Goal: Task Accomplishment & Management: Manage account settings

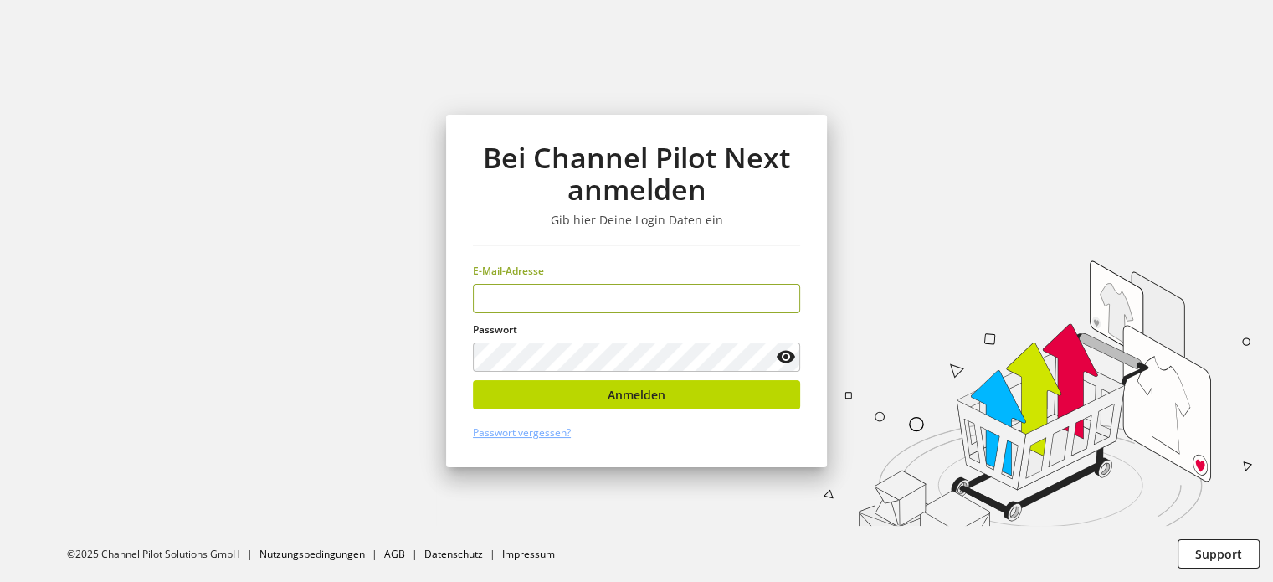
click at [588, 292] on input "email" at bounding box center [636, 298] width 327 height 29
type input "**********"
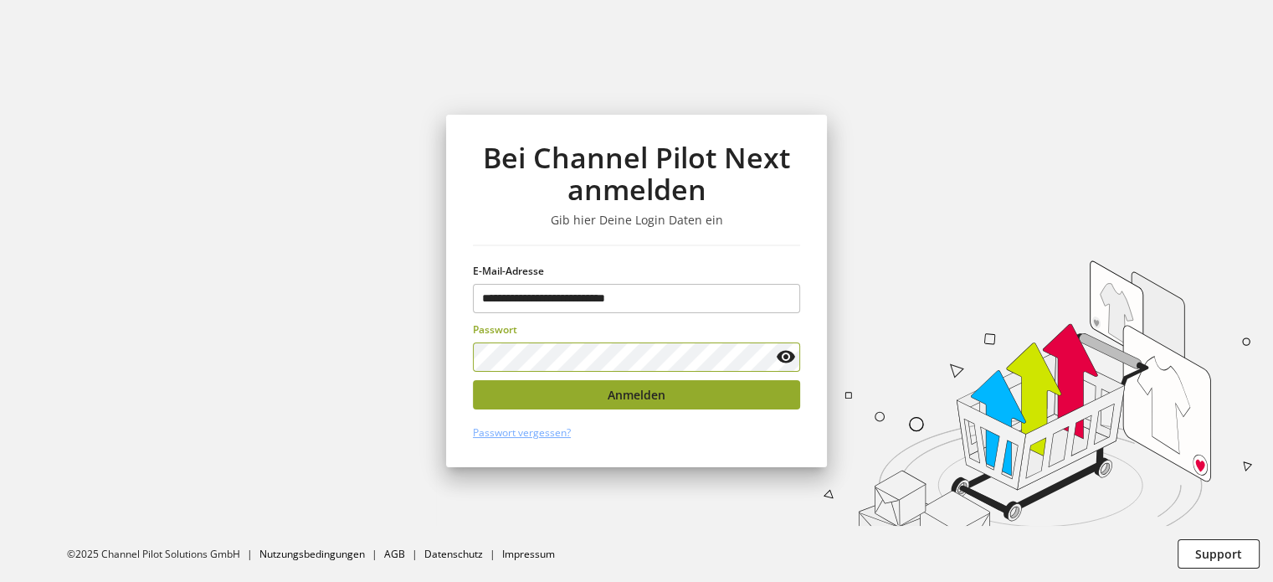
click at [670, 403] on button "Anmelden" at bounding box center [636, 394] width 327 height 29
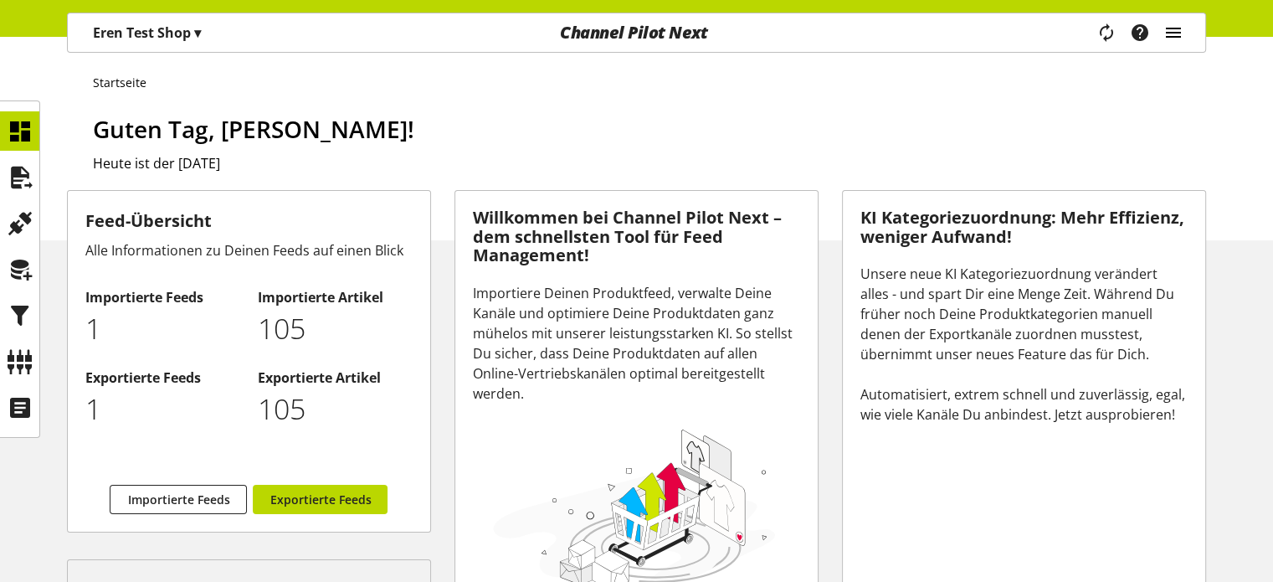
click at [1178, 36] on icon "main navigation" at bounding box center [1173, 33] width 20 height 30
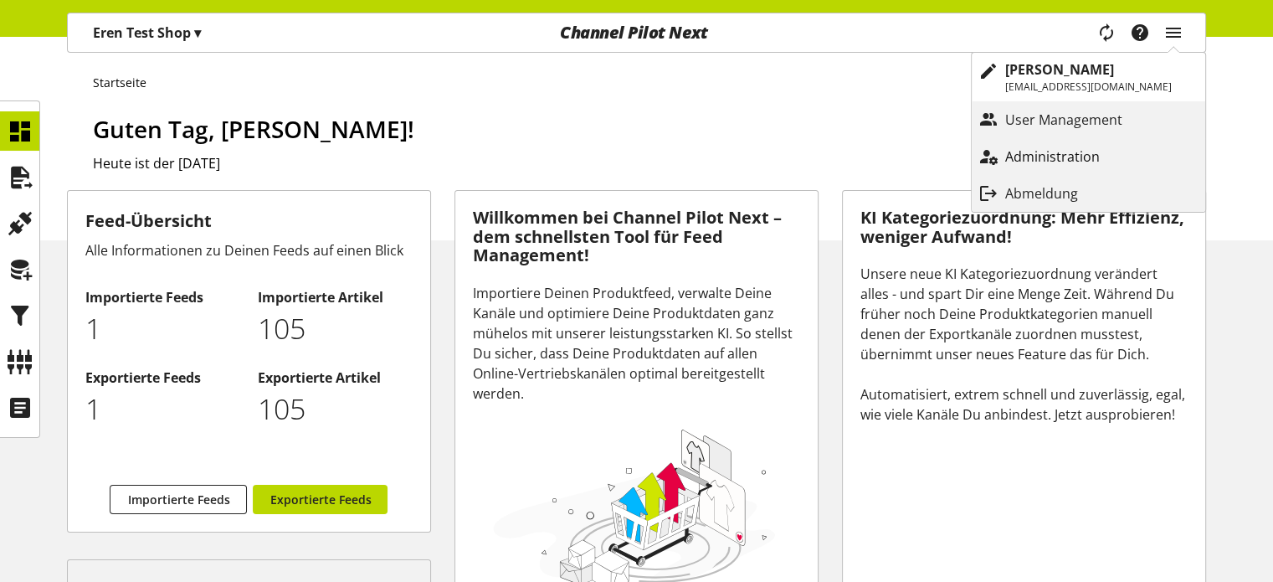
click at [1075, 164] on p "Administration" at bounding box center [1069, 156] width 128 height 20
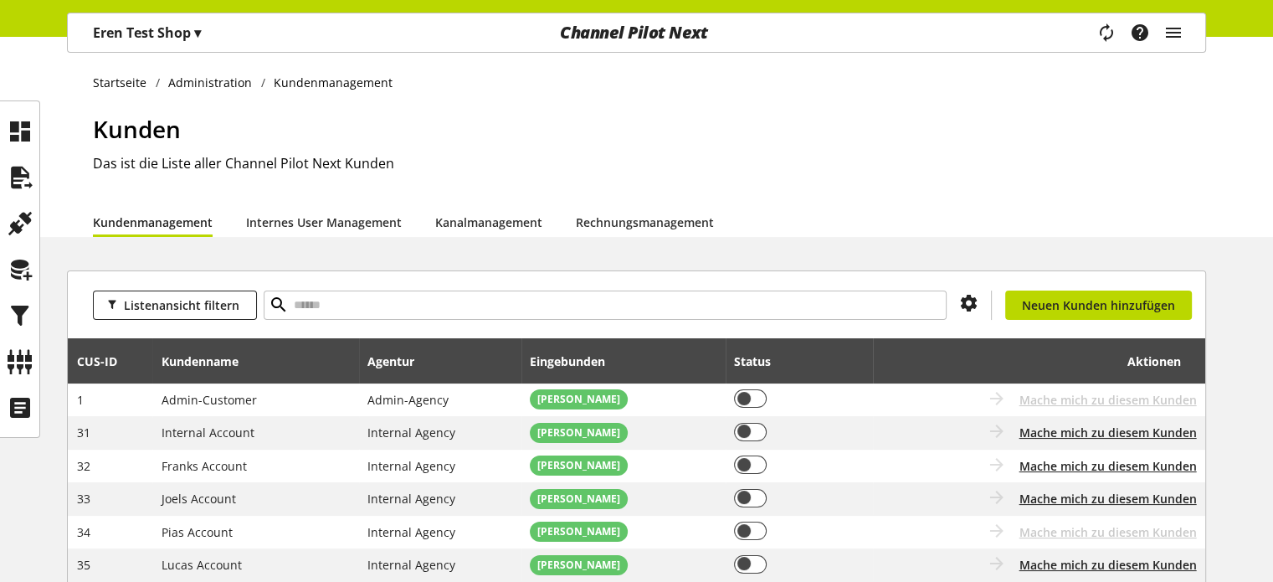
click at [714, 80] on ul "Startseite Administration Kundenmanagement" at bounding box center [649, 83] width 1113 height 18
click at [629, 31] on div "Channel Pilot Next" at bounding box center [633, 32] width 381 height 39
click at [50, 126] on div "Startseite Administration Kundenmanagement [PERSON_NAME] ist die Liste aller Ch…" at bounding box center [636, 137] width 1273 height 200
click at [27, 126] on icon at bounding box center [20, 131] width 27 height 33
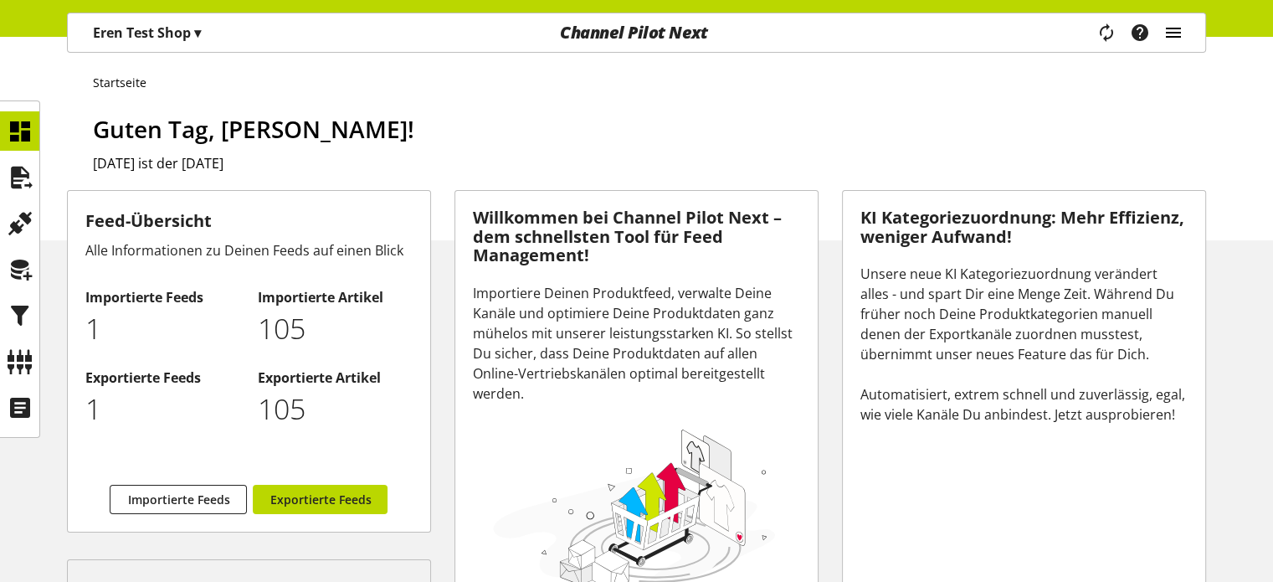
click at [1178, 33] on icon "main navigation" at bounding box center [1173, 33] width 20 height 30
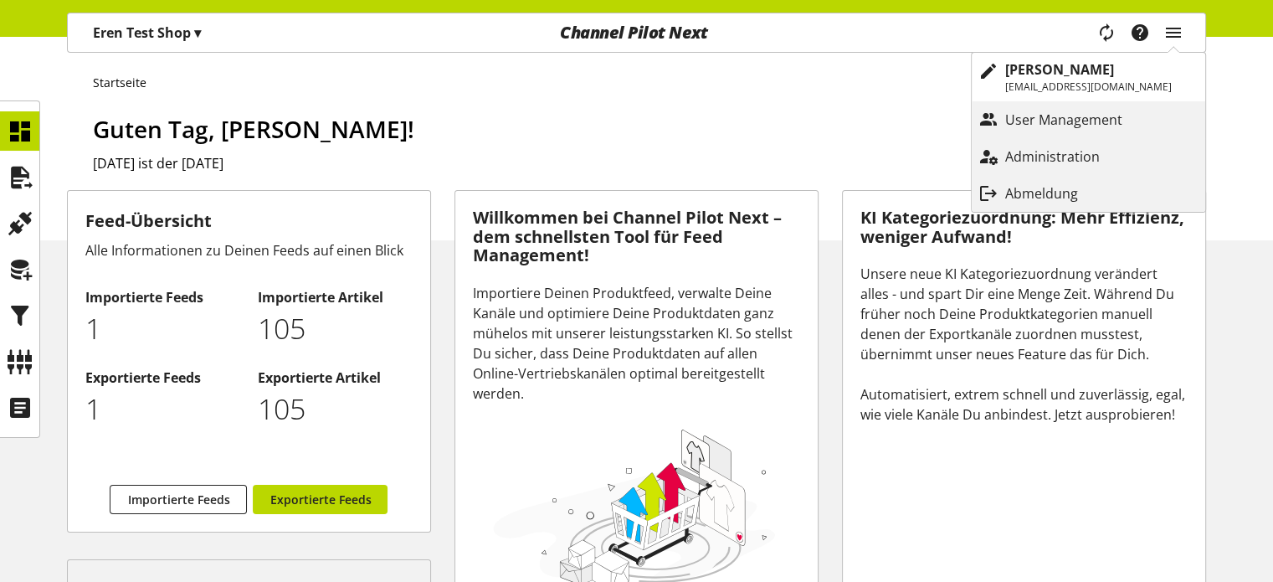
click at [1073, 139] on link "Administration" at bounding box center [1089, 156] width 234 height 37
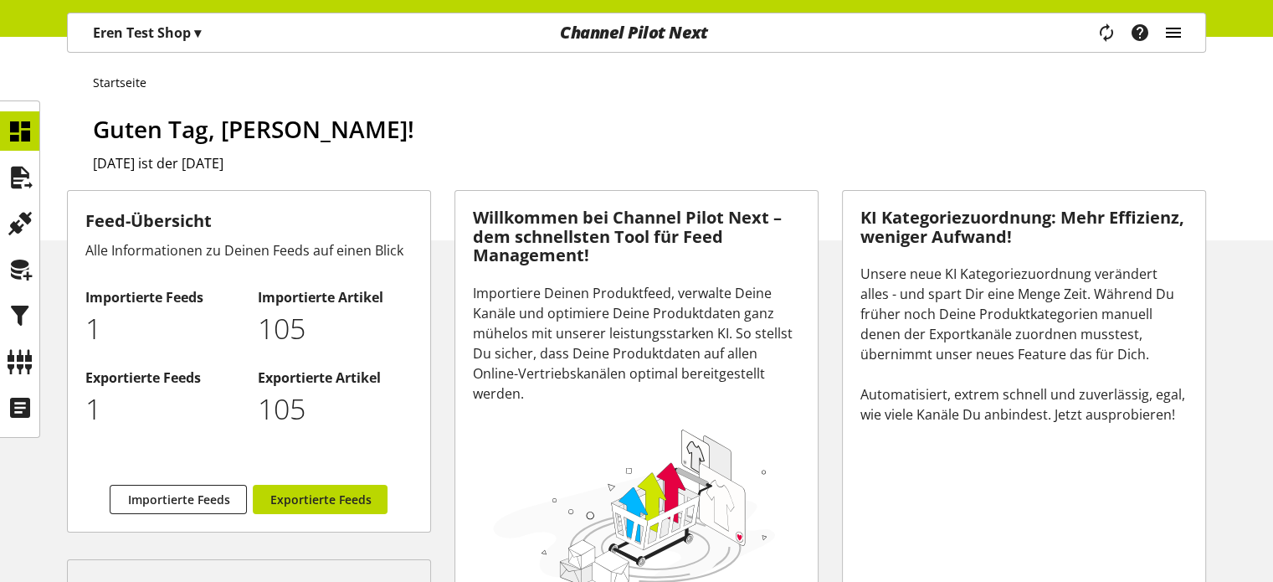
click at [1163, 33] on icon "main navigation" at bounding box center [1173, 33] width 20 height 30
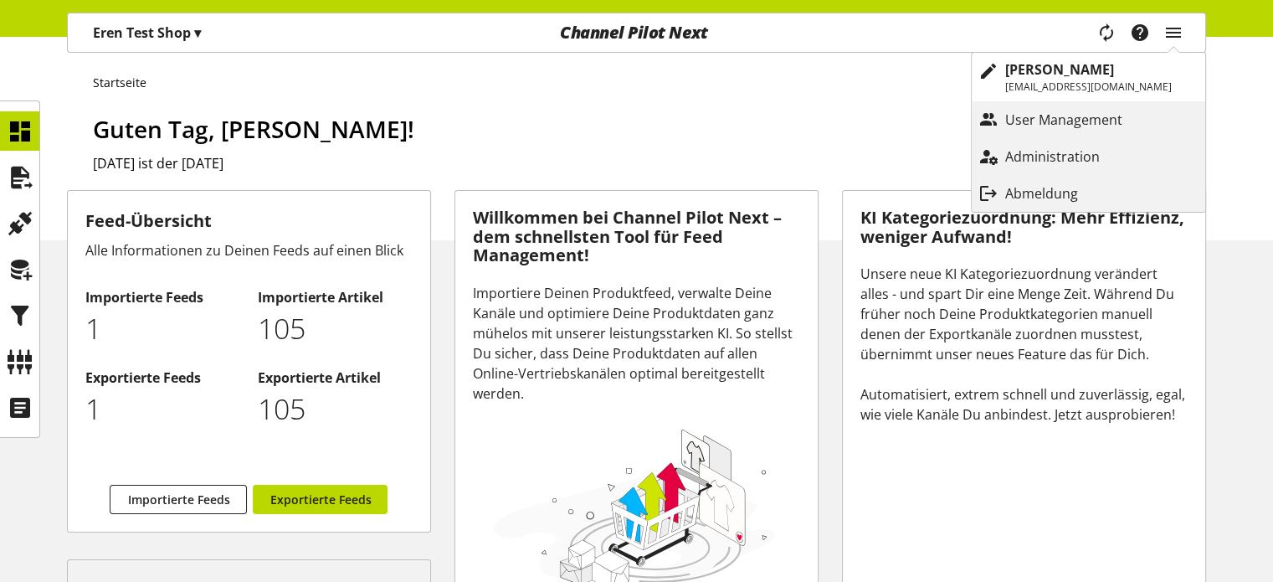
click at [1096, 140] on link "Administration" at bounding box center [1089, 156] width 234 height 37
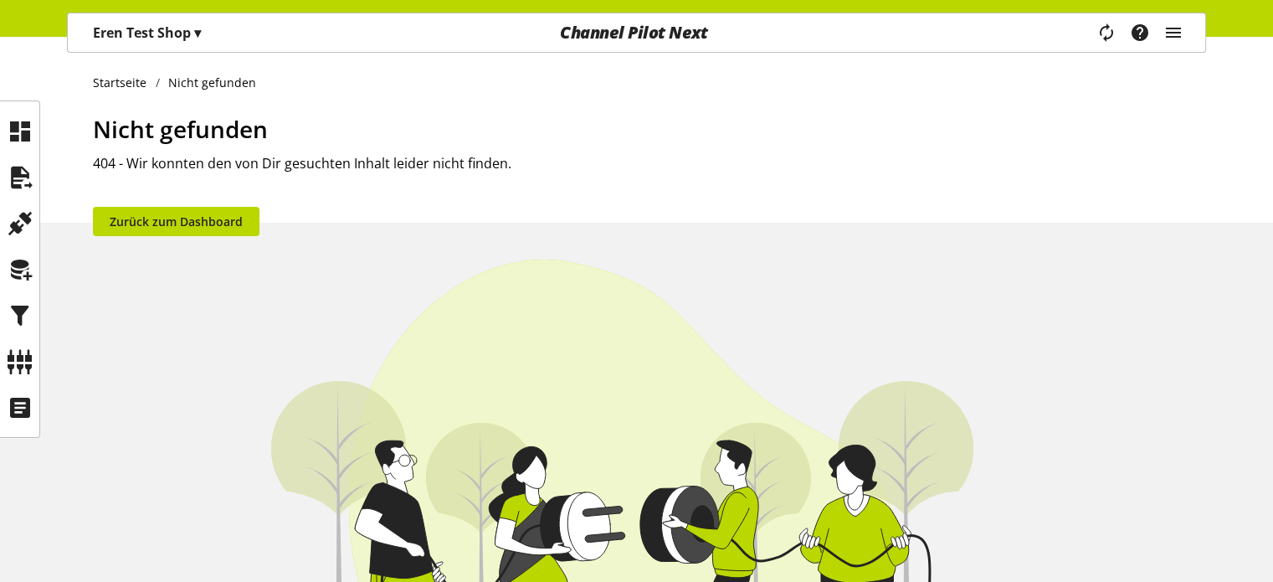
click at [646, 32] on div "Channel Pilot Next" at bounding box center [633, 32] width 381 height 39
click at [1172, 32] on icon "main navigation" at bounding box center [1173, 33] width 20 height 30
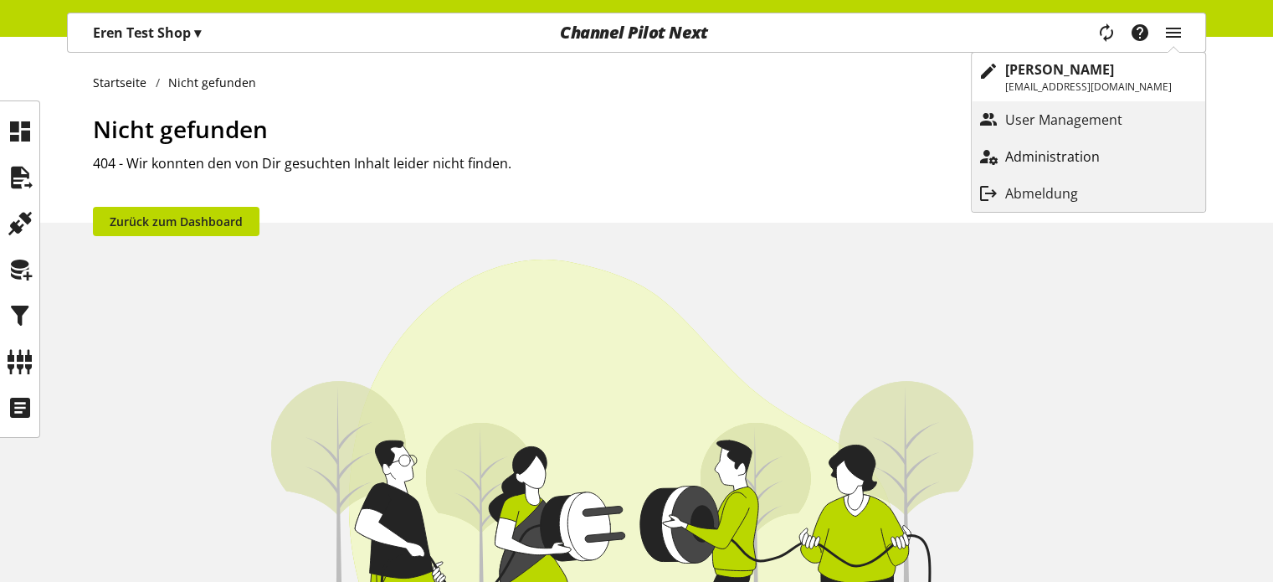
click at [1075, 159] on p "Administration" at bounding box center [1069, 156] width 128 height 20
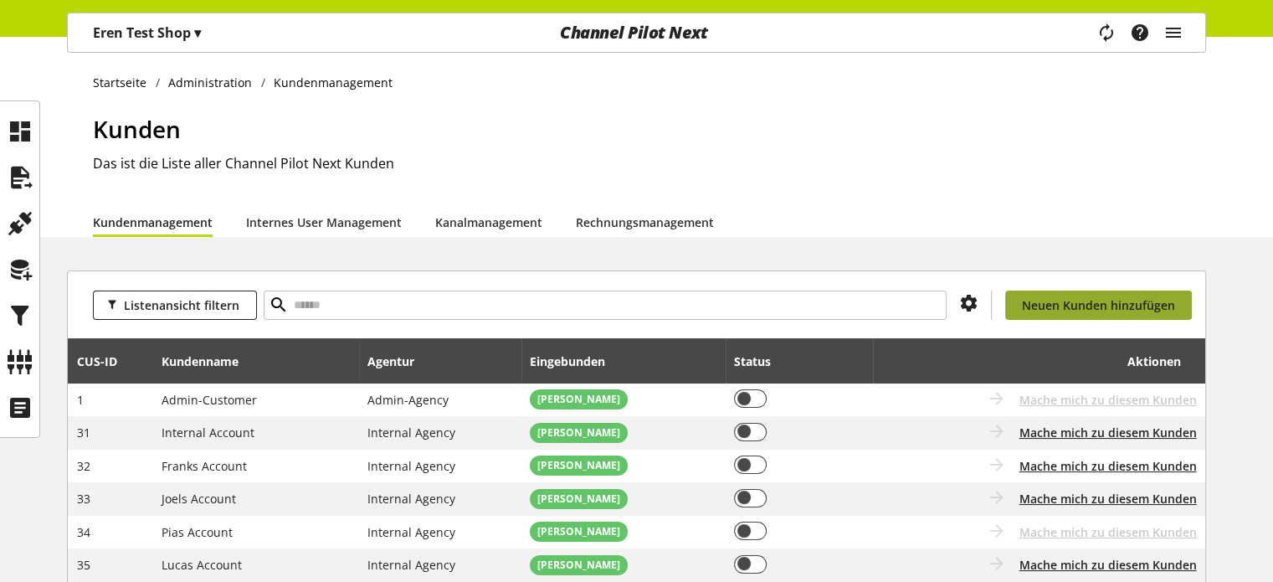
click at [1078, 298] on span "Neuen Kunden hinzufügen" at bounding box center [1098, 305] width 153 height 18
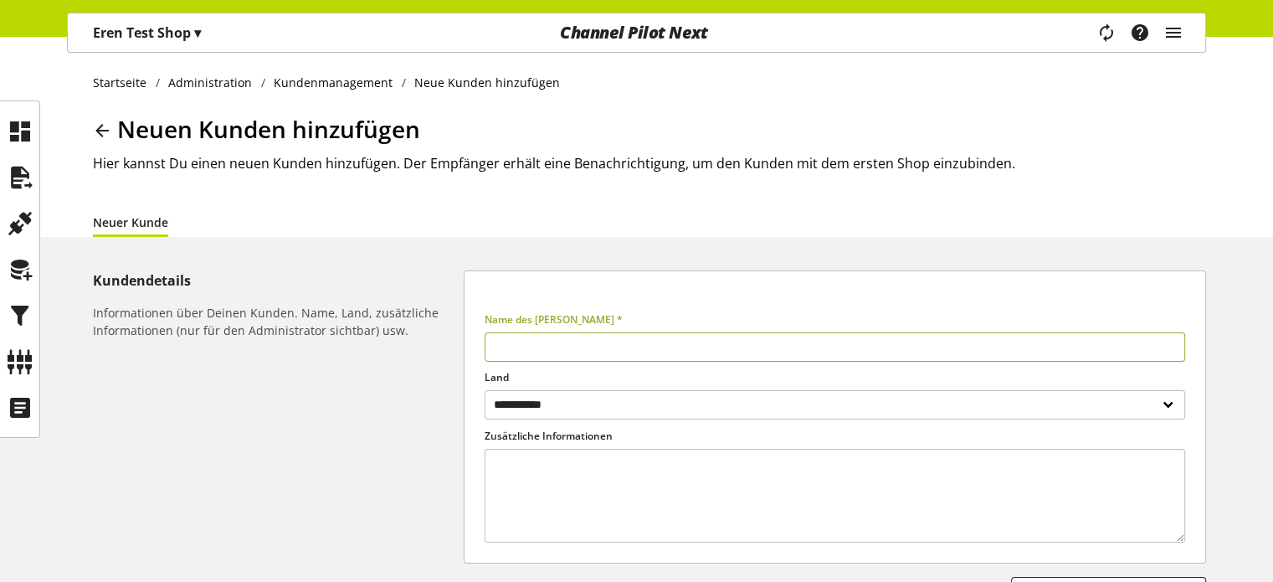
paste input "**********"
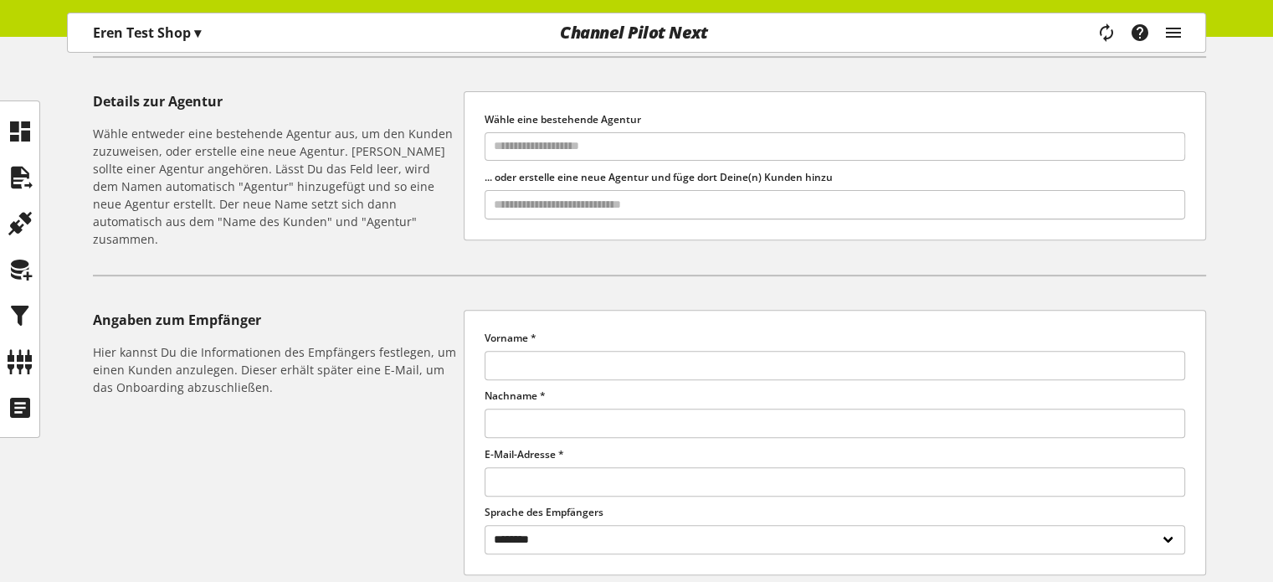
scroll to position [586, 0]
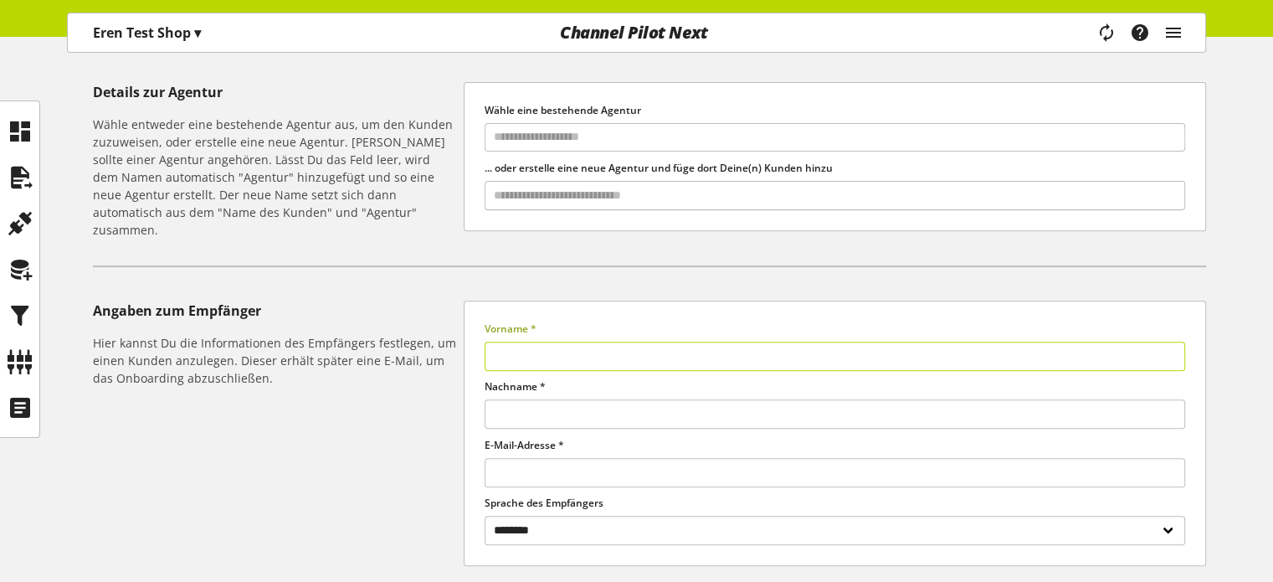
type input "**********"
click at [549, 347] on input "text" at bounding box center [835, 355] width 701 height 29
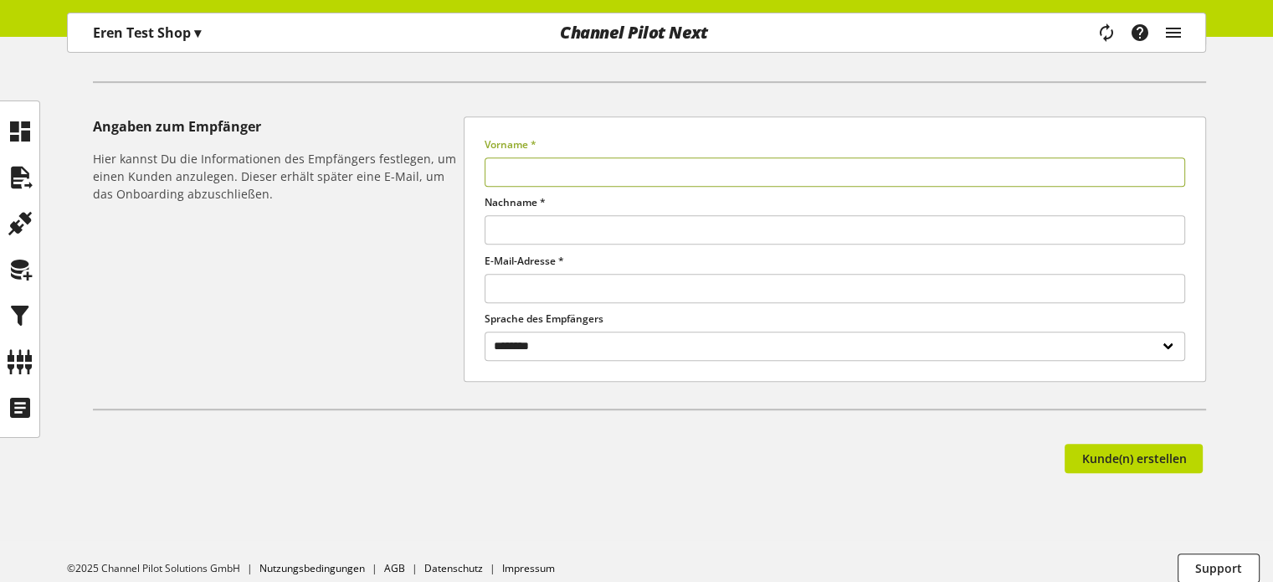
scroll to position [775, 0]
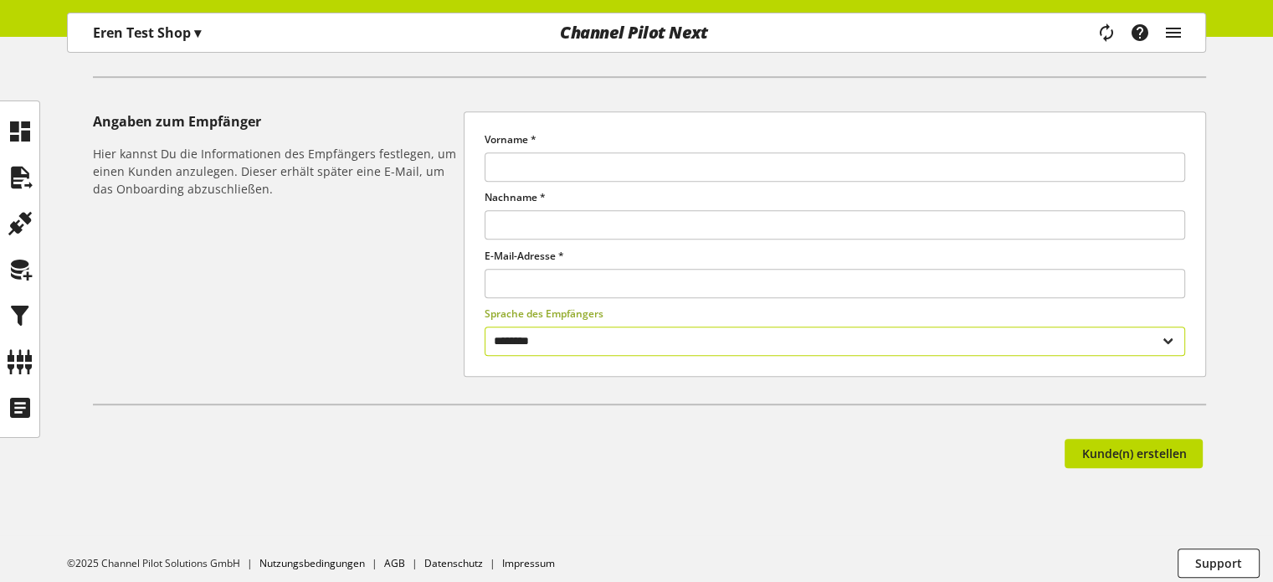
click at [556, 326] on select "**********" at bounding box center [835, 340] width 701 height 29
select select "**"
click at [485, 326] on select "**********" at bounding box center [835, 340] width 701 height 29
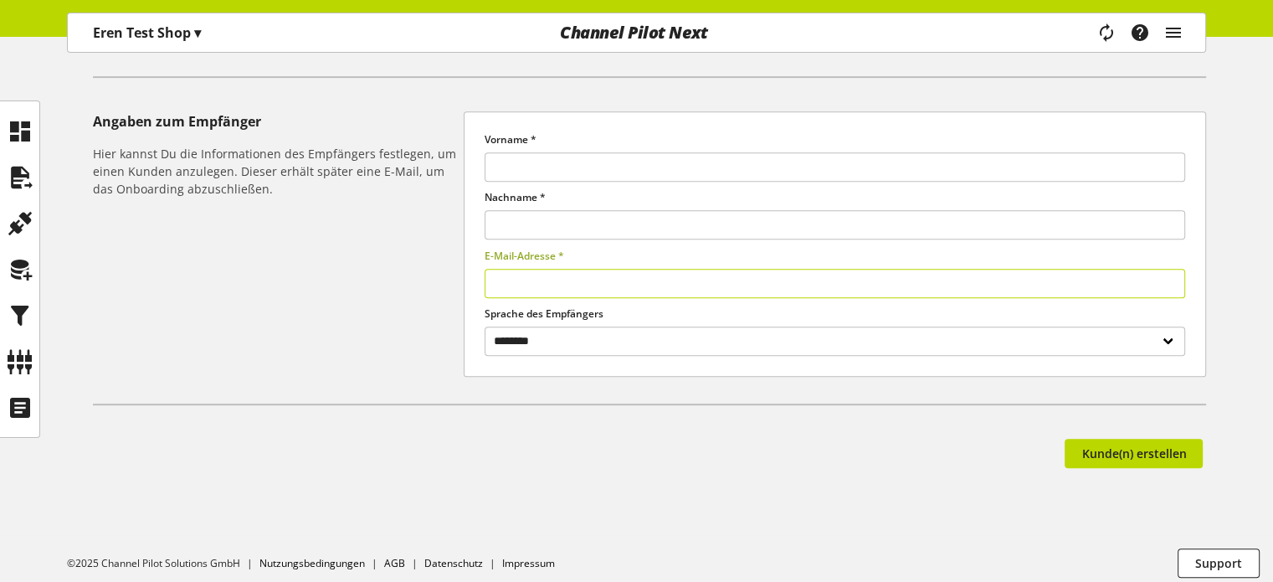
click at [502, 277] on input "text" at bounding box center [835, 283] width 701 height 29
paste input "**********"
type input "**********"
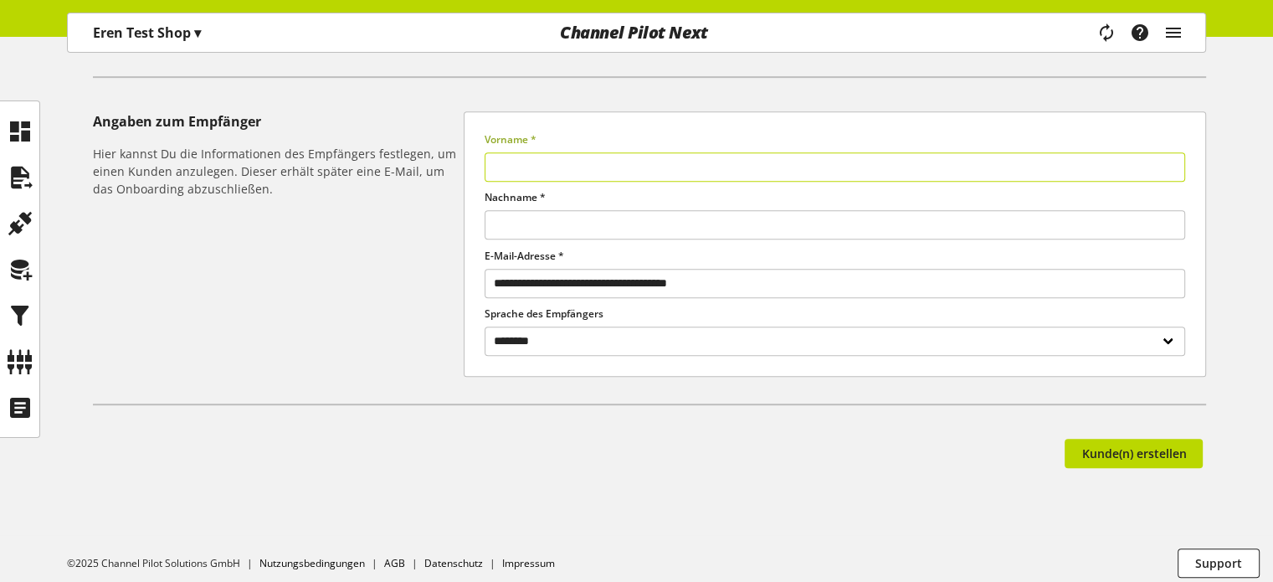
click at [573, 160] on input "text" at bounding box center [835, 166] width 701 height 29
paste input "**********"
type input "*******"
paste input "*********"
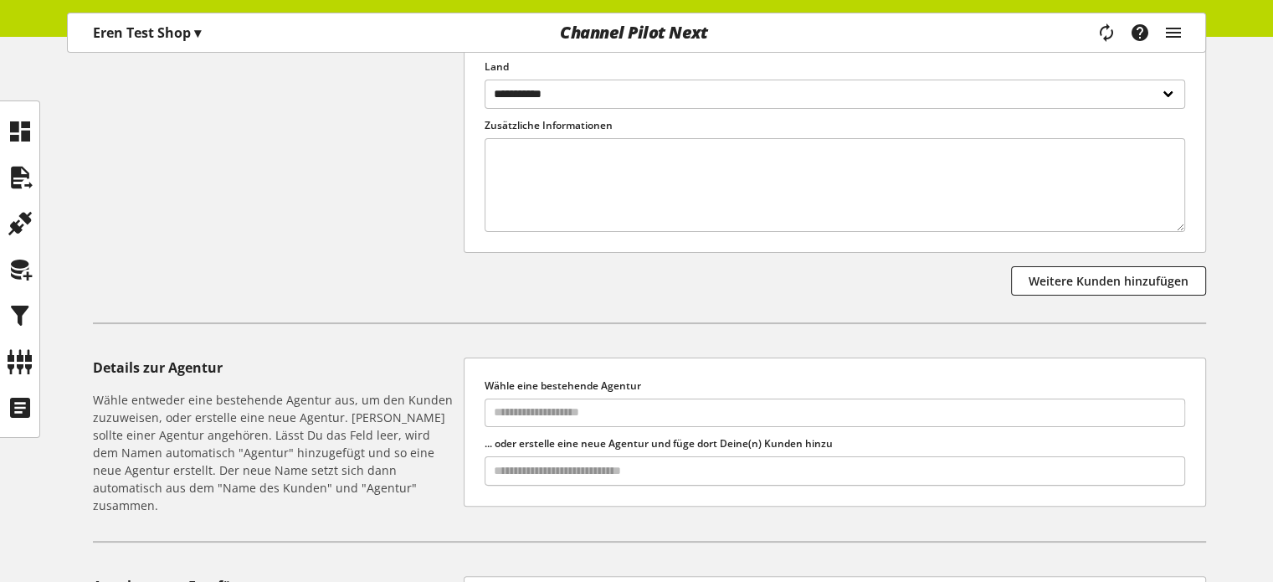
scroll to position [105, 0]
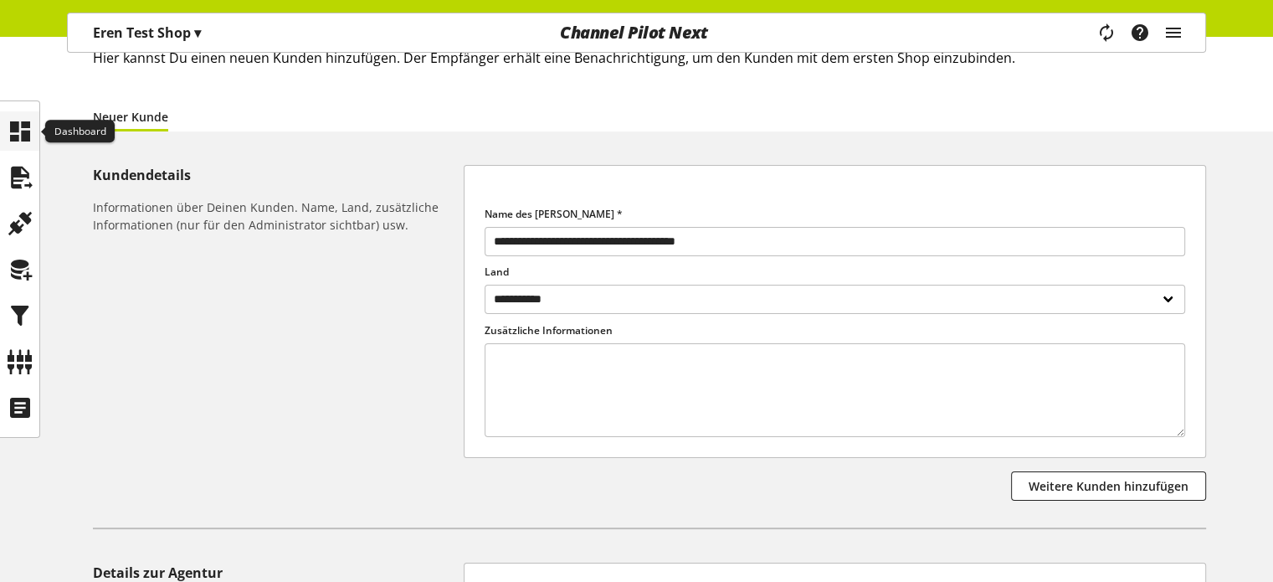
type input "*********"
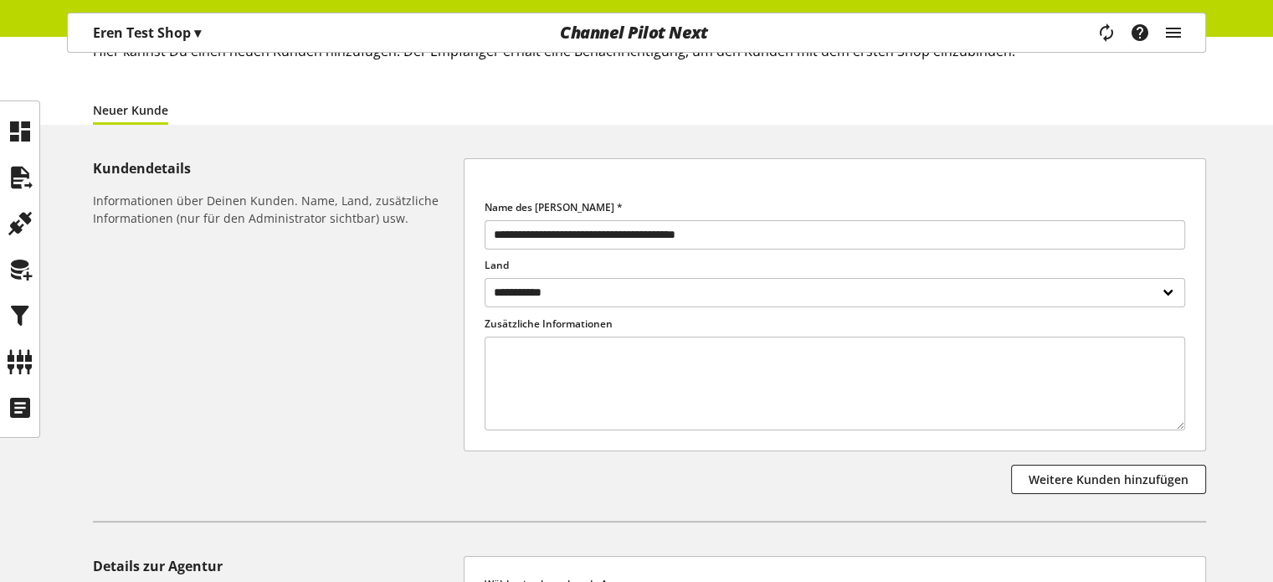
scroll to position [0, 0]
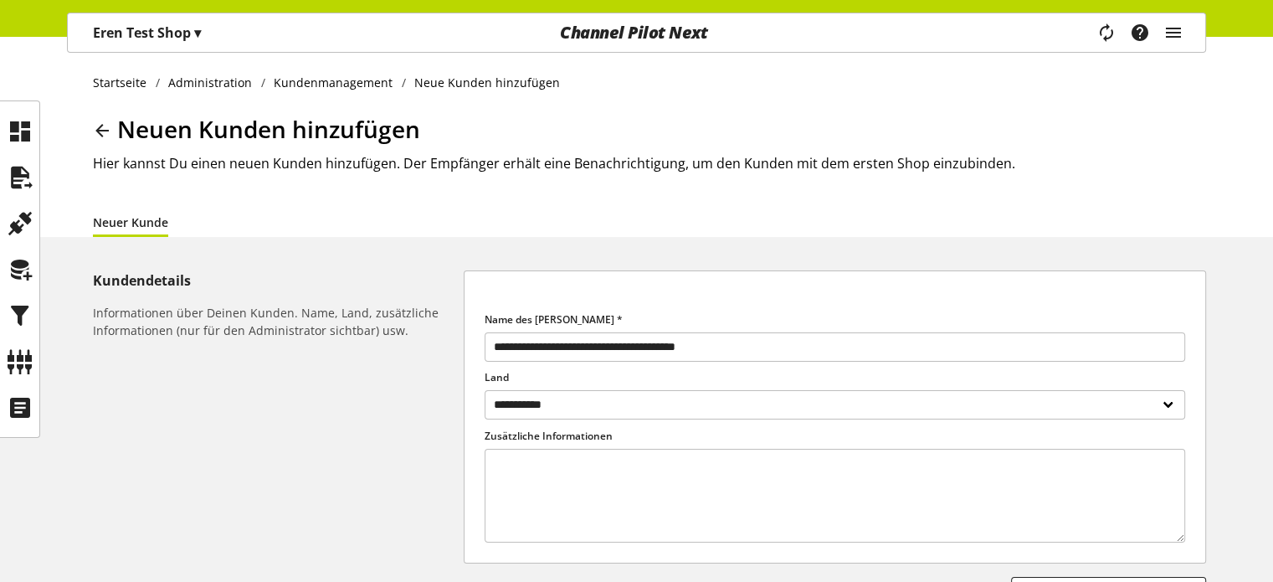
click at [93, 124] on icon at bounding box center [102, 131] width 20 height 30
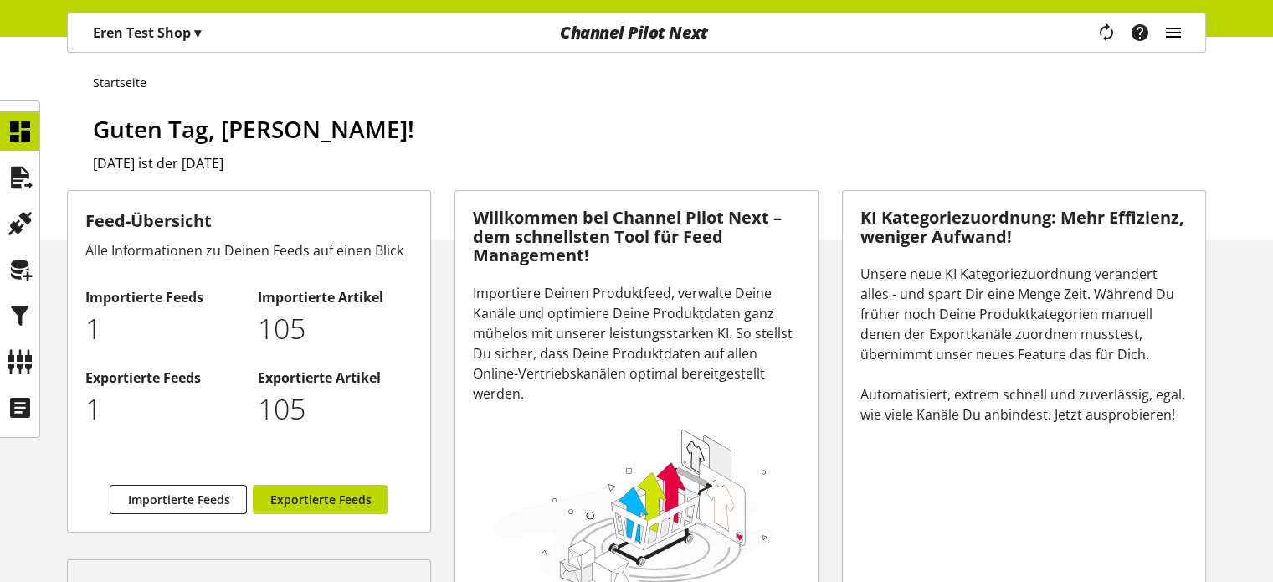
click at [1178, 25] on icon "main navigation" at bounding box center [1173, 33] width 20 height 30
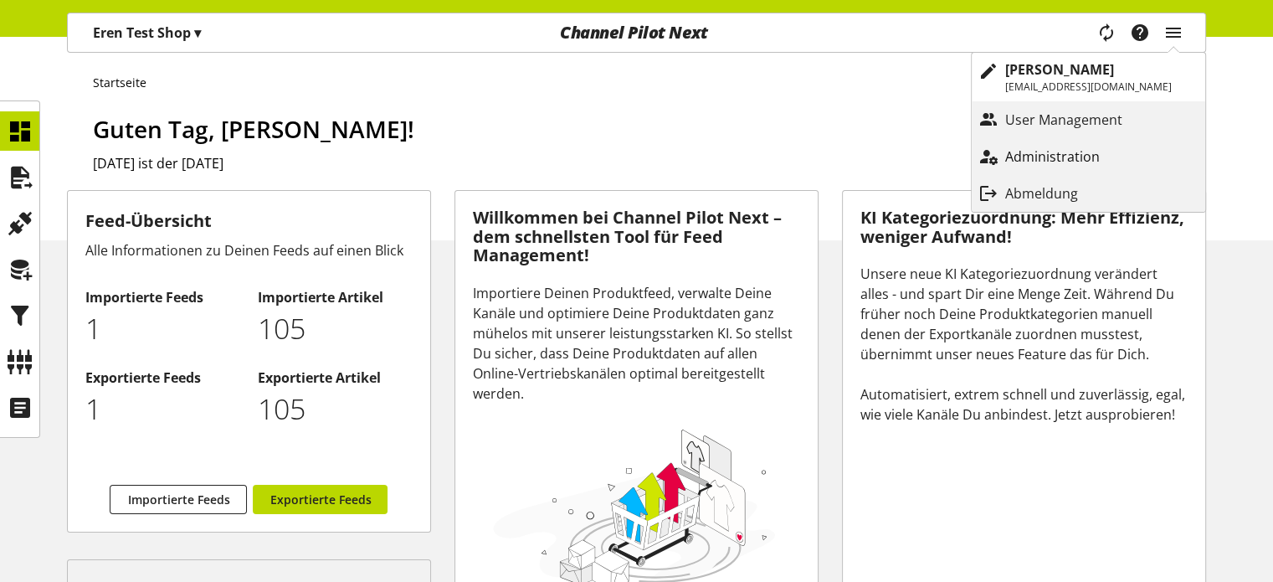
click at [1085, 146] on p "Administration" at bounding box center [1069, 156] width 128 height 20
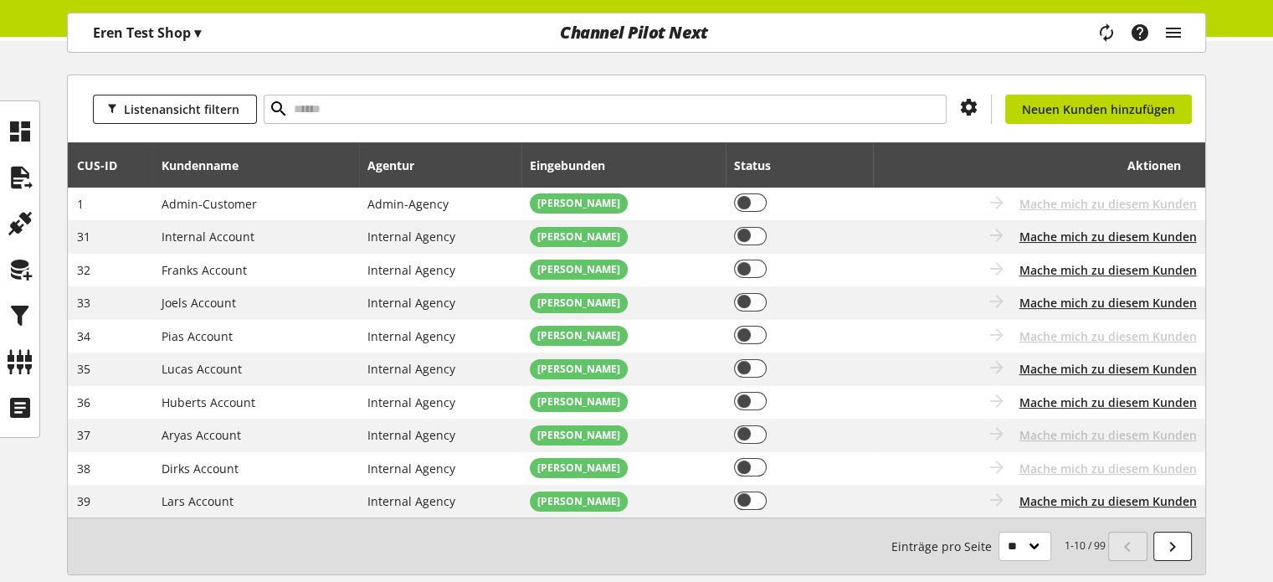
scroll to position [167, 0]
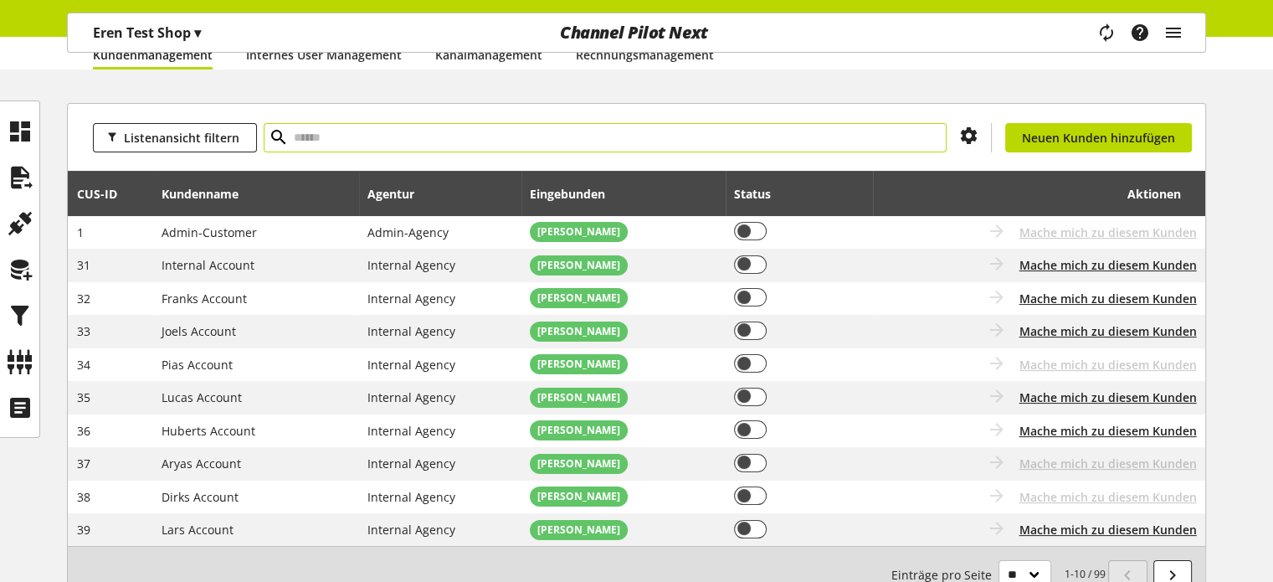
click at [586, 142] on input "text" at bounding box center [605, 137] width 683 height 29
type input "*"
type input "*******"
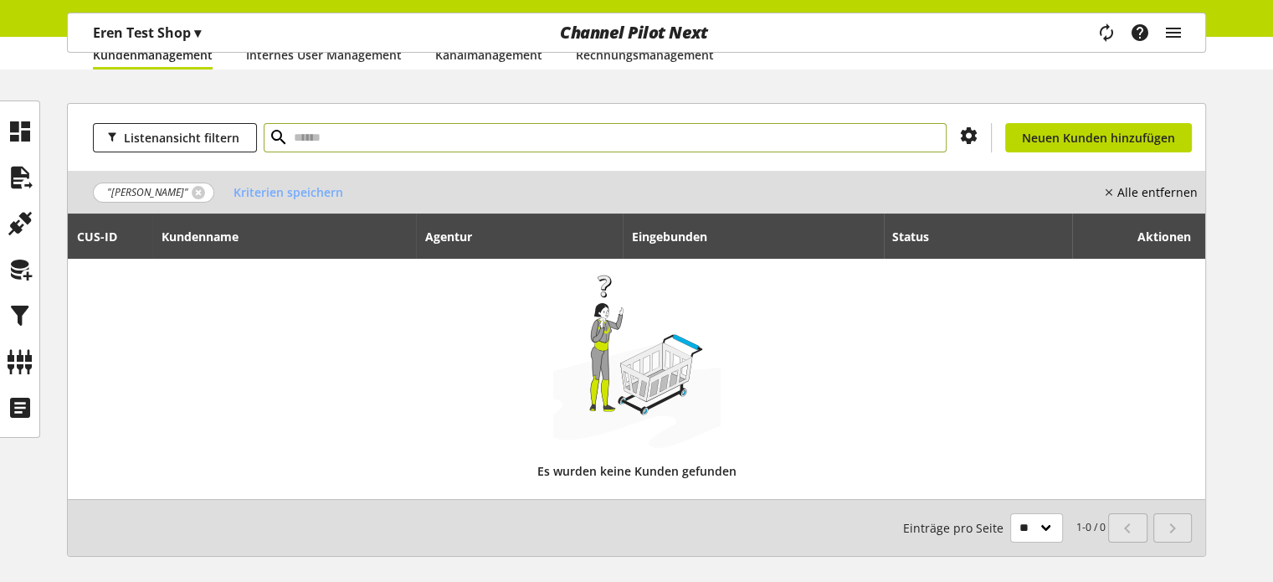
click at [592, 141] on input "text" at bounding box center [605, 137] width 683 height 29
type input "******"
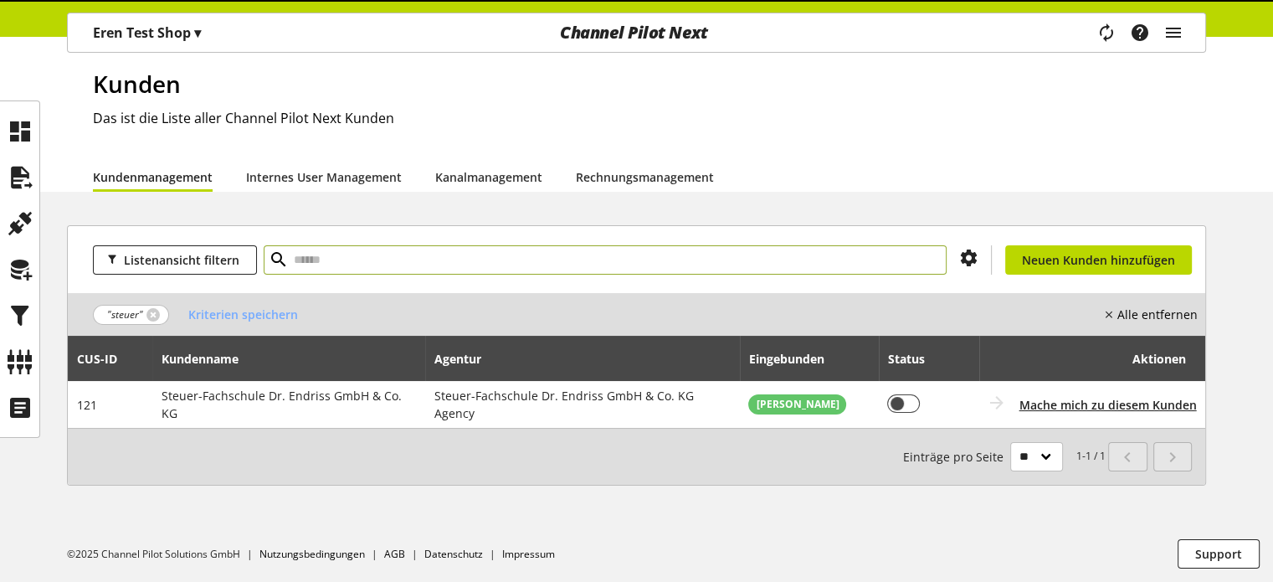
scroll to position [30, 0]
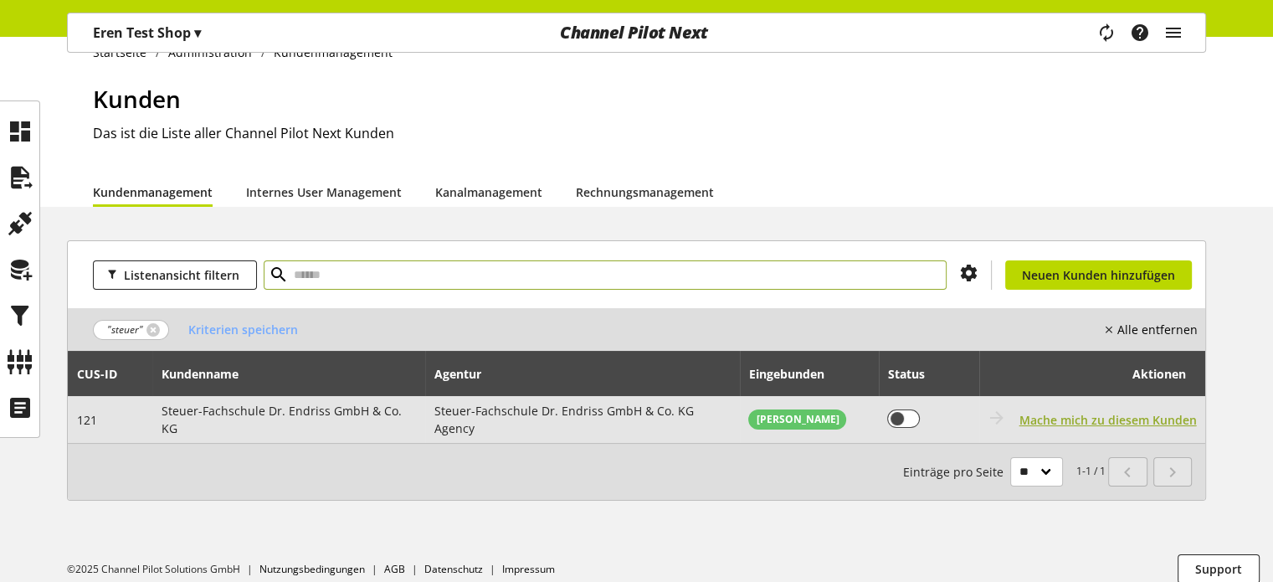
click at [1058, 413] on span "Mache mich zu diesem Kunden" at bounding box center [1107, 420] width 177 height 18
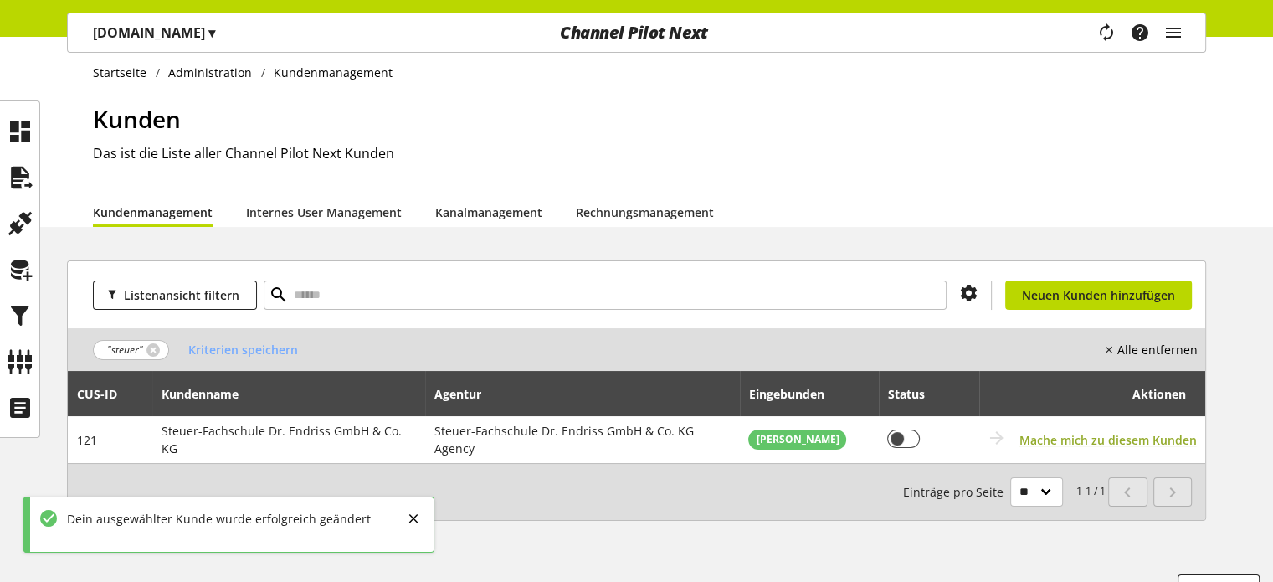
scroll to position [0, 0]
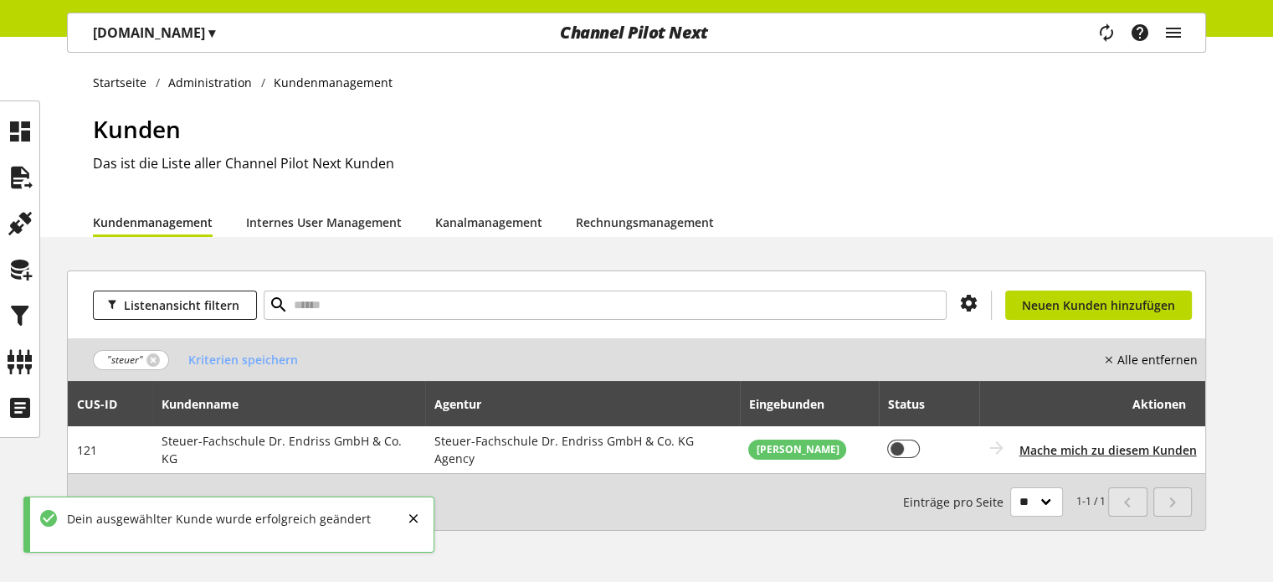
click at [208, 30] on span "▾" at bounding box center [211, 32] width 7 height 18
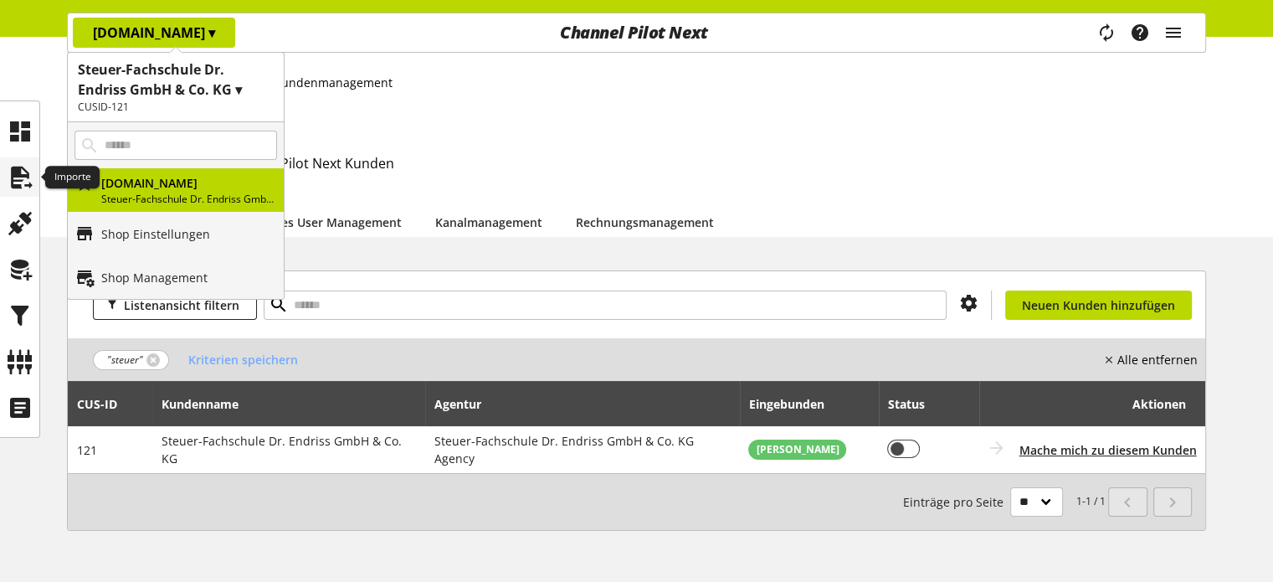
click at [20, 178] on icon at bounding box center [20, 177] width 27 height 33
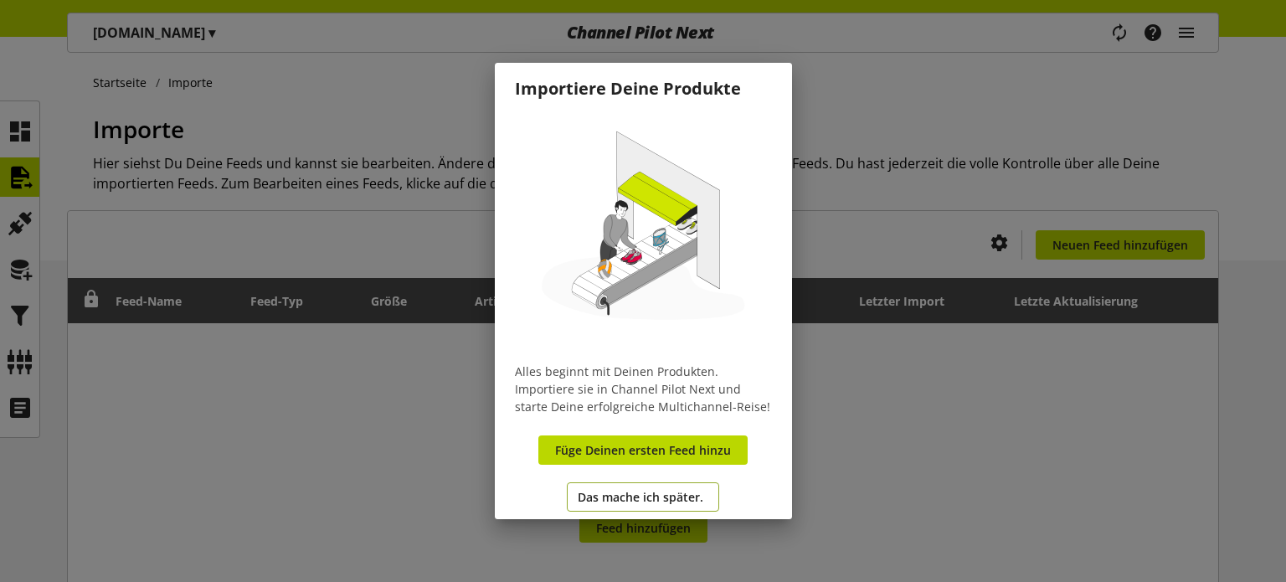
click at [629, 495] on span "Das mache ich später." at bounding box center [641, 497] width 126 height 18
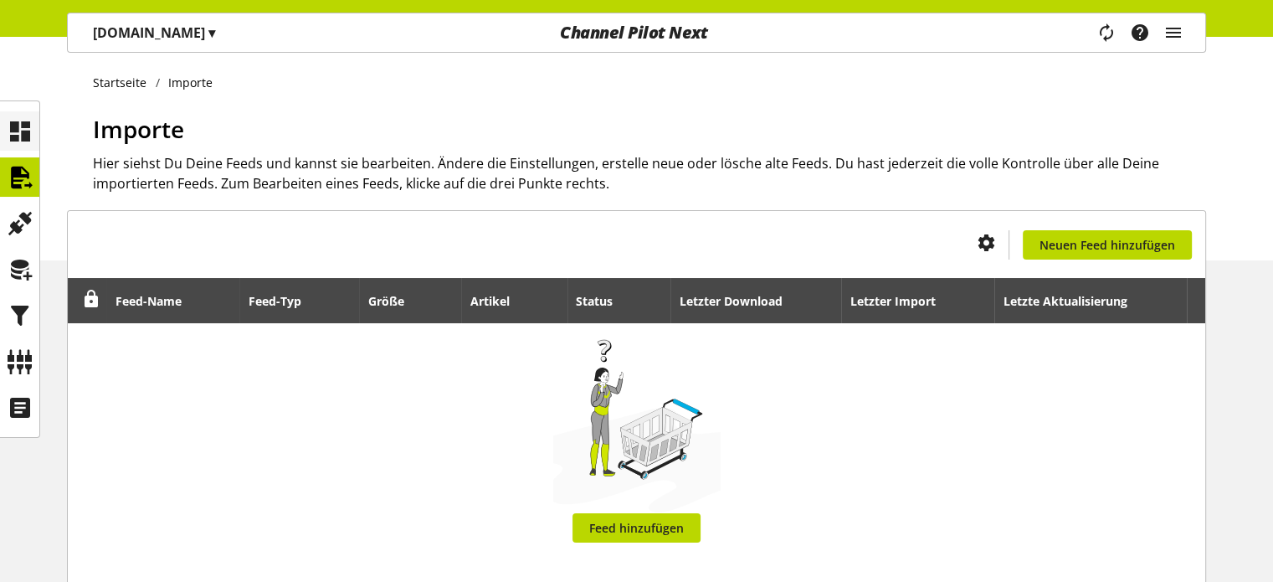
click at [9, 131] on icon at bounding box center [20, 131] width 27 height 33
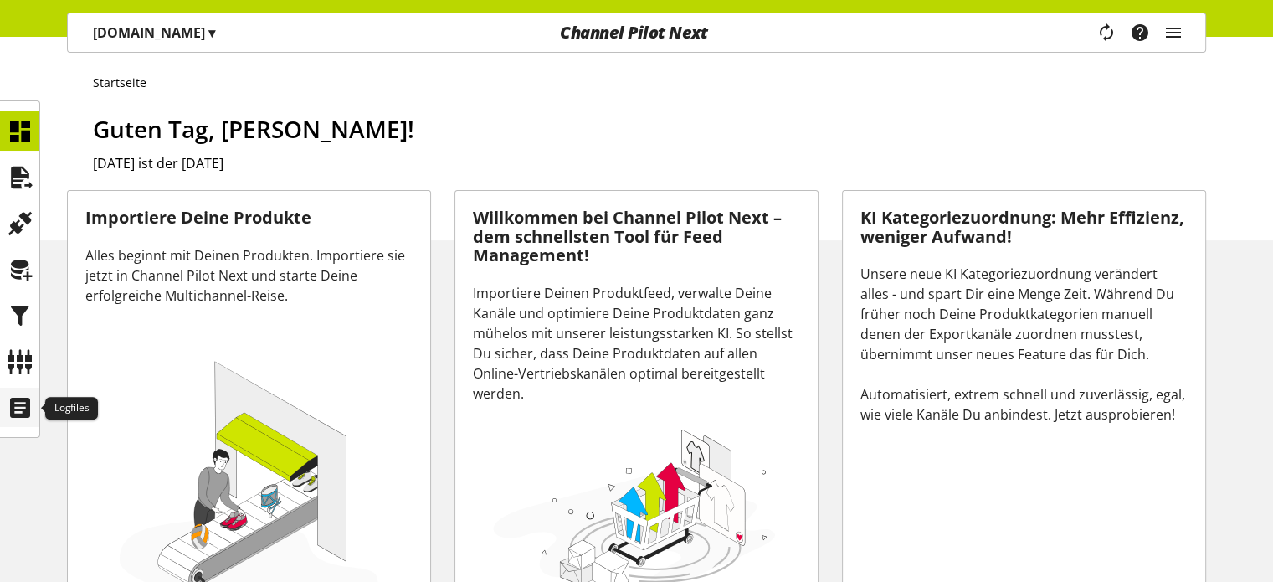
click at [23, 414] on icon at bounding box center [20, 407] width 27 height 33
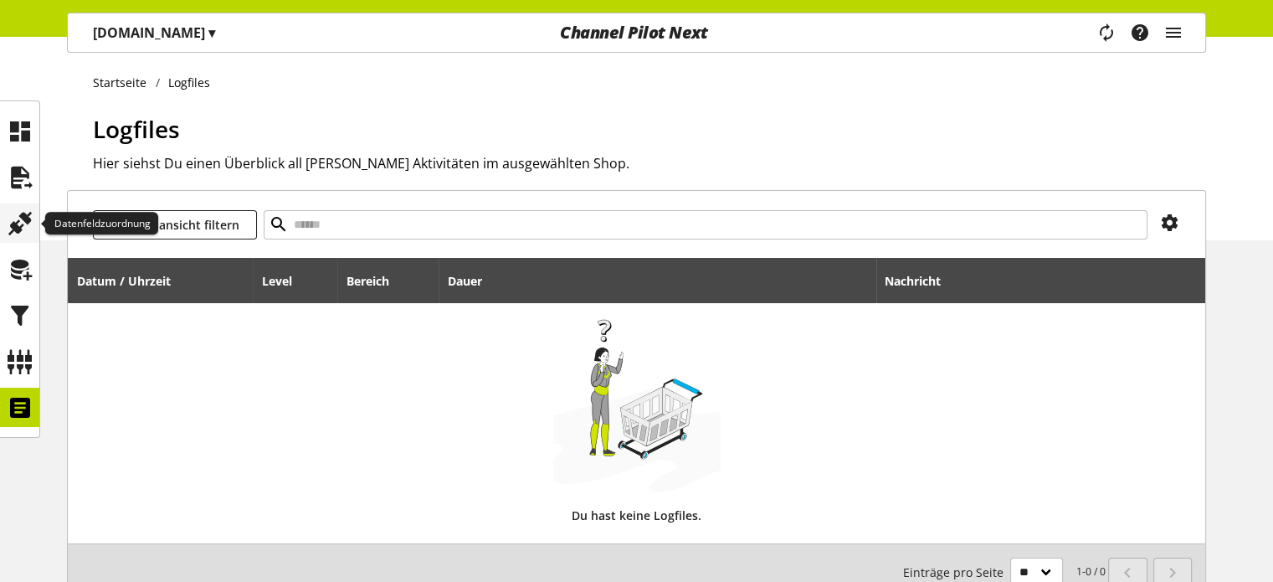
click at [30, 213] on icon at bounding box center [20, 223] width 27 height 33
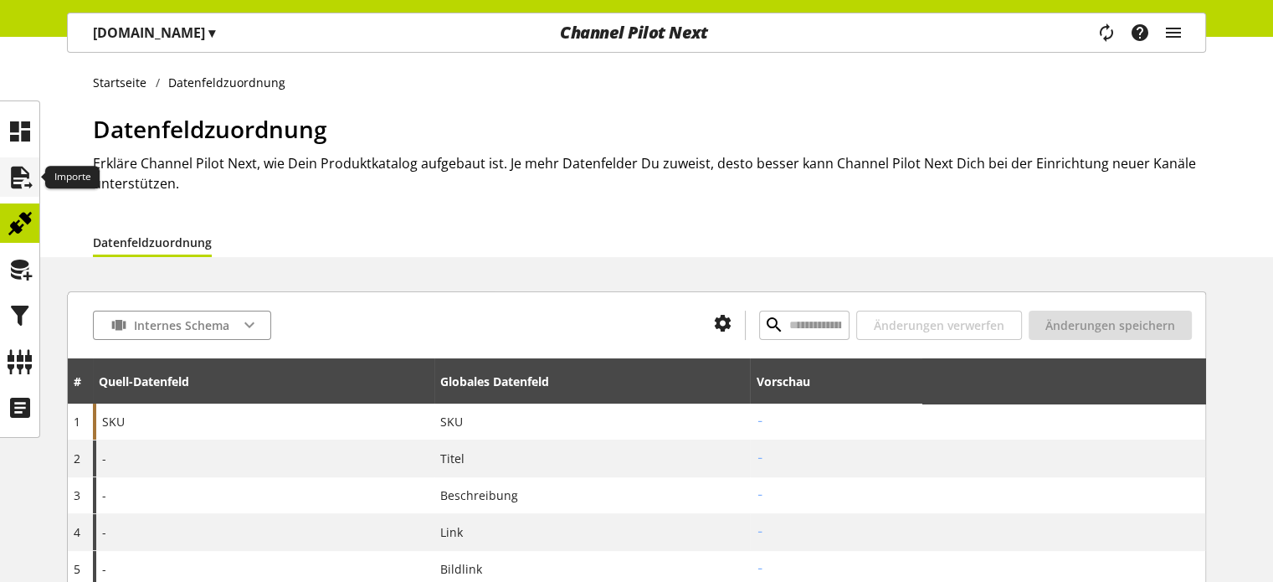
click at [19, 182] on icon at bounding box center [20, 177] width 27 height 33
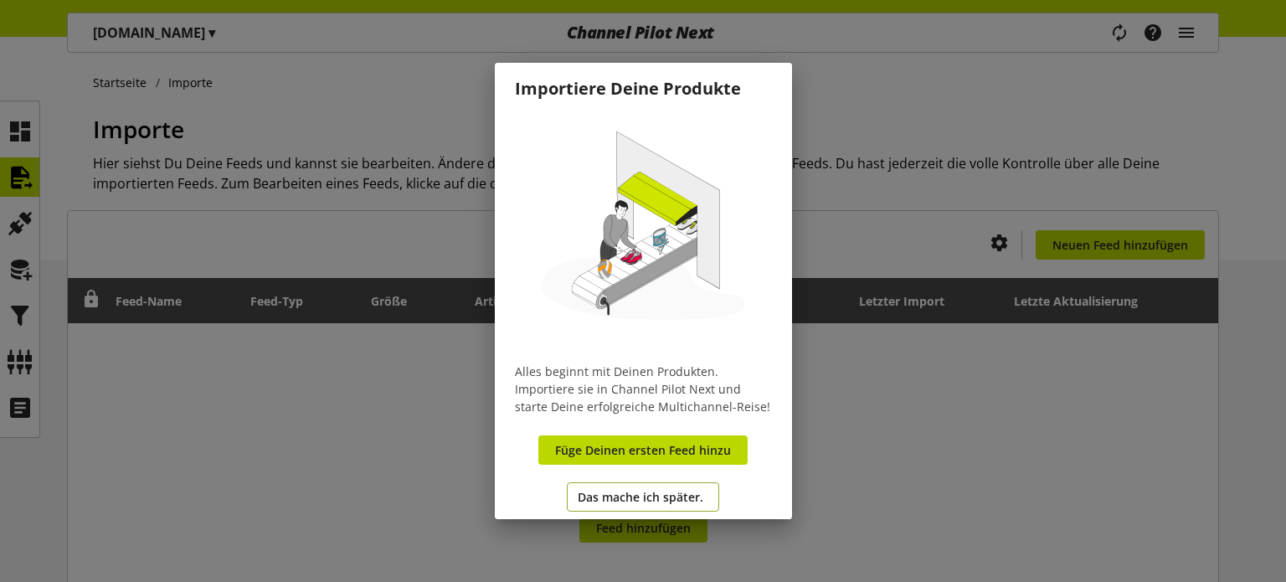
click at [640, 495] on span "Das mache ich später." at bounding box center [641, 497] width 126 height 18
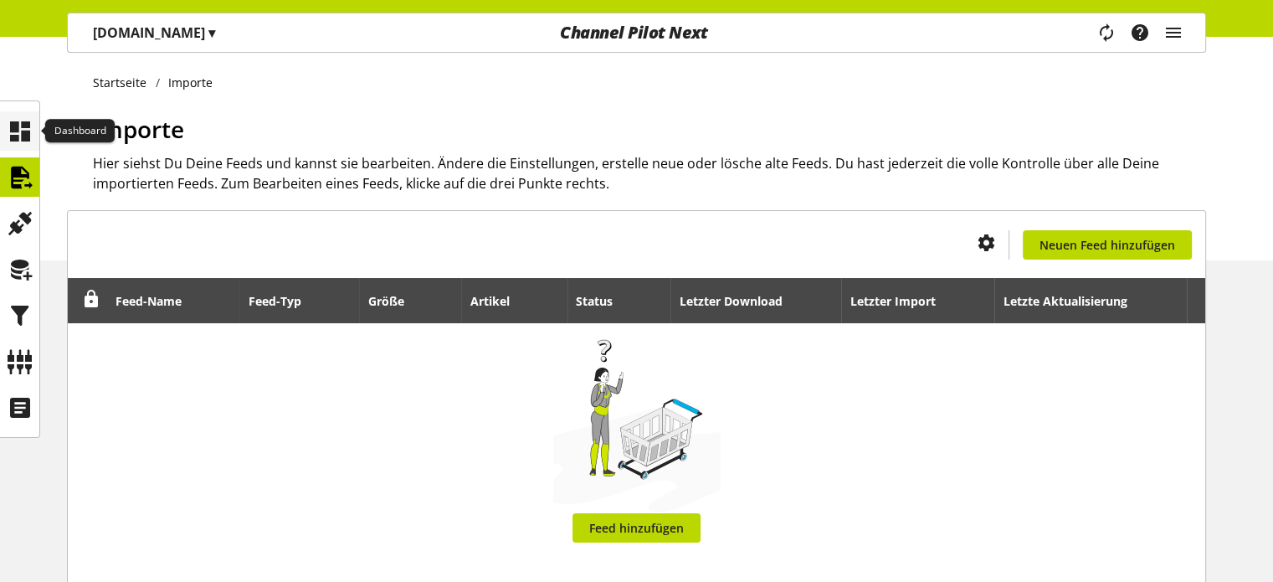
click at [7, 136] on icon at bounding box center [20, 131] width 27 height 33
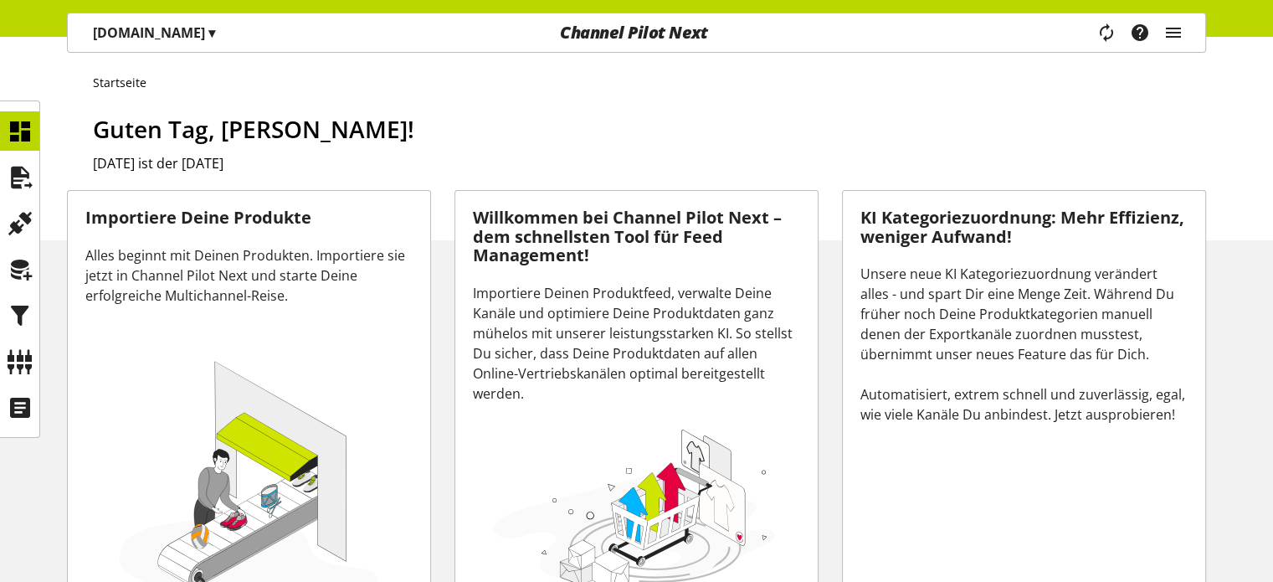
click at [208, 30] on span "▾" at bounding box center [211, 32] width 7 height 18
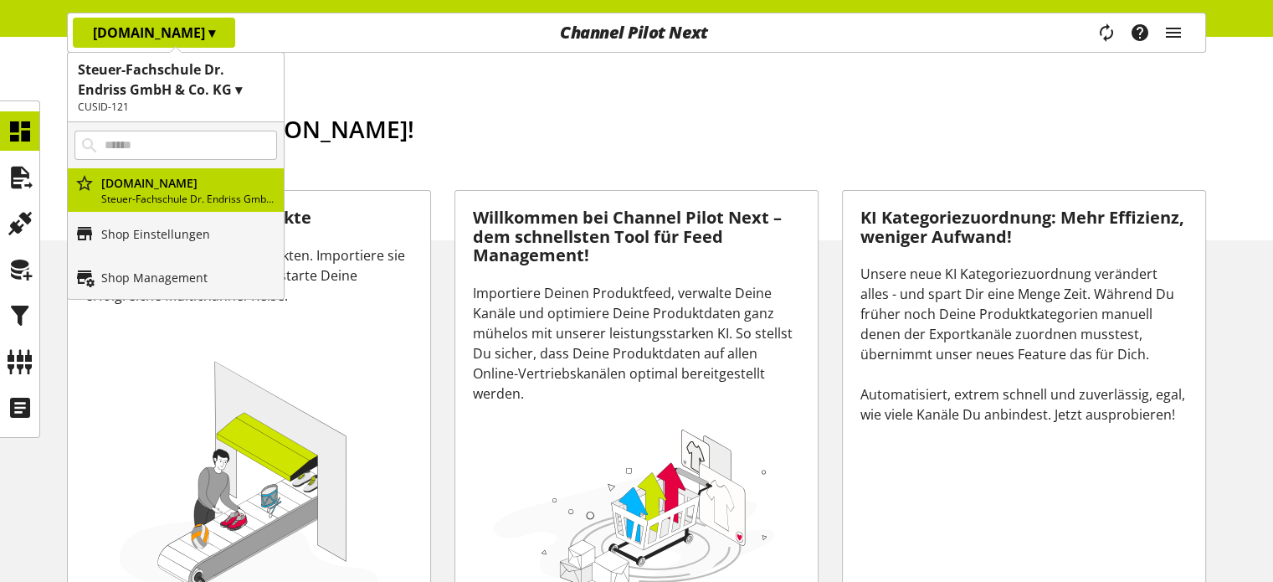
click at [322, 74] on ul "Startseite" at bounding box center [649, 83] width 1113 height 18
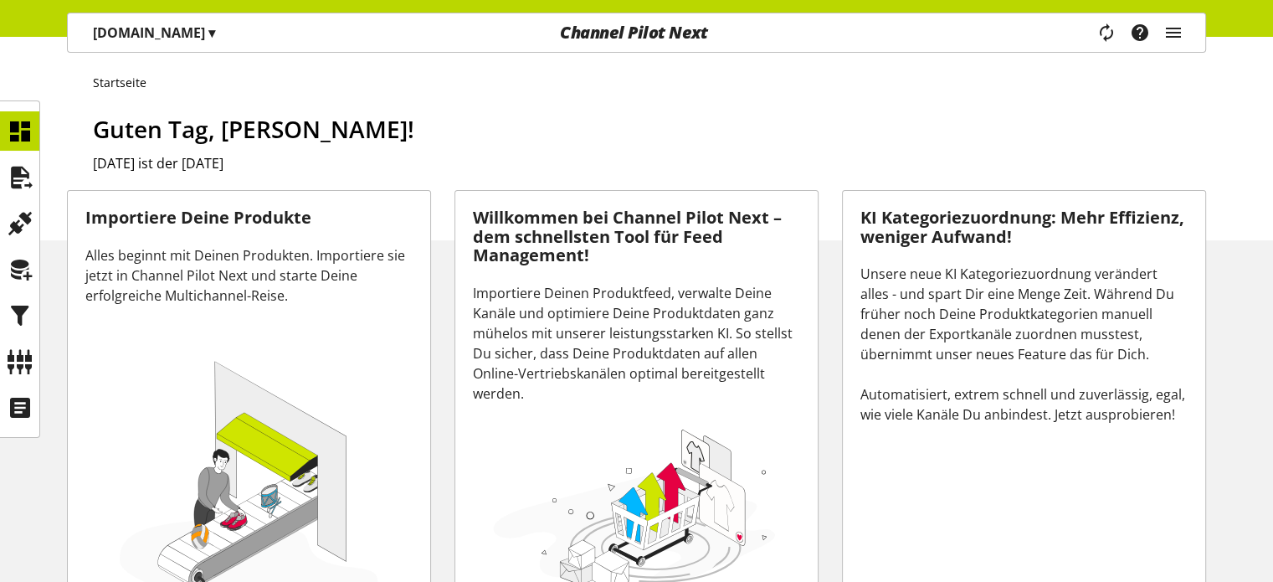
click at [144, 29] on p "Endriss.de ▾" at bounding box center [154, 33] width 122 height 20
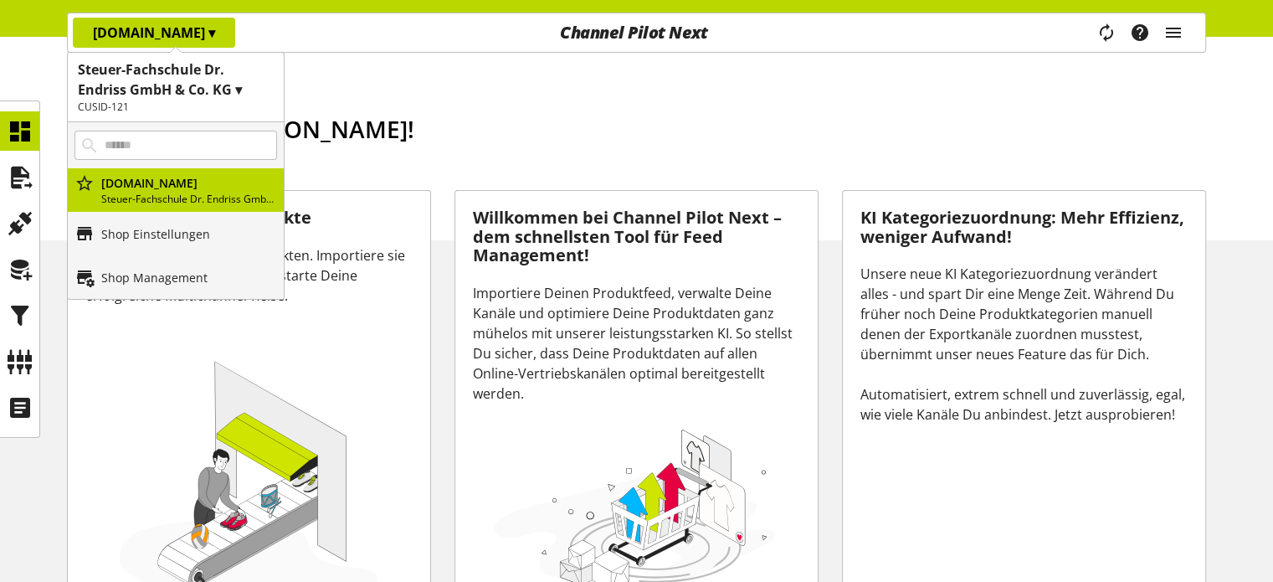
click at [159, 89] on h1 "Steuer-Fachschule Dr. Endriss GmbH & Co. KG ▾" at bounding box center [176, 79] width 196 height 40
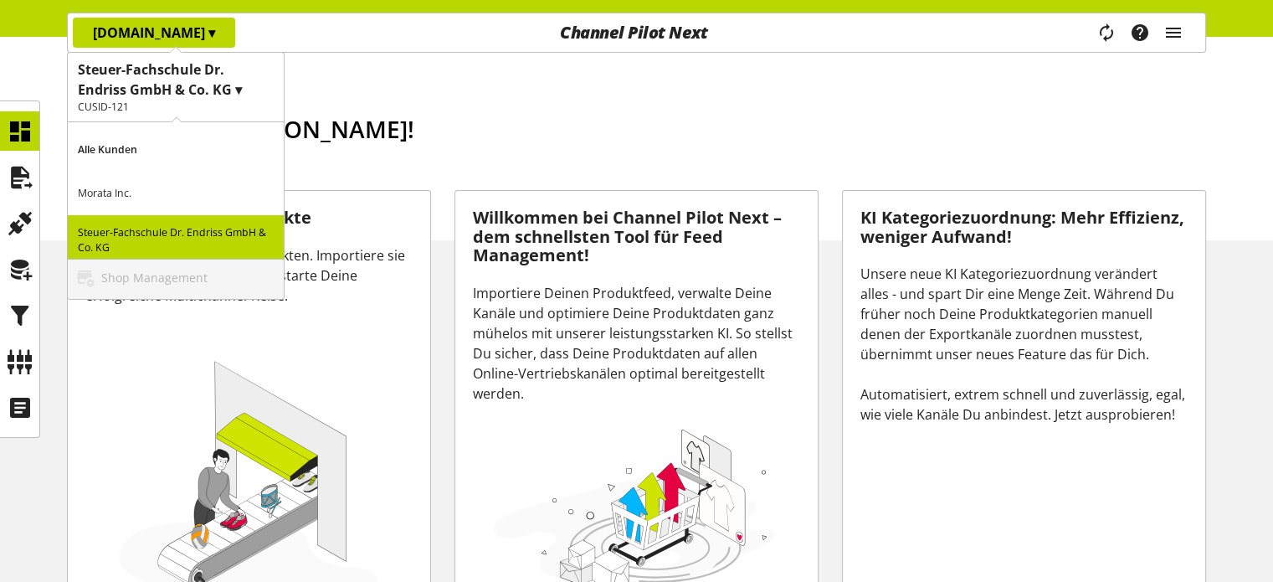
click at [159, 234] on p "Steuer-Fachschule Dr. Endriss GmbH & Co. KG" at bounding box center [176, 237] width 216 height 44
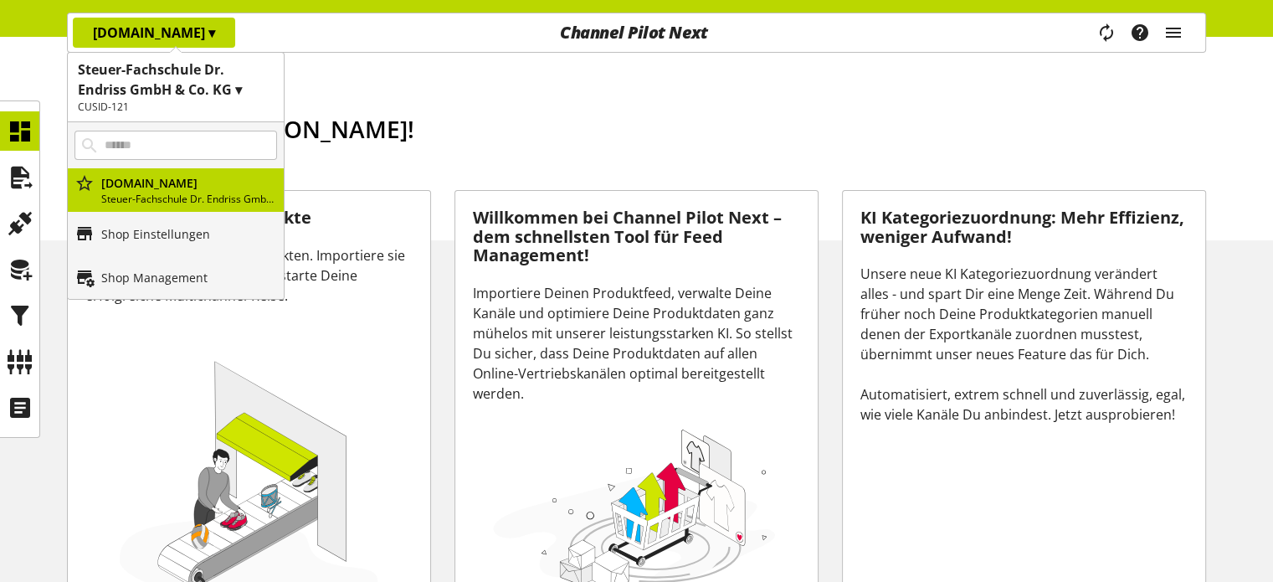
click at [159, 65] on h1 "Steuer-Fachschule Dr. Endriss GmbH & Co. KG ▾" at bounding box center [176, 79] width 196 height 40
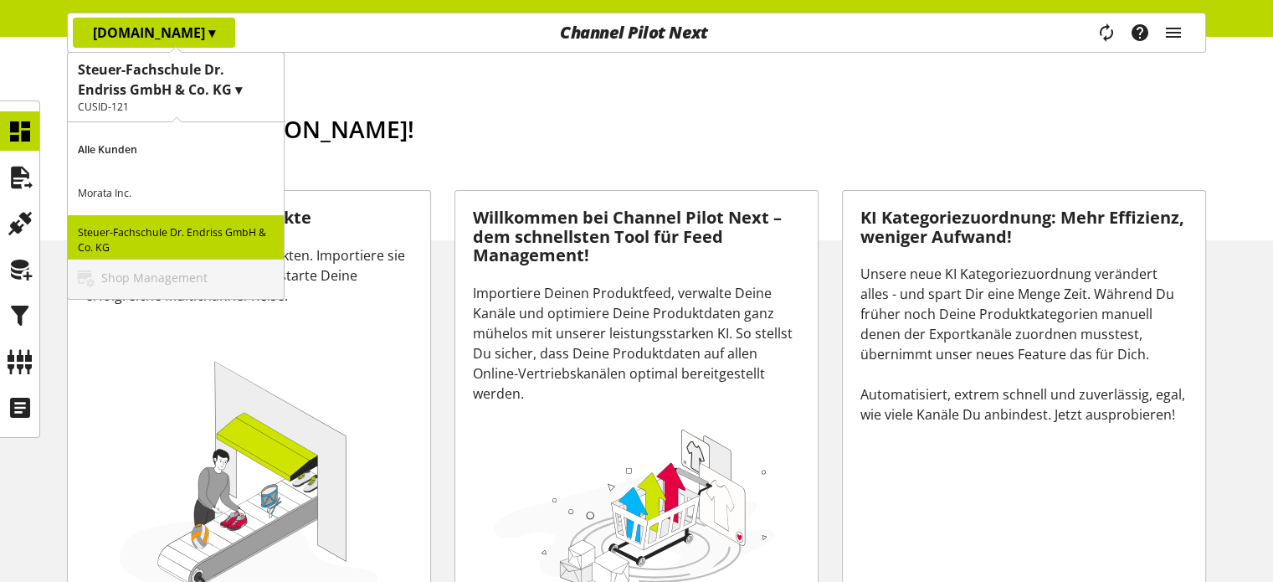
click at [150, 142] on p "Alle Kunden" at bounding box center [176, 150] width 216 height 44
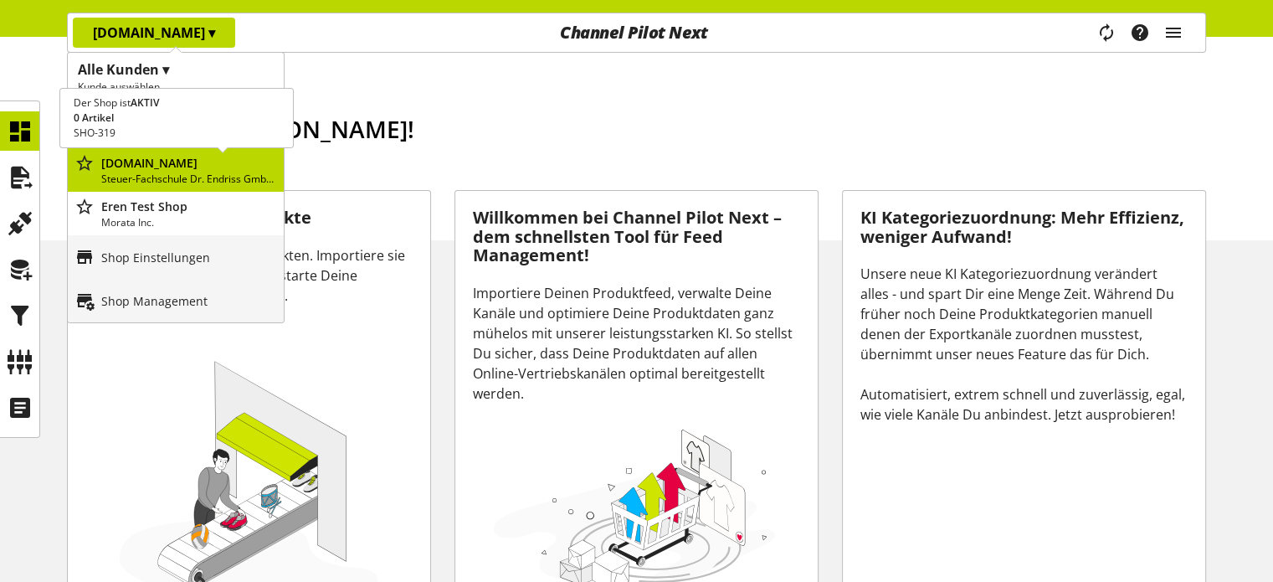
click at [207, 159] on p "Endriss.de" at bounding box center [189, 163] width 176 height 18
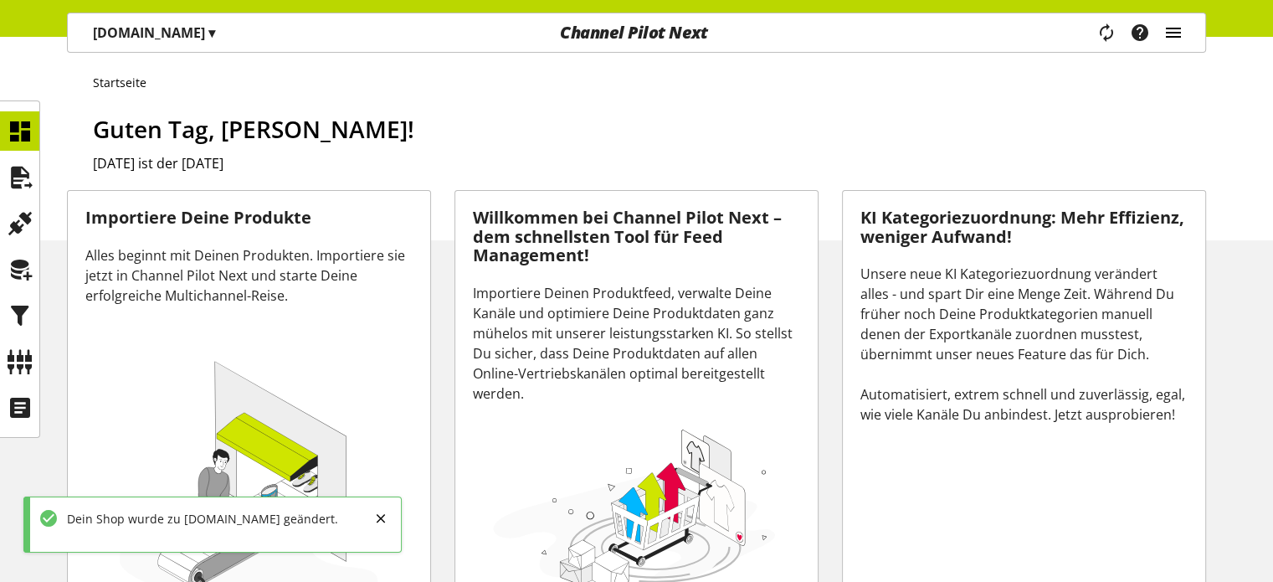
click at [1180, 27] on icon "main navigation" at bounding box center [1173, 33] width 20 height 30
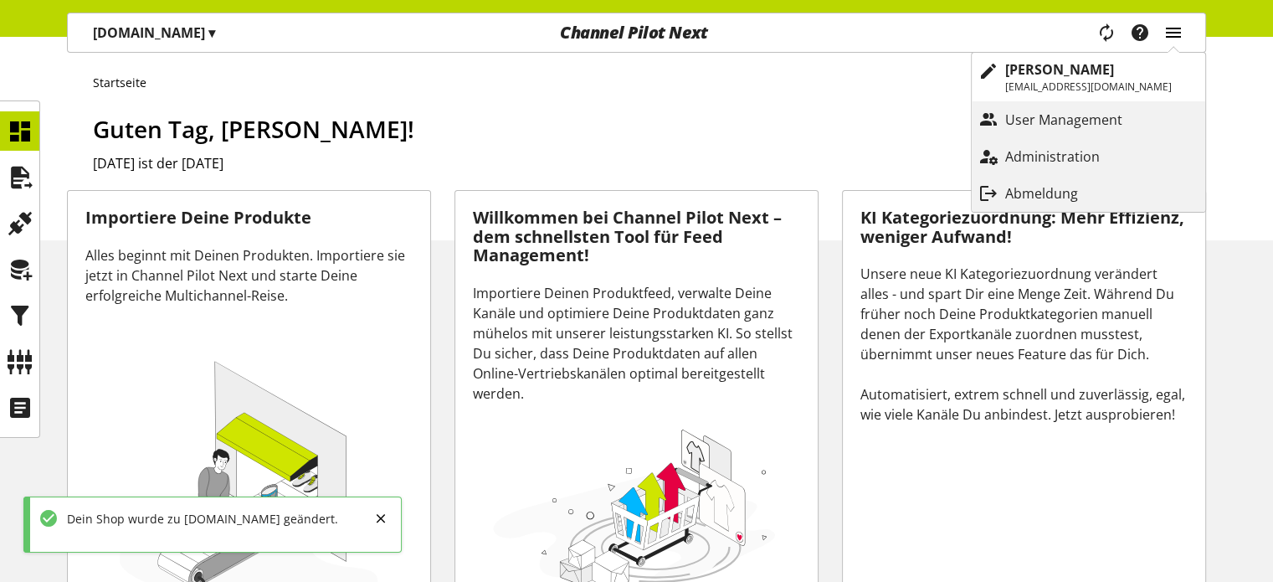
click at [1180, 27] on icon "main navigation" at bounding box center [1173, 33] width 20 height 30
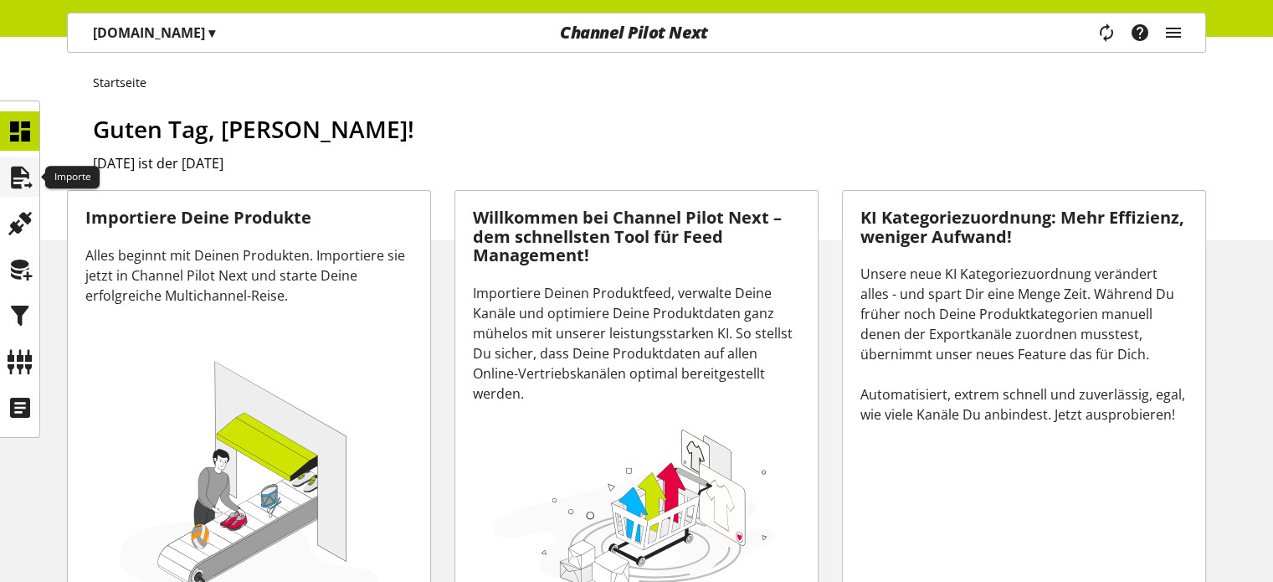
click at [7, 173] on icon at bounding box center [20, 177] width 27 height 33
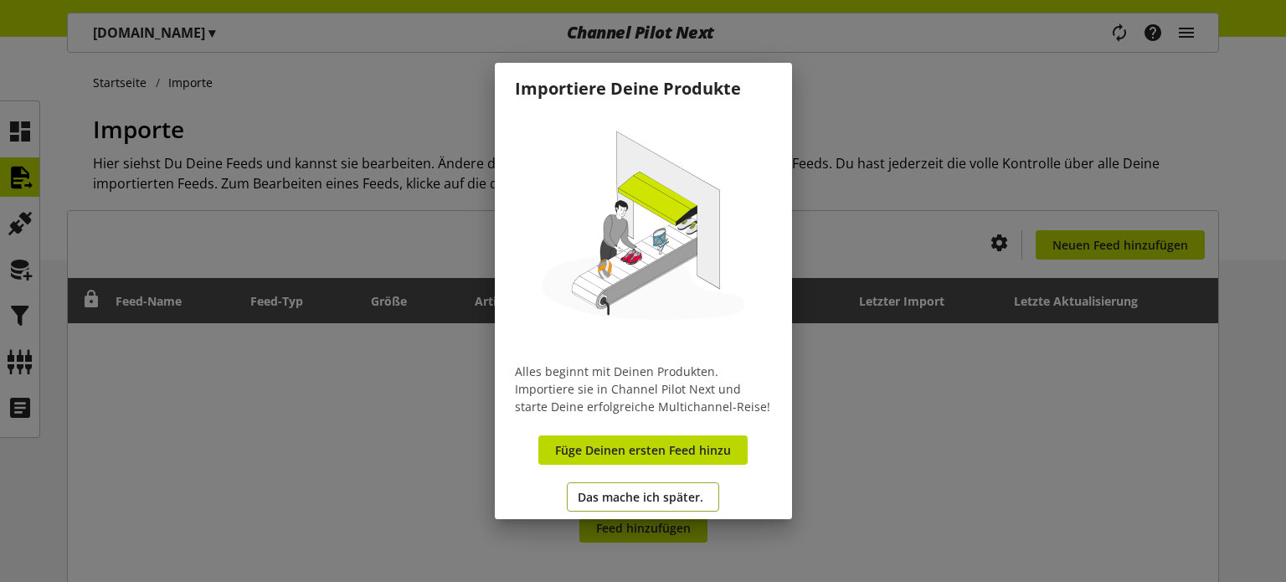
click at [667, 485] on button "Das mache ich später." at bounding box center [643, 496] width 152 height 29
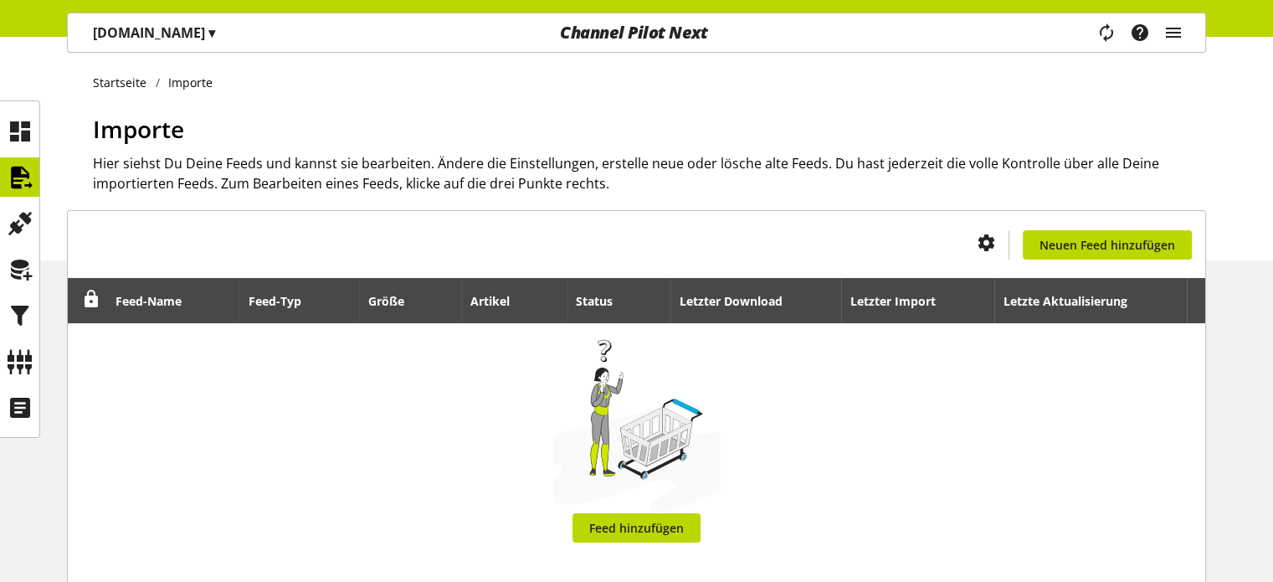
click at [135, 33] on p "Endriss.de ▾" at bounding box center [154, 33] width 122 height 20
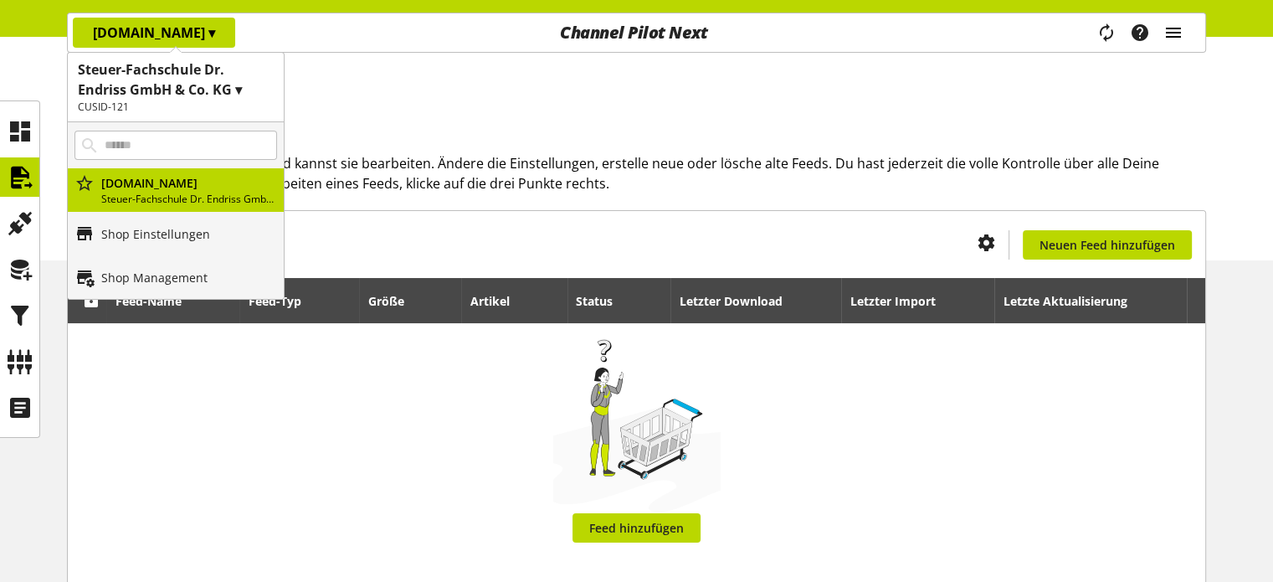
click at [1176, 27] on icon "main navigation" at bounding box center [1173, 33] width 20 height 30
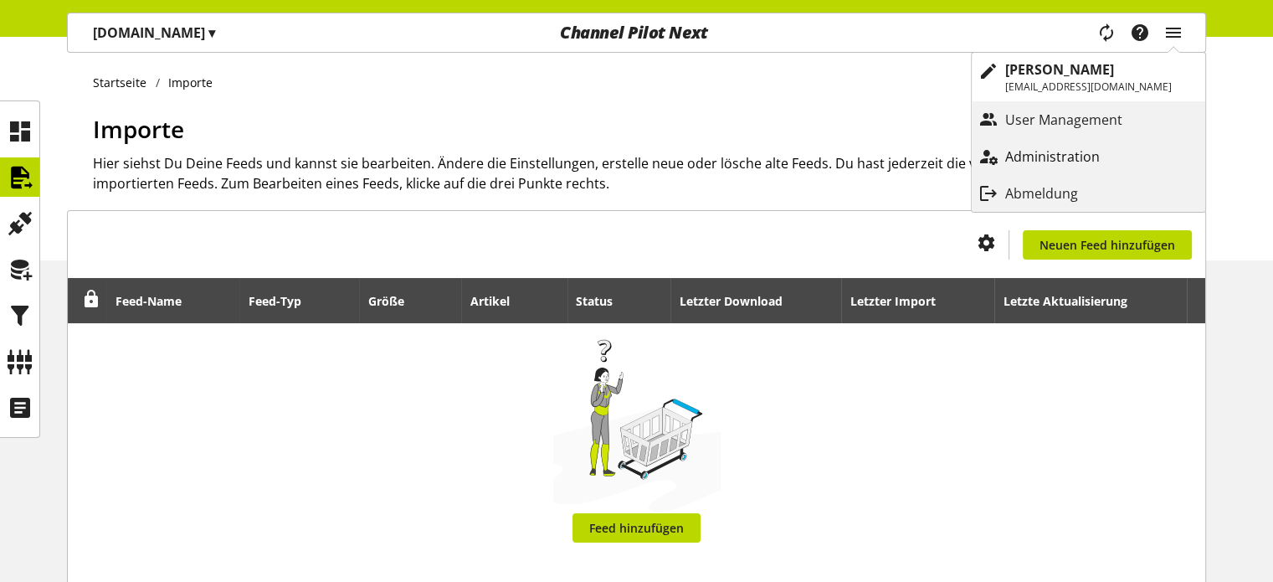
click at [1100, 146] on p "Administration" at bounding box center [1069, 156] width 128 height 20
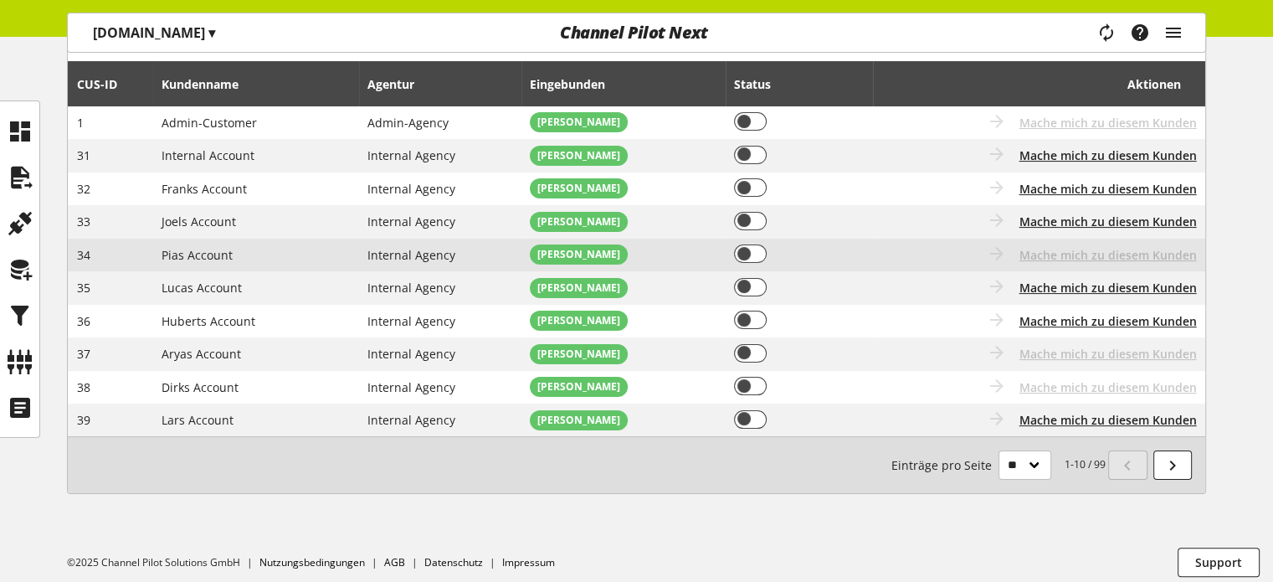
scroll to position [285, 0]
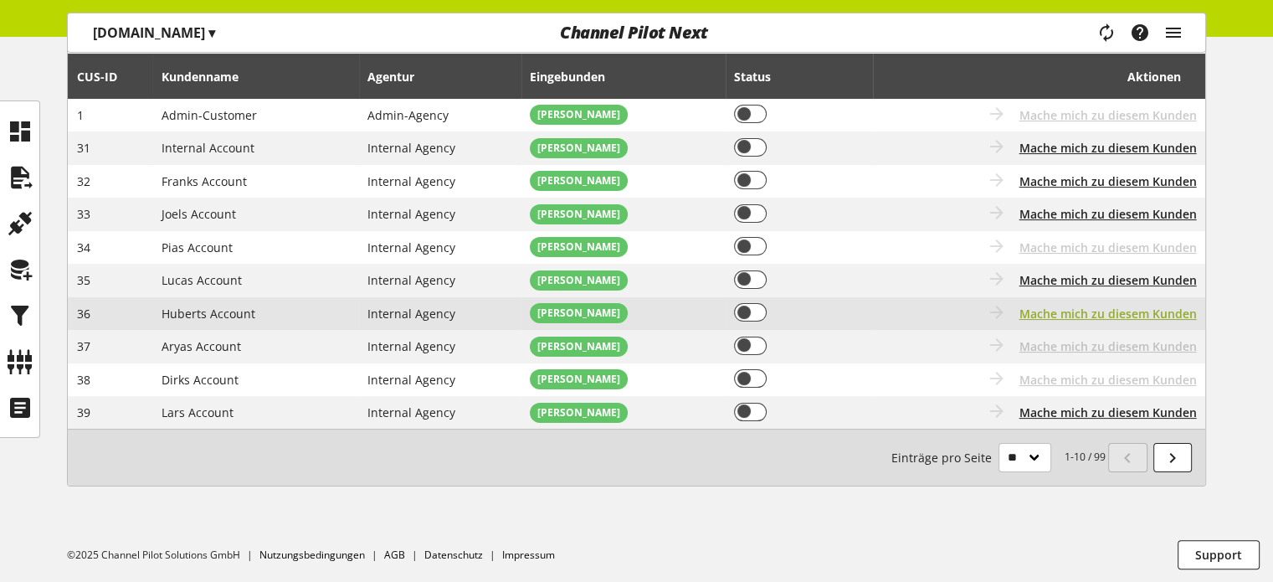
click at [1045, 311] on span "Mache mich zu diesem Kunden" at bounding box center [1107, 314] width 177 height 18
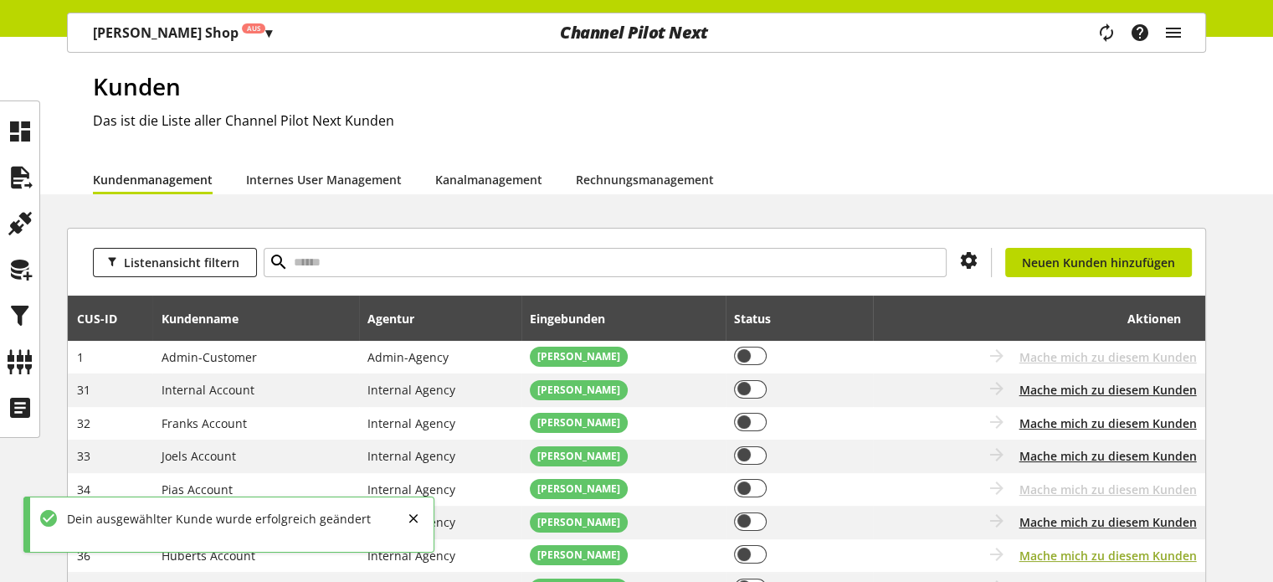
scroll to position [0, 0]
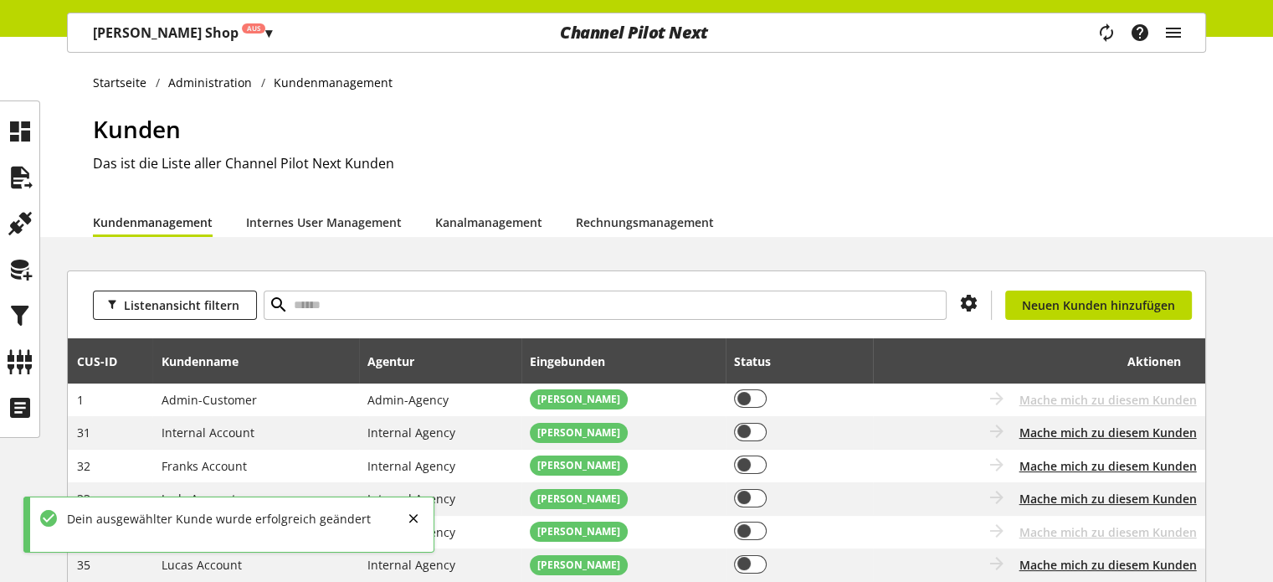
click at [199, 33] on p "Hubert's Shop Aus ▾" at bounding box center [182, 33] width 179 height 20
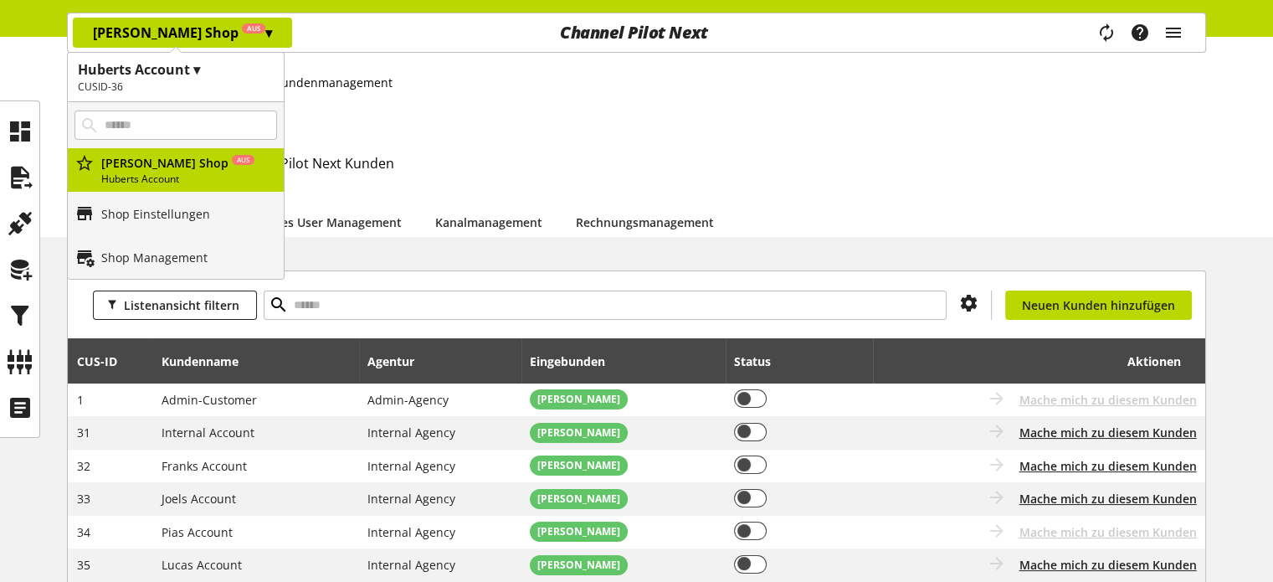
click at [191, 72] on h1 "Huberts Account ▾" at bounding box center [176, 69] width 196 height 20
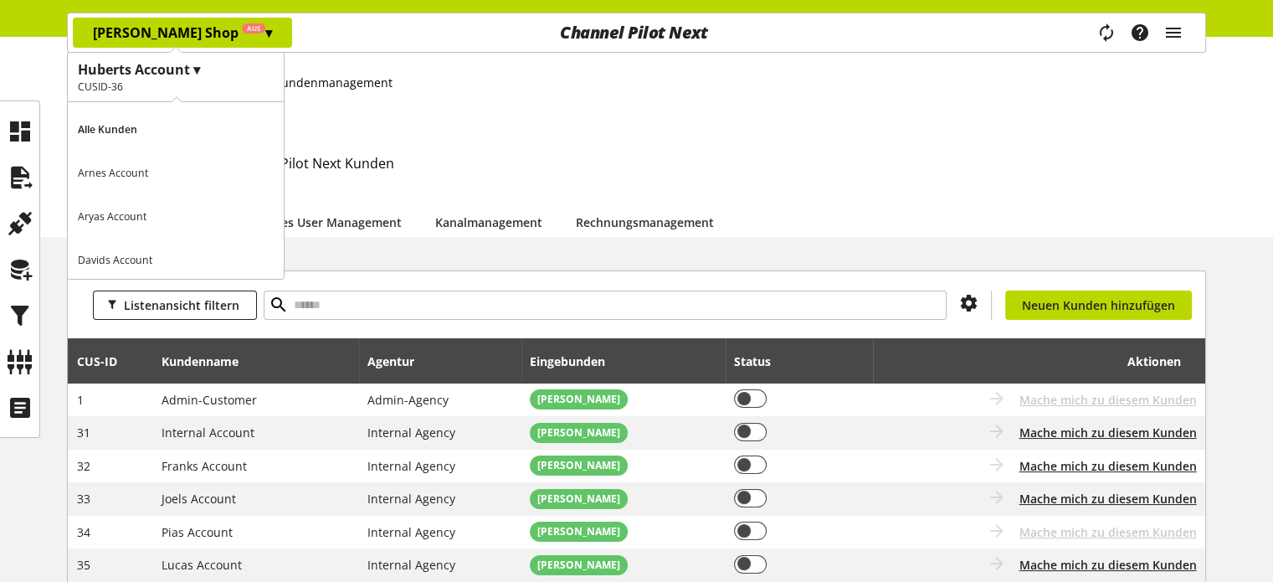
click at [193, 69] on h1 "Huberts Account ▾" at bounding box center [176, 69] width 196 height 20
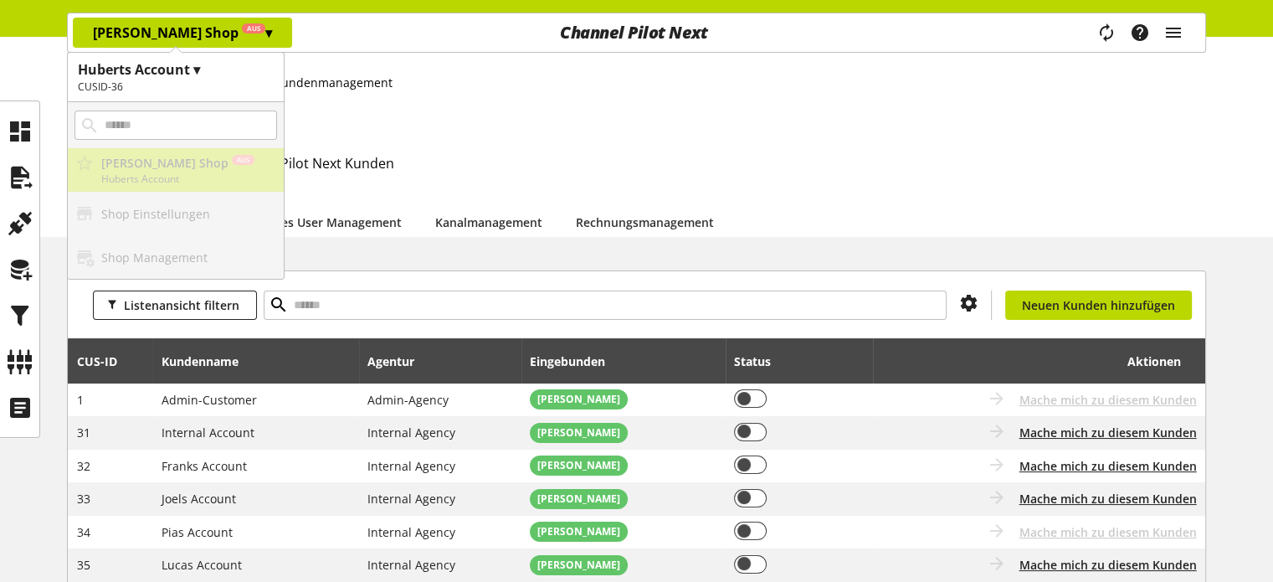
click at [194, 66] on h1 "Huberts Account ▾" at bounding box center [176, 69] width 196 height 20
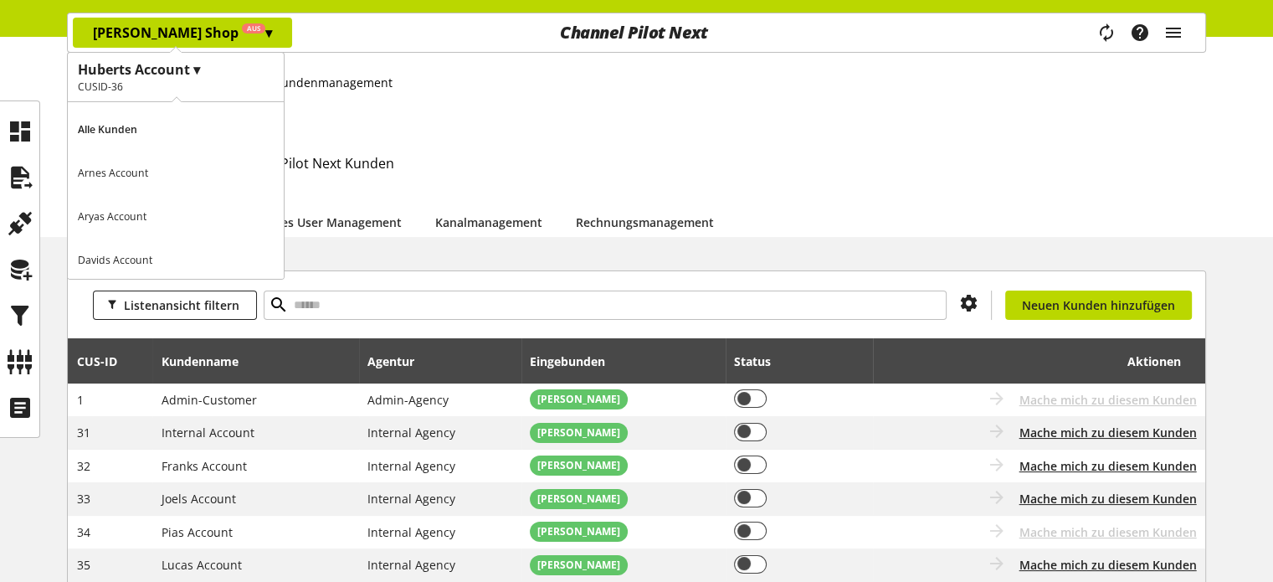
click at [186, 123] on p "Alle Kunden" at bounding box center [176, 130] width 216 height 44
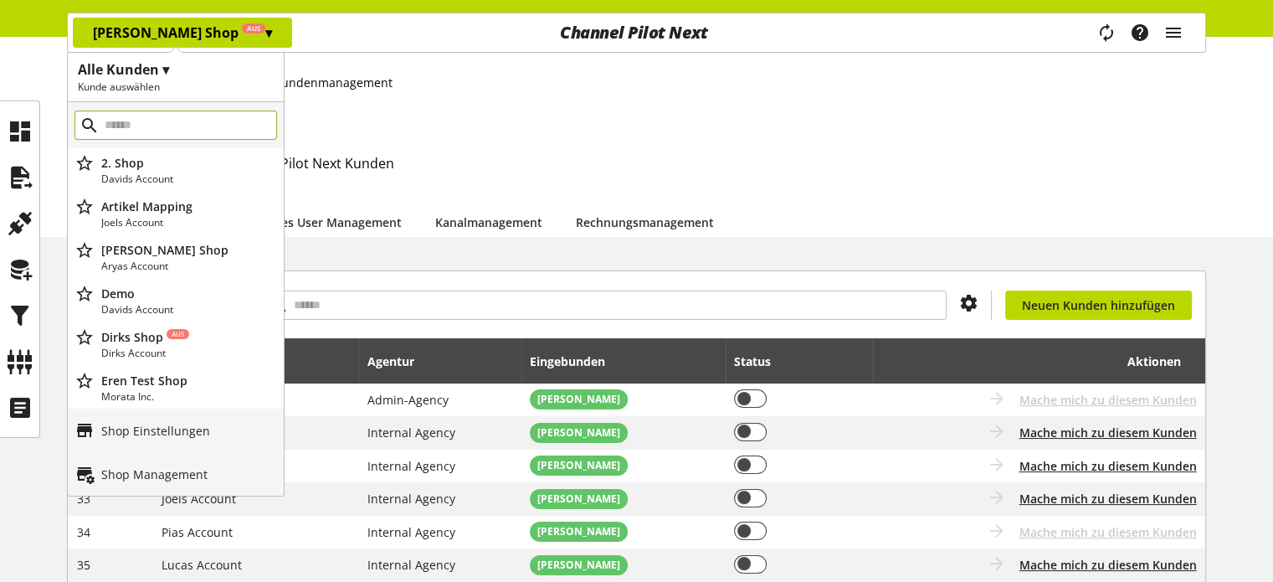
click at [234, 118] on input "main navigation" at bounding box center [175, 124] width 203 height 29
type input "*"
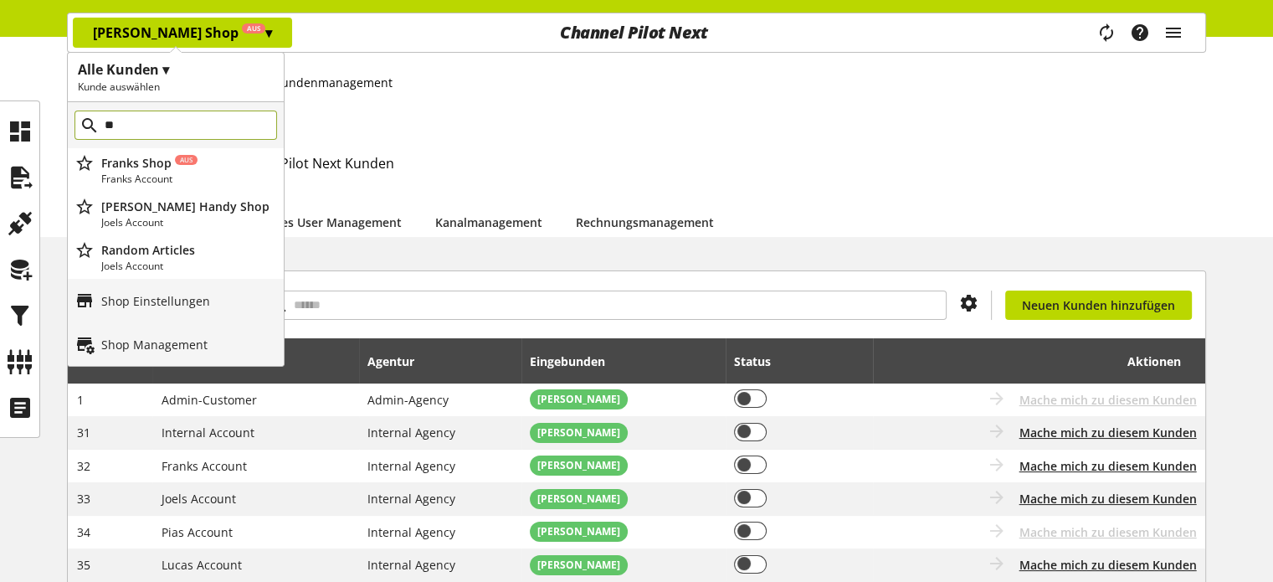
type input "*"
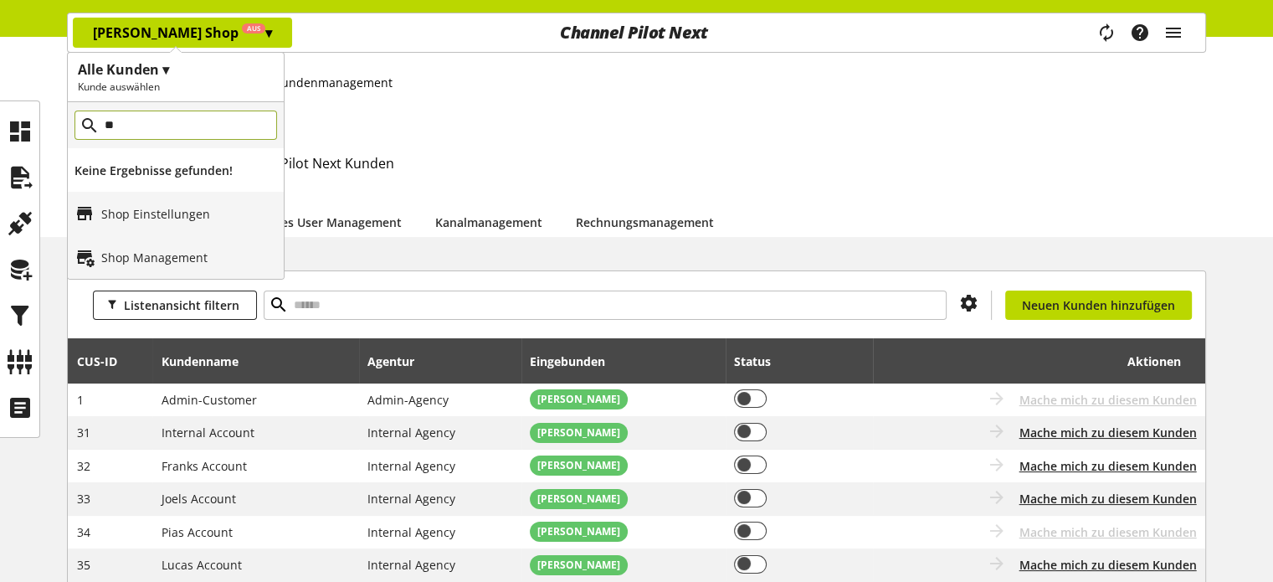
type input "***"
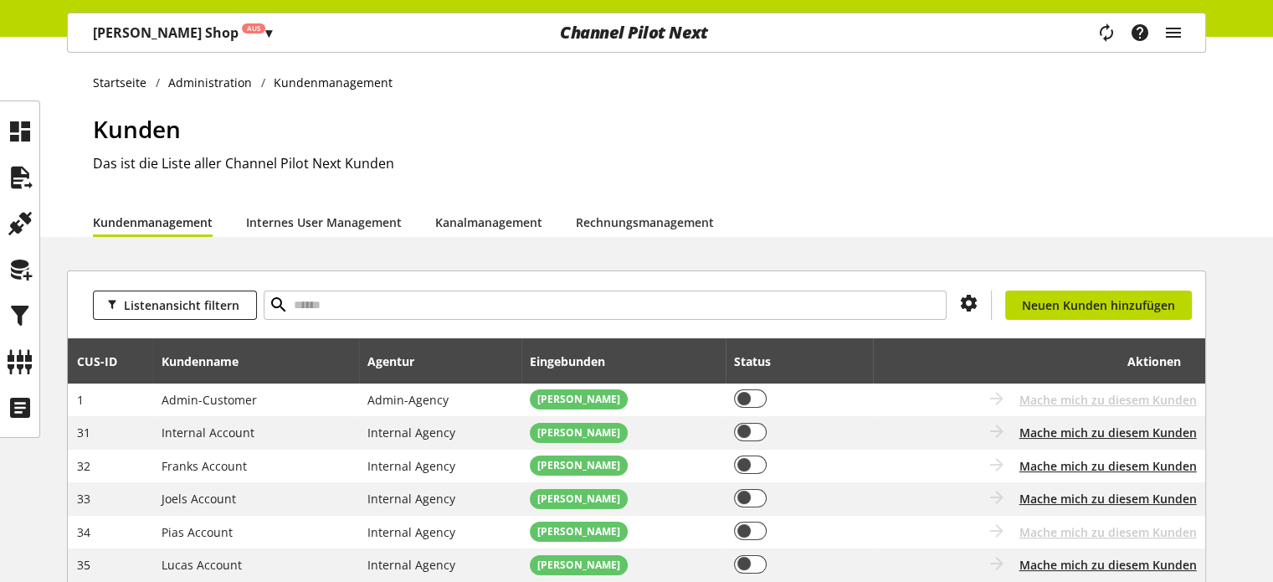
click at [580, 116] on h1 "Kunden" at bounding box center [649, 128] width 1113 height 35
click at [652, 51] on div "Channel Pilot Next" at bounding box center [633, 32] width 381 height 39
click at [649, 33] on div "Channel Pilot Next" at bounding box center [633, 32] width 381 height 39
click at [27, 133] on icon at bounding box center [20, 131] width 27 height 33
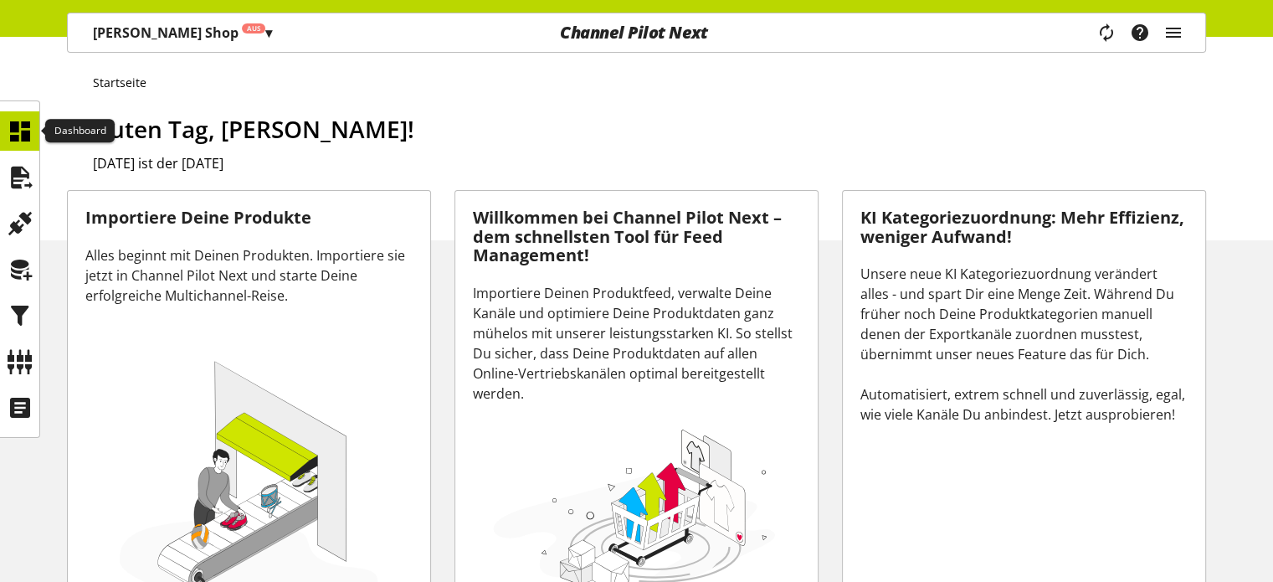
click at [27, 133] on icon at bounding box center [20, 131] width 27 height 33
click at [1163, 34] on icon "main navigation" at bounding box center [1173, 33] width 20 height 30
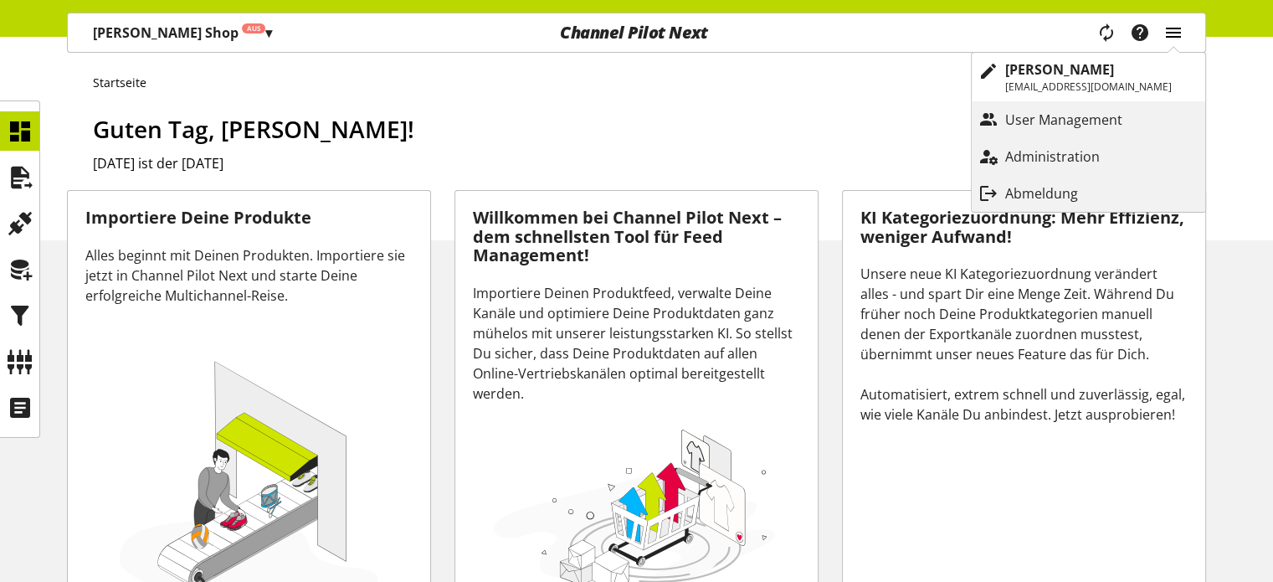
click at [1168, 33] on icon "main navigation" at bounding box center [1173, 33] width 20 height 30
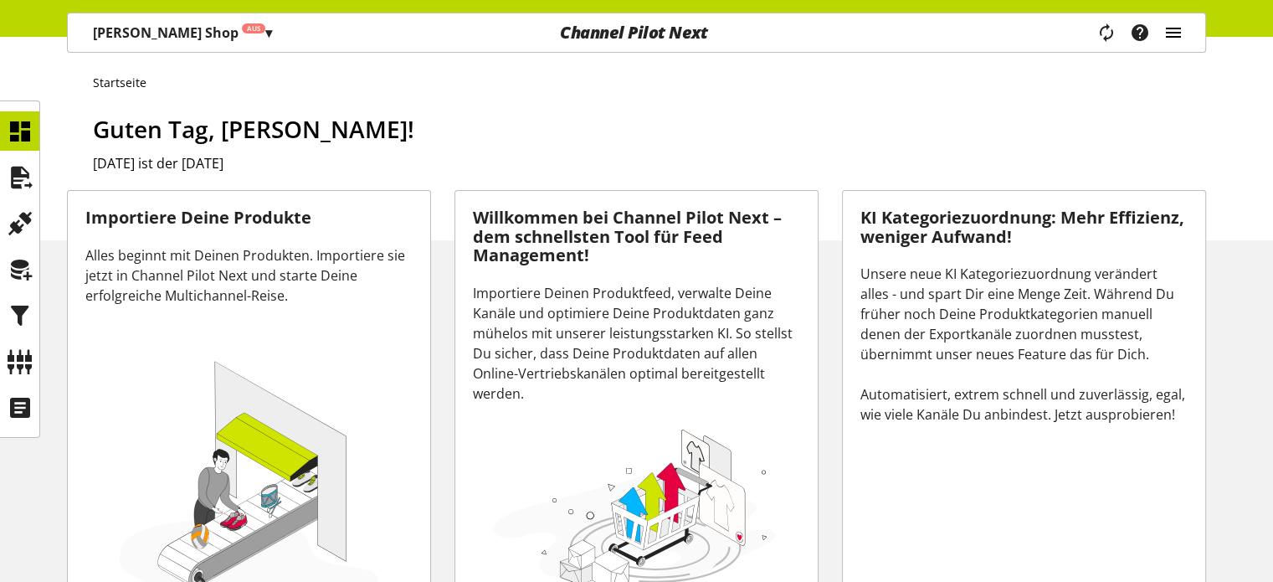
click at [1165, 28] on icon "main navigation" at bounding box center [1173, 33] width 20 height 30
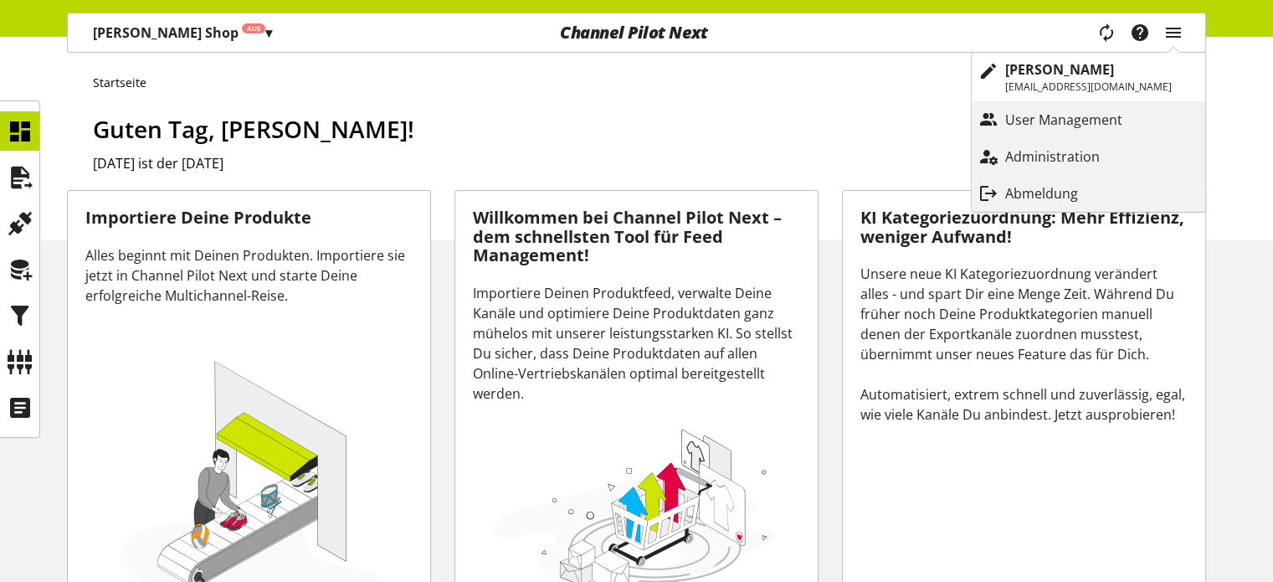
click at [1075, 190] on p "Abmeldung" at bounding box center [1058, 193] width 106 height 20
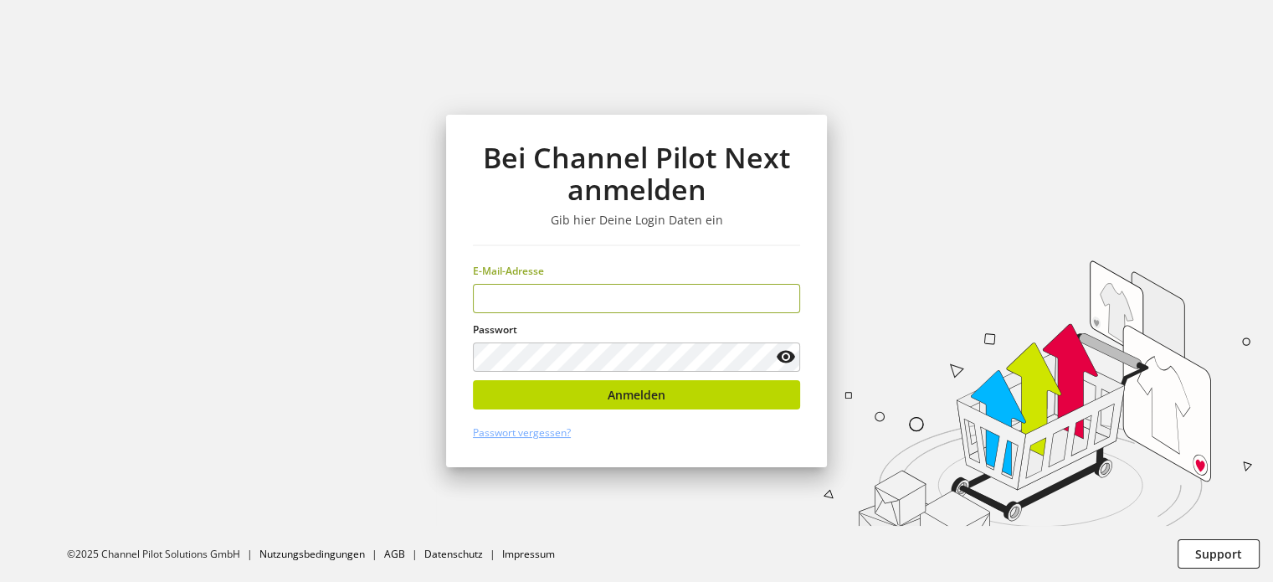
click at [703, 275] on label "E-Mail-Adresse" at bounding box center [636, 271] width 327 height 15
click at [691, 293] on input "email" at bounding box center [636, 298] width 327 height 29
type input "**********"
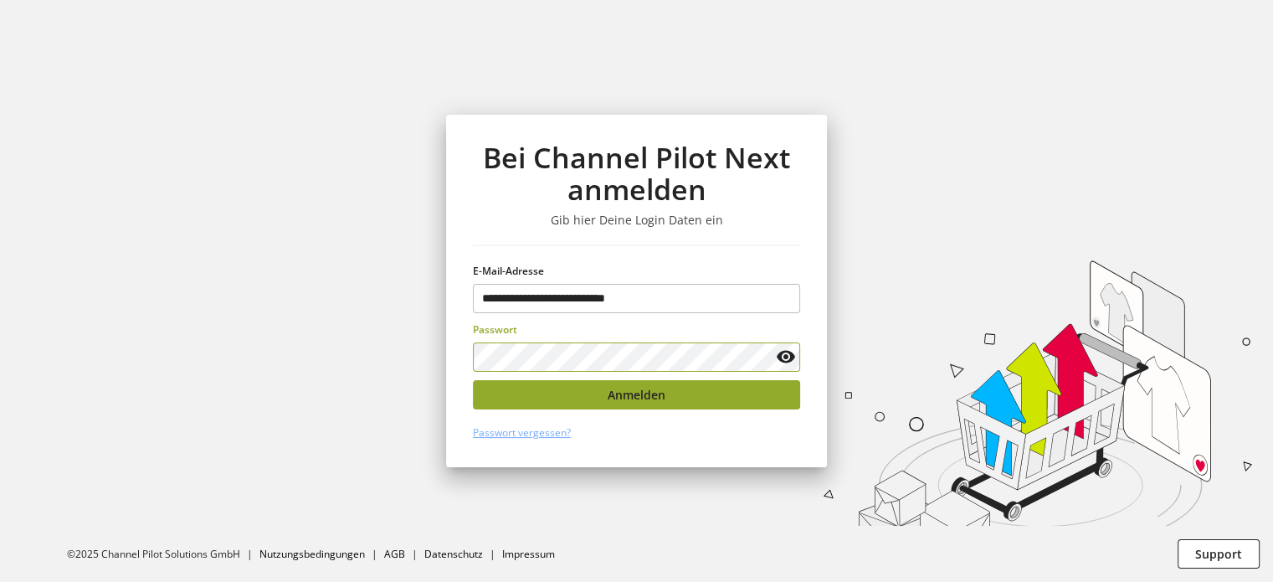
click at [654, 393] on span "Anmelden" at bounding box center [637, 395] width 58 height 18
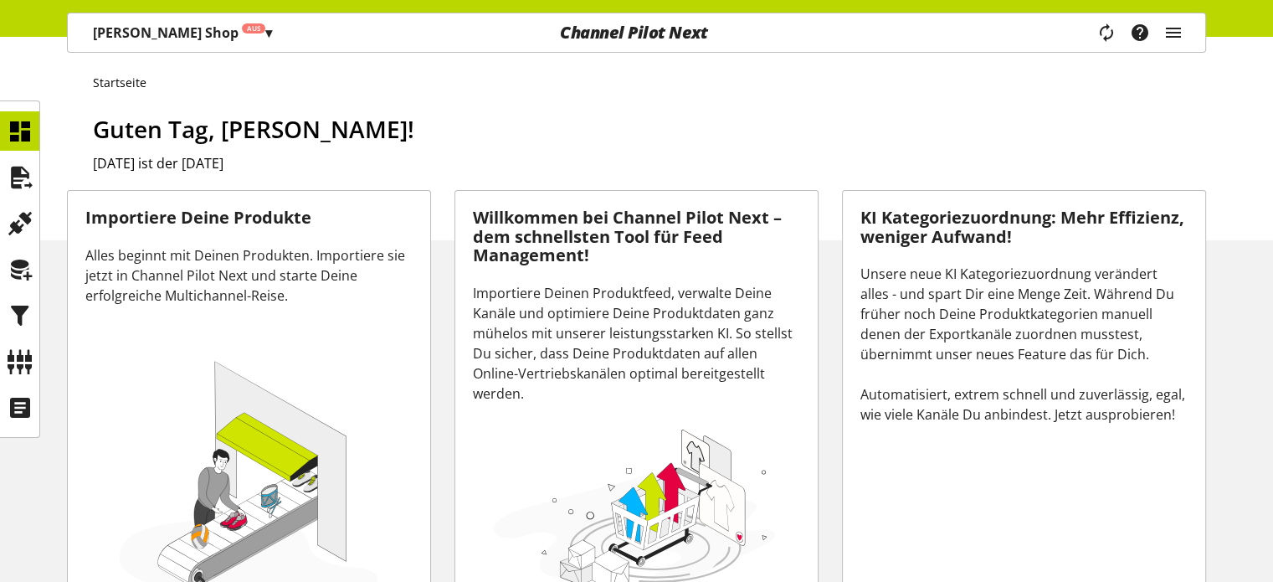
click at [1184, 28] on div "Task-Manager Hilfe-Center Eren Bozkurt eren.bozkurt@channelpilot.com User Manag…" at bounding box center [1146, 32] width 118 height 39
click at [1182, 33] on icon "main navigation" at bounding box center [1173, 33] width 20 height 30
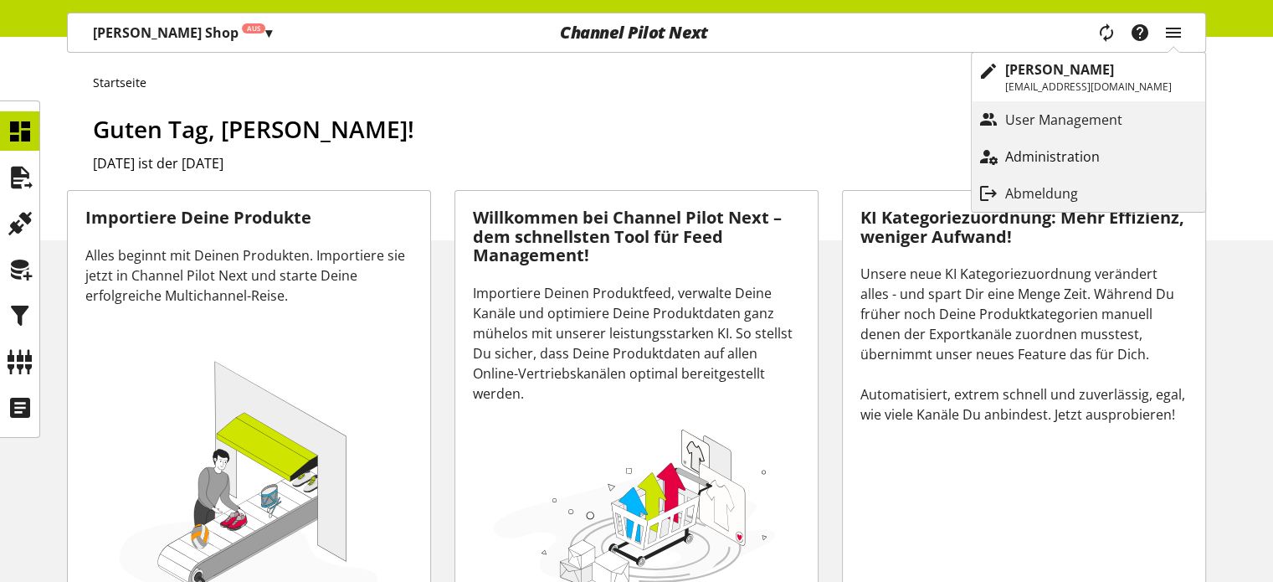
click at [1096, 164] on p "Administration" at bounding box center [1069, 156] width 128 height 20
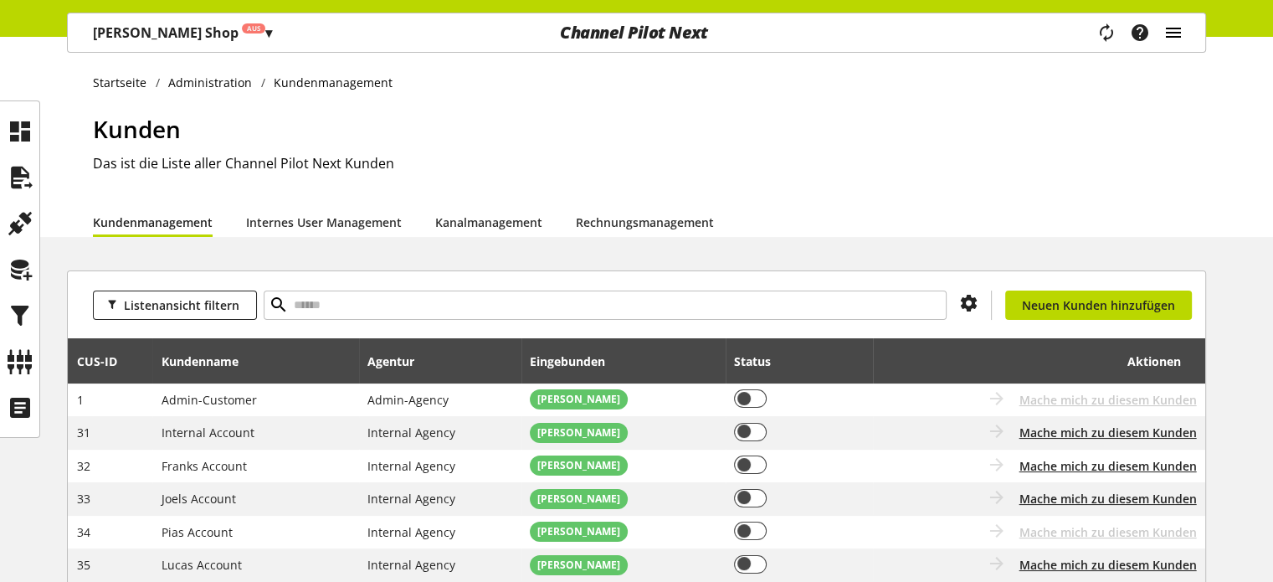
click at [1175, 38] on icon "main navigation" at bounding box center [1173, 33] width 20 height 30
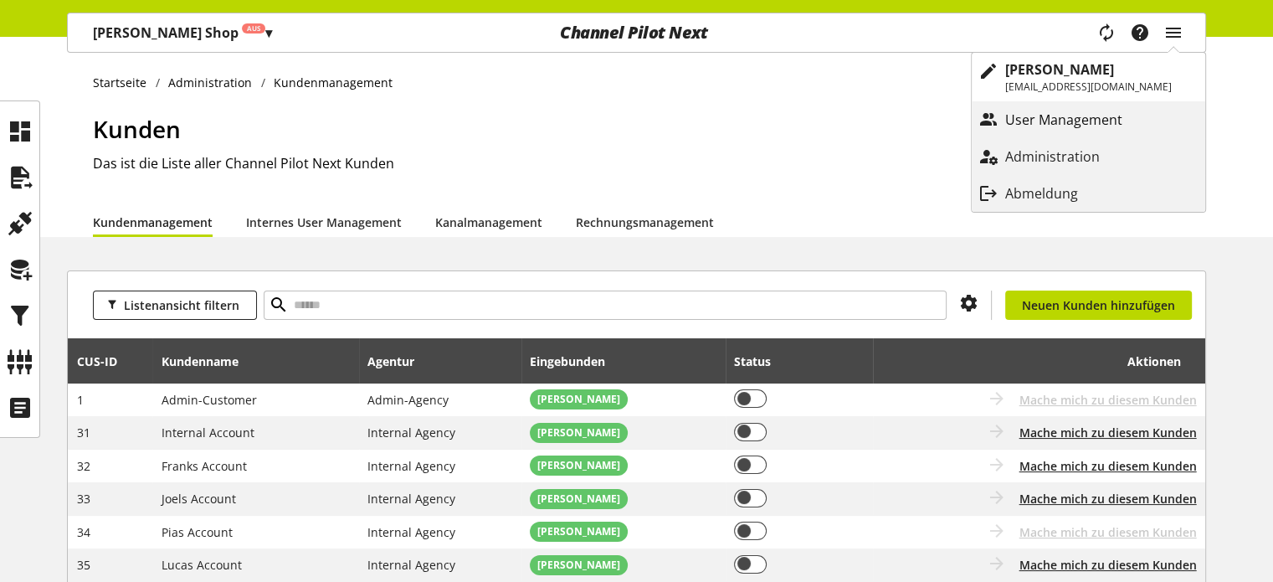
click at [1127, 110] on p "User Management" at bounding box center [1080, 120] width 151 height 20
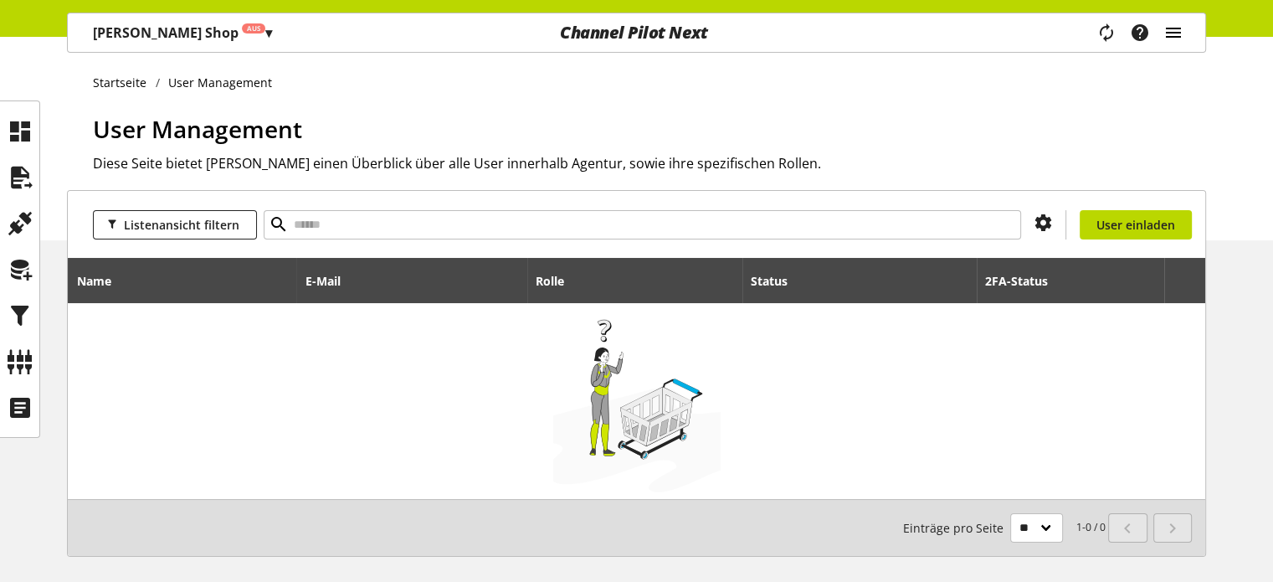
click at [1176, 24] on icon "main navigation" at bounding box center [1173, 33] width 20 height 30
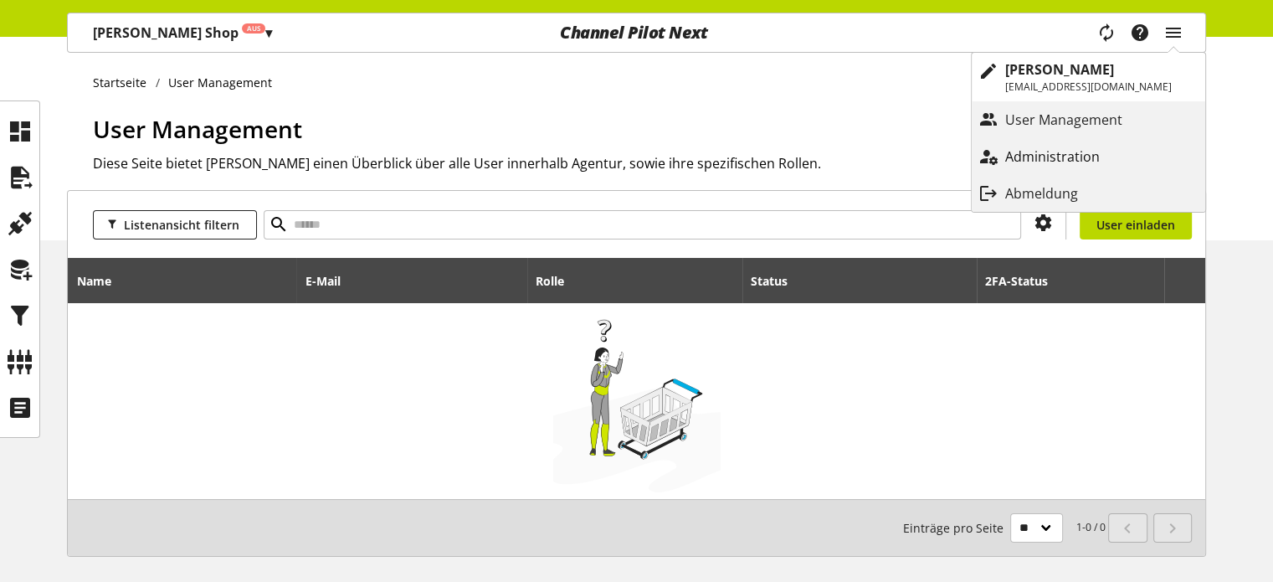
click at [1093, 144] on link "Administration" at bounding box center [1089, 156] width 234 height 30
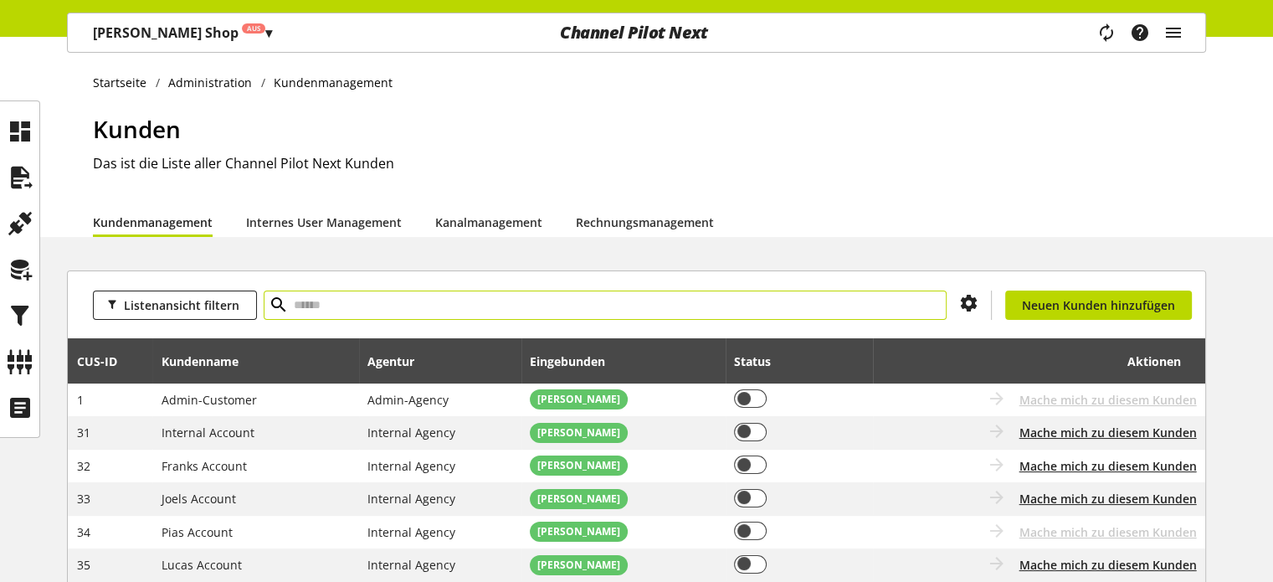
click at [403, 294] on input "text" at bounding box center [605, 304] width 683 height 29
type input "****"
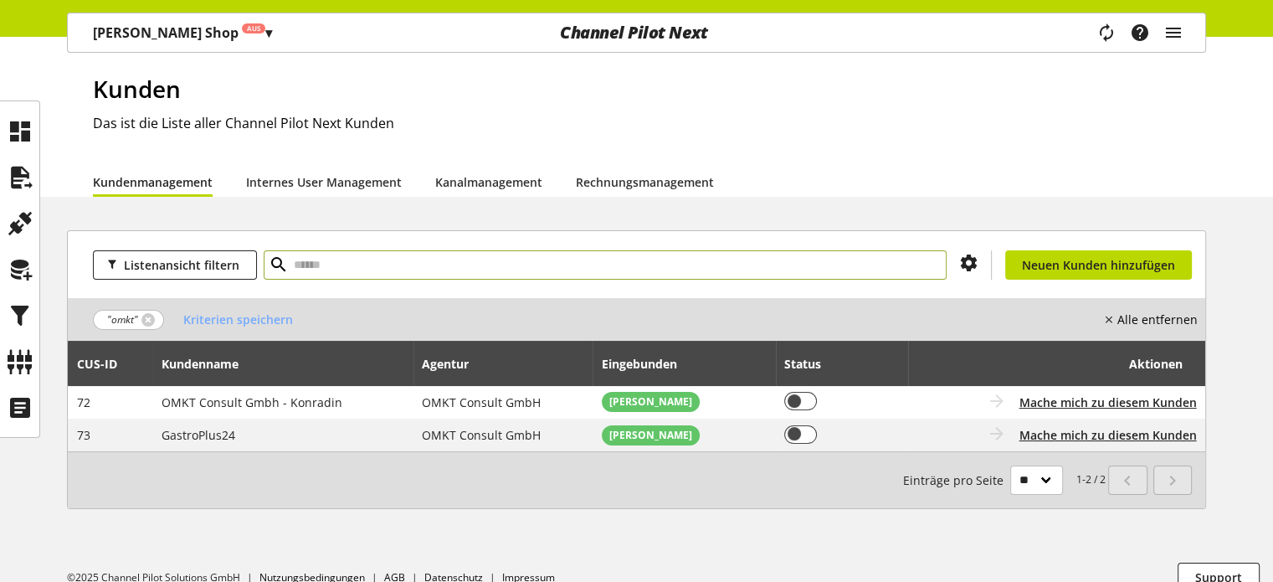
scroll to position [63, 0]
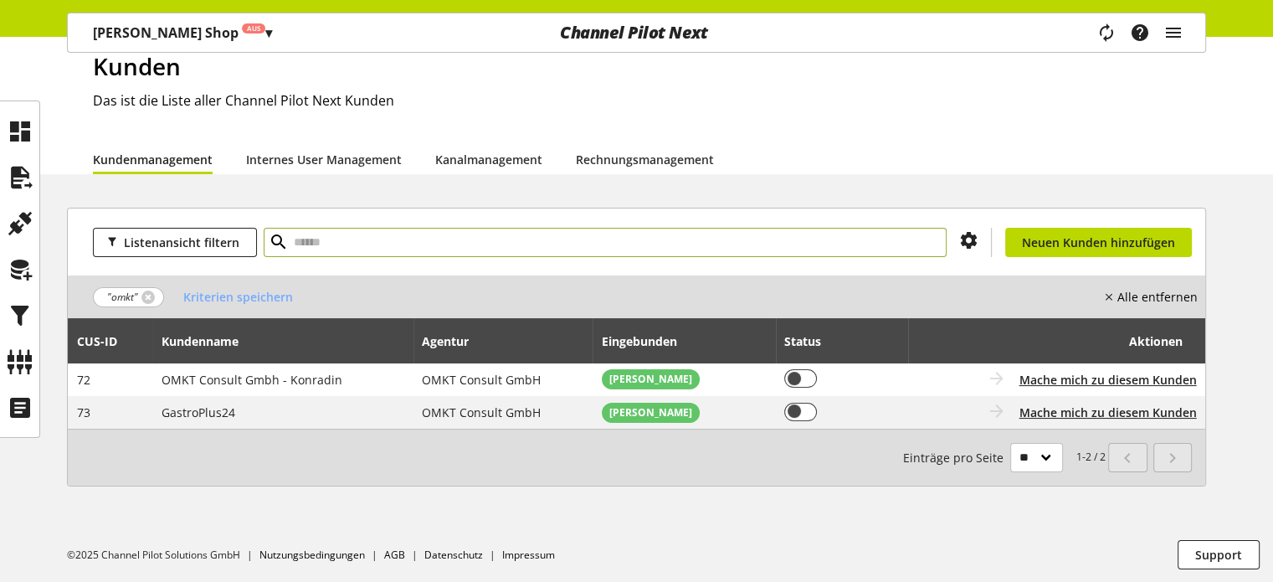
click at [401, 230] on input "text" at bounding box center [605, 242] width 683 height 29
type input "******"
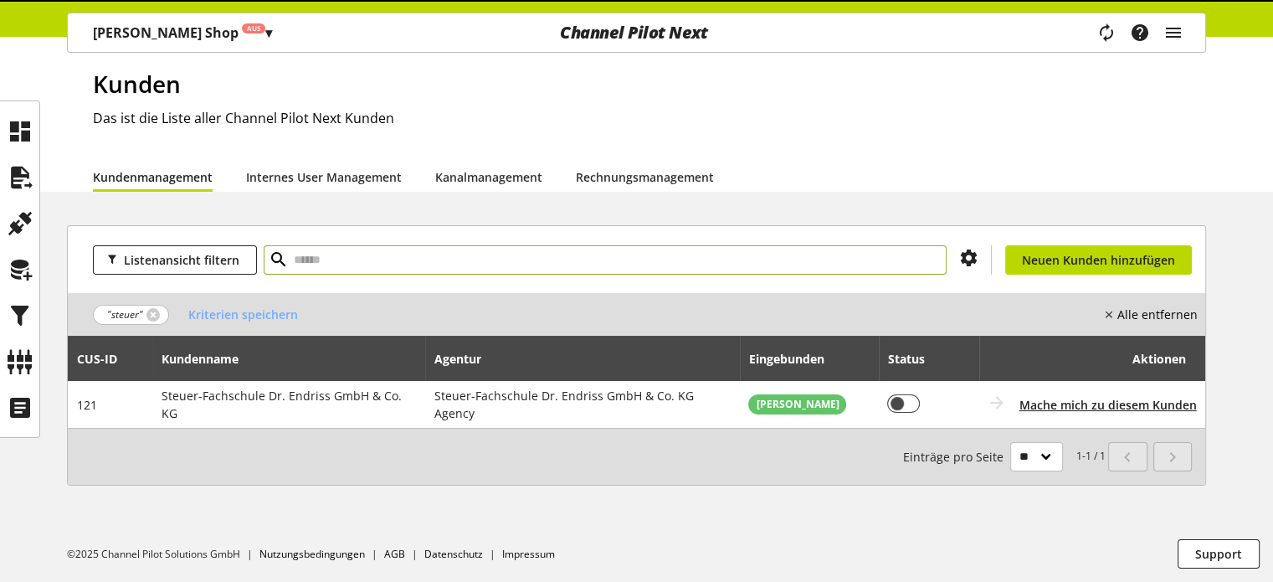
scroll to position [30, 0]
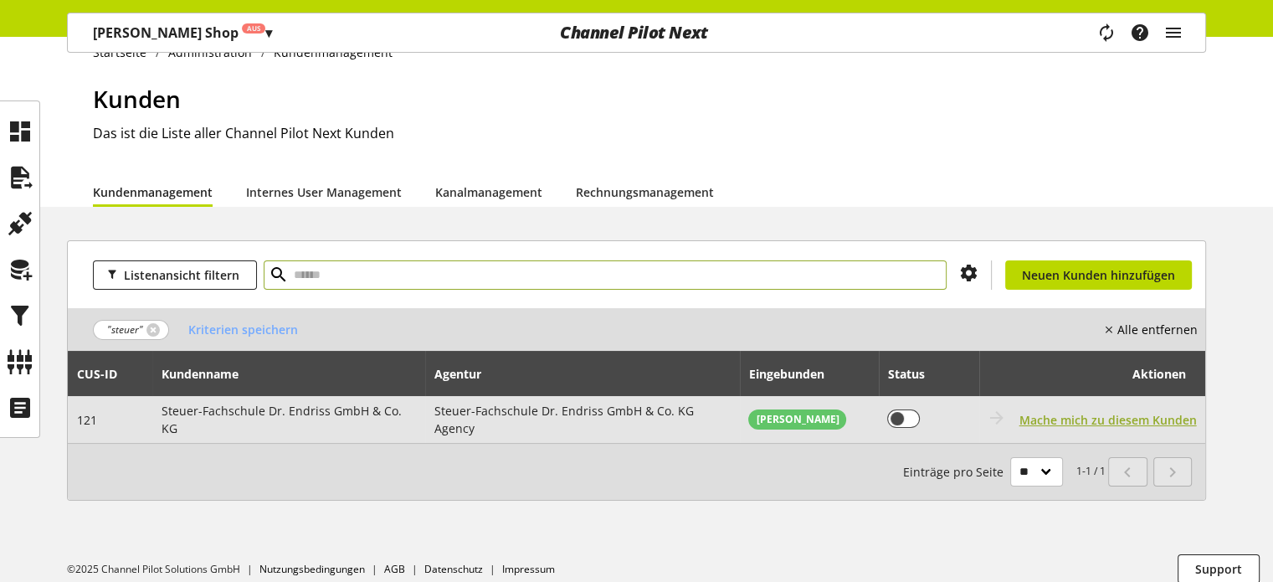
click at [1069, 411] on span "Mache mich zu diesem Kunden" at bounding box center [1107, 420] width 177 height 18
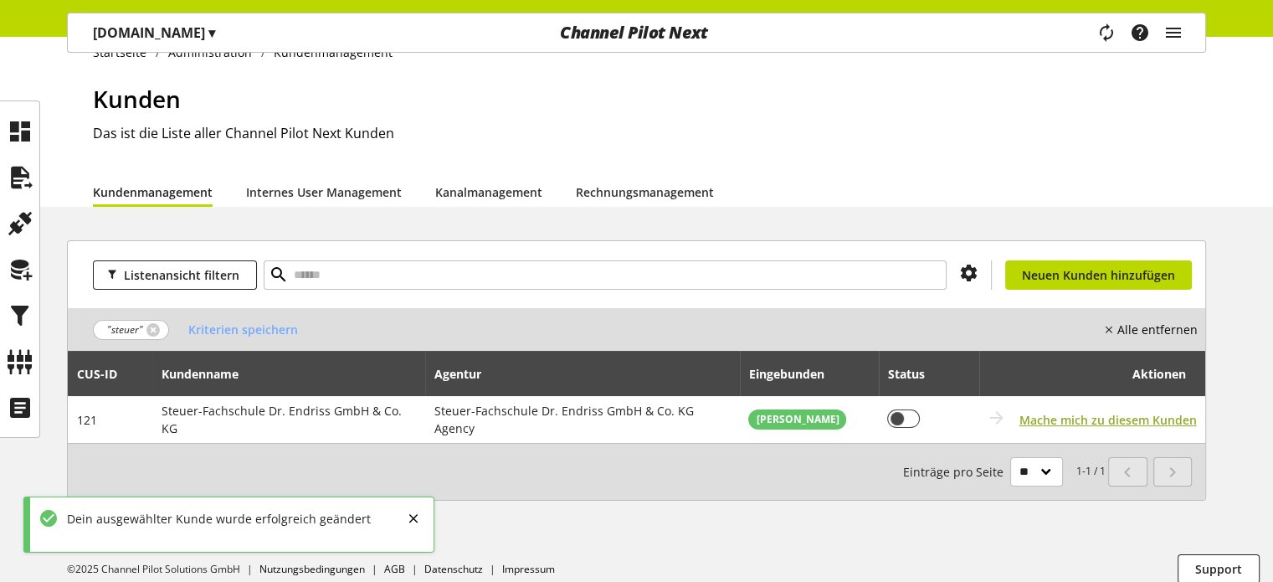
scroll to position [0, 0]
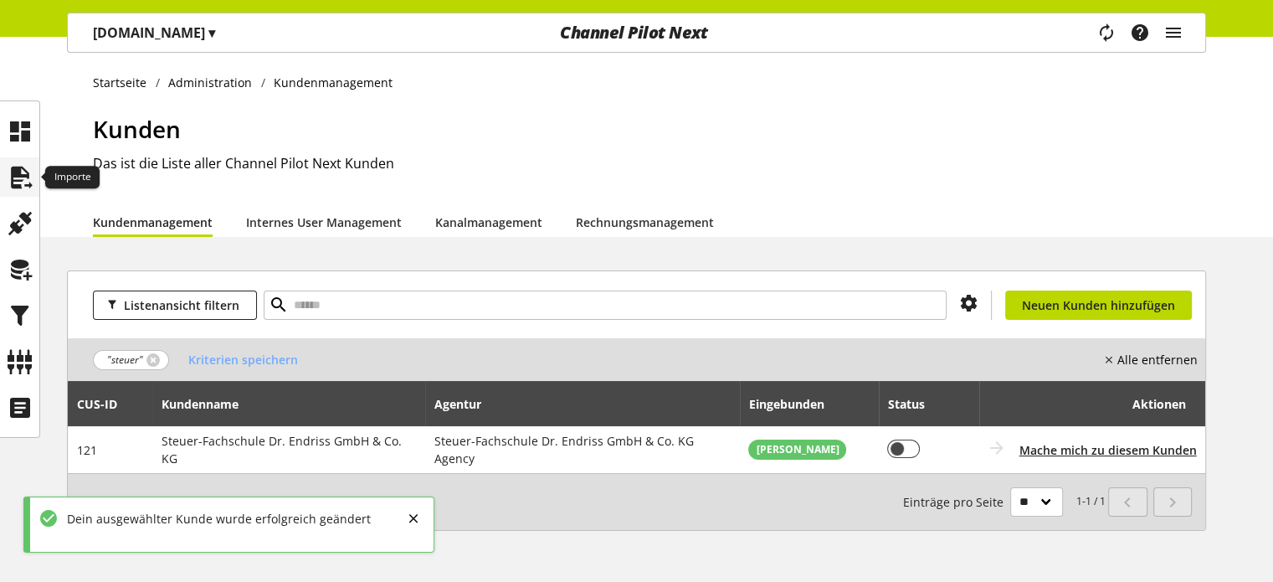
click at [13, 176] on icon at bounding box center [20, 177] width 27 height 33
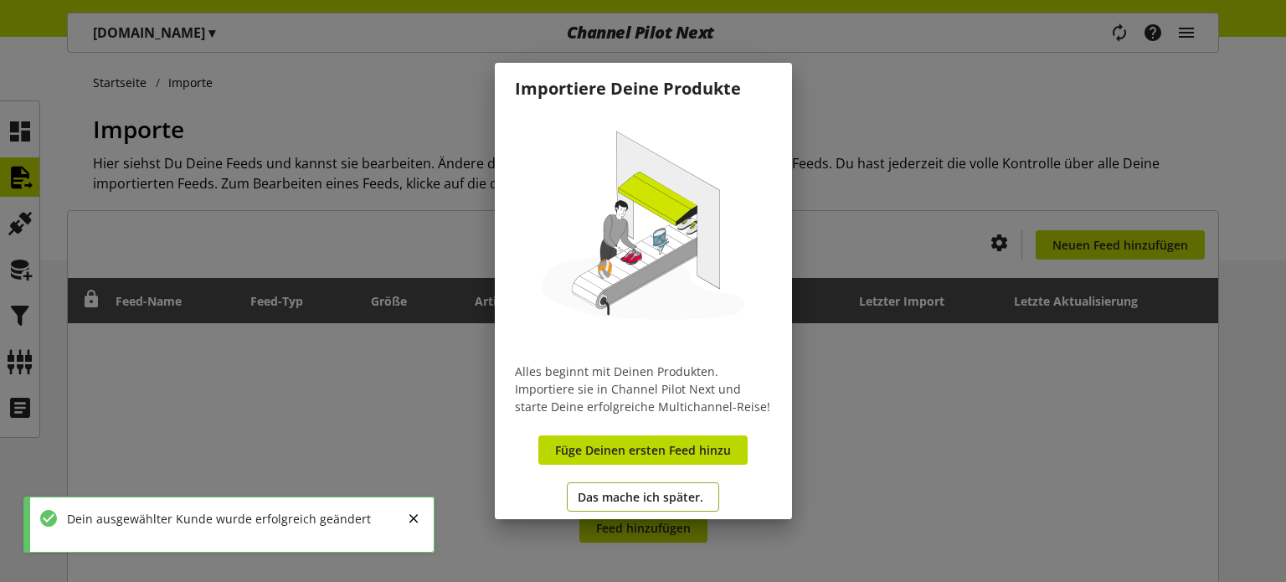
click at [644, 498] on span "Das mache ich später." at bounding box center [641, 497] width 126 height 18
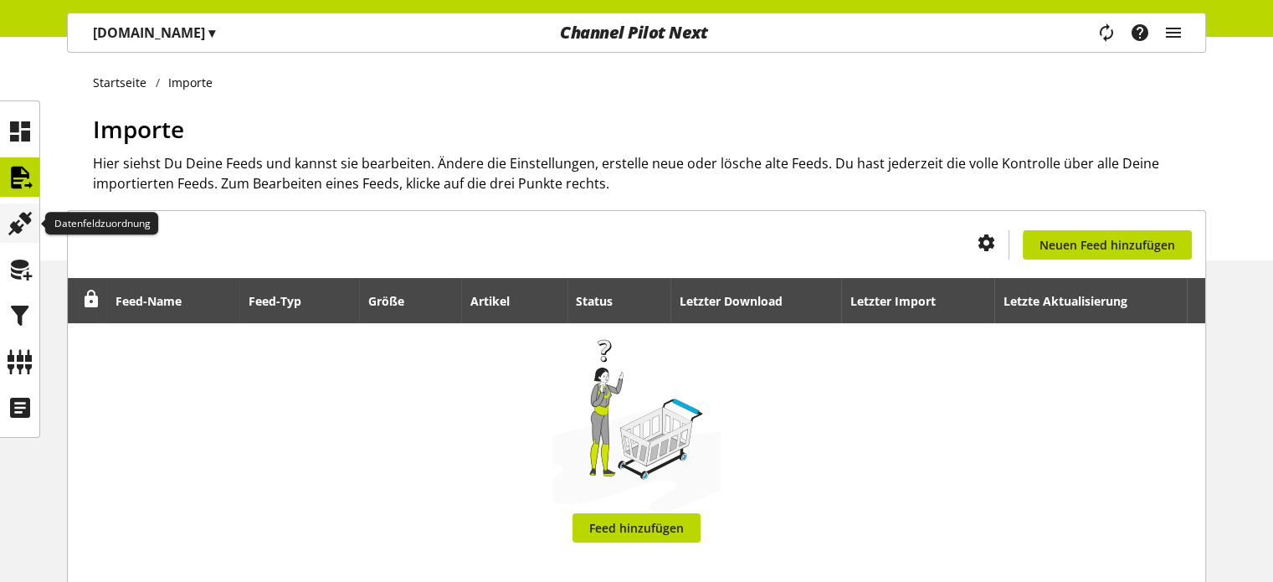
click at [10, 231] on icon at bounding box center [20, 223] width 27 height 33
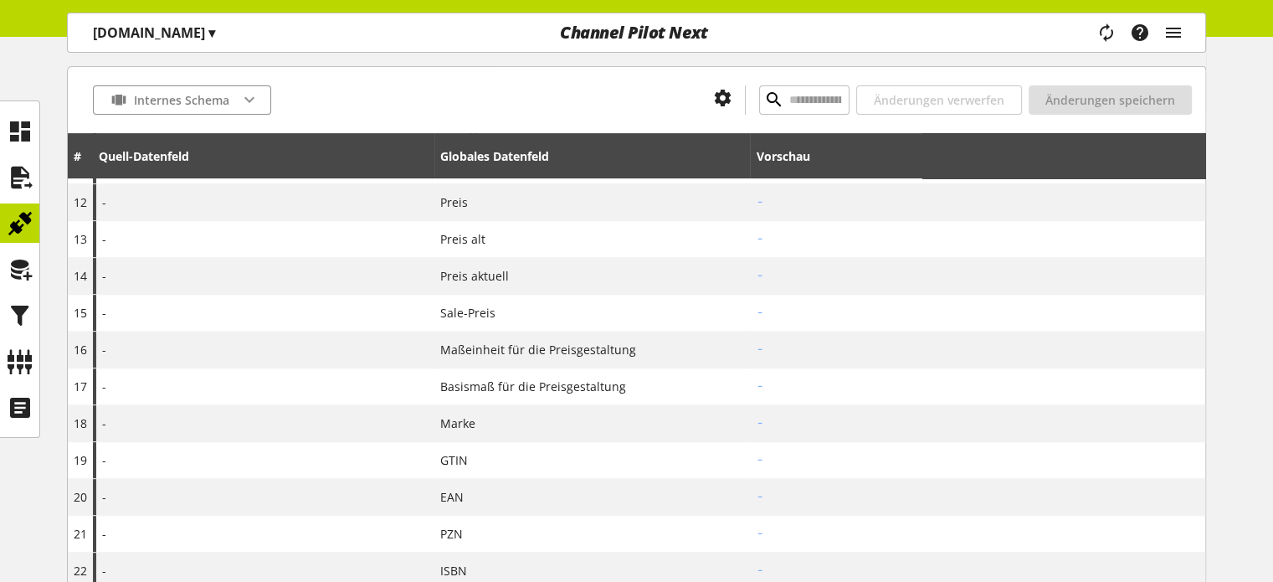
scroll to position [921, 0]
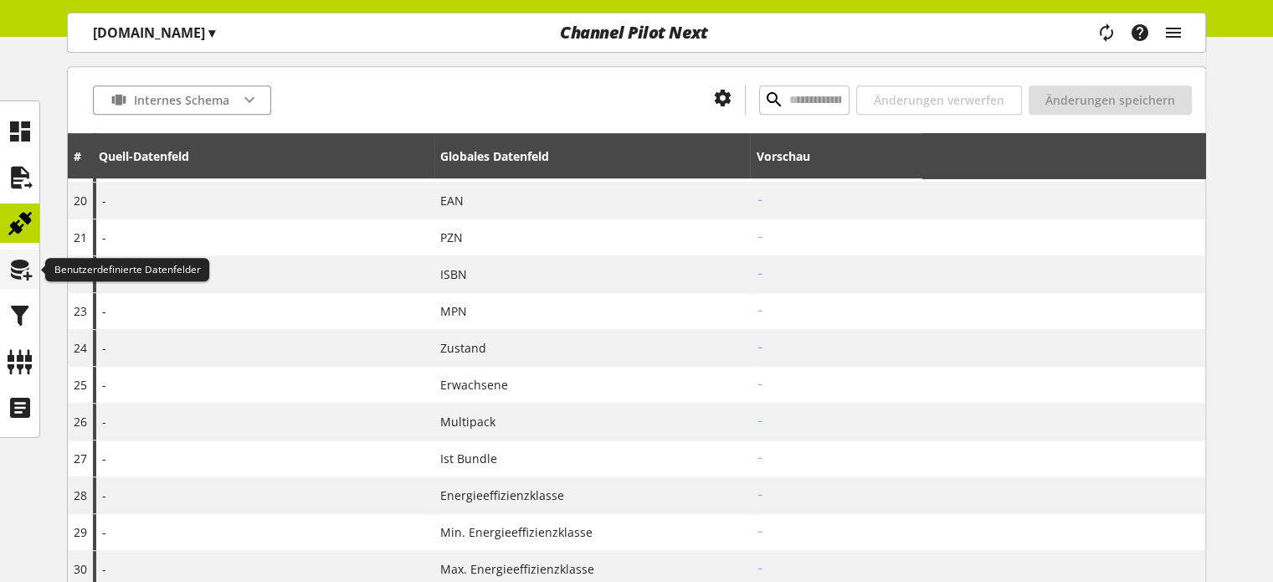
click at [7, 259] on icon at bounding box center [20, 269] width 27 height 33
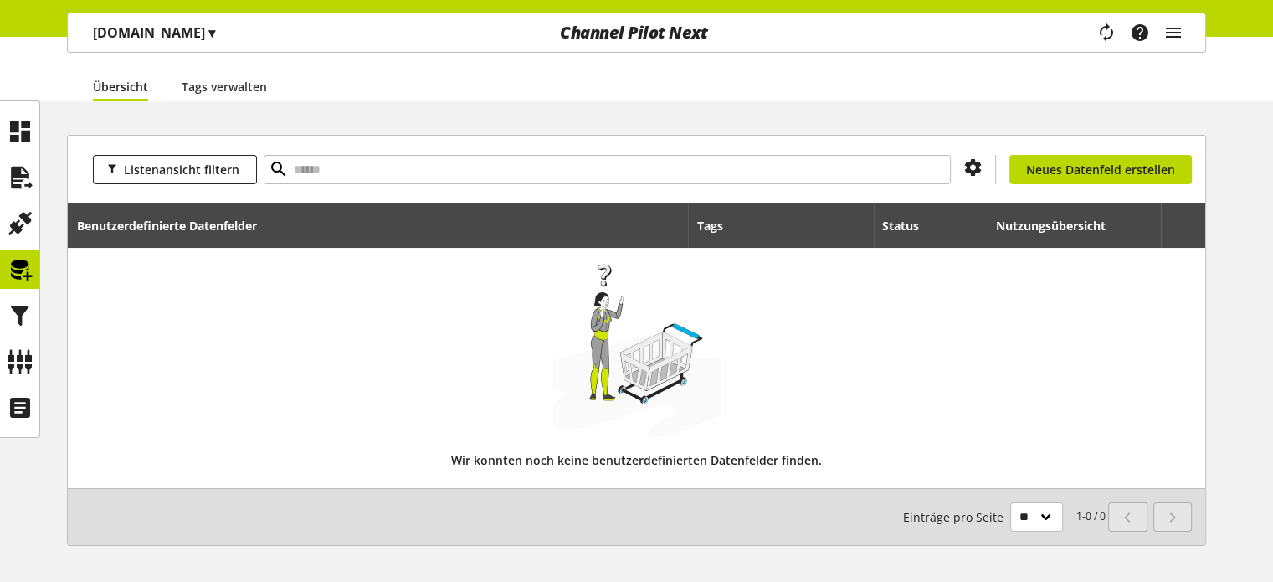
scroll to position [167, 0]
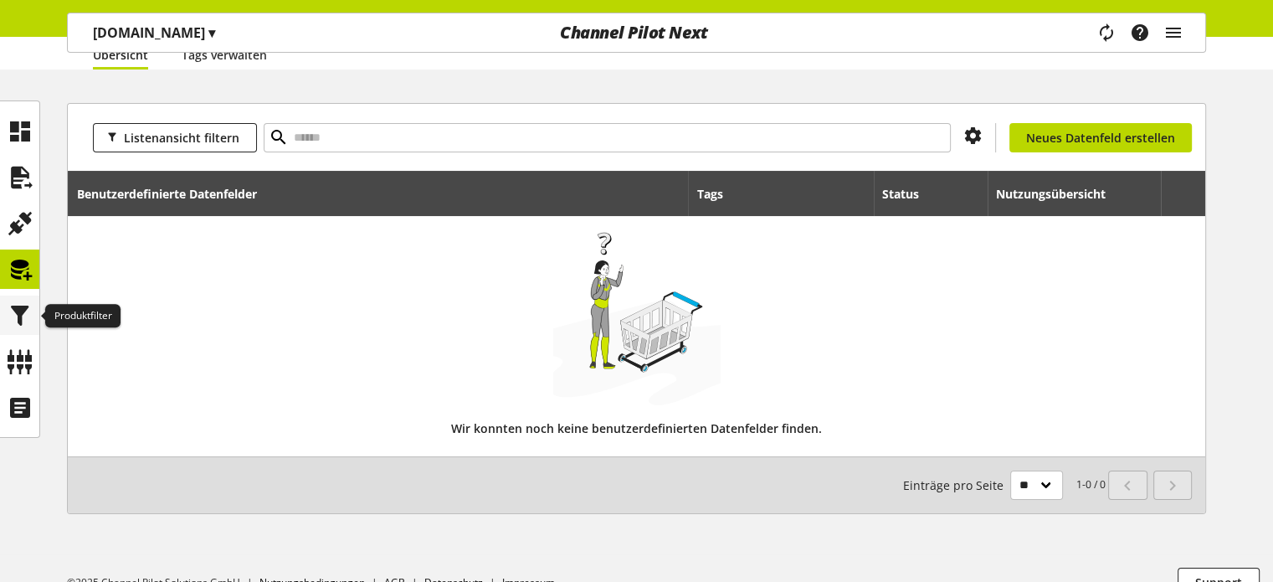
click at [28, 301] on icon at bounding box center [20, 315] width 27 height 33
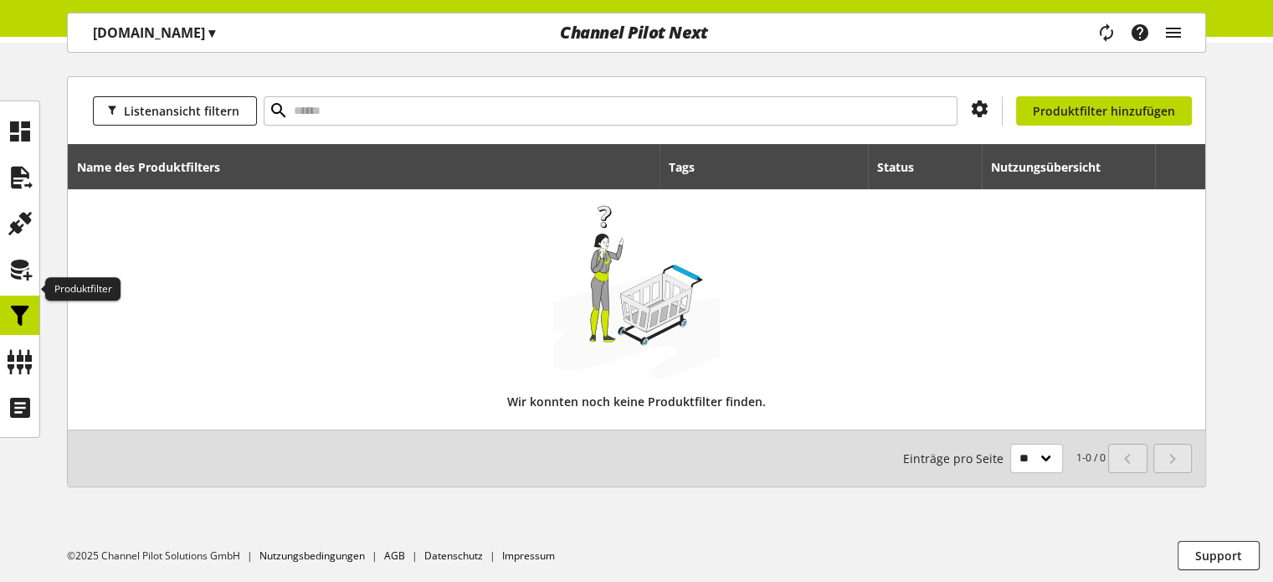
scroll to position [195, 0]
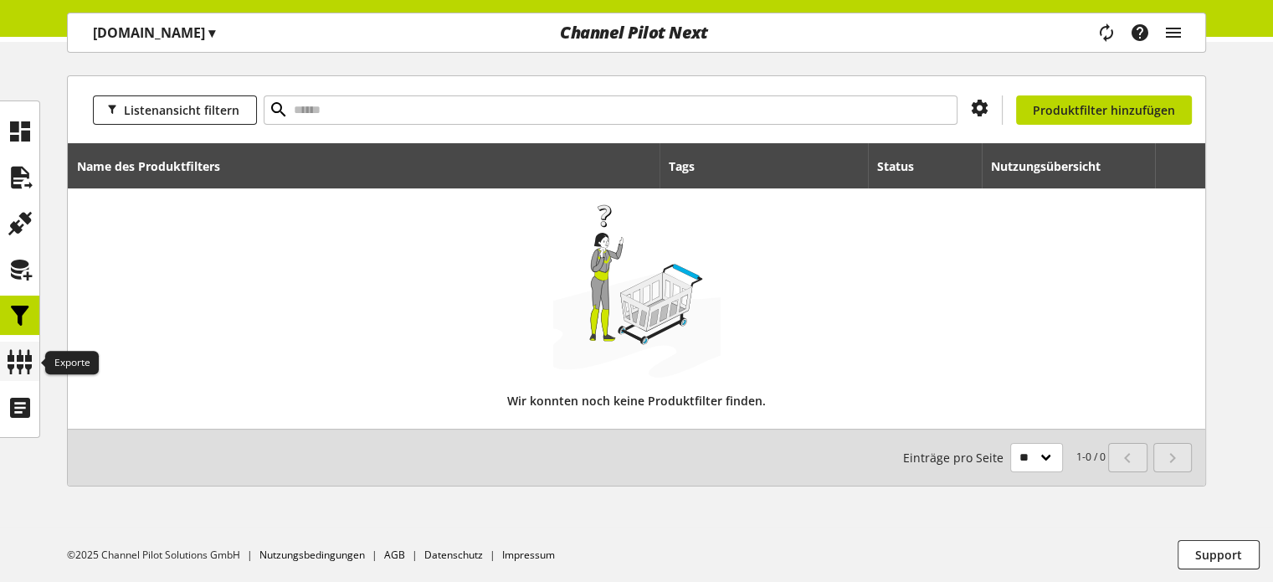
click at [28, 351] on icon at bounding box center [20, 361] width 27 height 33
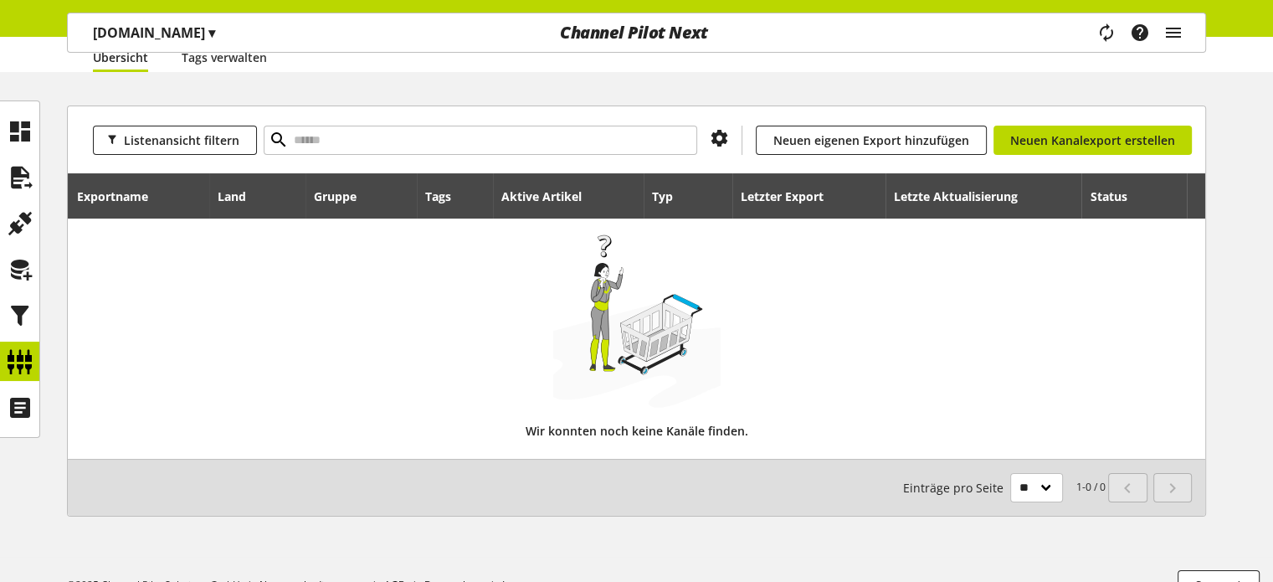
scroll to position [167, 0]
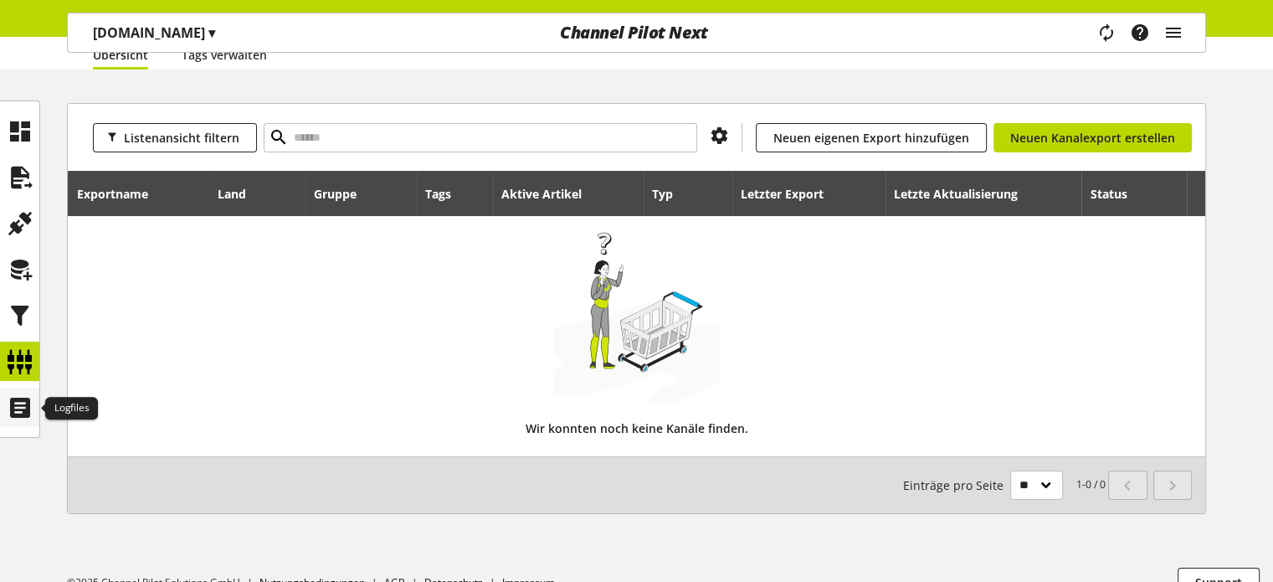
click at [27, 424] on icon at bounding box center [20, 407] width 27 height 33
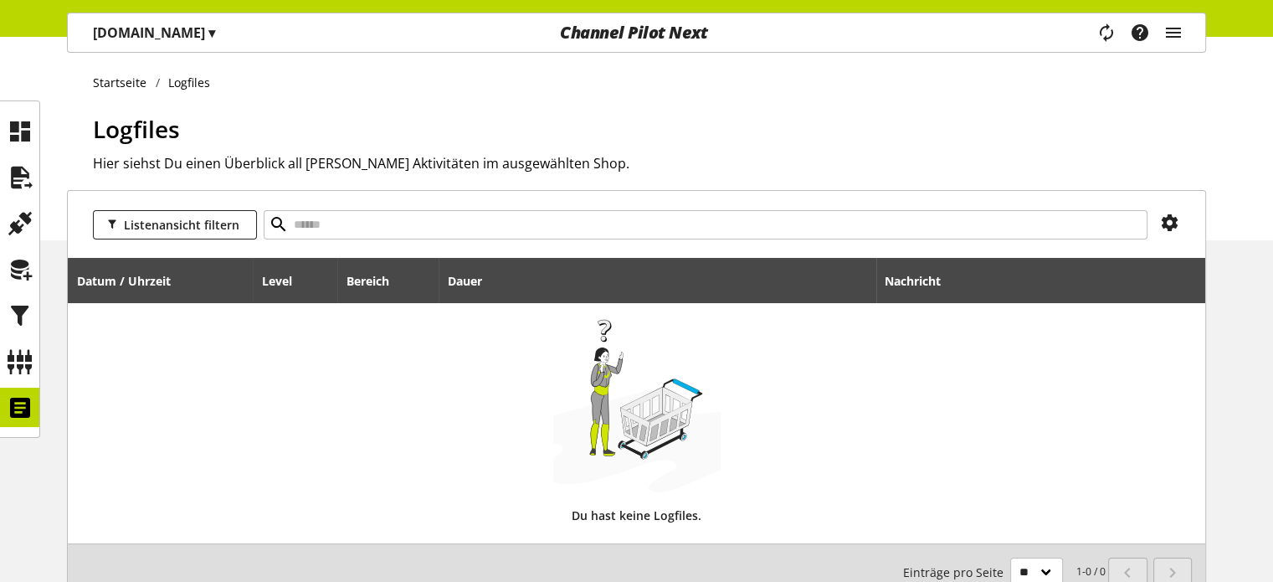
click at [8, 202] on ul at bounding box center [19, 269] width 39 height 316
click at [1173, 22] on icon "main navigation" at bounding box center [1173, 33] width 20 height 30
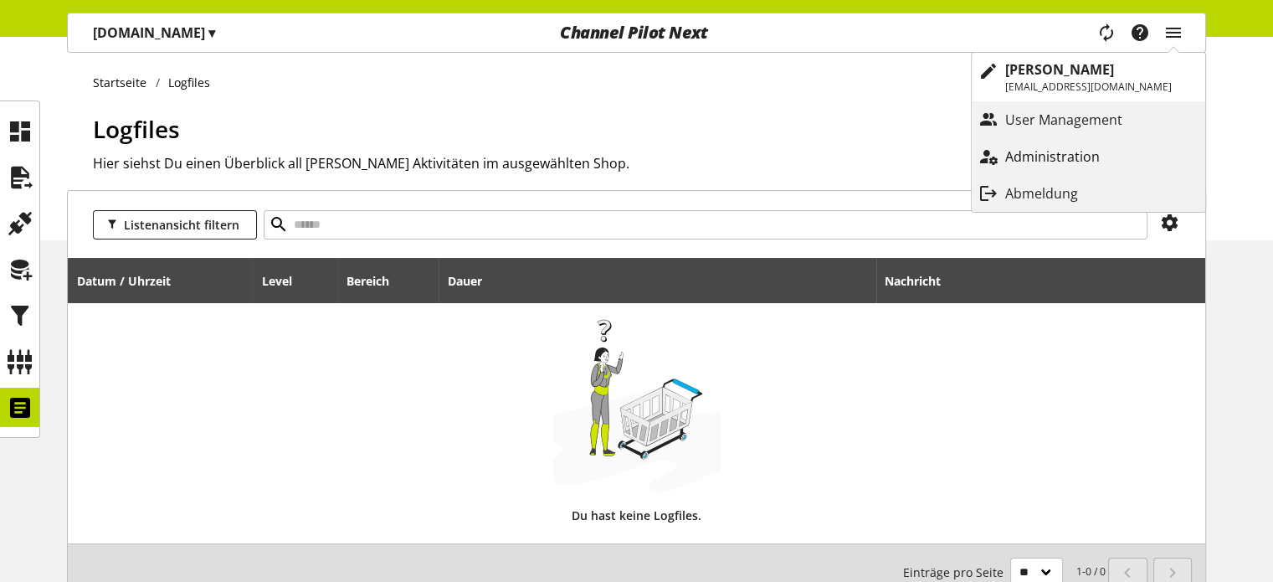
click at [1083, 149] on p "Administration" at bounding box center [1069, 156] width 128 height 20
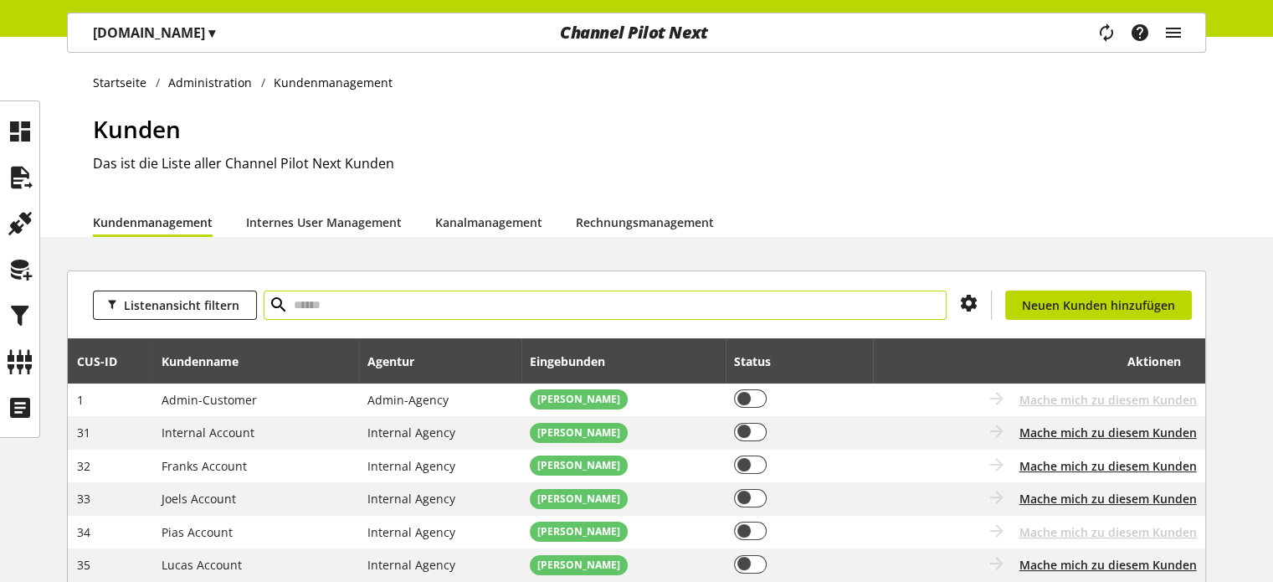
click at [605, 290] on input "text" at bounding box center [605, 304] width 683 height 29
type input "****"
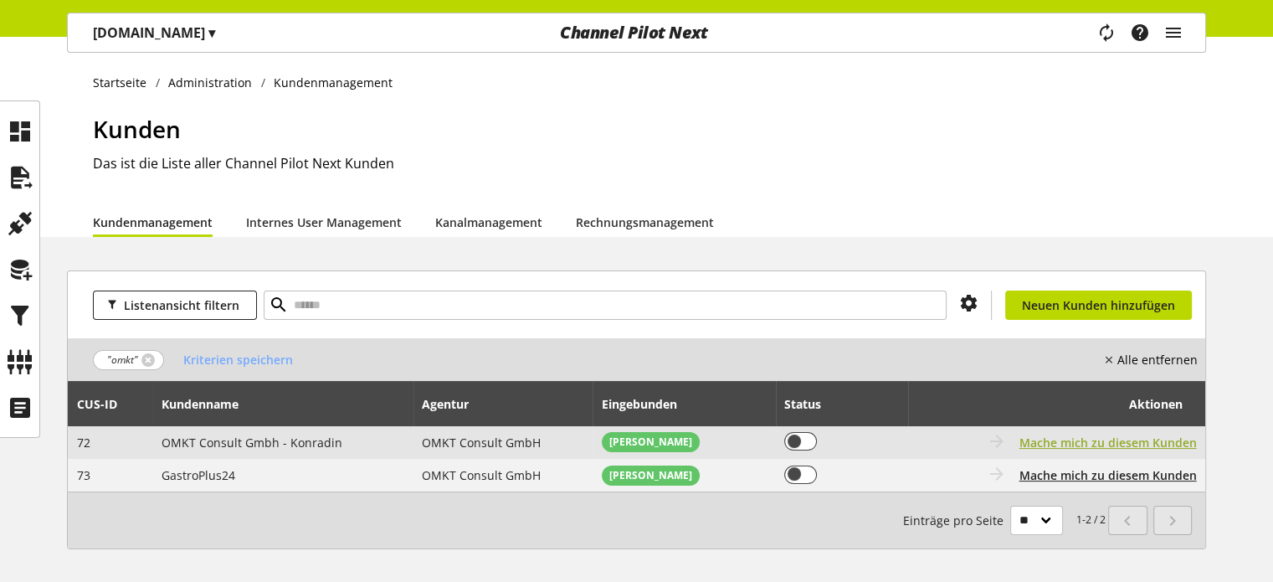
click at [1152, 441] on span "Mache mich zu diesem Kunden" at bounding box center [1107, 443] width 177 height 18
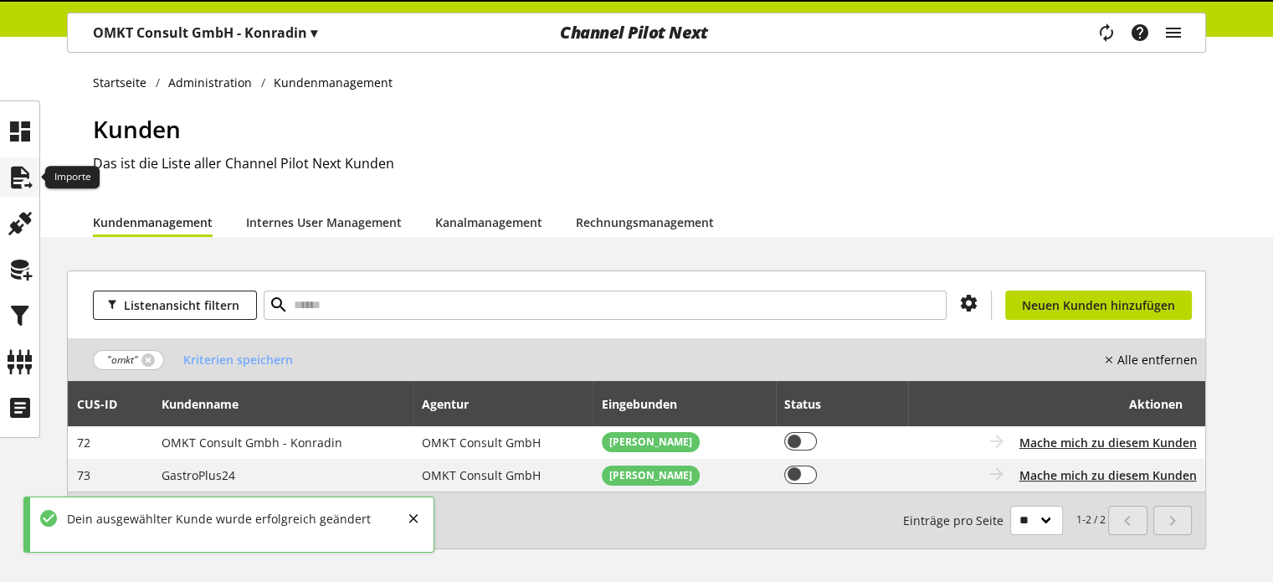
click at [33, 180] on icon at bounding box center [20, 177] width 27 height 33
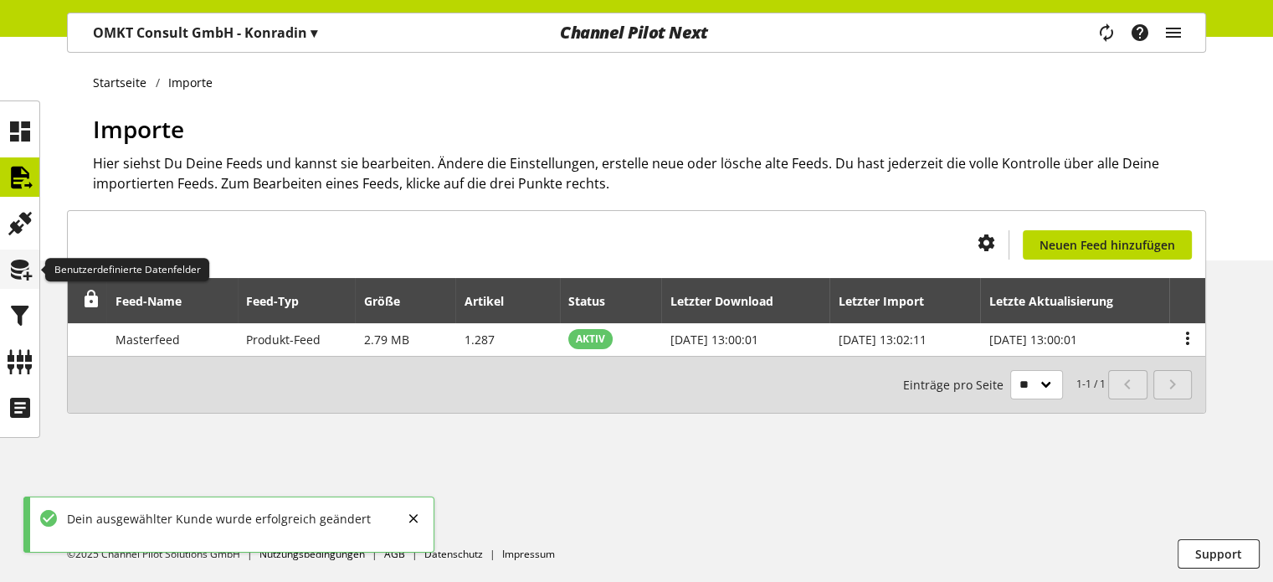
click at [31, 257] on icon at bounding box center [20, 269] width 27 height 33
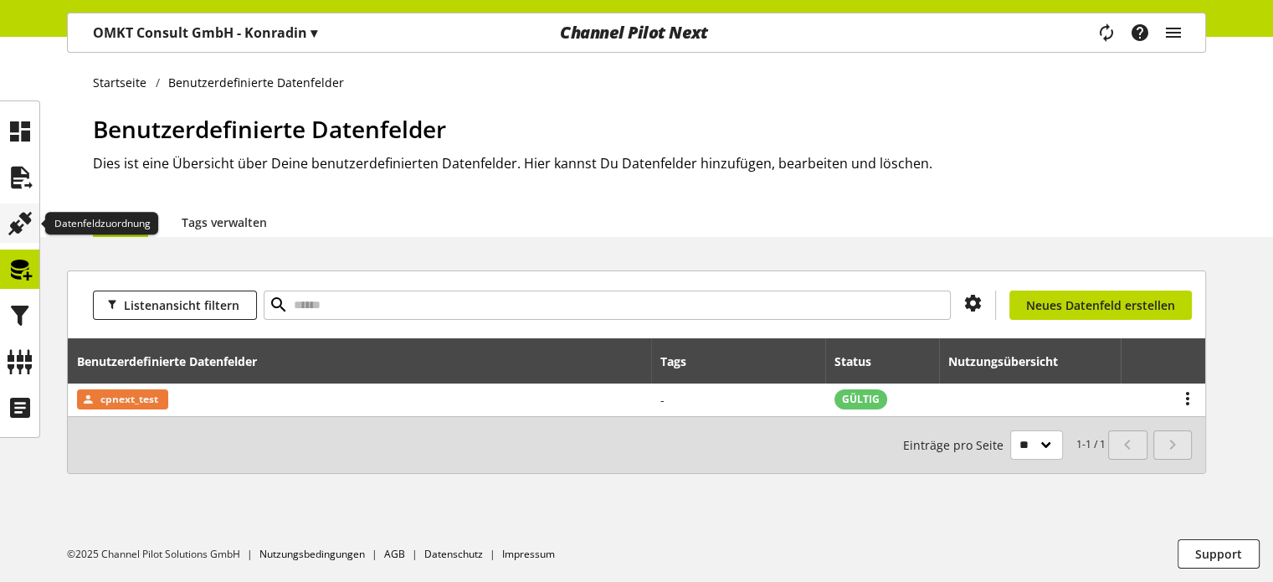
click at [28, 209] on icon at bounding box center [20, 223] width 27 height 33
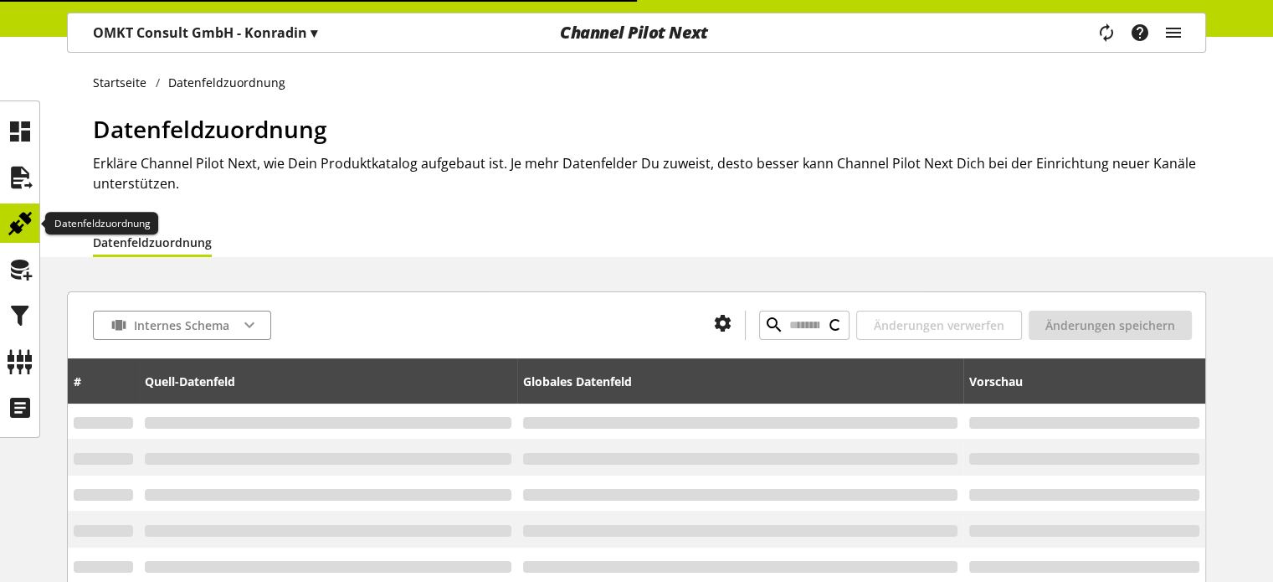
type input "******"
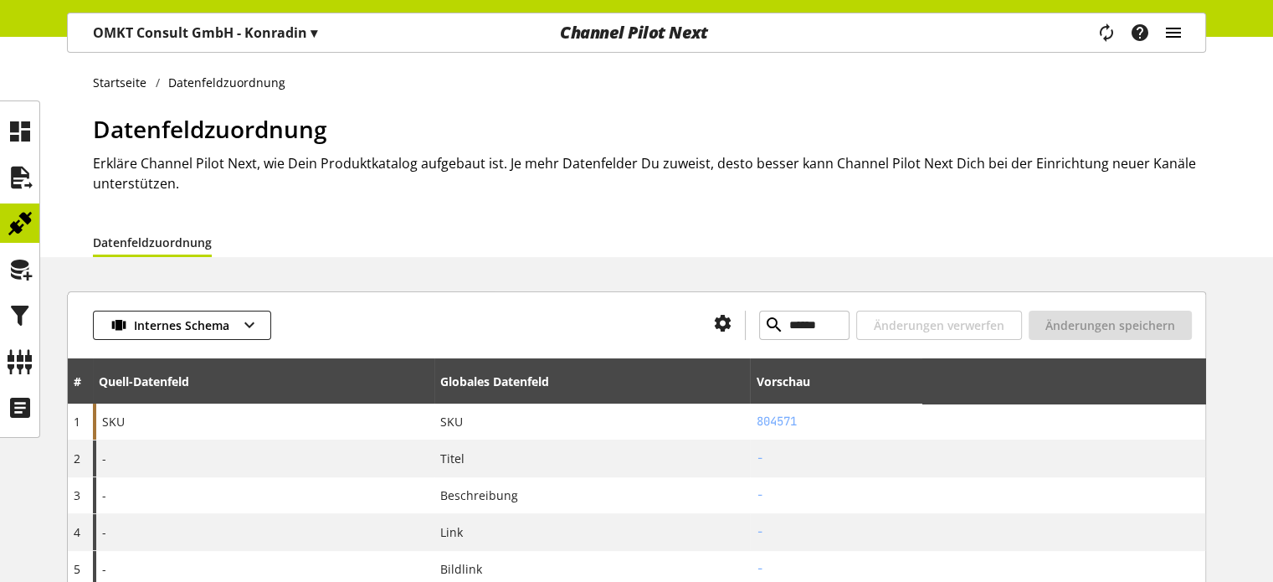
click at [1174, 36] on icon "main navigation" at bounding box center [1173, 33] width 20 height 30
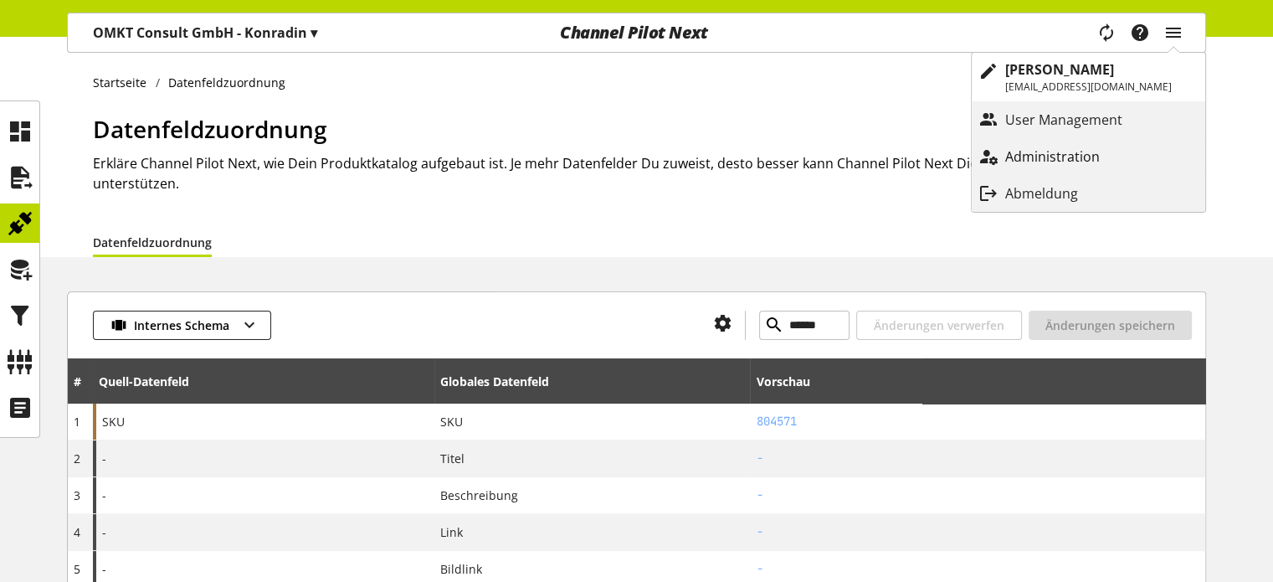
click at [1105, 146] on link "Administration" at bounding box center [1089, 156] width 234 height 30
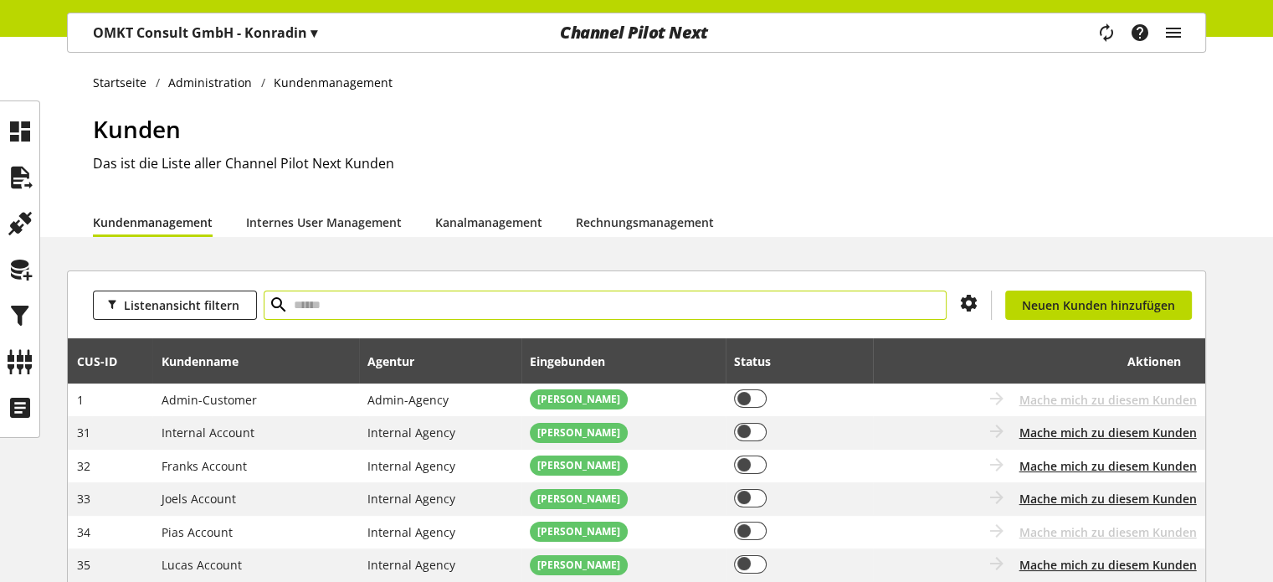
click at [751, 309] on input "text" at bounding box center [605, 304] width 683 height 29
type input "******"
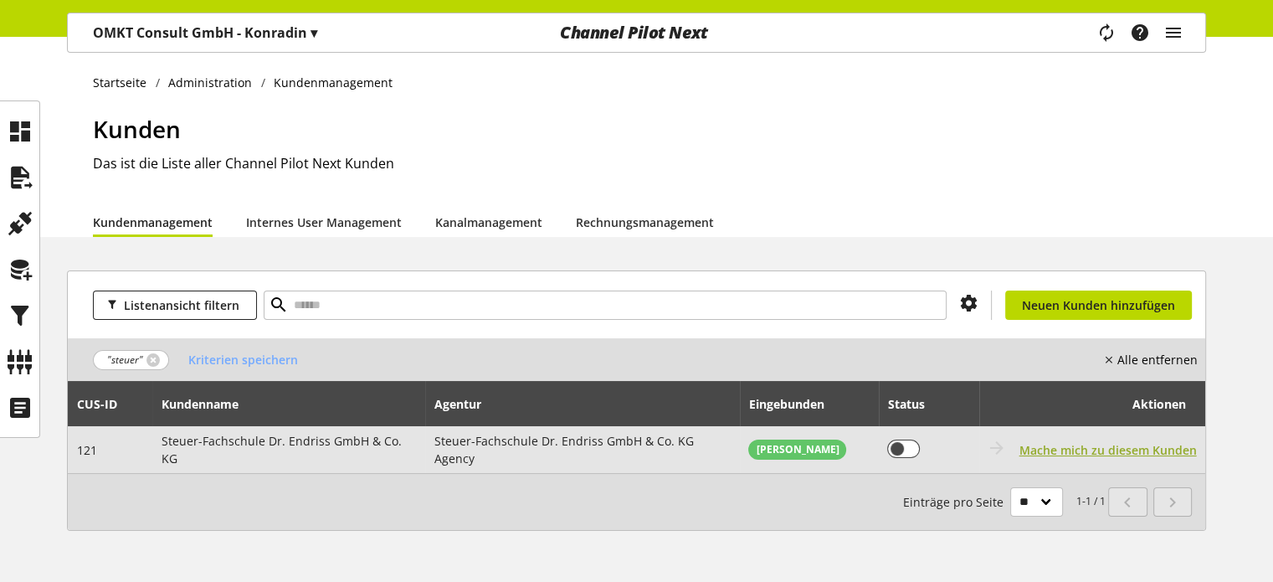
click at [1078, 441] on span "Mache mich zu diesem Kunden" at bounding box center [1107, 450] width 177 height 18
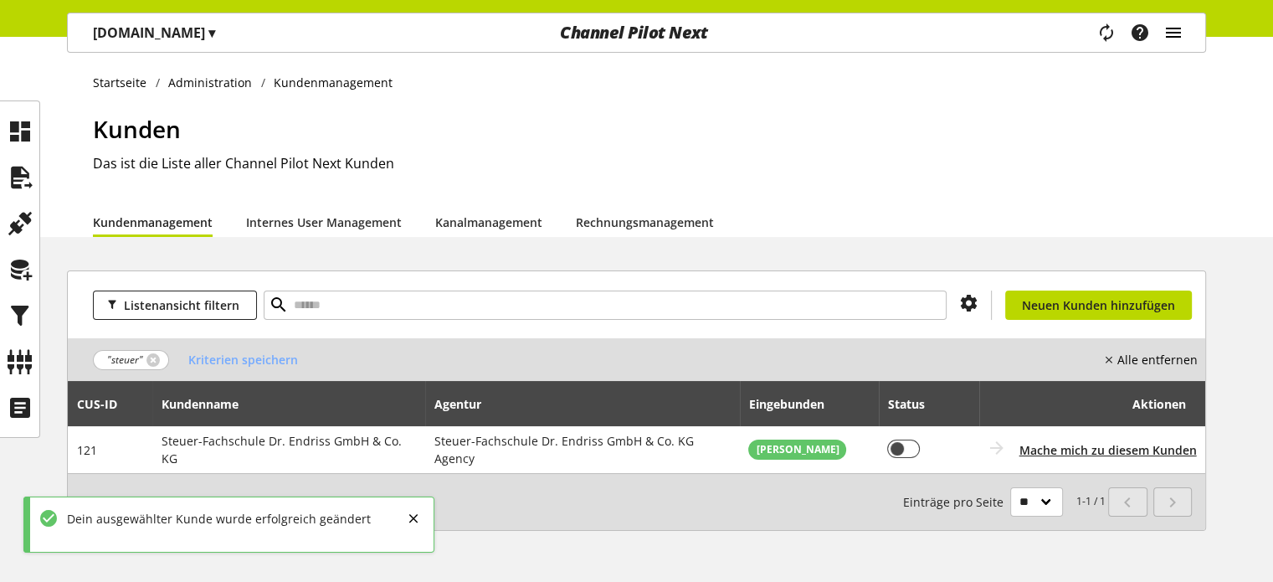
click at [1174, 35] on icon "main navigation" at bounding box center [1173, 33] width 20 height 30
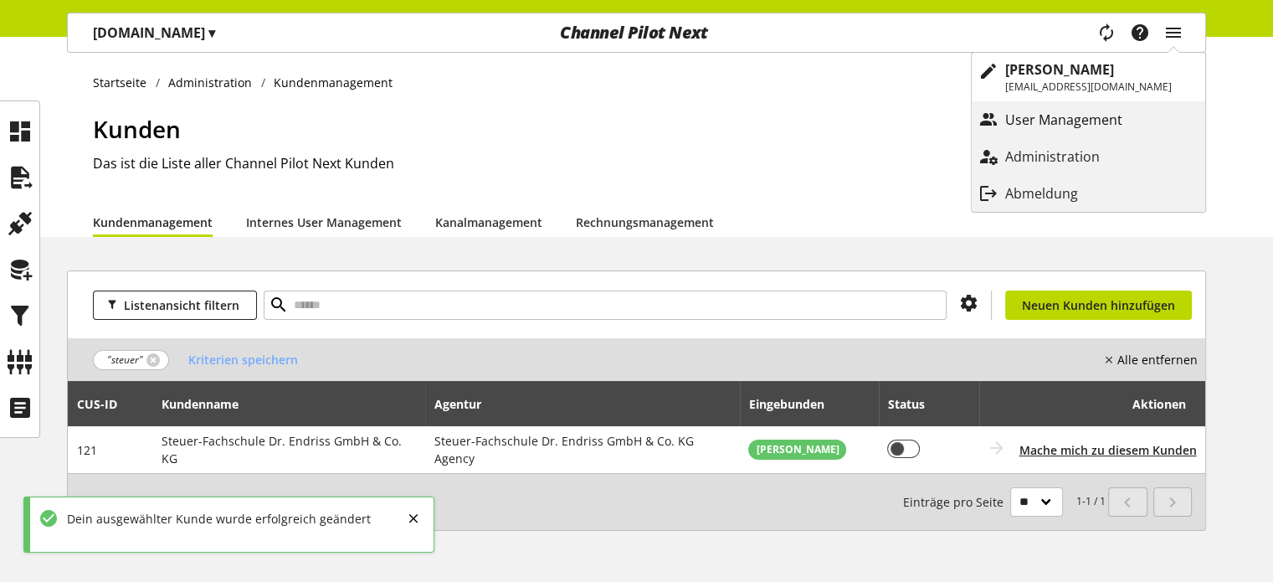
click at [1120, 108] on link "User Management" at bounding box center [1089, 120] width 234 height 30
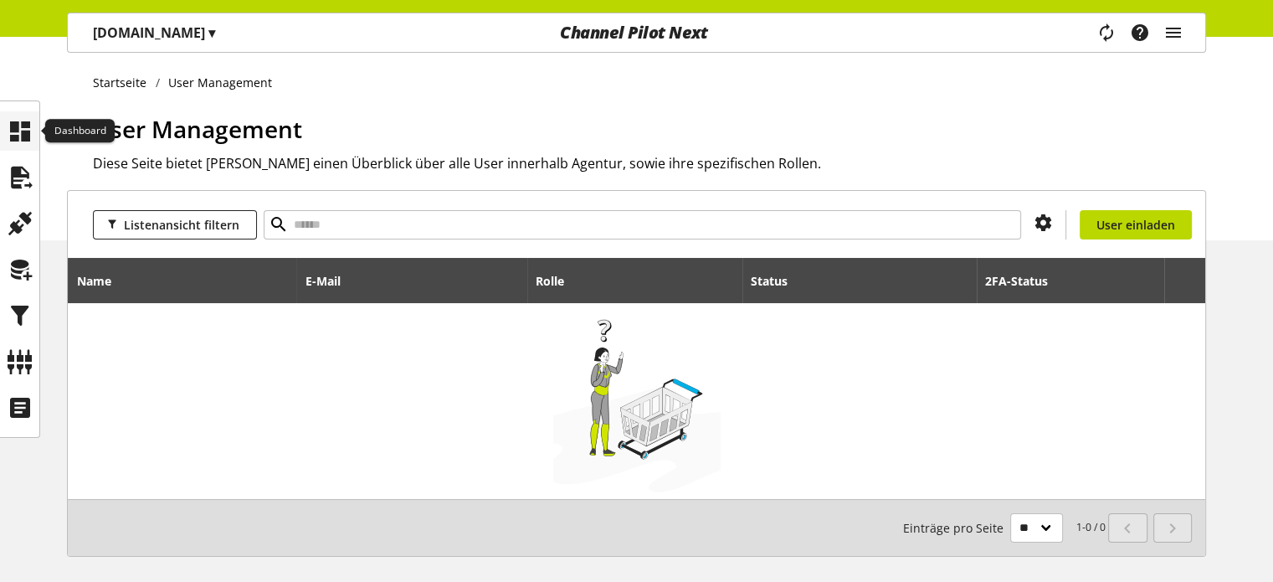
click at [33, 130] on icon at bounding box center [20, 131] width 27 height 33
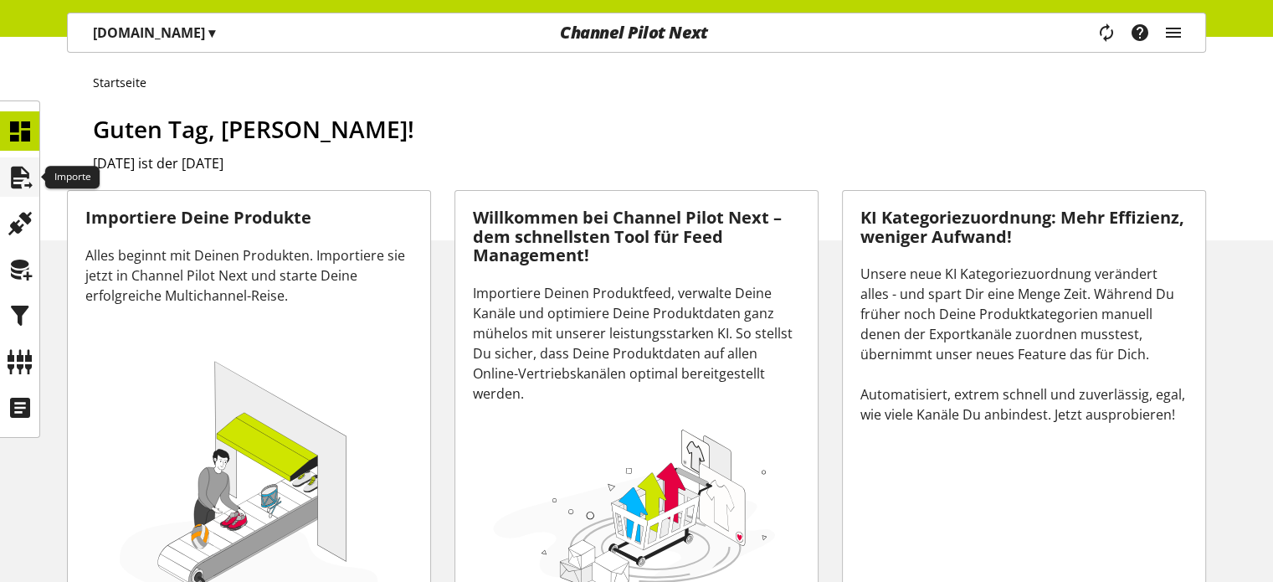
click at [28, 167] on icon at bounding box center [20, 177] width 27 height 33
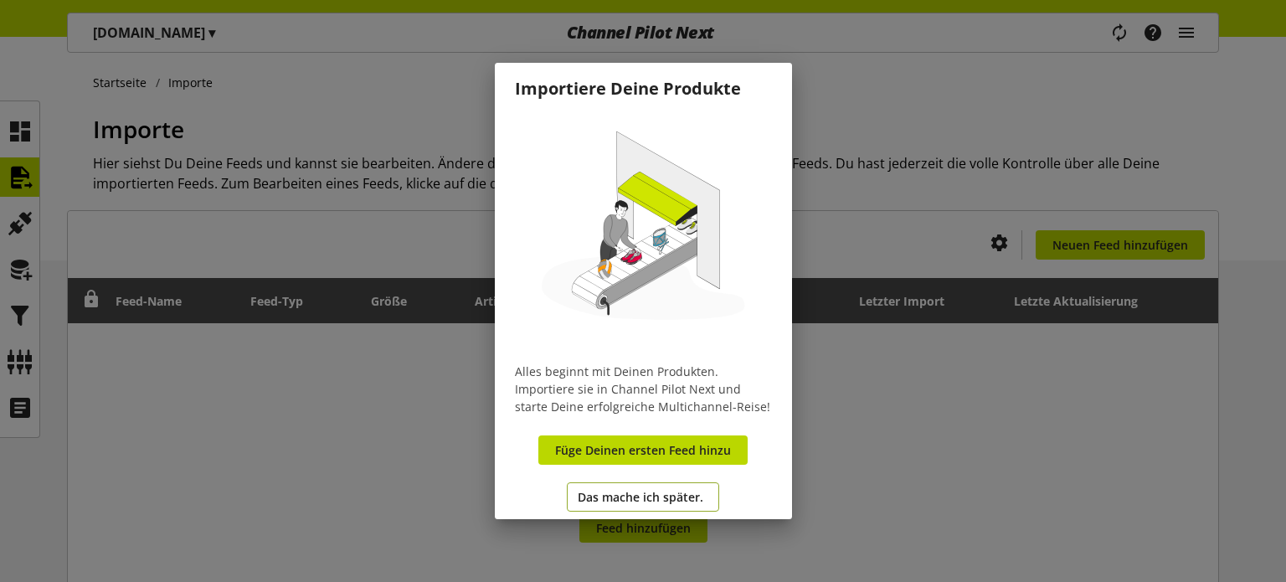
click at [642, 490] on span "Das mache ich später." at bounding box center [641, 497] width 126 height 18
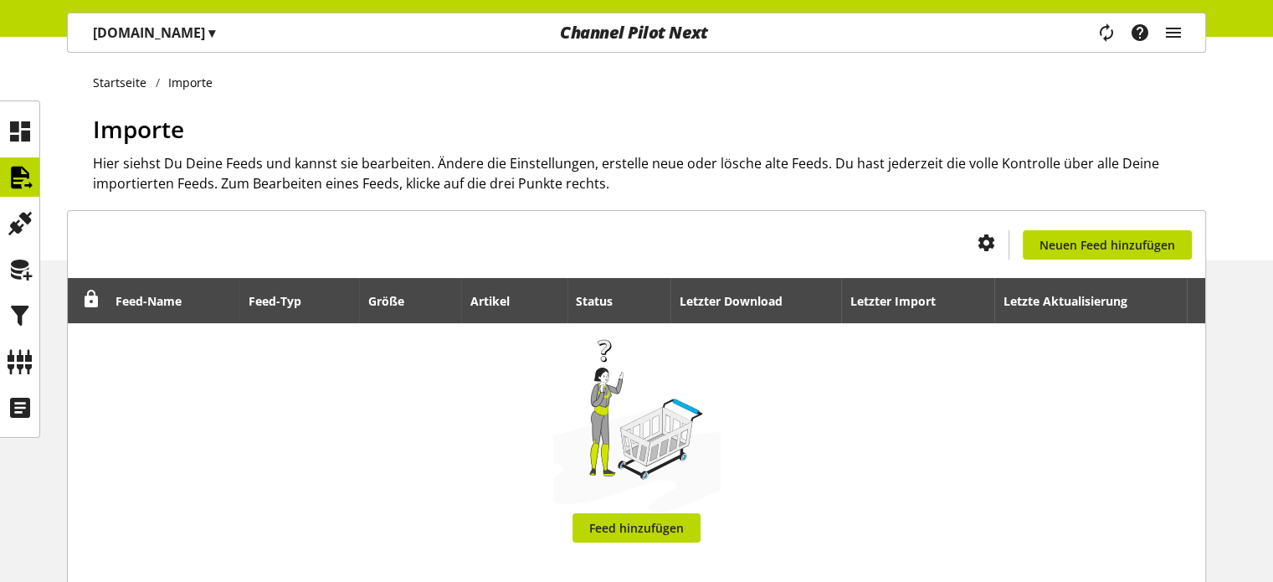
click at [147, 46] on div "Endriss.de ▾" at bounding box center [154, 33] width 162 height 30
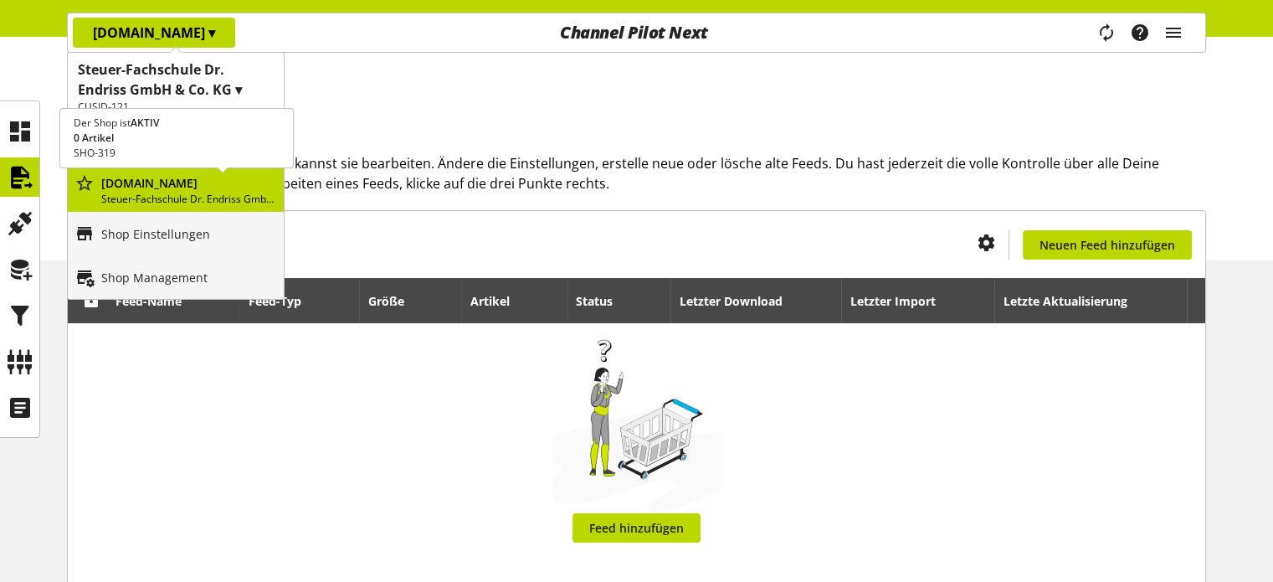
click at [182, 180] on p "Endriss.de" at bounding box center [189, 183] width 176 height 18
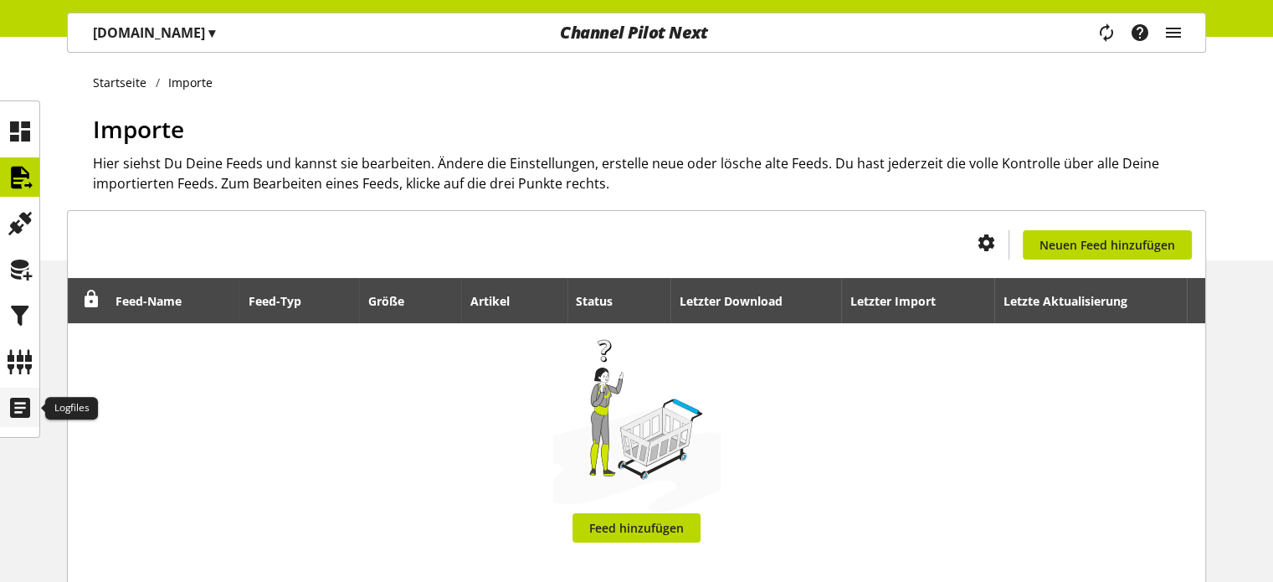
click at [23, 399] on icon at bounding box center [20, 407] width 27 height 33
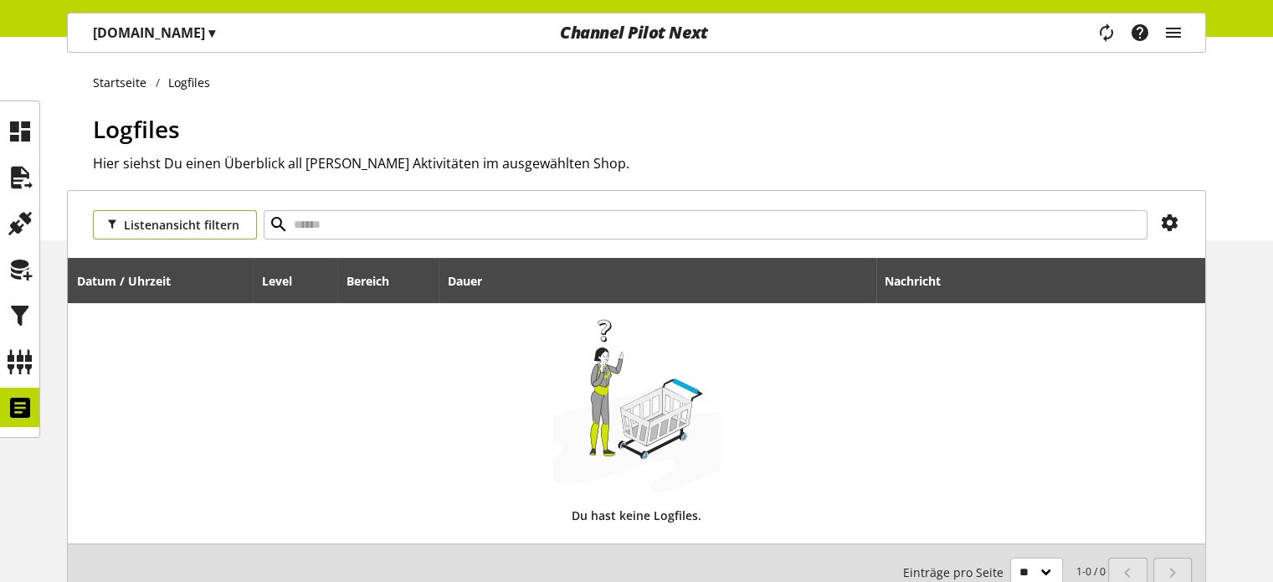
click at [204, 211] on button "Listenansicht filtern" at bounding box center [175, 224] width 164 height 29
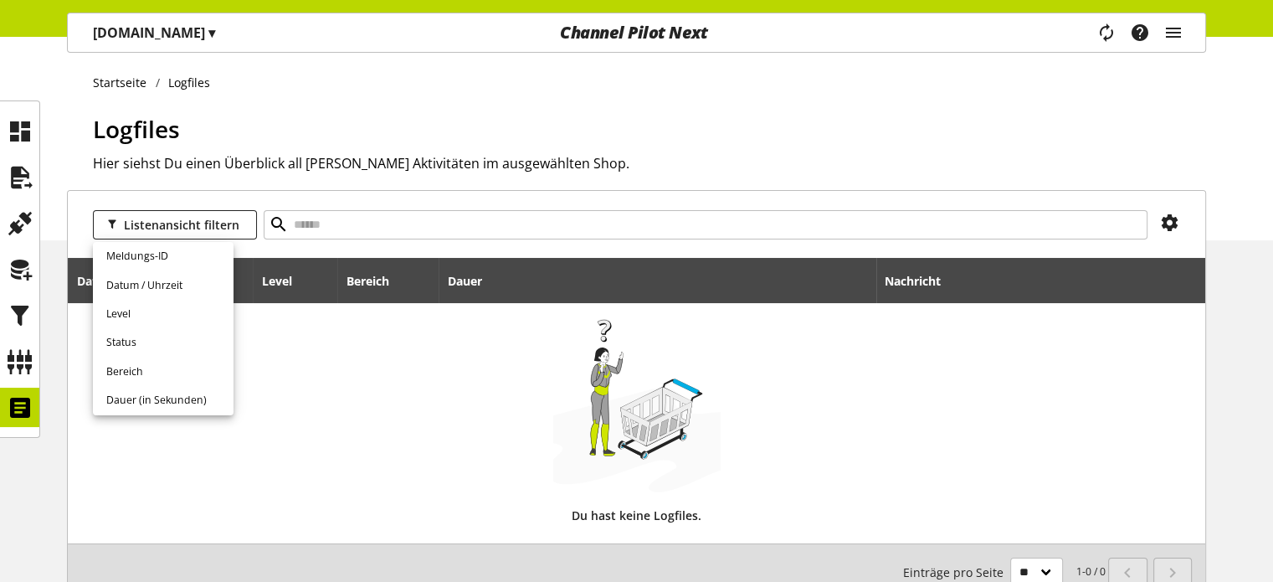
click at [268, 166] on h2 "Hier siehst Du einen Überblick all Deiner Aktivitäten im ausgewählten Shop." at bounding box center [649, 163] width 1113 height 20
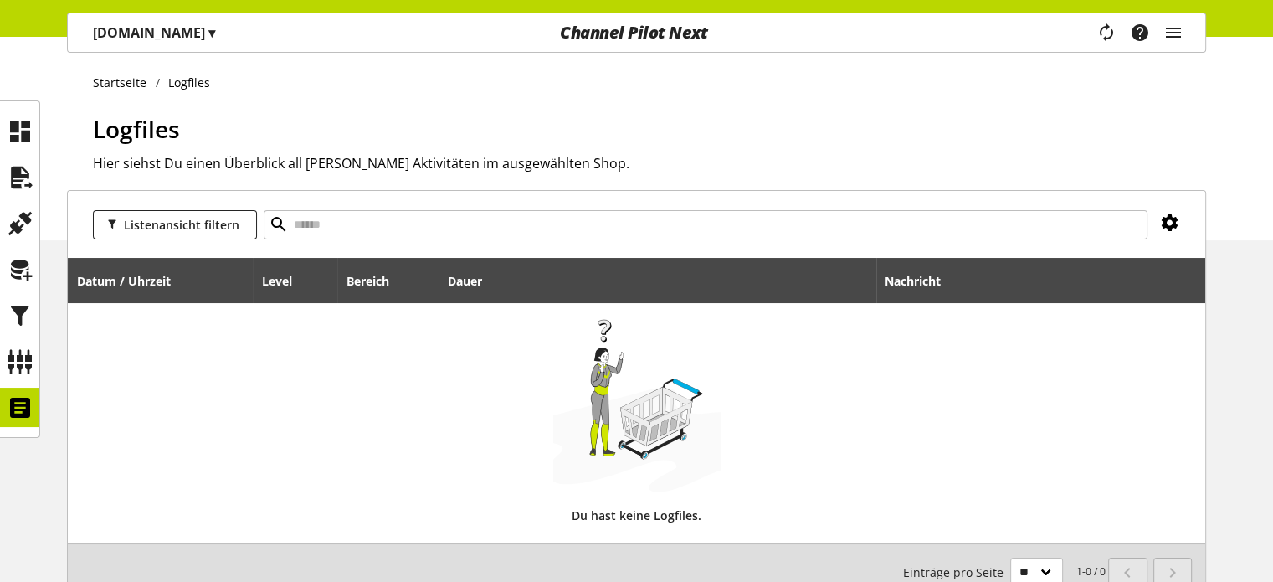
click at [1167, 214] on icon at bounding box center [1170, 223] width 20 height 30
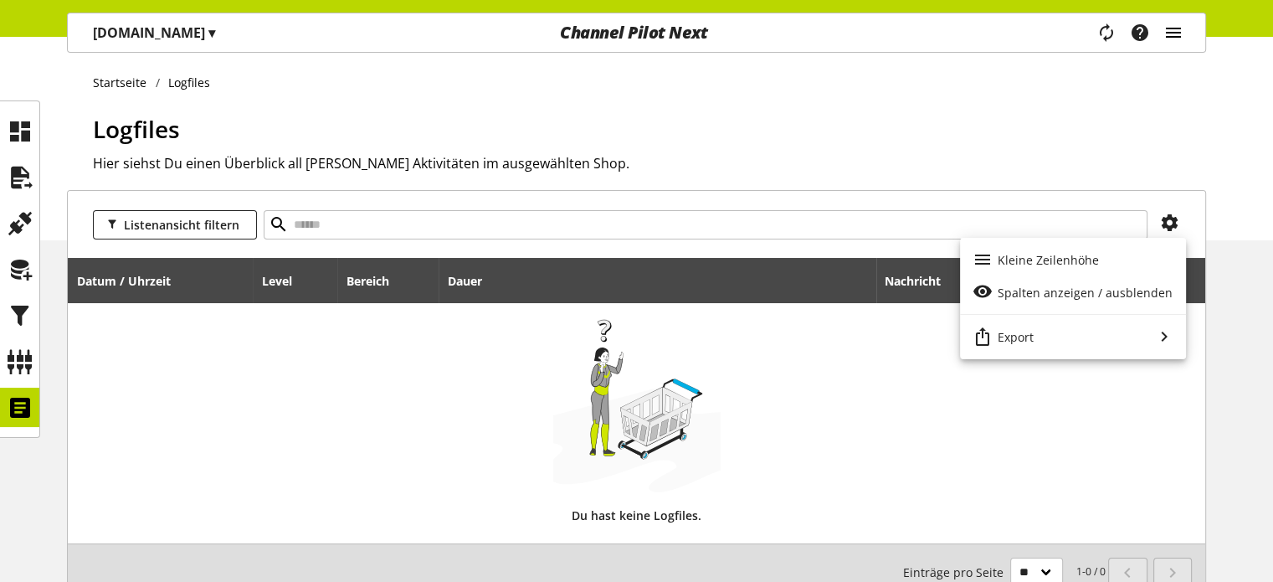
click at [1171, 29] on icon "main navigation" at bounding box center [1173, 33] width 20 height 30
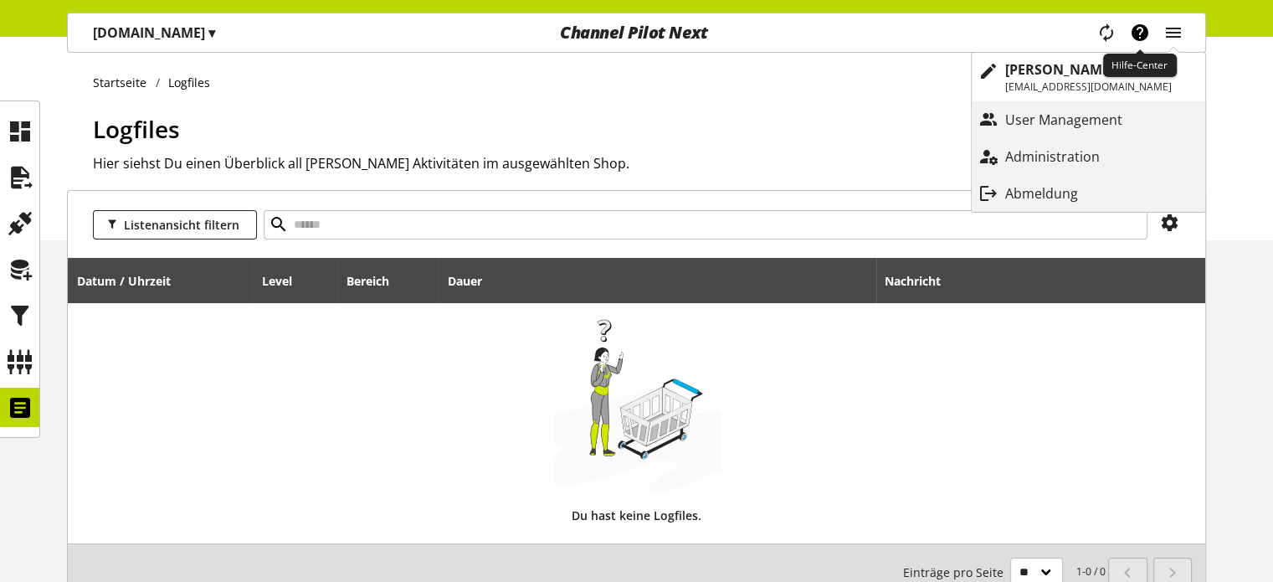
click at [1132, 33] on icon "main navigation" at bounding box center [1140, 33] width 20 height 30
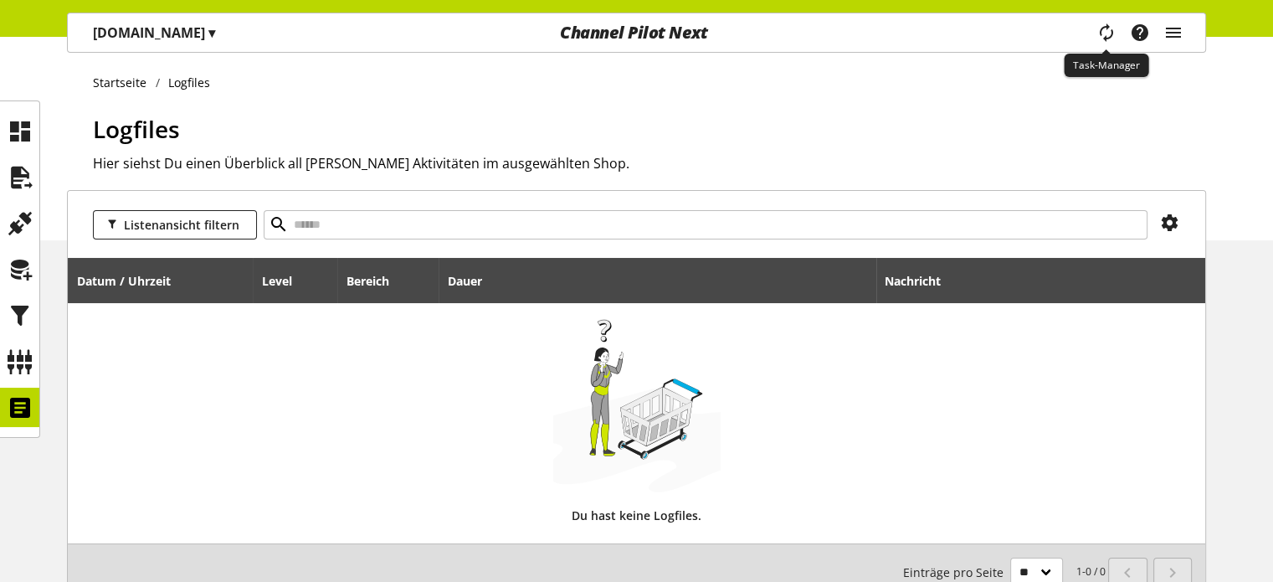
click at [1102, 31] on icon "main navigation" at bounding box center [1106, 33] width 20 height 30
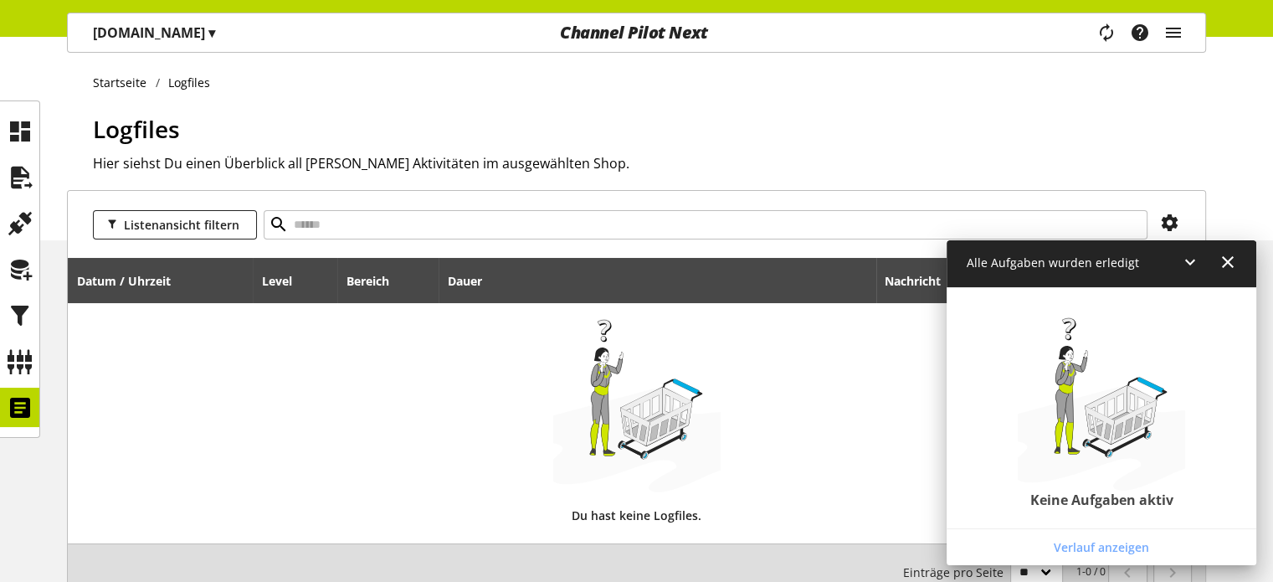
click at [1219, 253] on icon at bounding box center [1228, 262] width 20 height 30
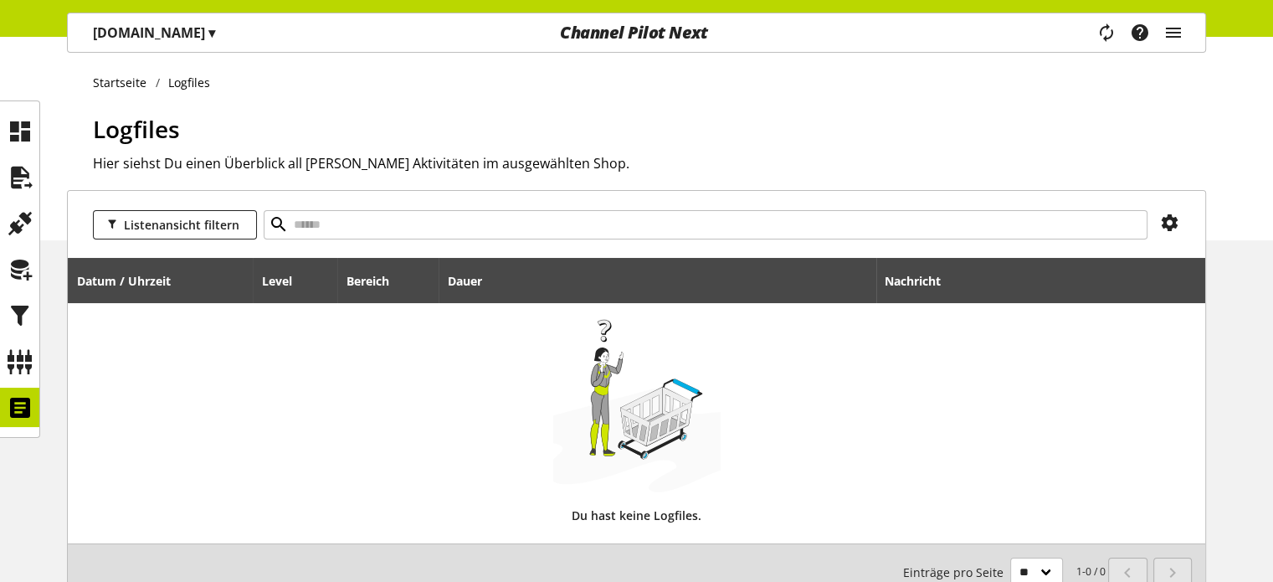
click at [1175, 53] on div "Startseite Logfiles Logfiles Hier siehst Du einen Überblick all Deiner Aktivitä…" at bounding box center [636, 138] width 1273 height 203
click at [1175, 36] on icon "main navigation" at bounding box center [1173, 33] width 20 height 30
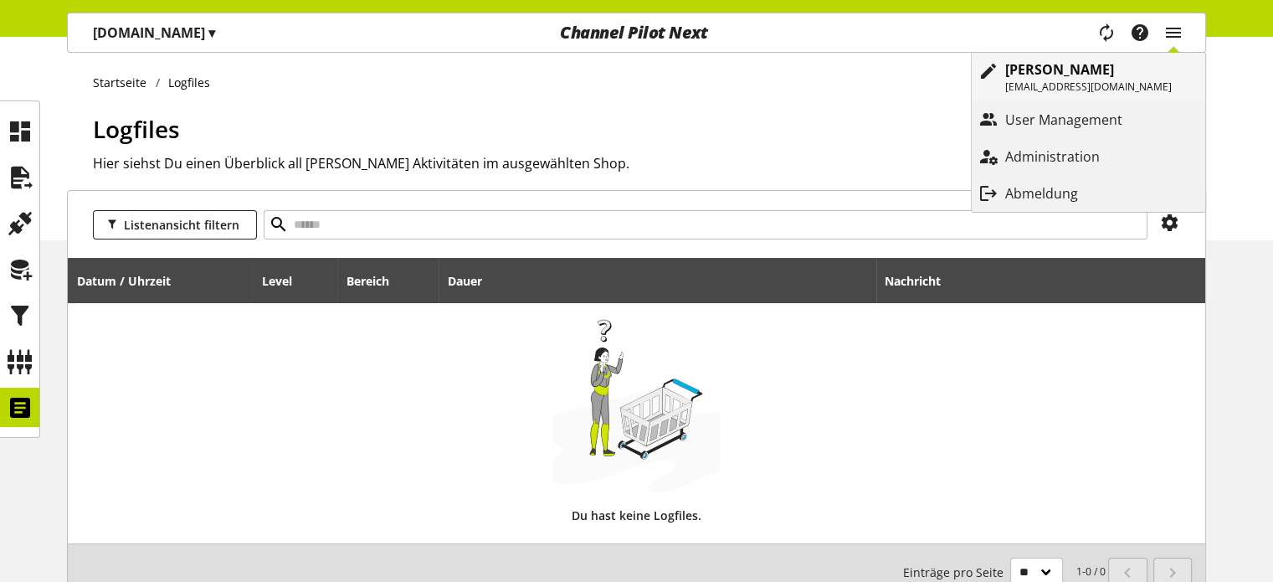
click at [1079, 86] on p "[EMAIL_ADDRESS][DOMAIN_NAME]" at bounding box center [1088, 87] width 167 height 15
select select "**"
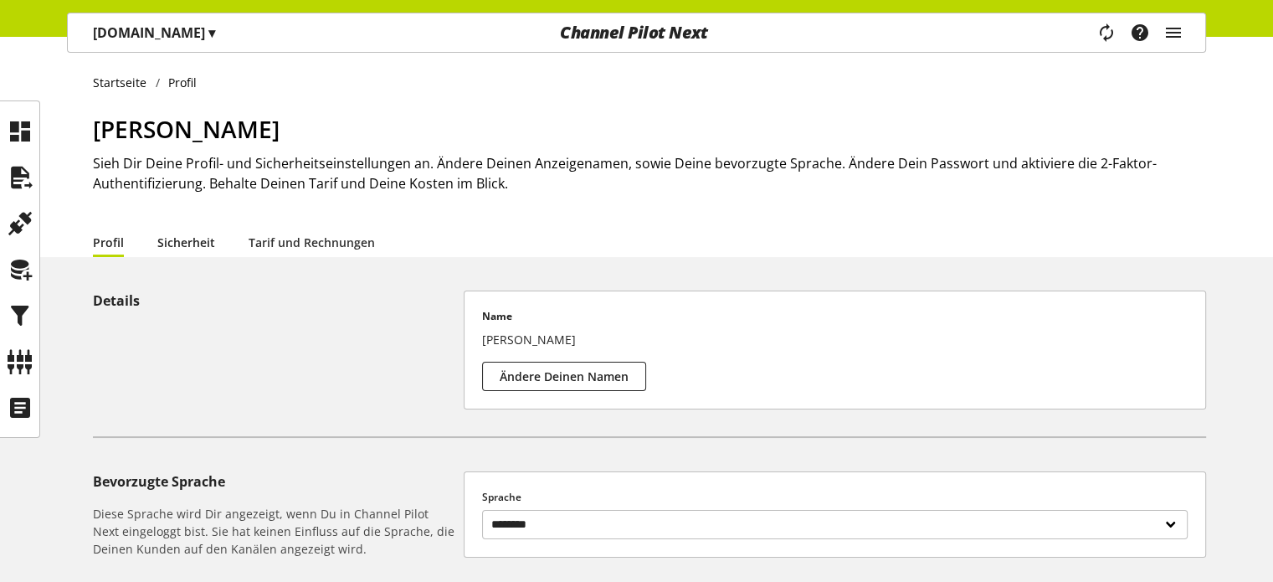
click at [191, 236] on link "Sicherheit" at bounding box center [186, 243] width 58 height 18
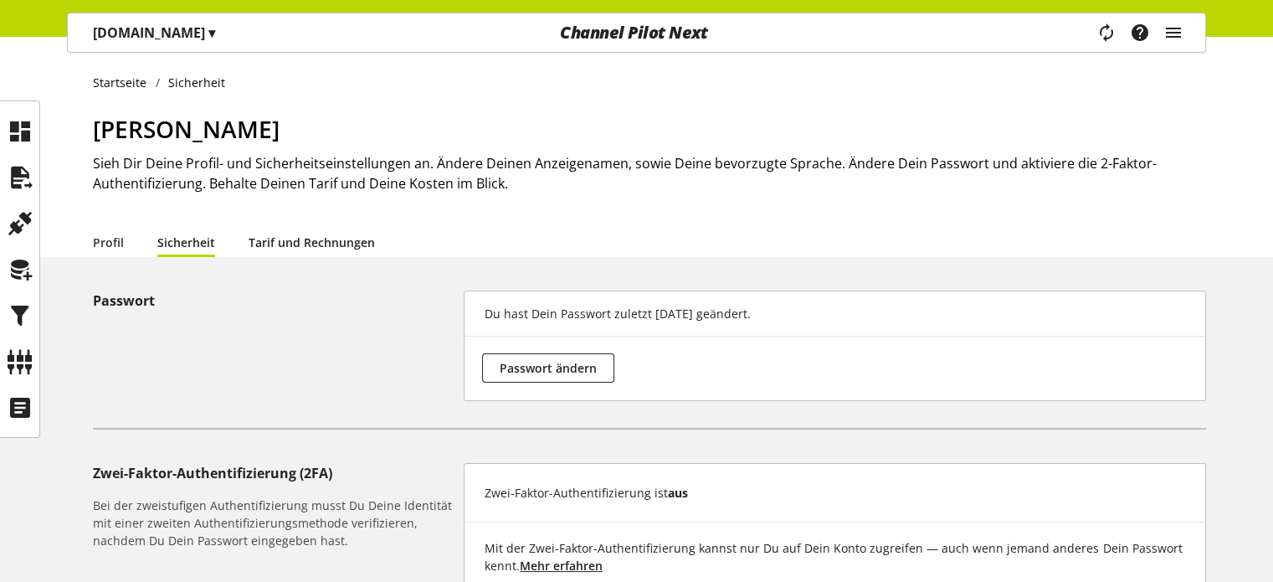
click at [291, 238] on link "Tarif und Rechnungen" at bounding box center [312, 243] width 126 height 18
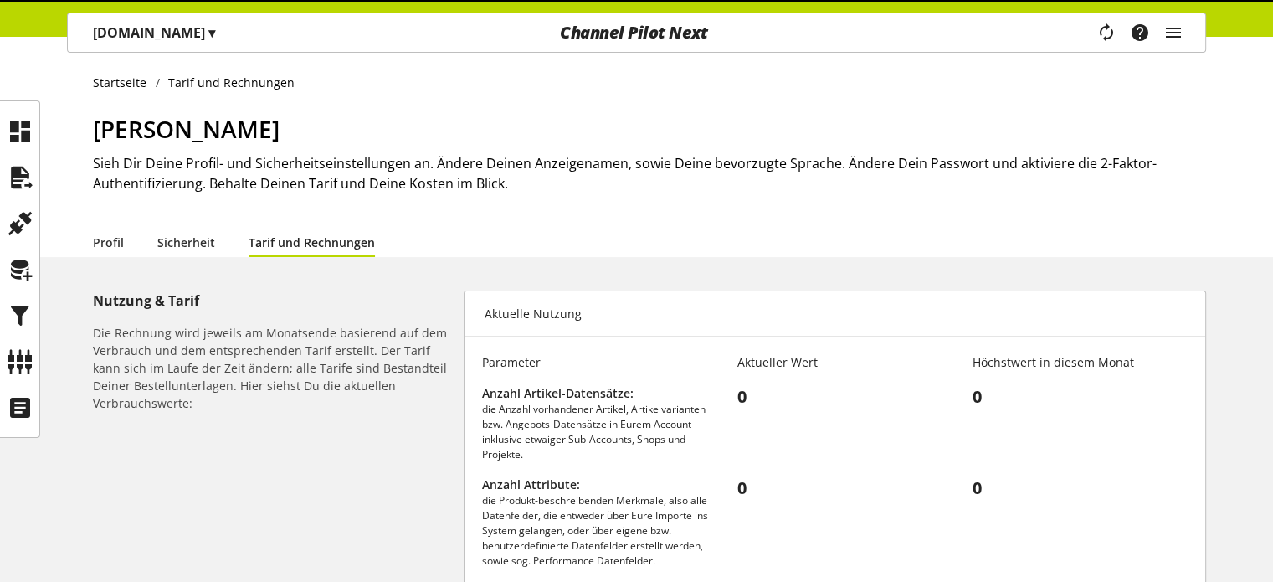
click at [141, 26] on p "Endriss.de ▾" at bounding box center [154, 33] width 122 height 20
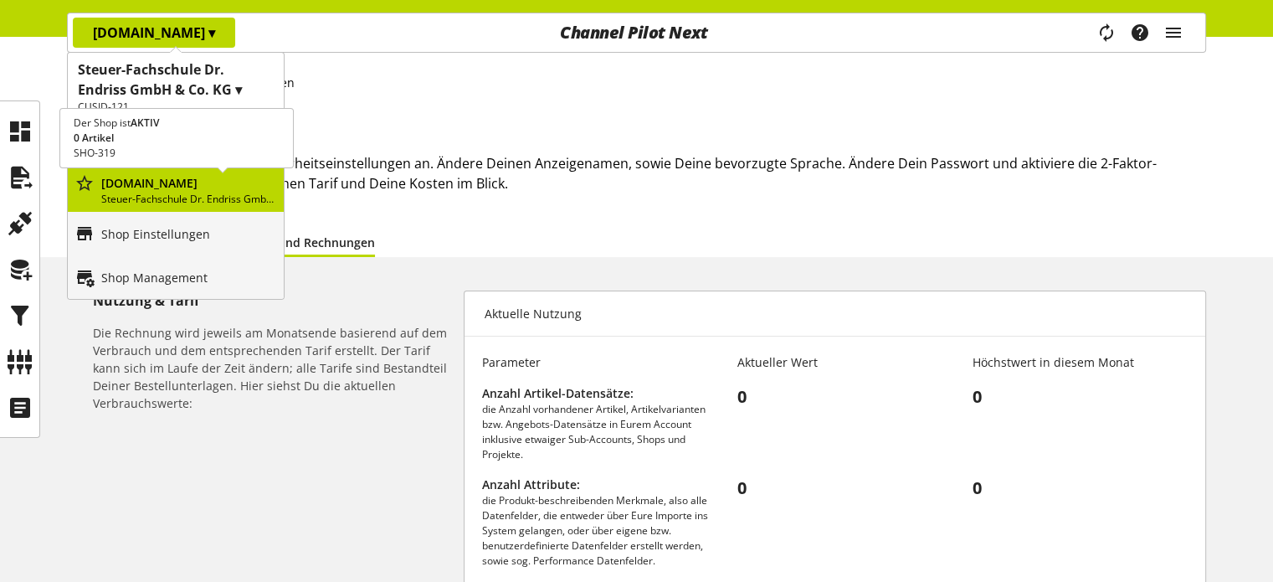
click at [165, 193] on p "Steuer-Fachschule Dr. Endriss GmbH & Co. KG" at bounding box center [189, 199] width 176 height 15
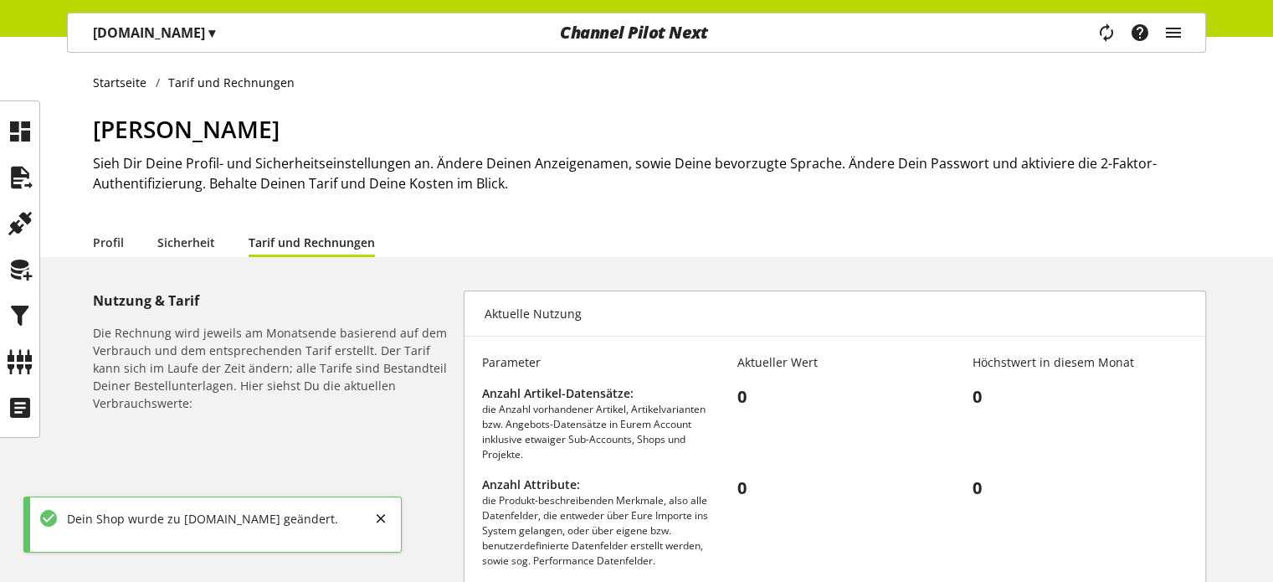
click at [138, 37] on p "Endriss.de ▾" at bounding box center [154, 33] width 122 height 20
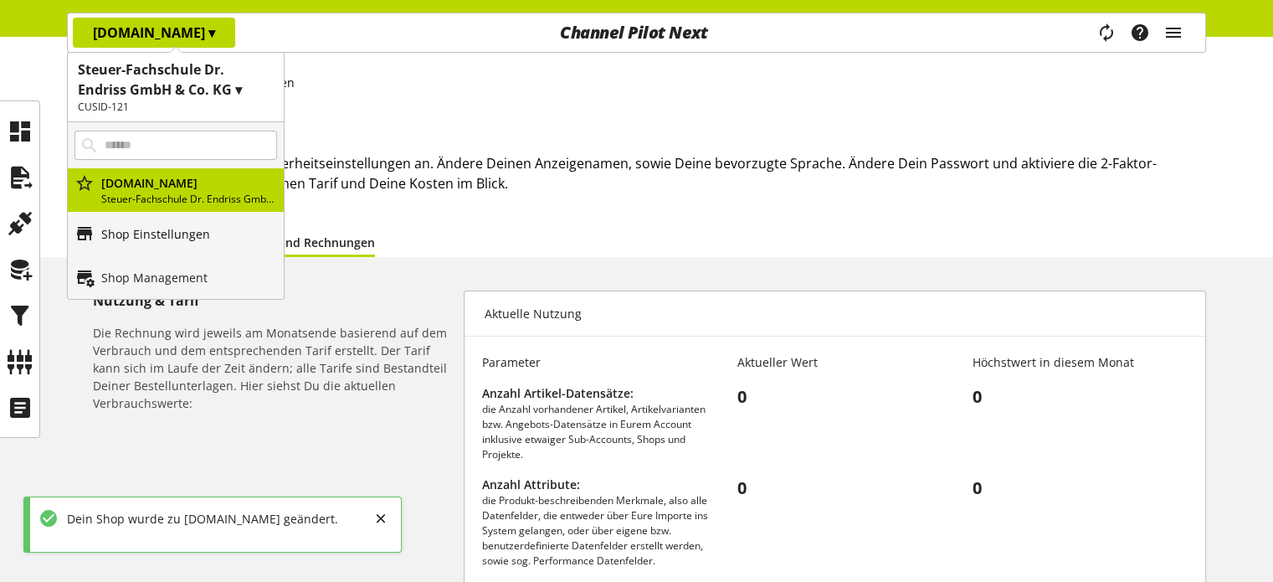
click at [193, 238] on p "Shop Einstellungen" at bounding box center [155, 234] width 109 height 18
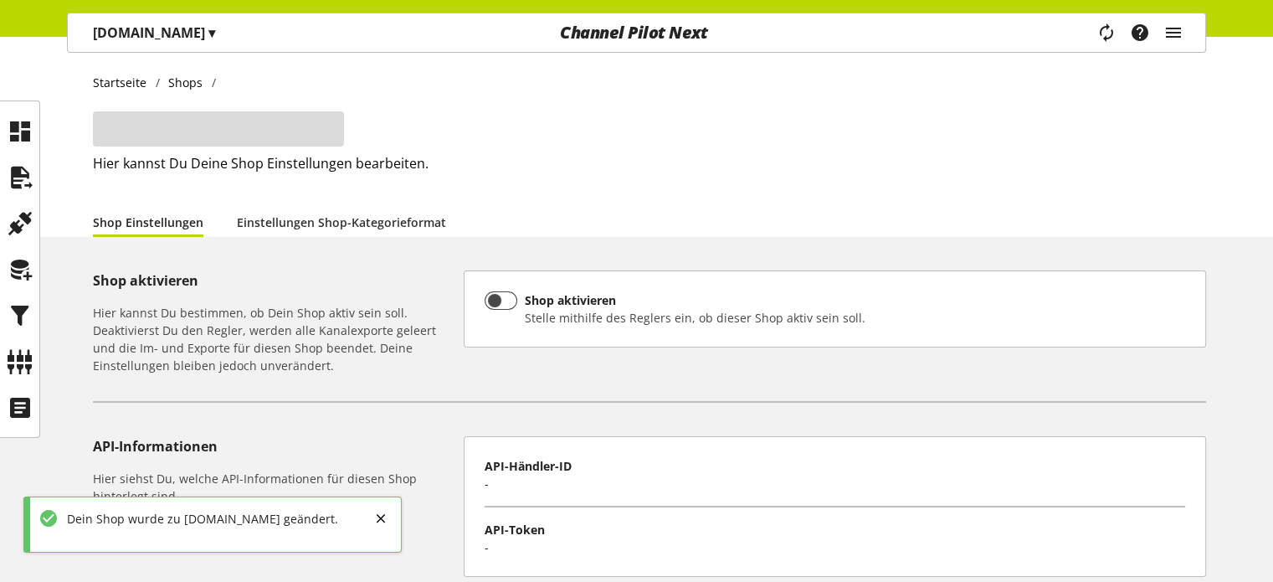
type input "**********"
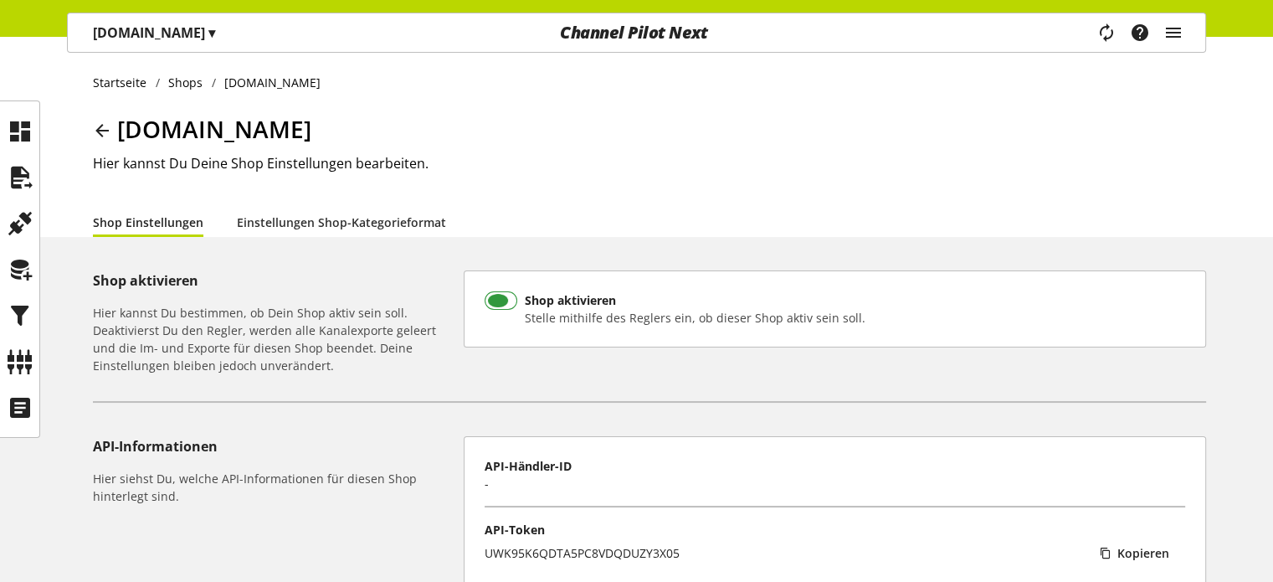
click at [501, 295] on span at bounding box center [501, 300] width 33 height 18
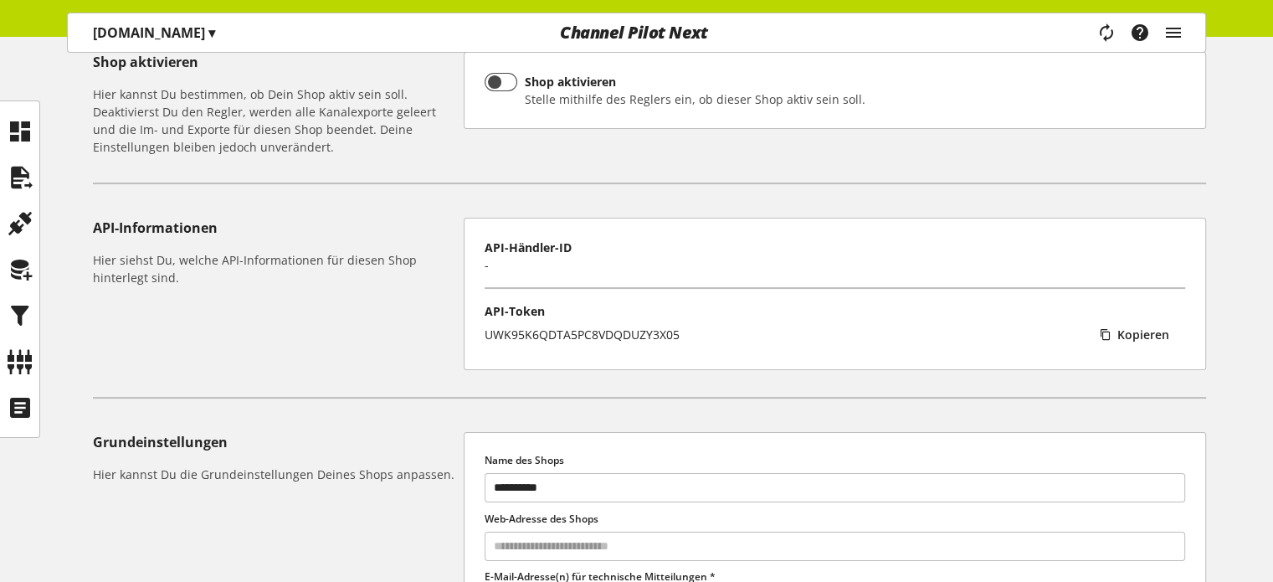
scroll to position [335, 0]
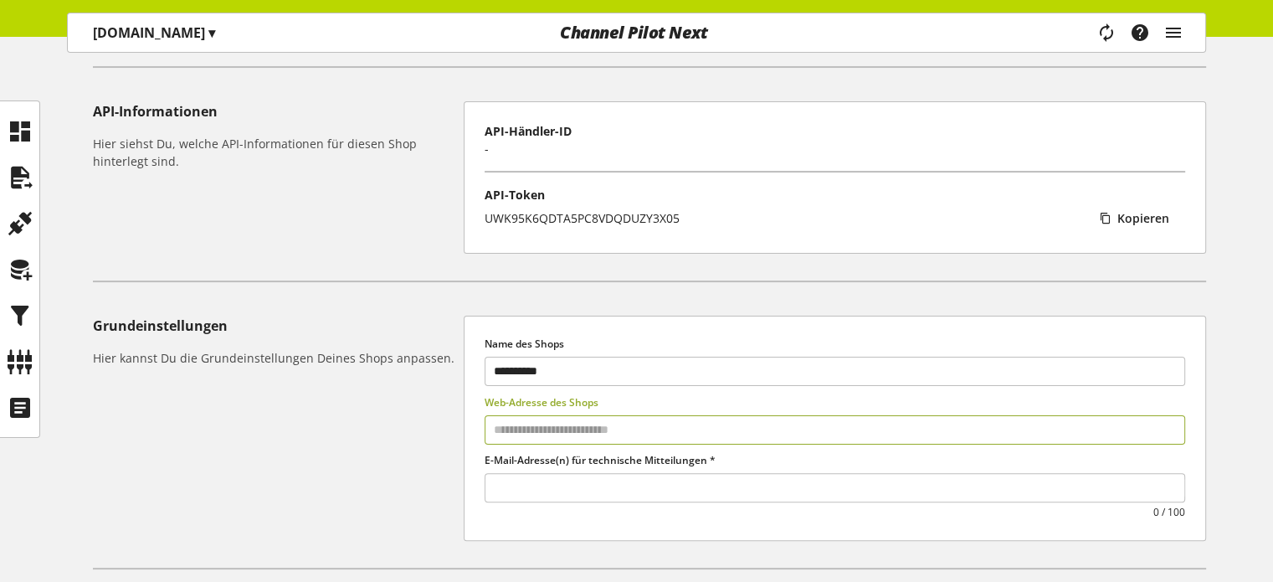
click at [604, 429] on input "text" at bounding box center [835, 429] width 701 height 29
paste input "**********"
paste input "****"
type input "**********"
click at [352, 375] on div "Grundeinstellungen Hier kannst Du die Grundeinstellungen Deines Shops anpassen." at bounding box center [278, 428] width 371 height 225
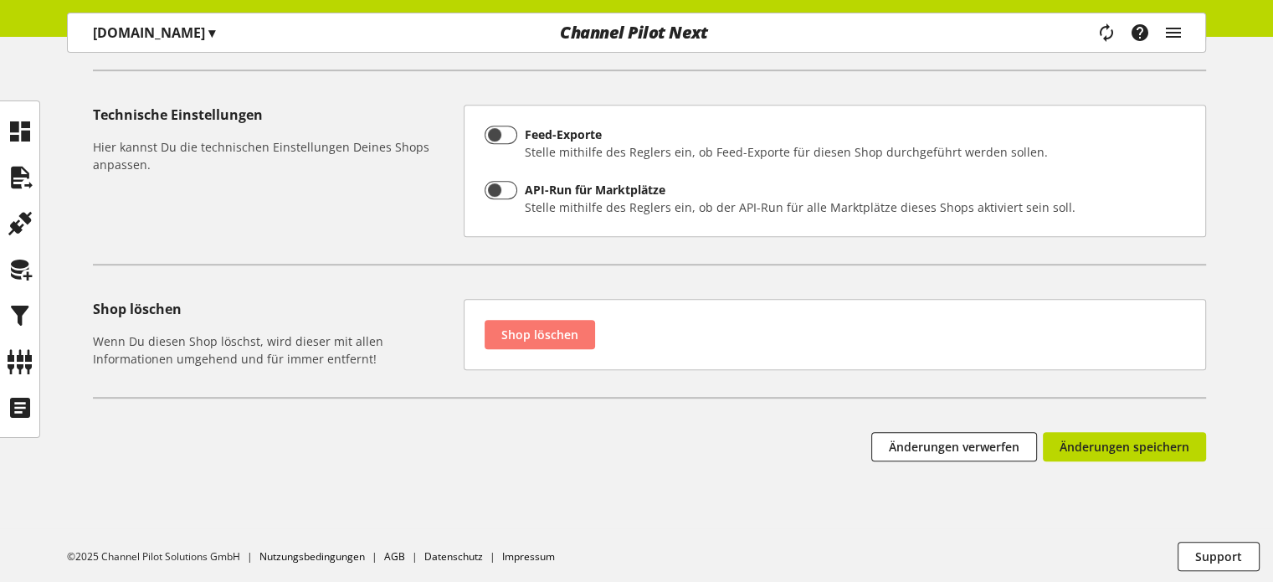
scroll to position [834, 0]
click at [1178, 442] on span "Änderungen speichern" at bounding box center [1125, 446] width 130 height 18
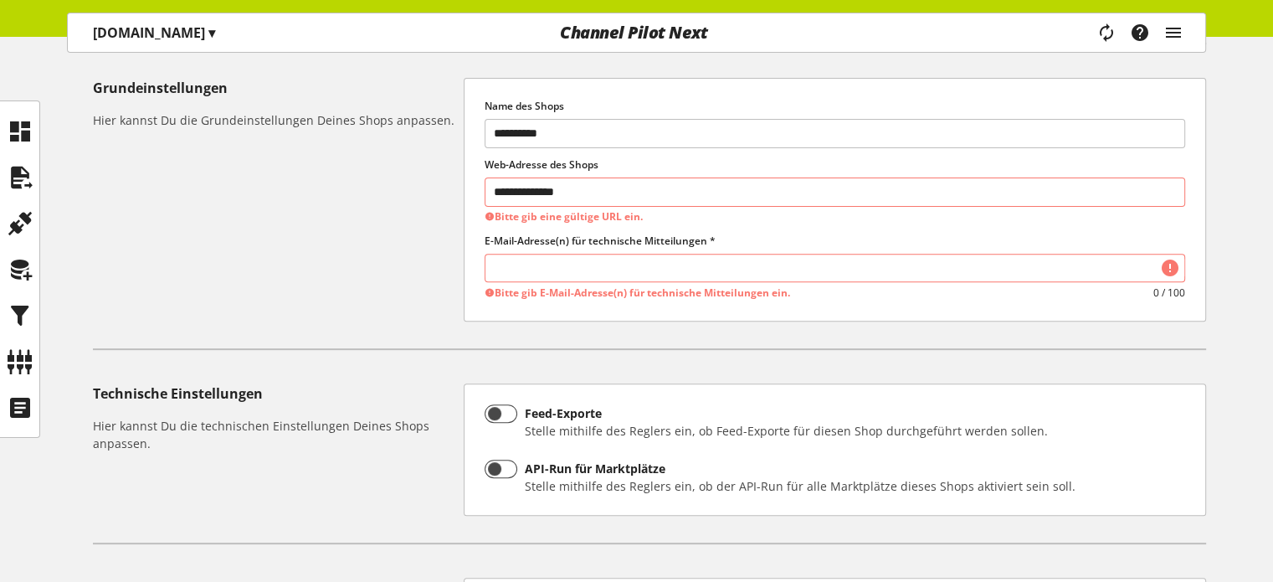
scroll to position [415, 0]
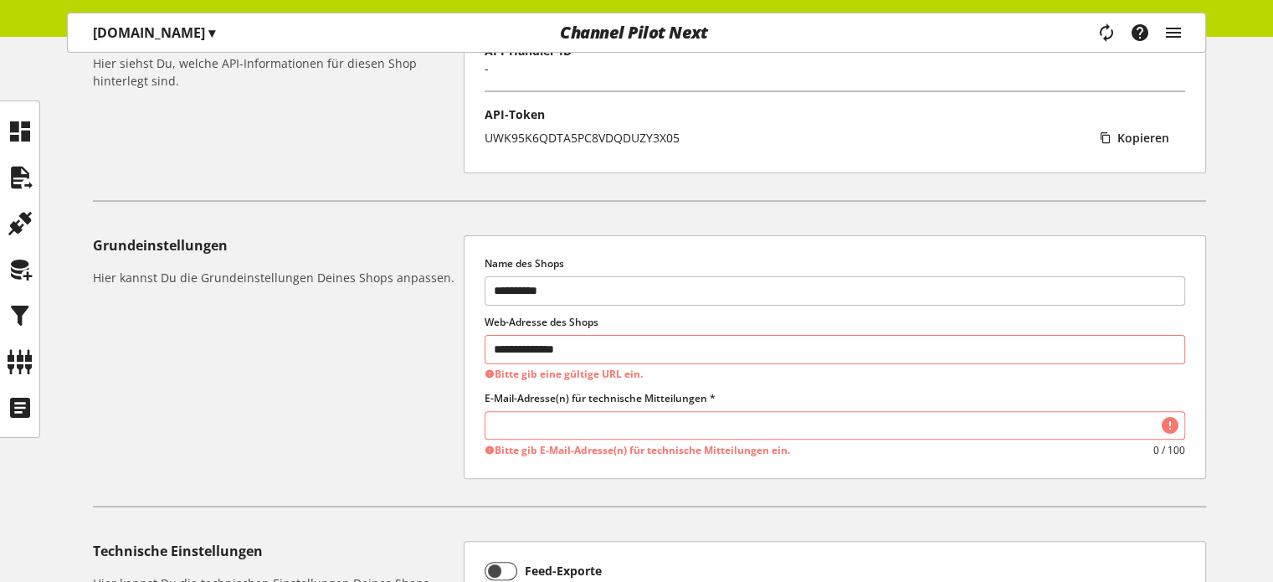
click at [619, 425] on input "text" at bounding box center [834, 424] width 699 height 23
drag, startPoint x: 612, startPoint y: 347, endPoint x: 447, endPoint y: 352, distance: 165.0
click at [447, 352] on div "**********" at bounding box center [649, 357] width 1113 height 244
click at [588, 414] on input "text" at bounding box center [834, 424] width 699 height 23
type input "**********"
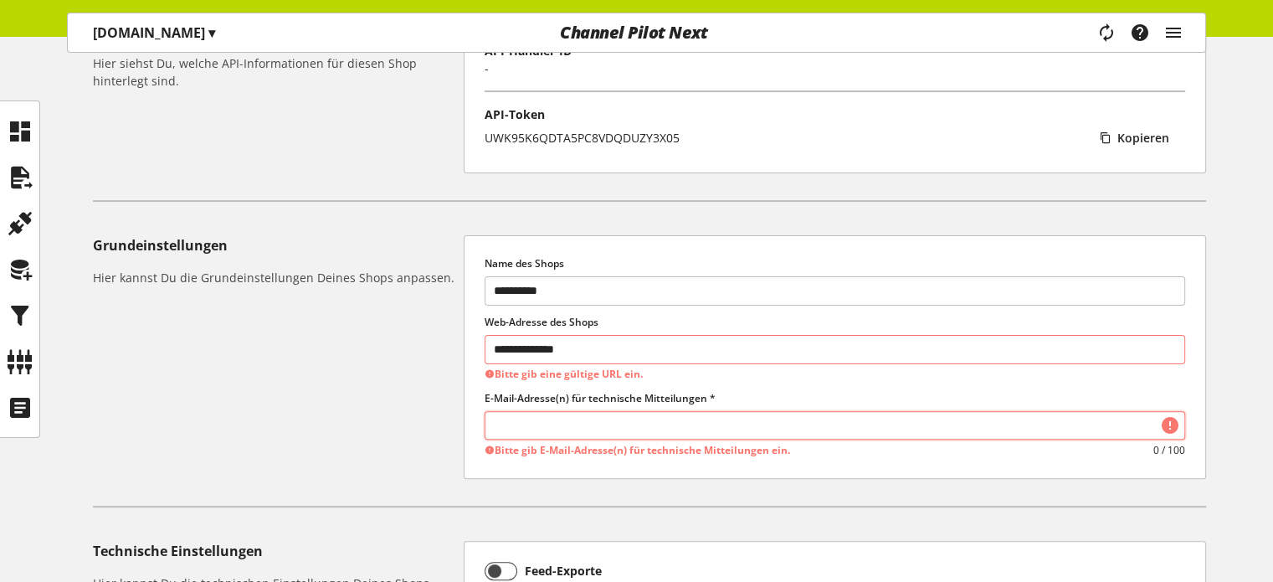
type input "*"
type input "**********"
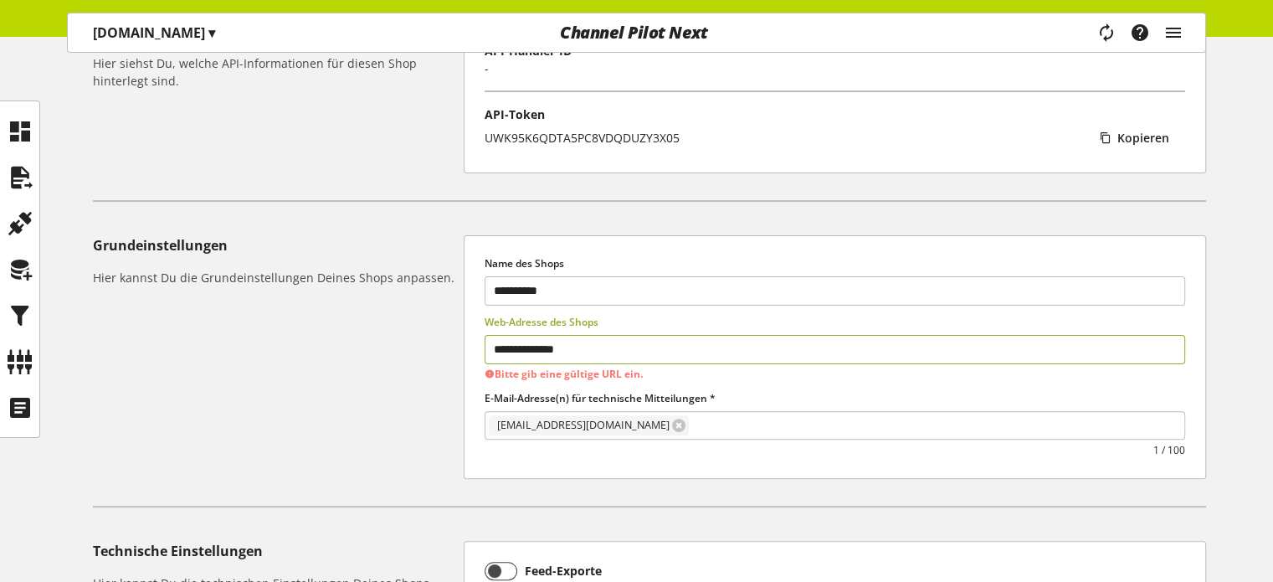
click at [583, 347] on input "**********" at bounding box center [835, 349] width 701 height 29
click at [607, 347] on input "**********" at bounding box center [835, 349] width 701 height 29
paste input "*********"
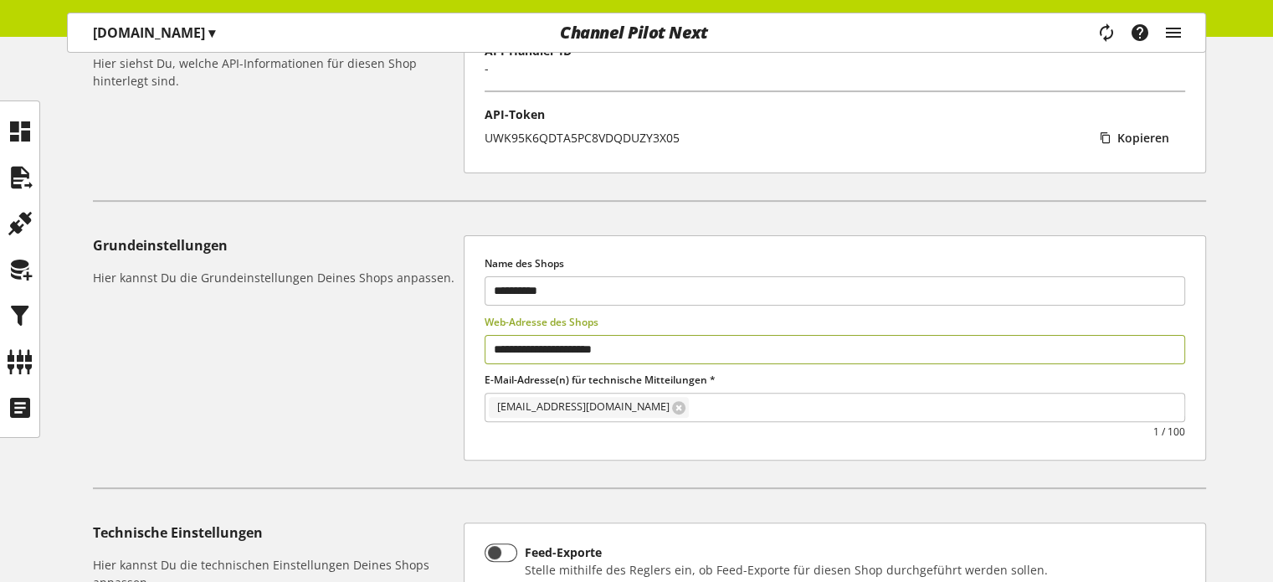
type input "**********"
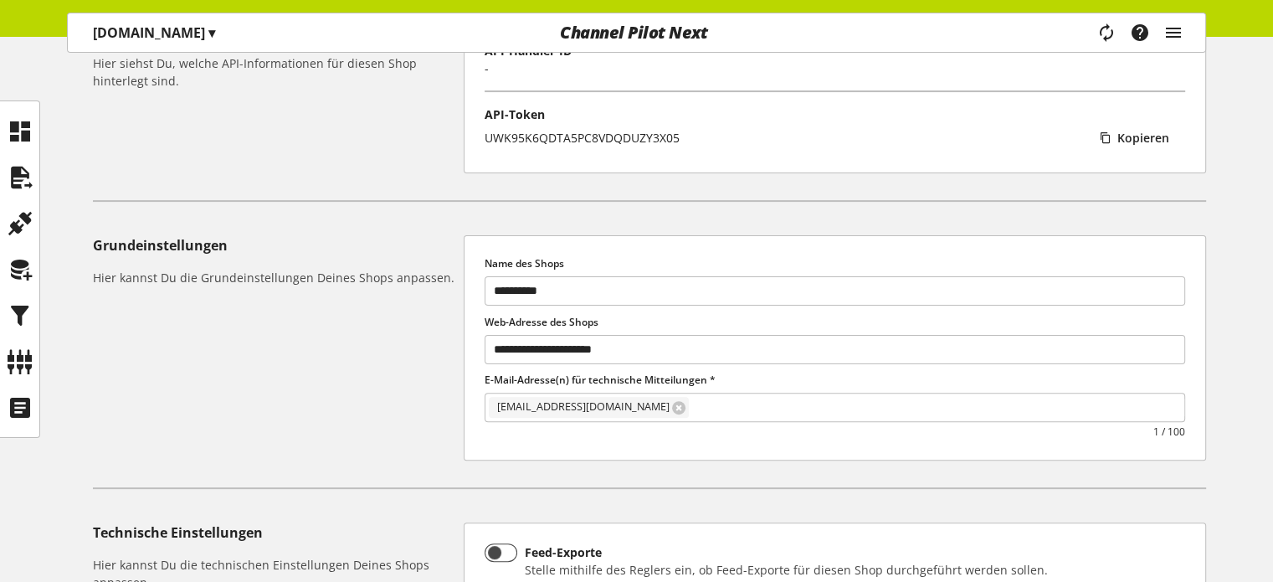
click at [395, 360] on div "Grundeinstellungen Hier kannst Du die Grundeinstellungen Deines Shops anpassen." at bounding box center [278, 347] width 371 height 225
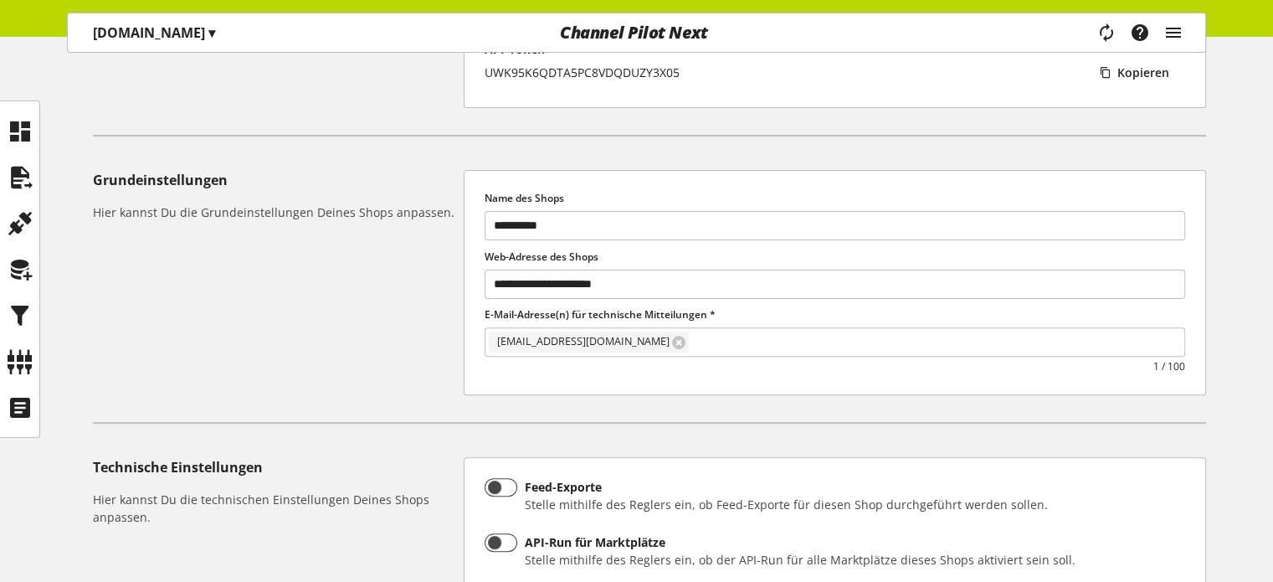
scroll to position [834, 0]
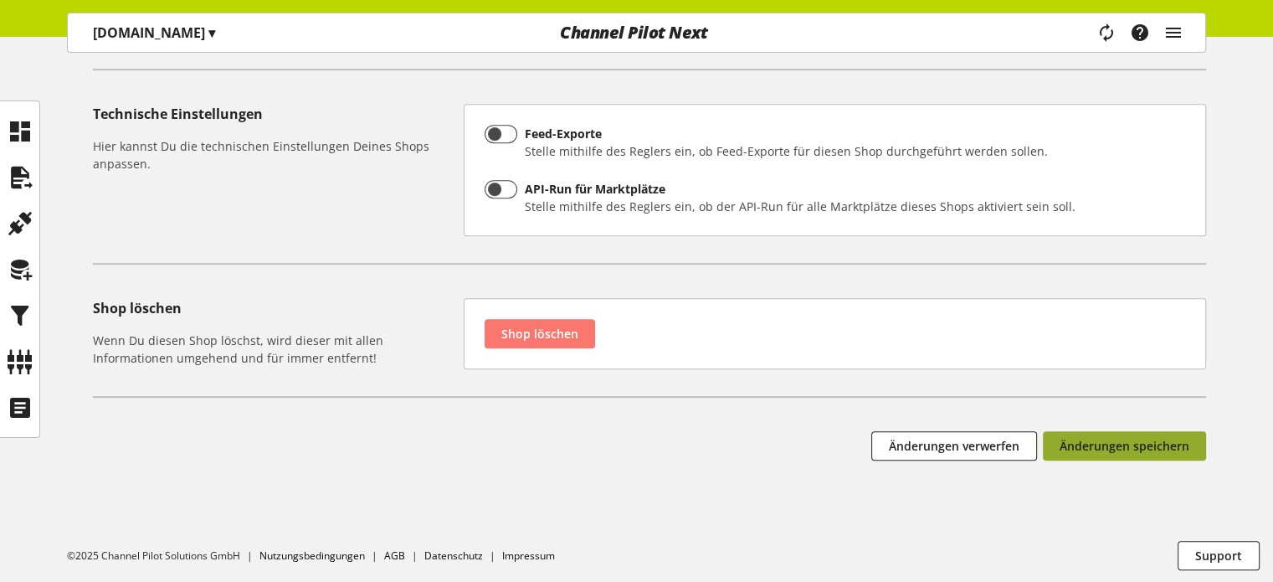
click at [1117, 444] on span "Änderungen speichern" at bounding box center [1125, 446] width 130 height 18
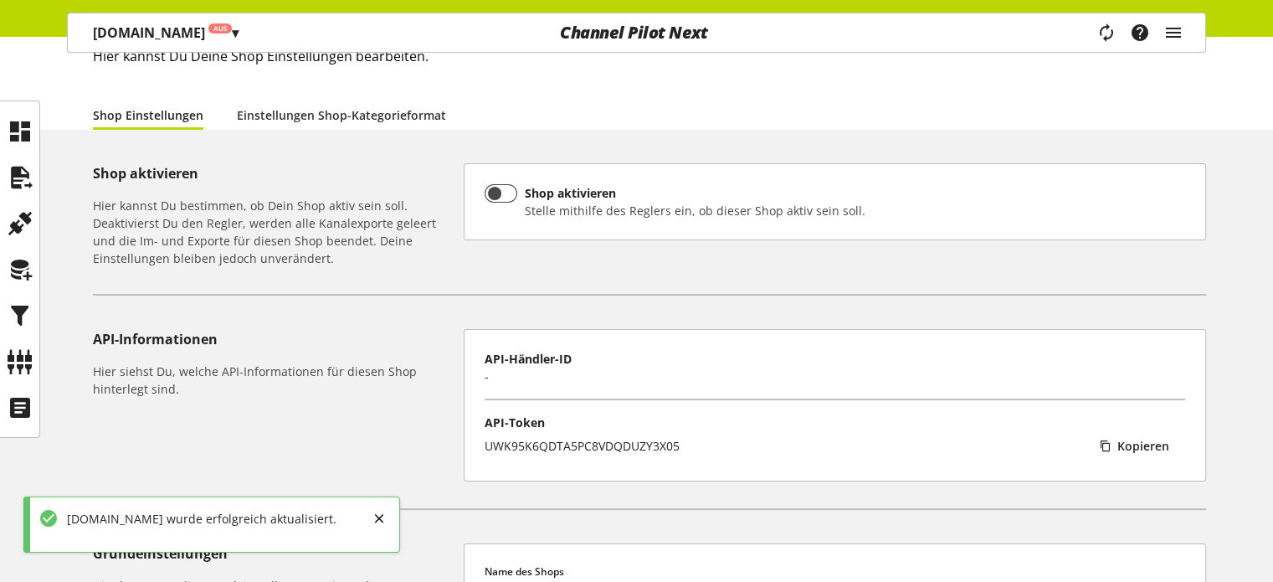
scroll to position [0, 0]
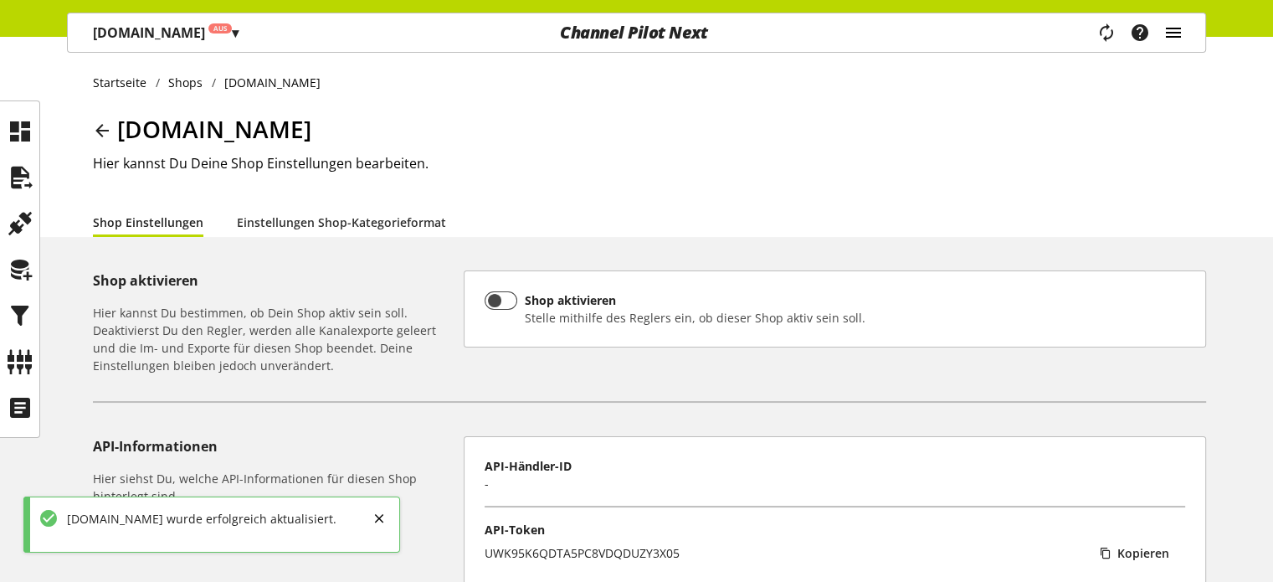
click at [1180, 29] on icon "main navigation" at bounding box center [1173, 33] width 20 height 30
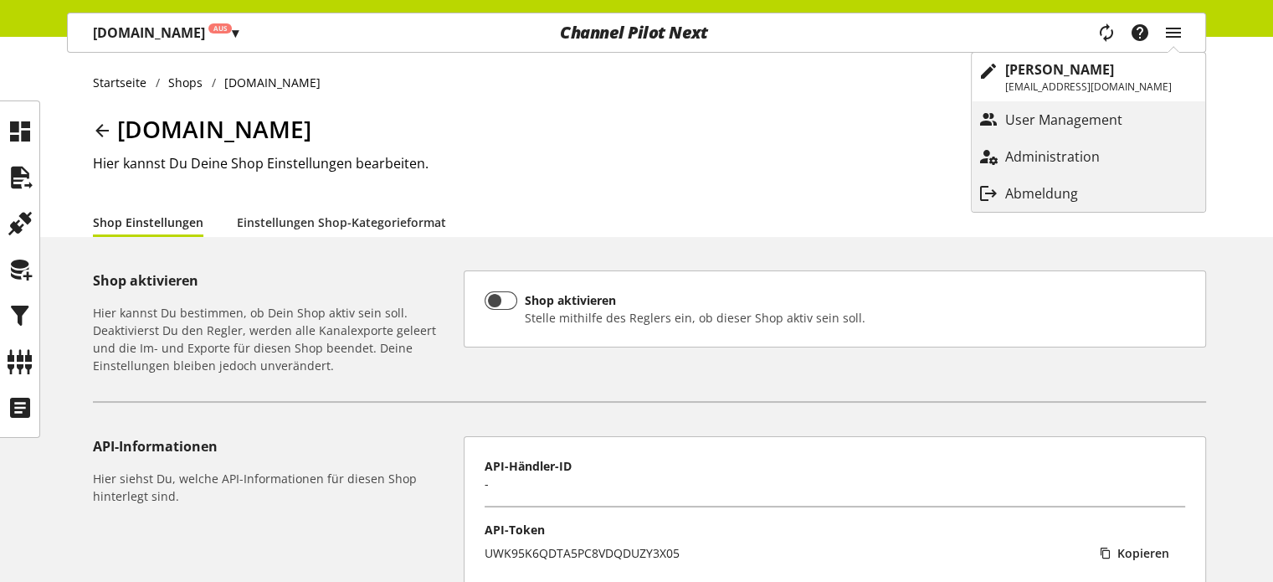
click at [1095, 172] on link "Administration" at bounding box center [1089, 156] width 234 height 37
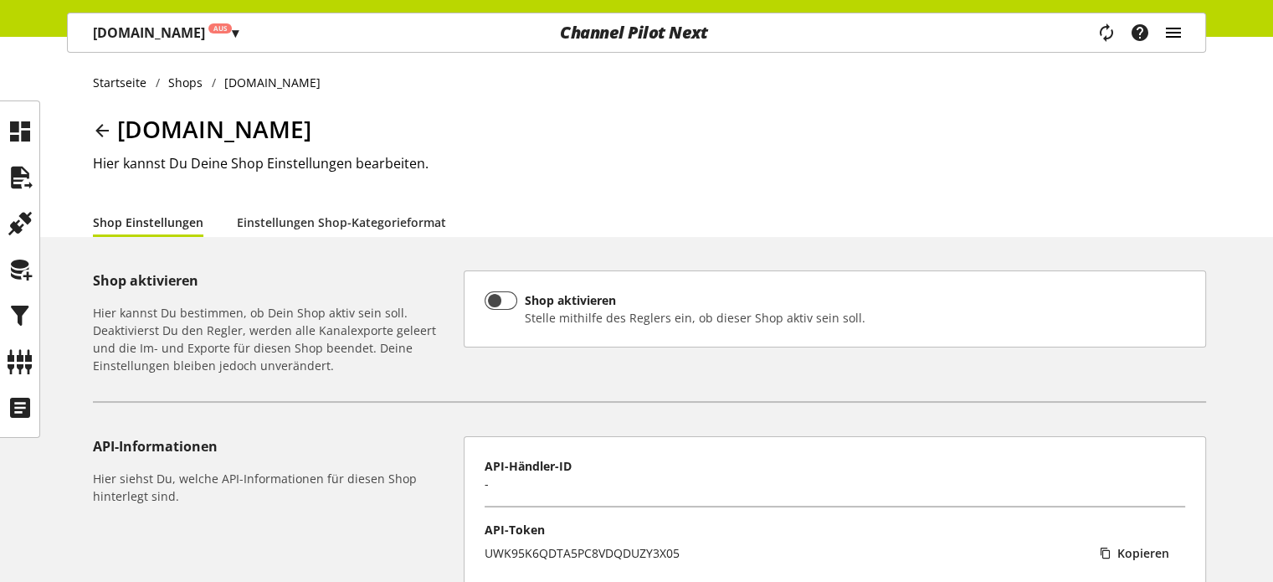
click at [1173, 30] on icon "main navigation" at bounding box center [1173, 33] width 20 height 30
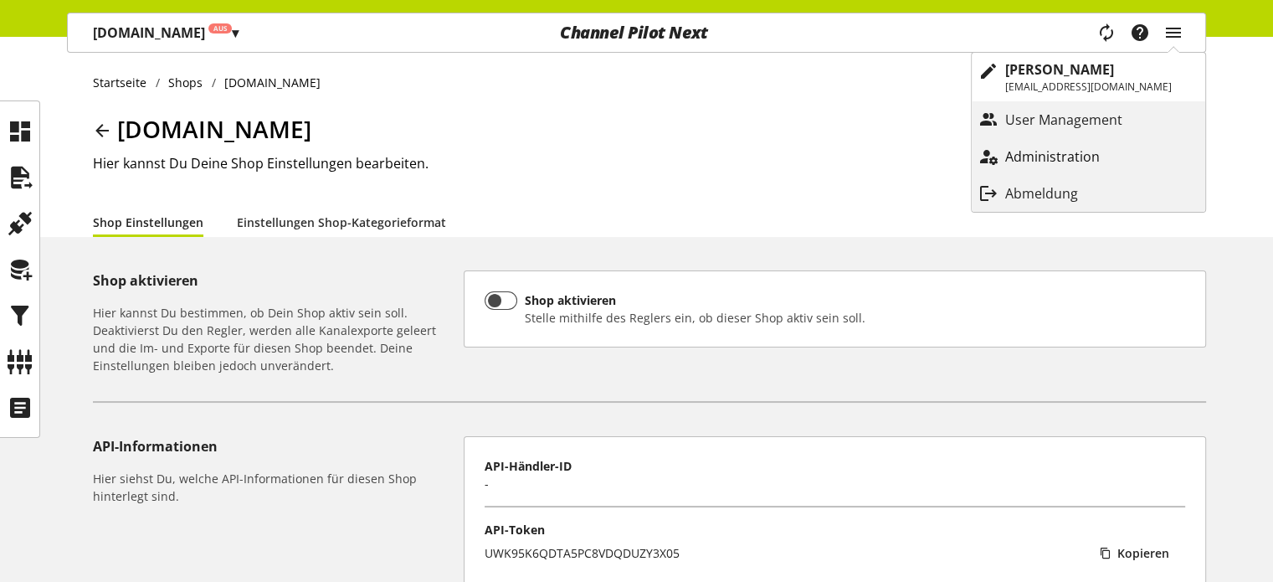
click at [1070, 159] on p "Administration" at bounding box center [1069, 156] width 128 height 20
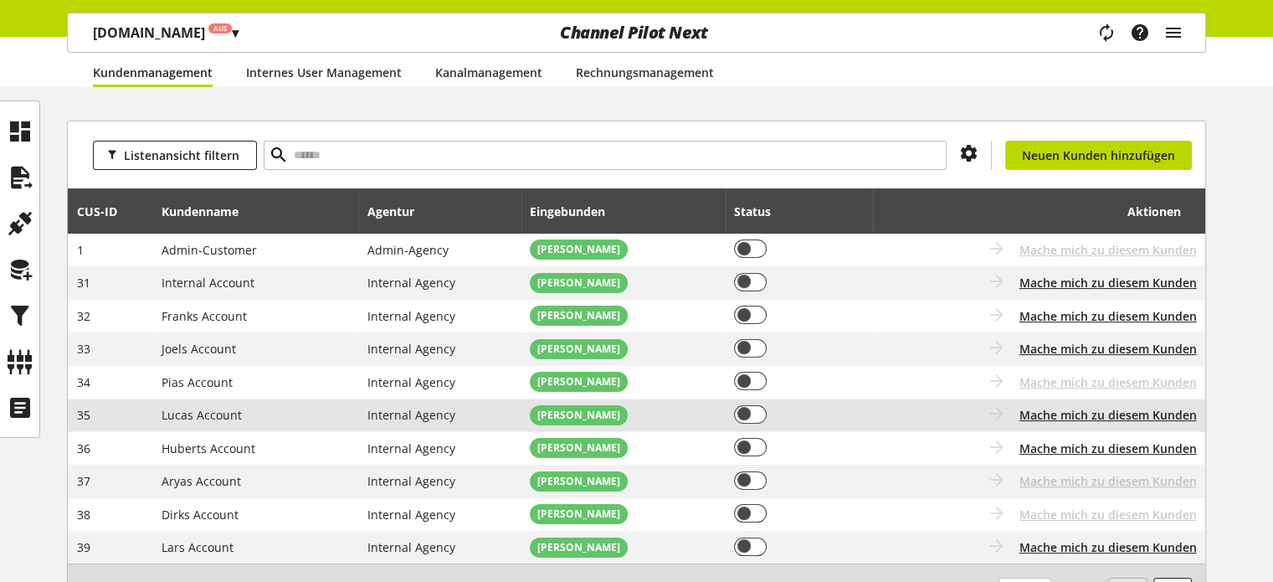
scroll to position [251, 0]
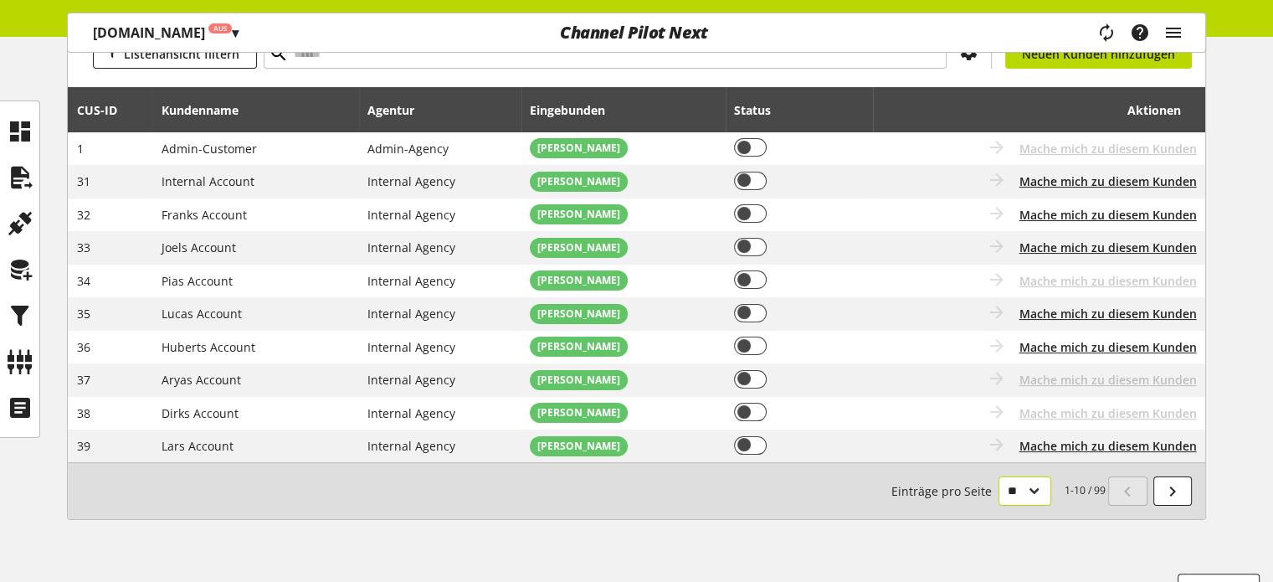
click at [1027, 503] on select "** ** ** ***" at bounding box center [1024, 490] width 53 height 29
select select "***"
click at [998, 506] on select "** ** ** ***" at bounding box center [1024, 490] width 53 height 29
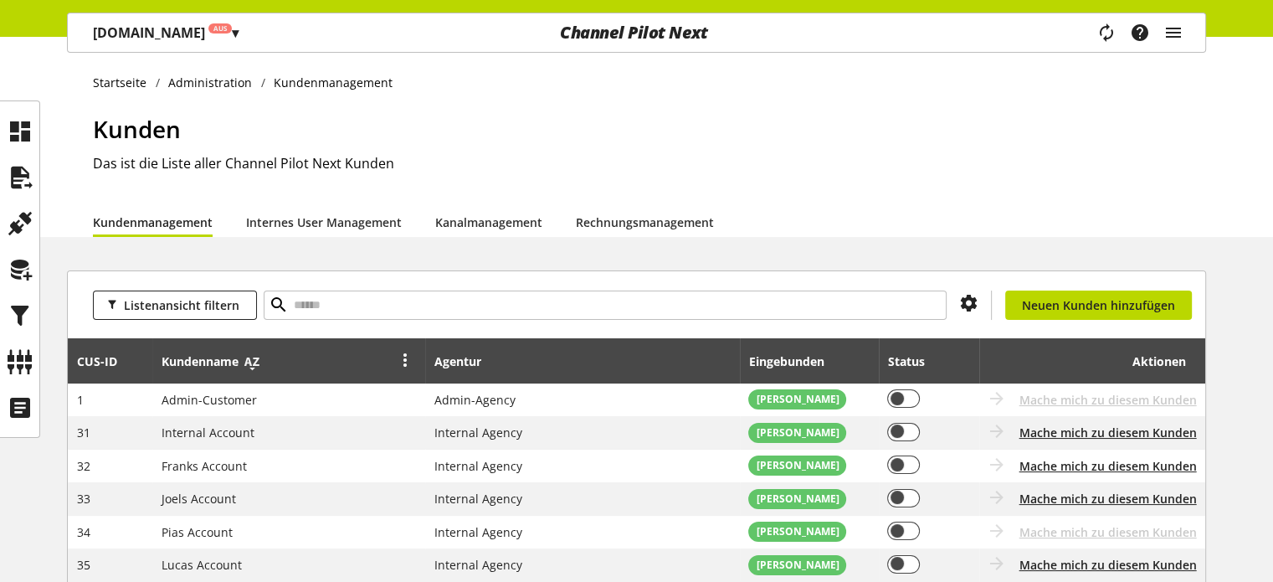
click at [246, 361] on icon at bounding box center [252, 362] width 20 height 30
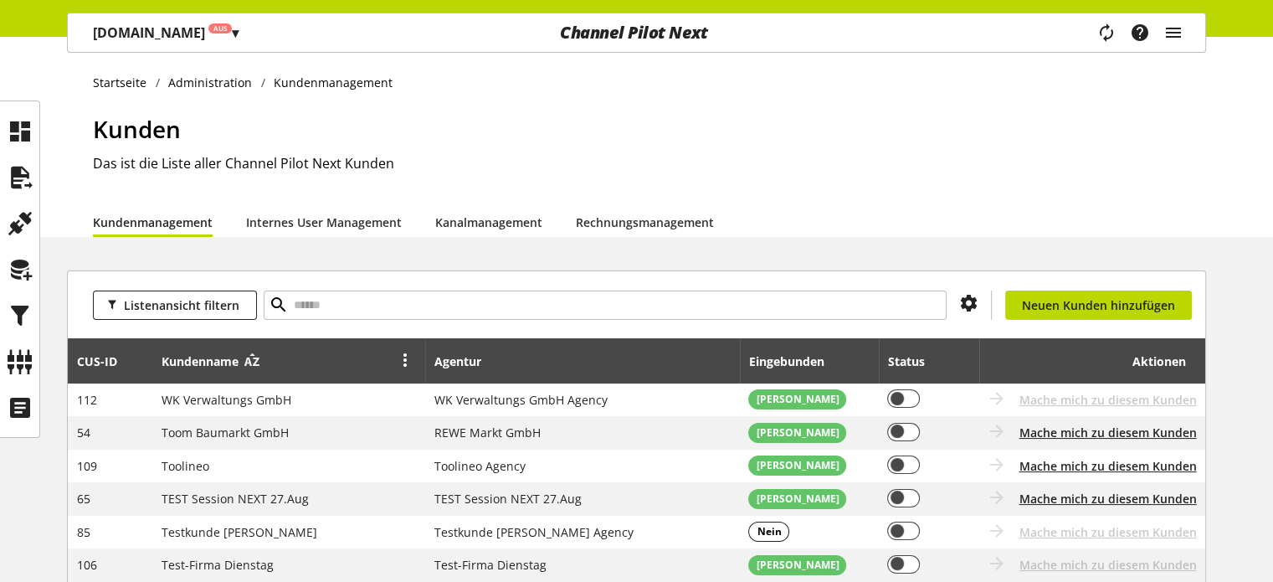
click at [248, 362] on icon at bounding box center [252, 362] width 20 height 30
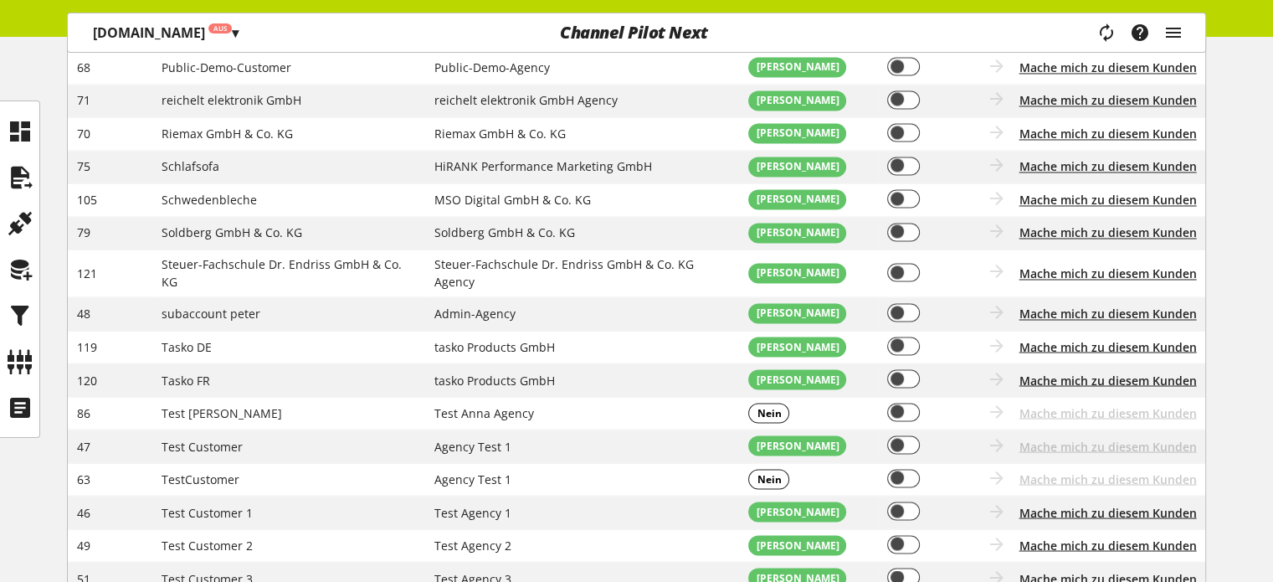
scroll to position [2846, 0]
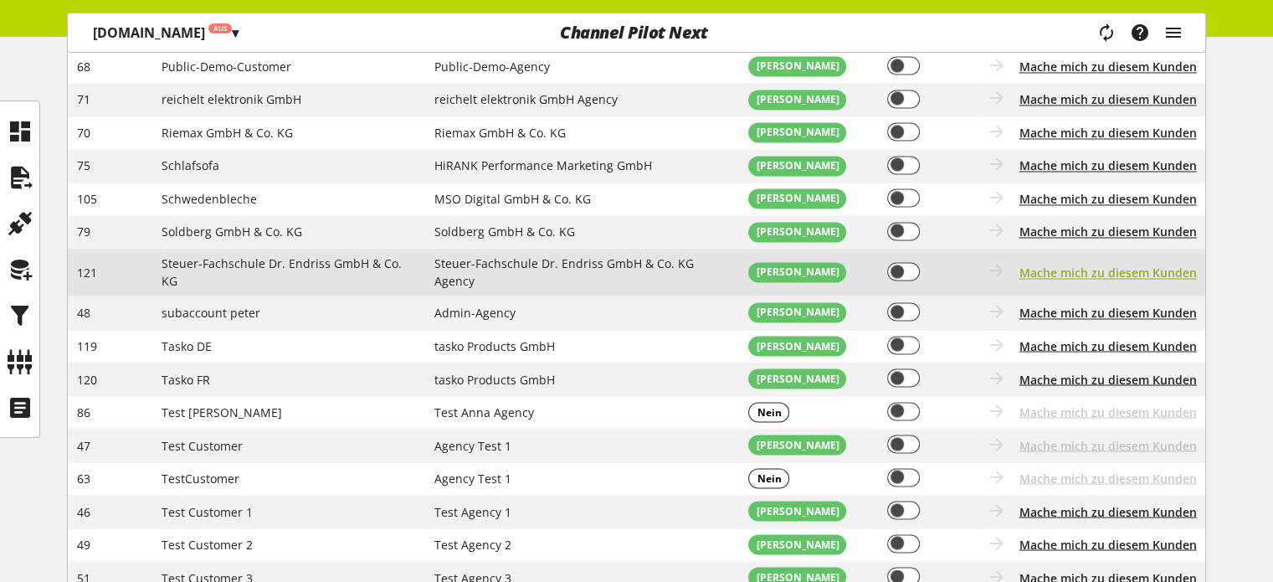
click at [1043, 264] on span "Mache mich zu diesem Kunden" at bounding box center [1107, 273] width 177 height 18
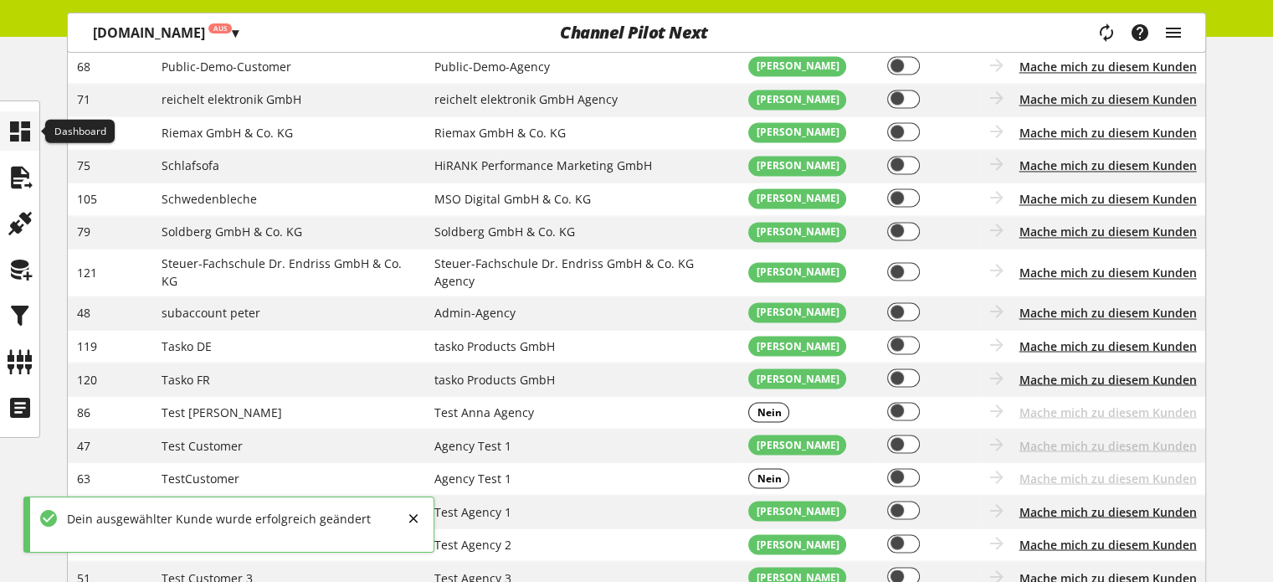
click at [16, 136] on icon at bounding box center [20, 131] width 27 height 33
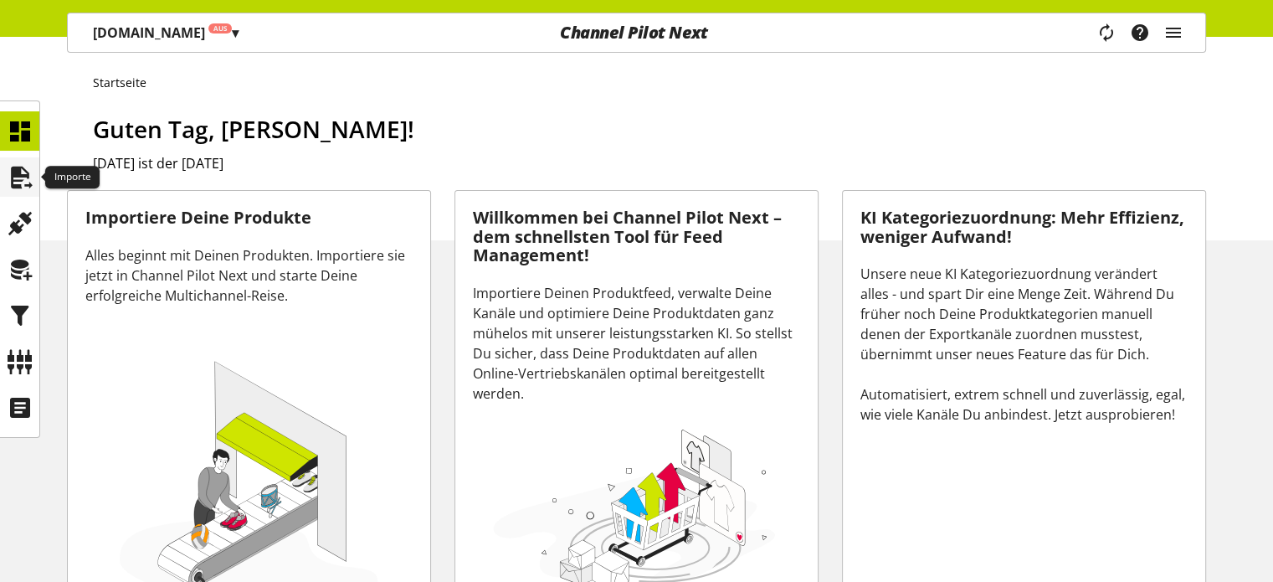
click at [21, 180] on icon at bounding box center [20, 177] width 27 height 33
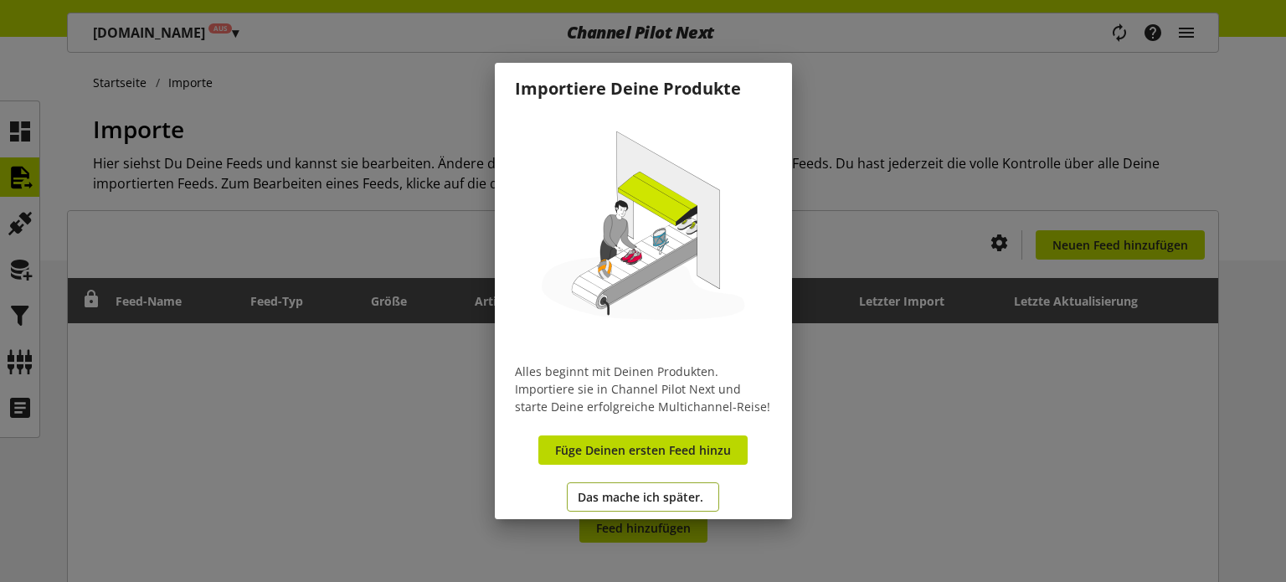
click at [624, 491] on span "Das mache ich später." at bounding box center [641, 497] width 126 height 18
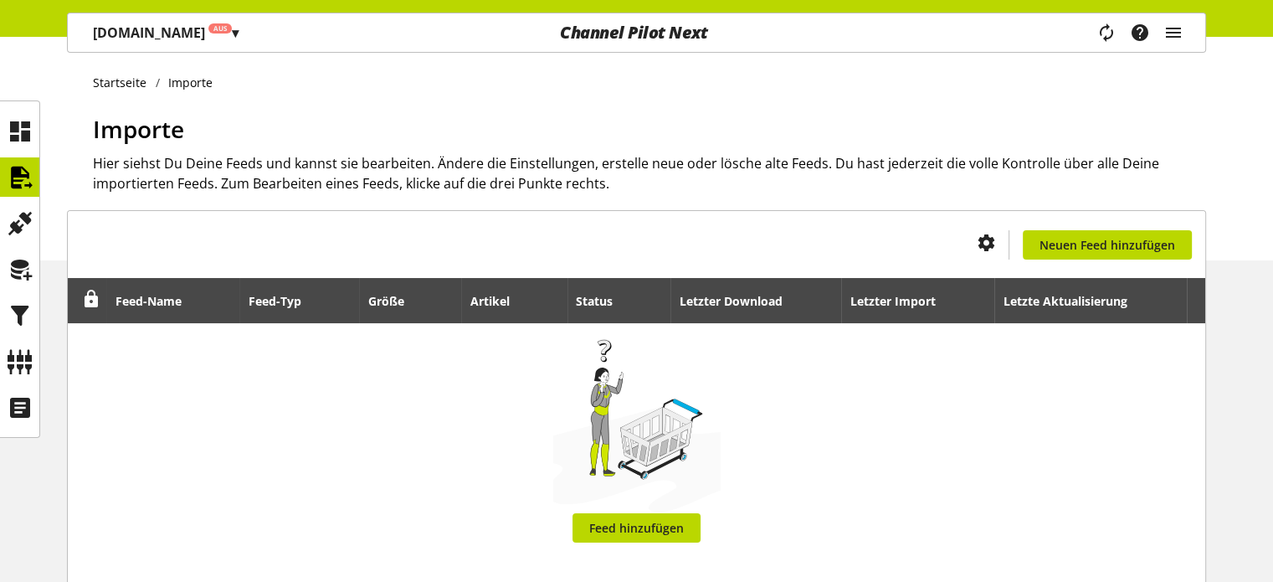
click at [213, 26] on span "Aus" at bounding box center [219, 28] width 13 height 10
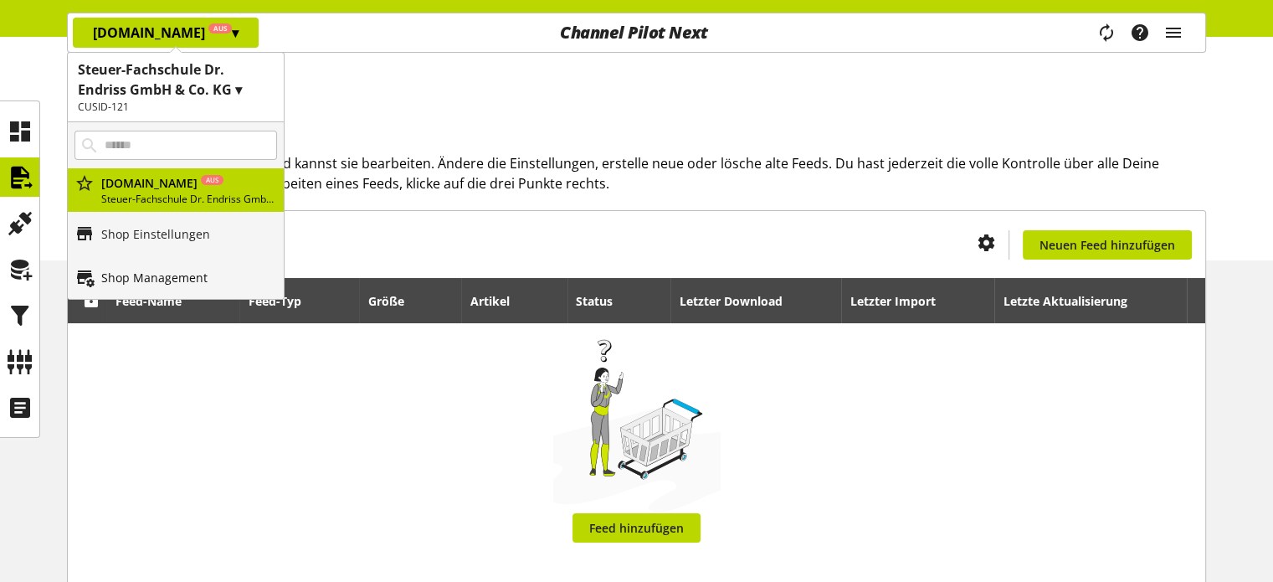
click at [187, 263] on link "Shop Management" at bounding box center [176, 277] width 216 height 44
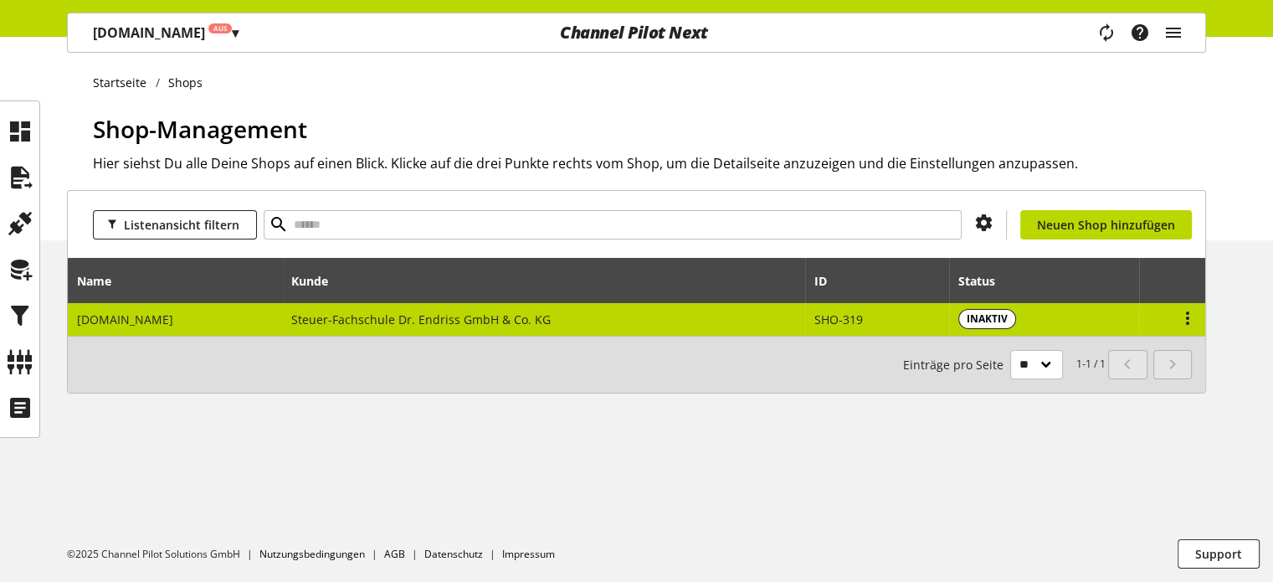
click at [295, 311] on span "Steuer-Fachschule Dr. Endriss GmbH & Co. KG" at bounding box center [420, 319] width 259 height 16
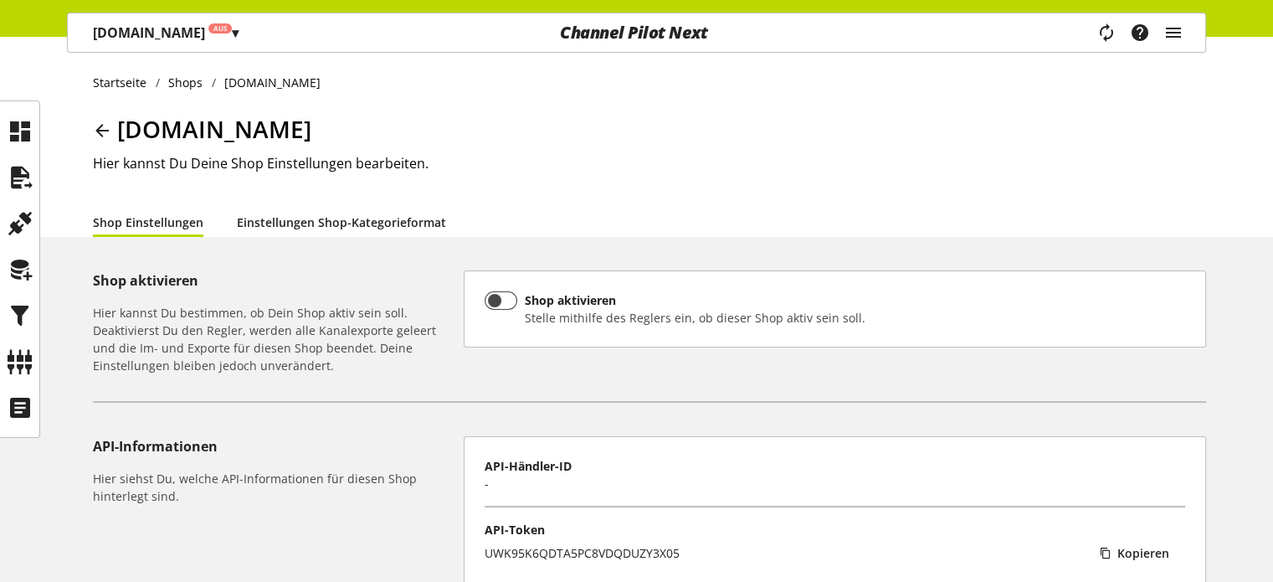
click at [322, 220] on link "Einstellungen Shop-Kategorieformat" at bounding box center [341, 222] width 209 height 18
select select
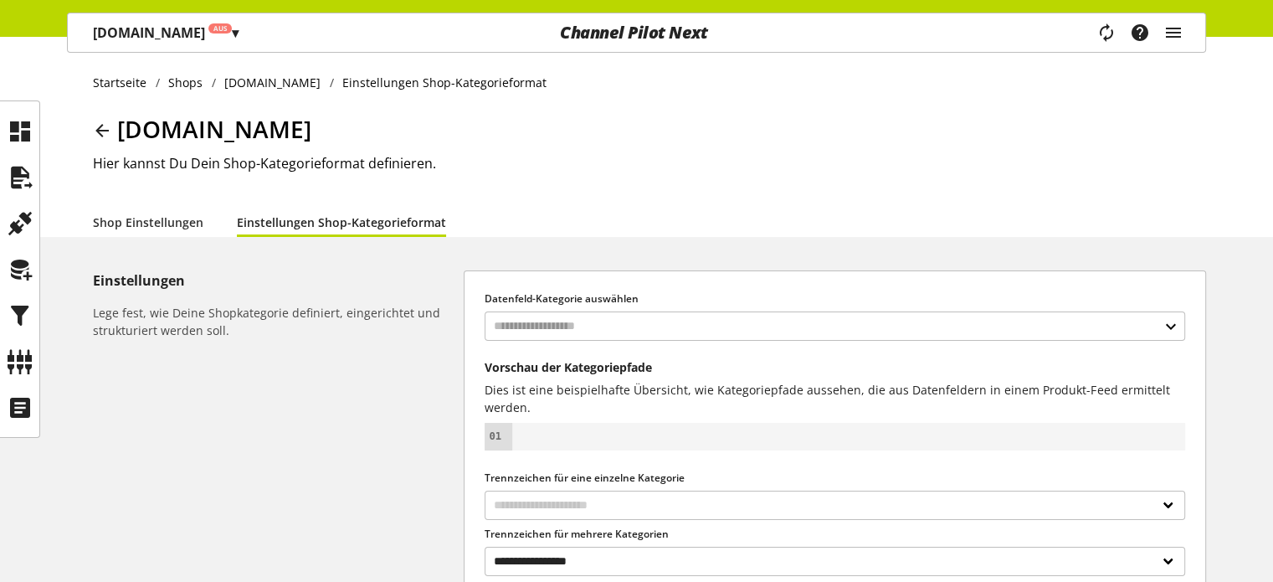
scroll to position [84, 0]
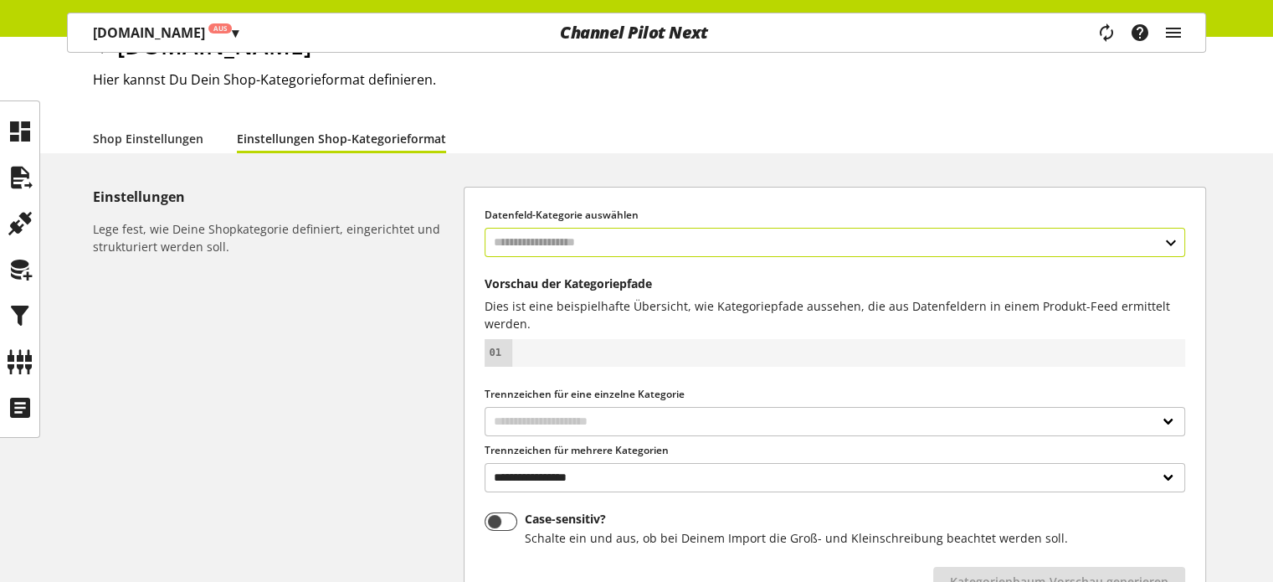
click at [562, 240] on input "text" at bounding box center [835, 242] width 701 height 29
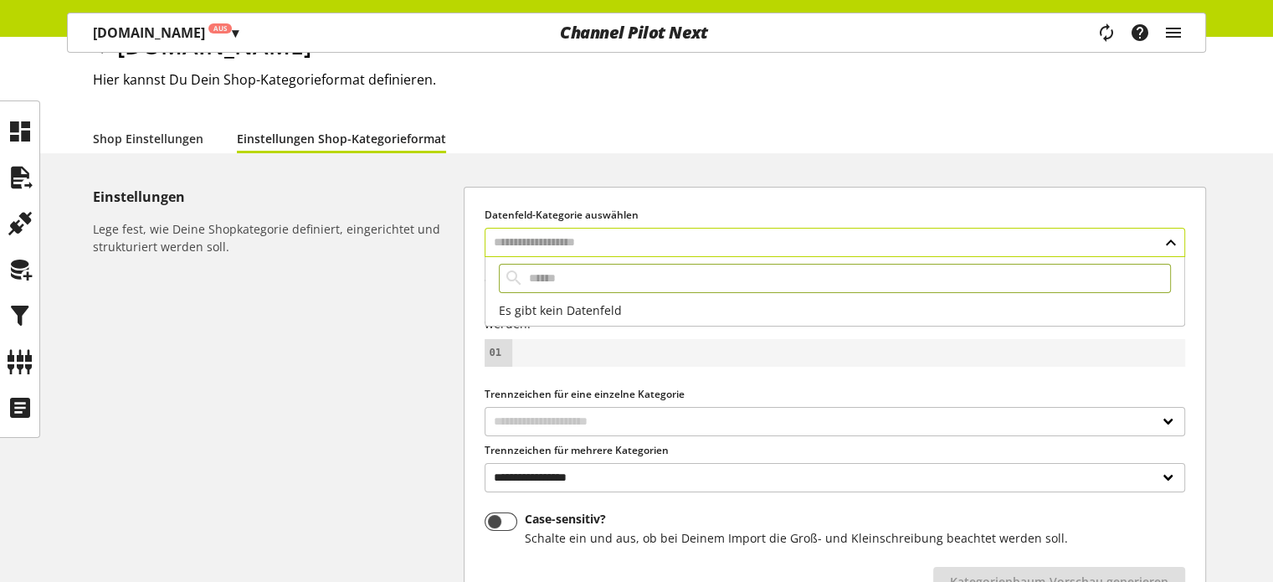
click at [562, 240] on input "text" at bounding box center [835, 242] width 701 height 29
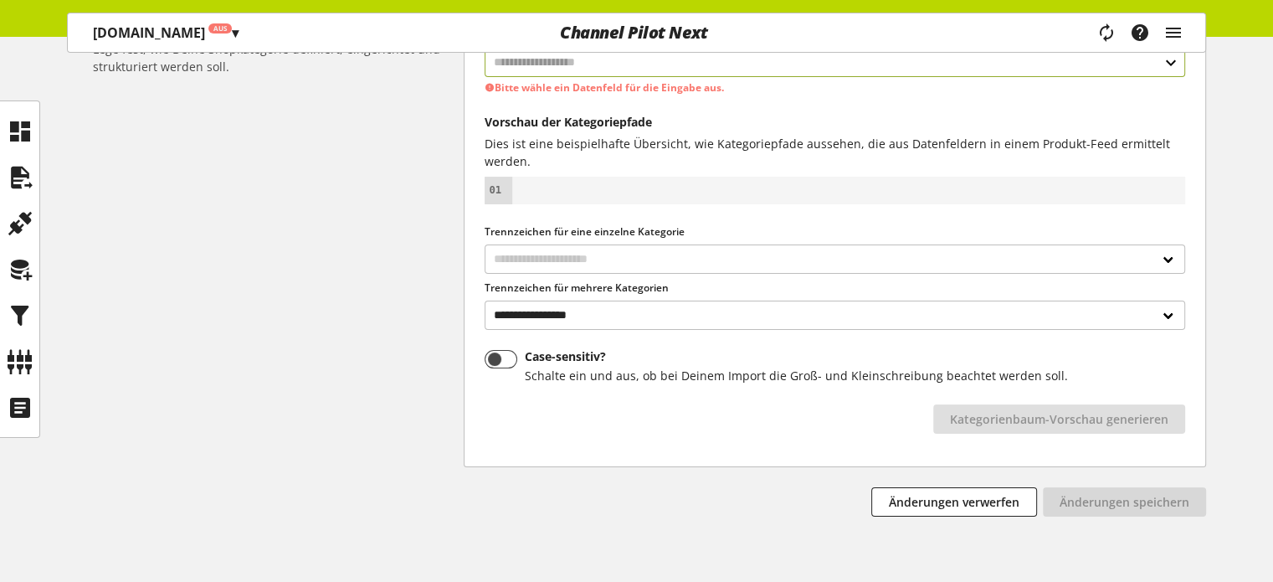
scroll to position [238, 0]
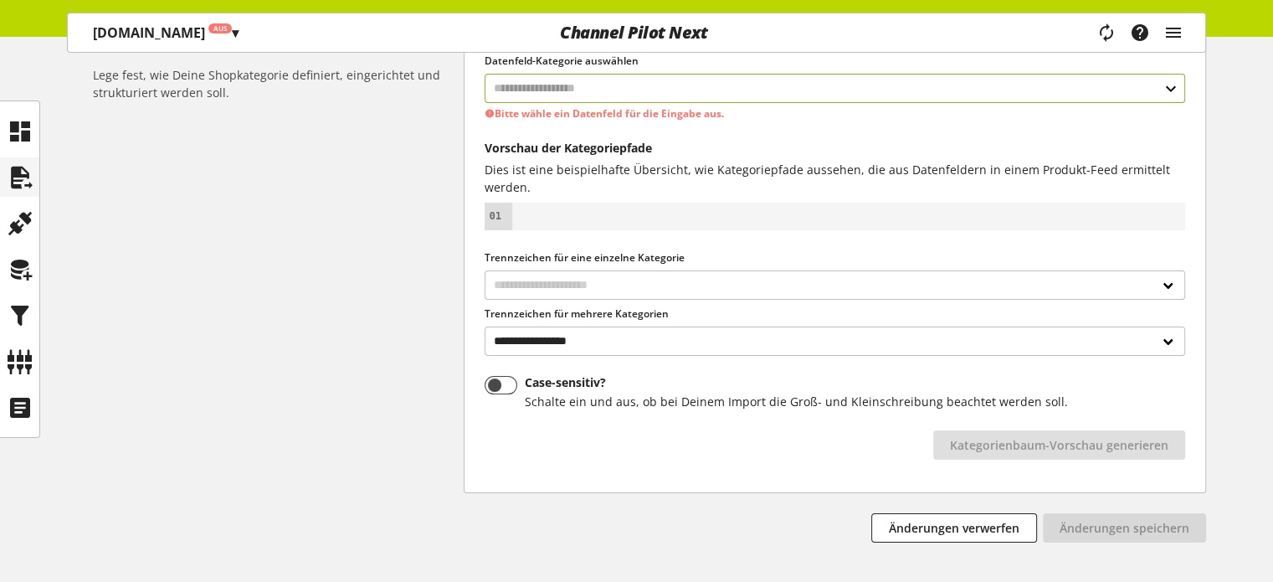
click at [7, 167] on icon at bounding box center [20, 177] width 27 height 33
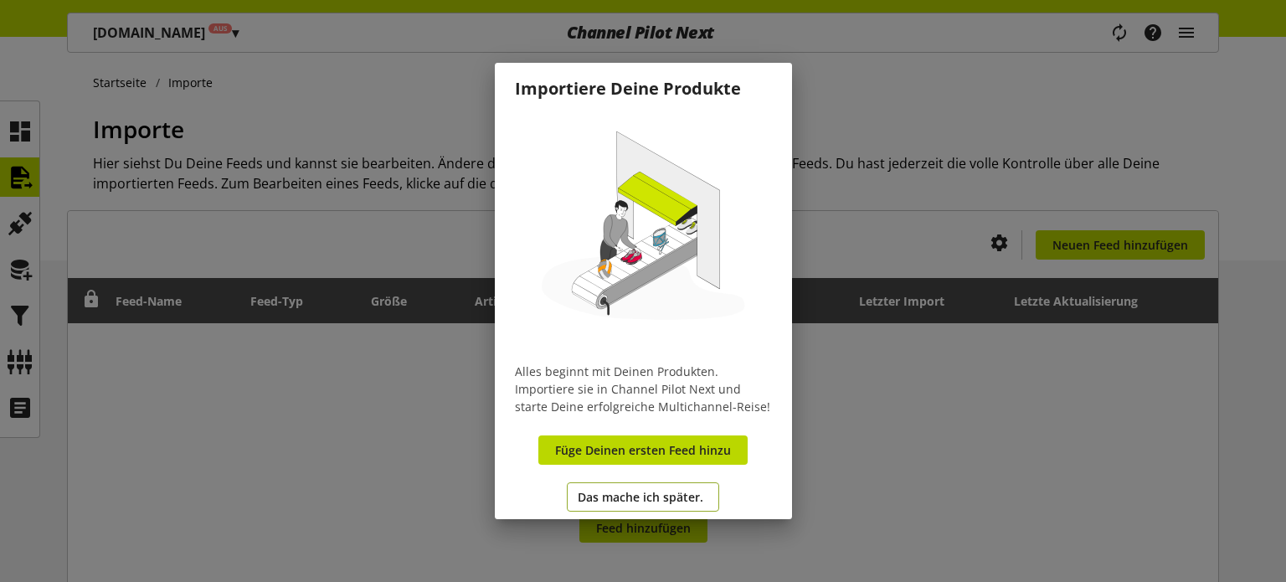
click at [653, 499] on span "Das mache ich später." at bounding box center [641, 497] width 126 height 18
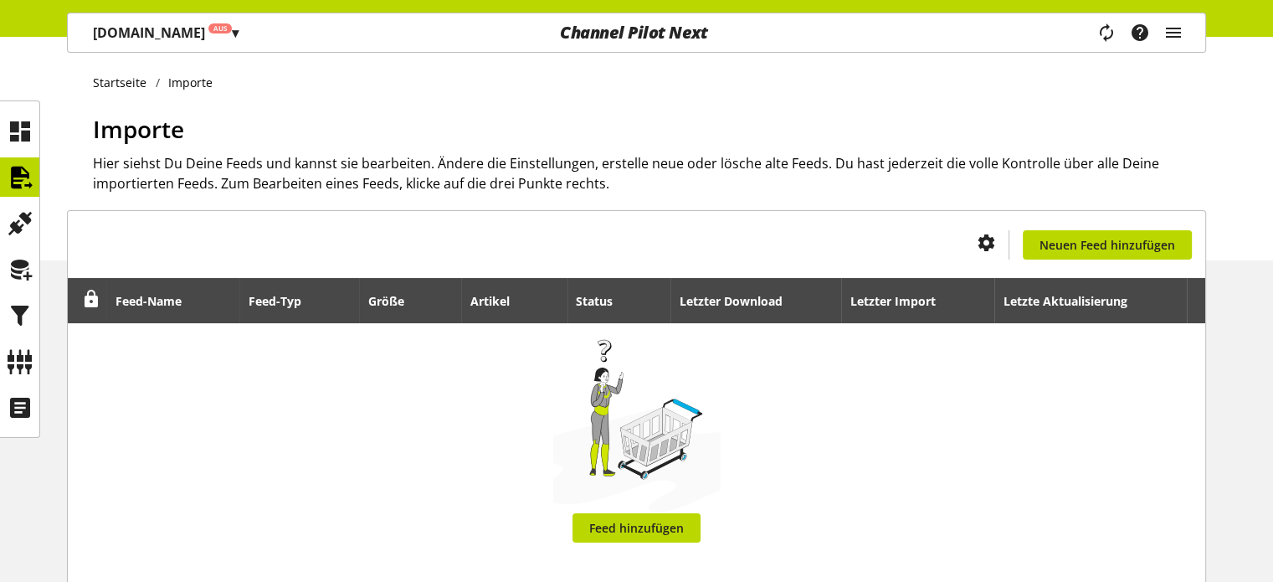
click at [208, 23] on span "Aus" at bounding box center [219, 28] width 23 height 10
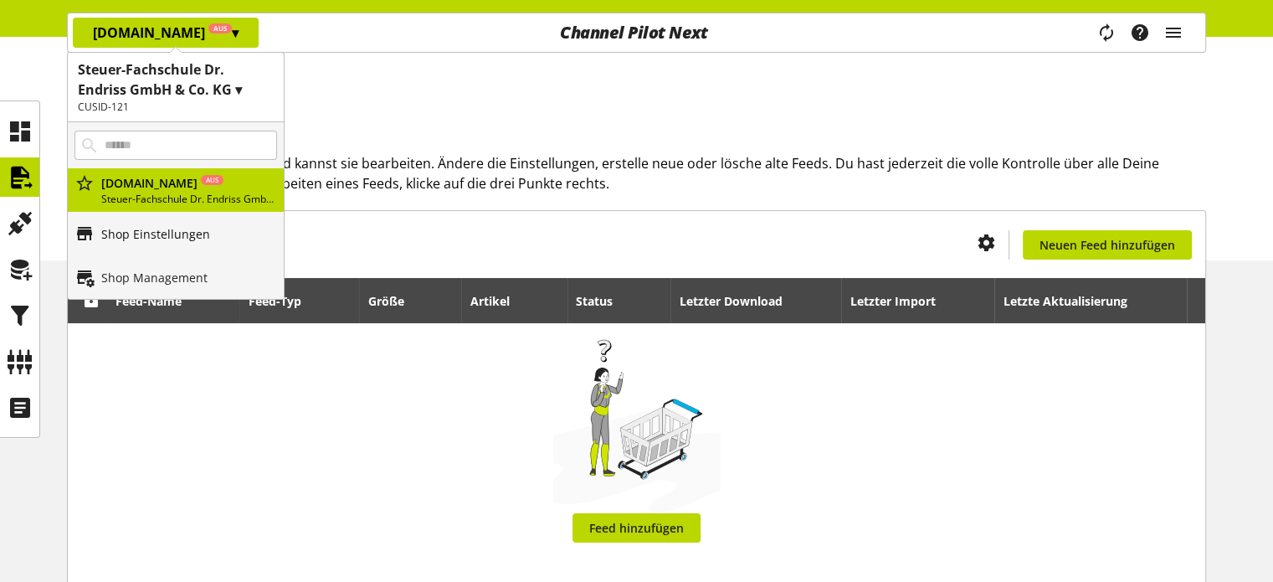
click at [183, 242] on link "Shop Einstellungen" at bounding box center [176, 234] width 216 height 44
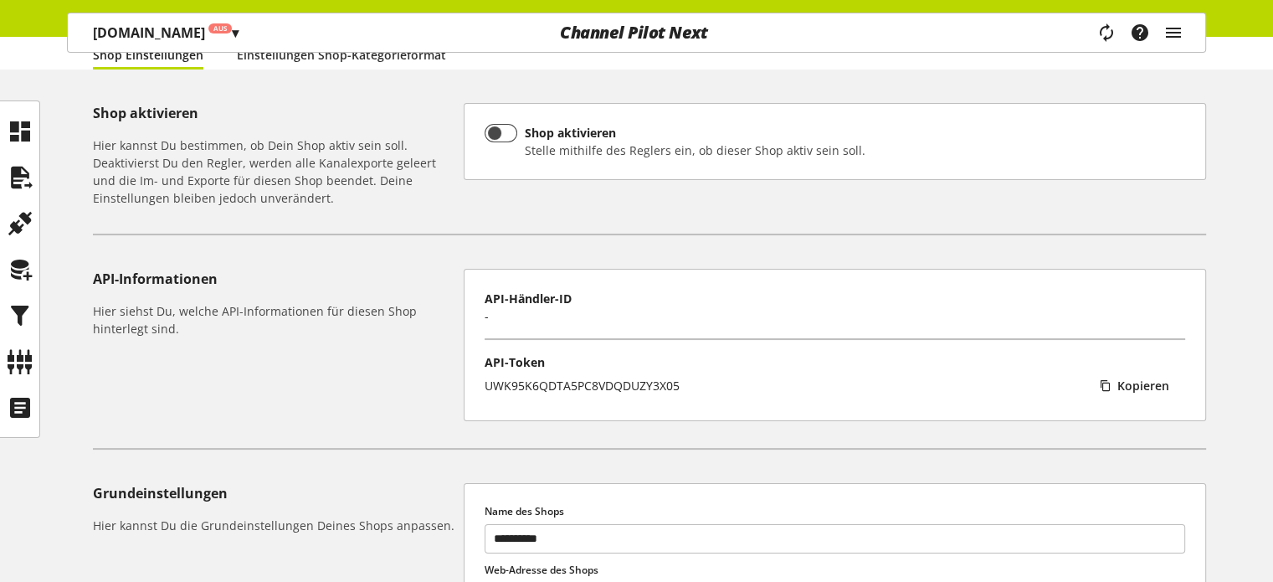
click at [521, 319] on div "-" at bounding box center [835, 316] width 701 height 18
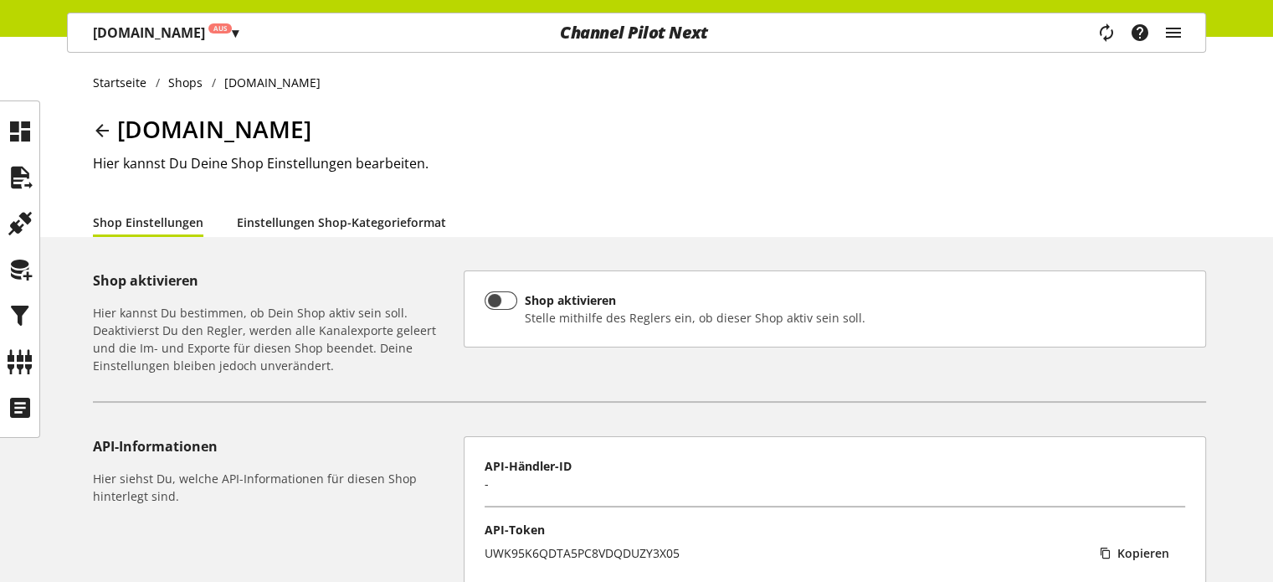
click at [315, 225] on link "Einstellungen Shop-Kategorieformat" at bounding box center [341, 222] width 209 height 18
select select
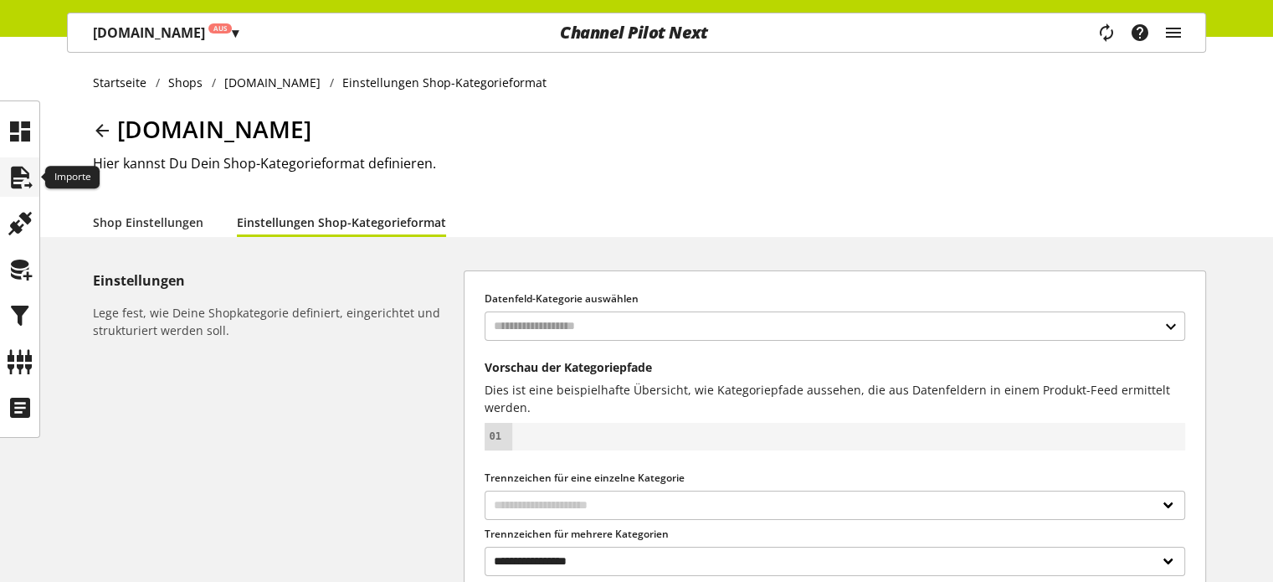
click at [17, 168] on icon at bounding box center [20, 177] width 27 height 33
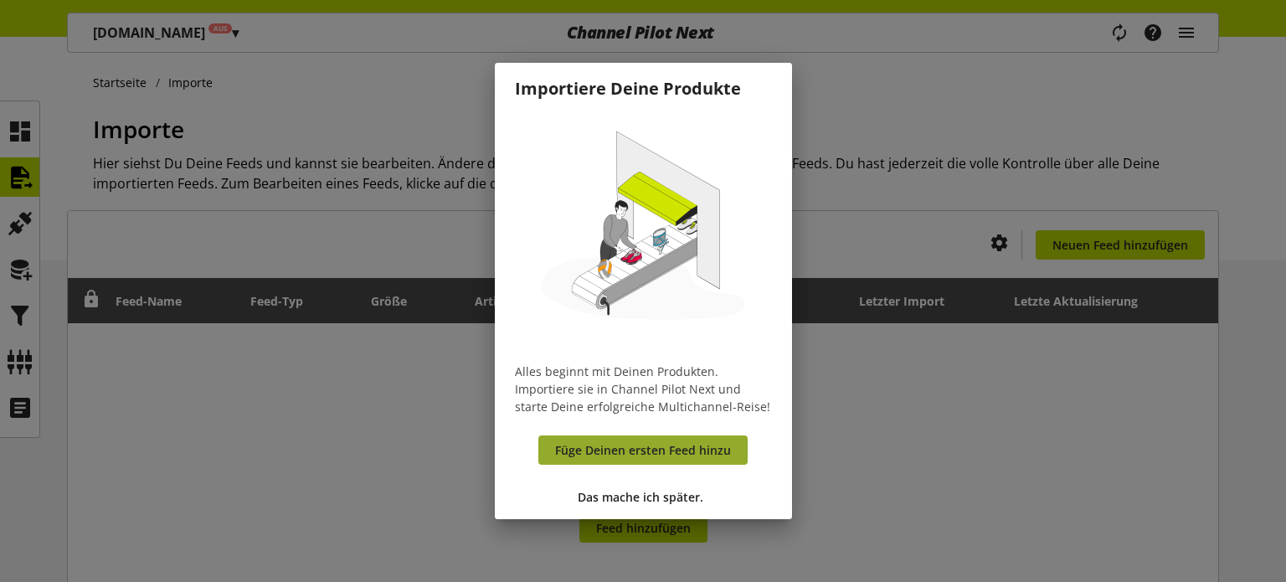
click at [672, 448] on span "Füge Deinen ersten Feed hinzu" at bounding box center [643, 450] width 176 height 18
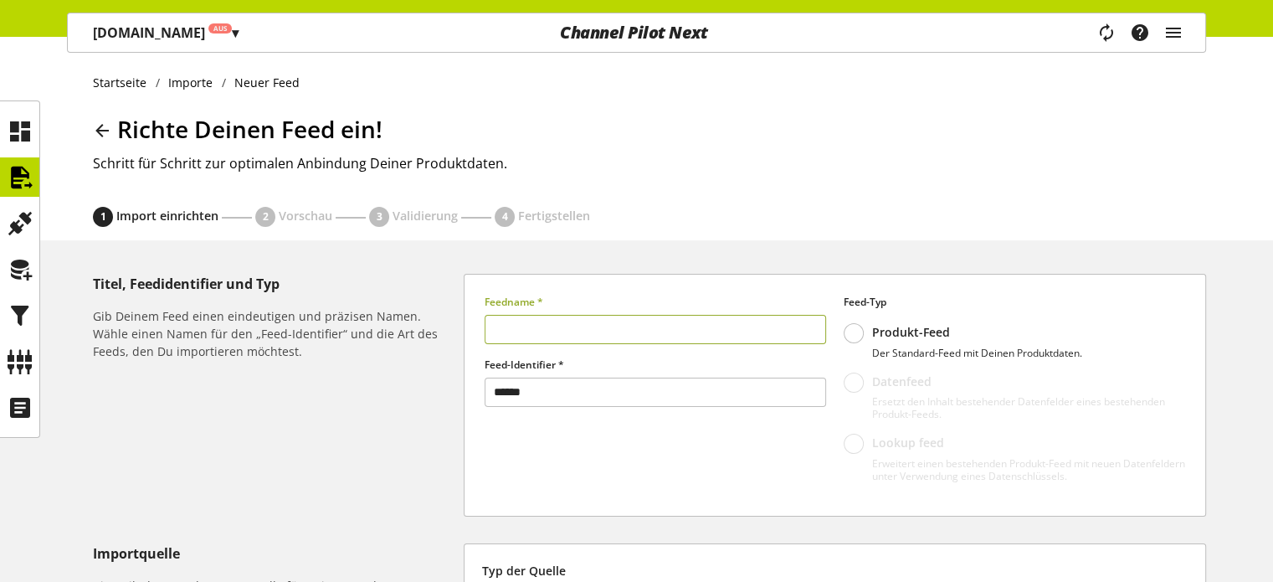
click at [566, 326] on input "text" at bounding box center [655, 329] width 341 height 29
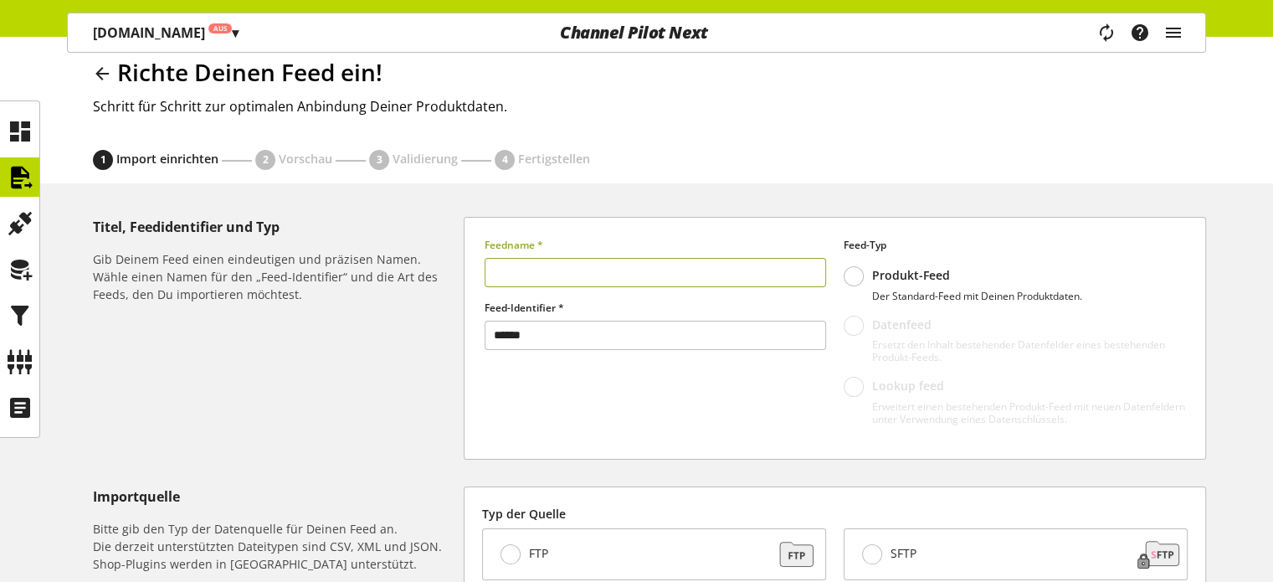
scroll to position [84, 0]
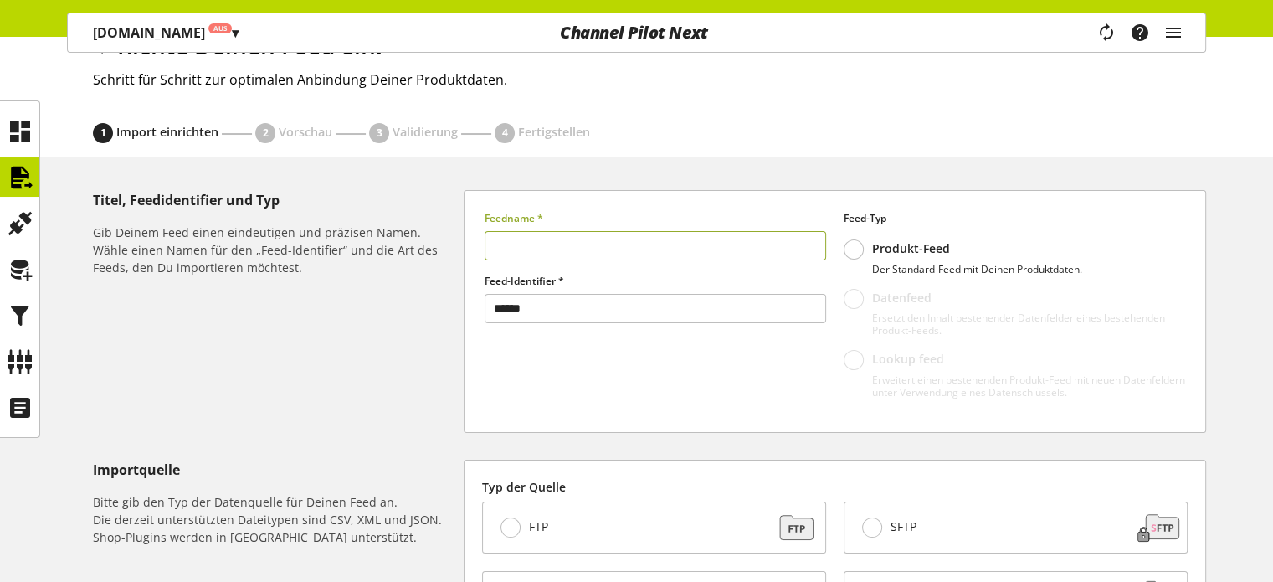
click at [521, 245] on input "text" at bounding box center [655, 245] width 341 height 29
type input "**********"
click at [326, 302] on div "Titel, Feedidentifier und Typ Gib Deinem Feed einen eindeutigen und präzisen Na…" at bounding box center [278, 311] width 371 height 243
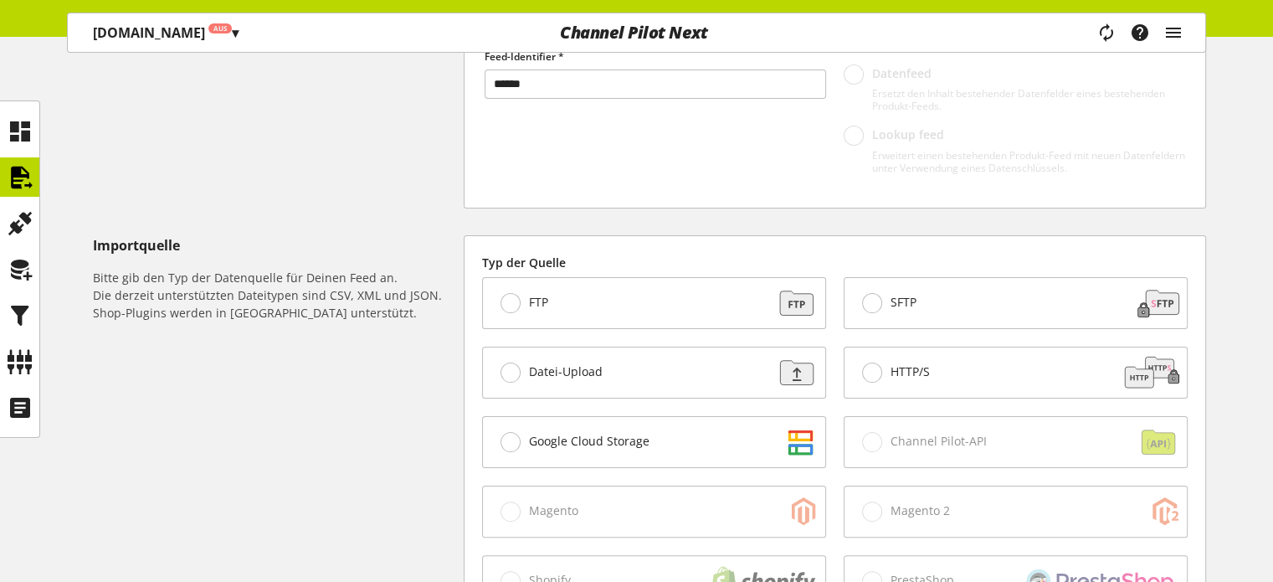
scroll to position [335, 0]
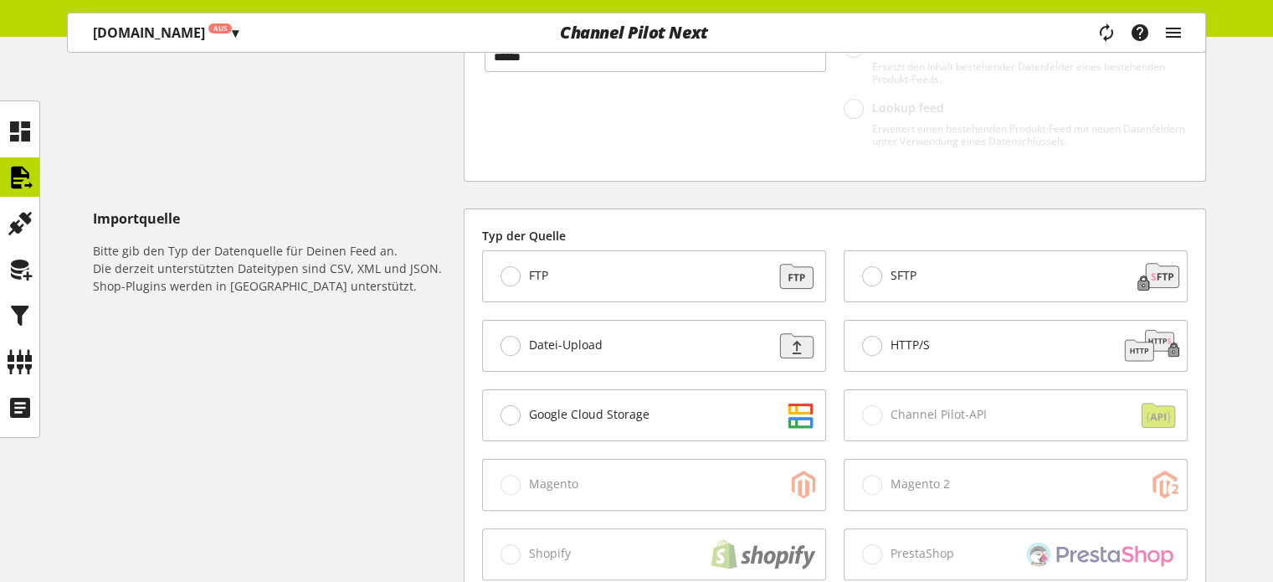
click at [868, 336] on span at bounding box center [872, 346] width 20 height 20
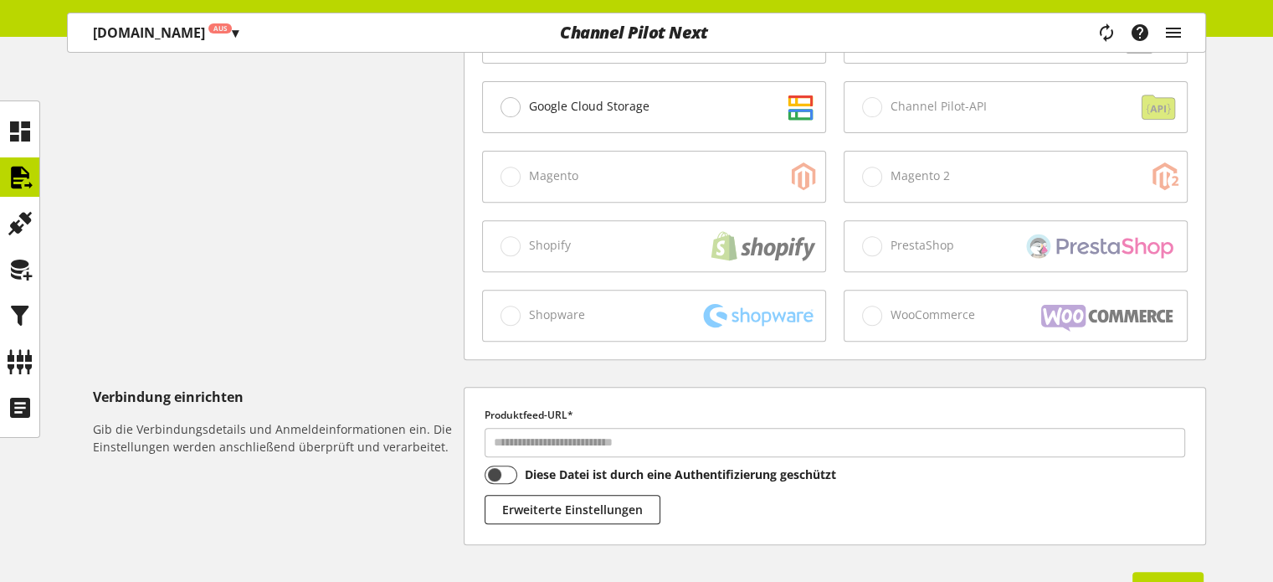
scroll to position [670, 0]
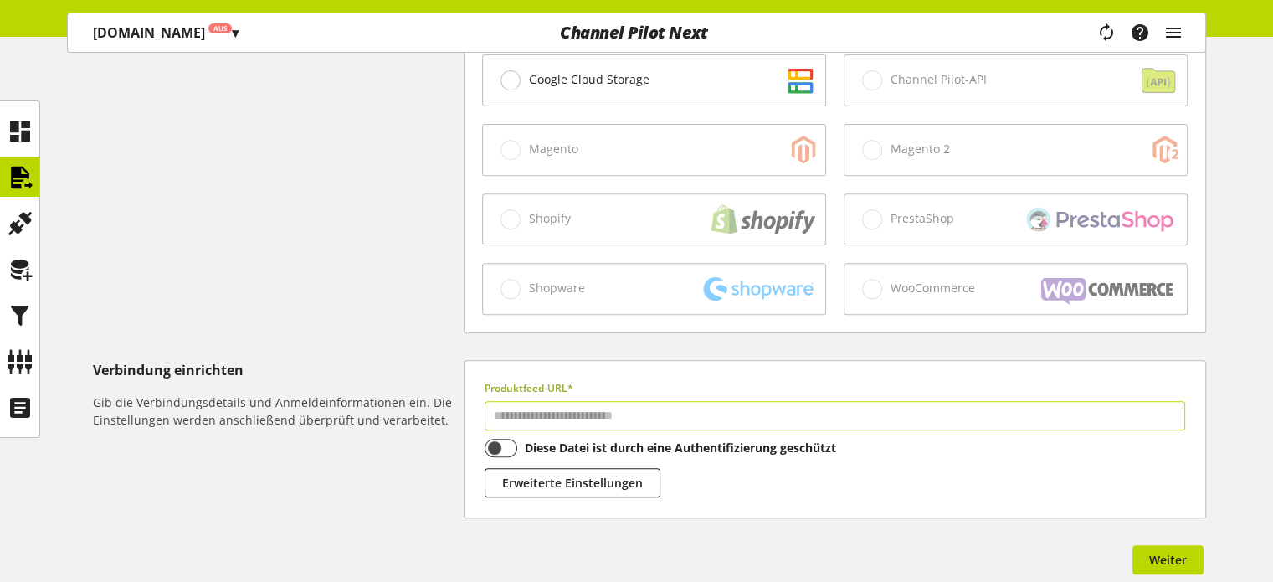
click at [645, 410] on input "text" at bounding box center [835, 415] width 701 height 29
paste input "**********"
type input "**********"
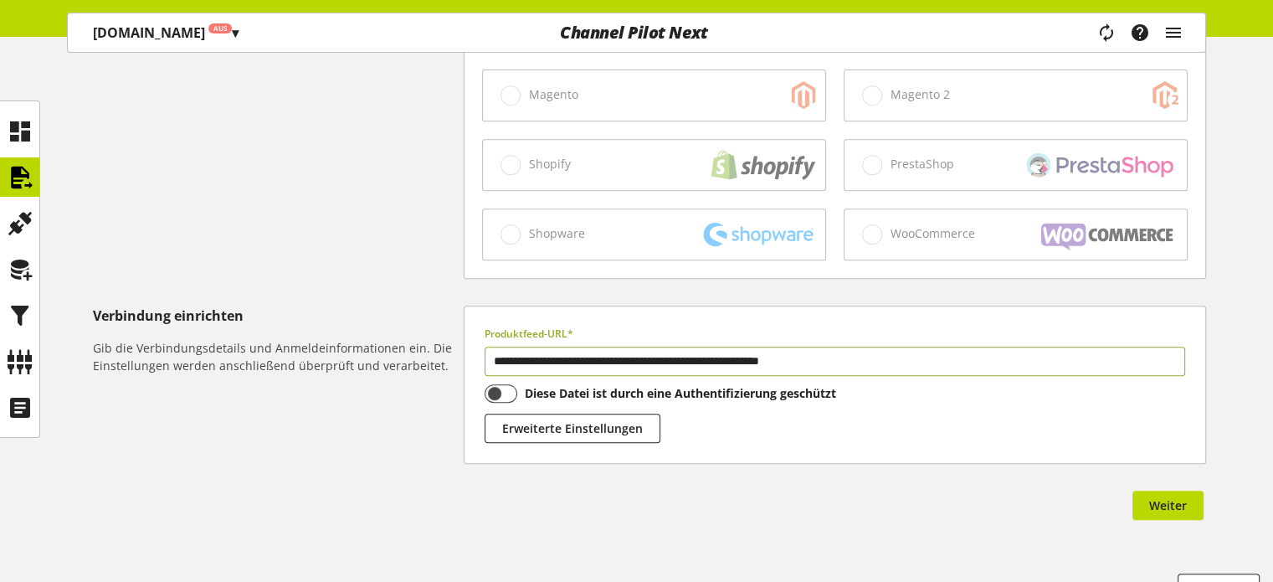
scroll to position [753, 0]
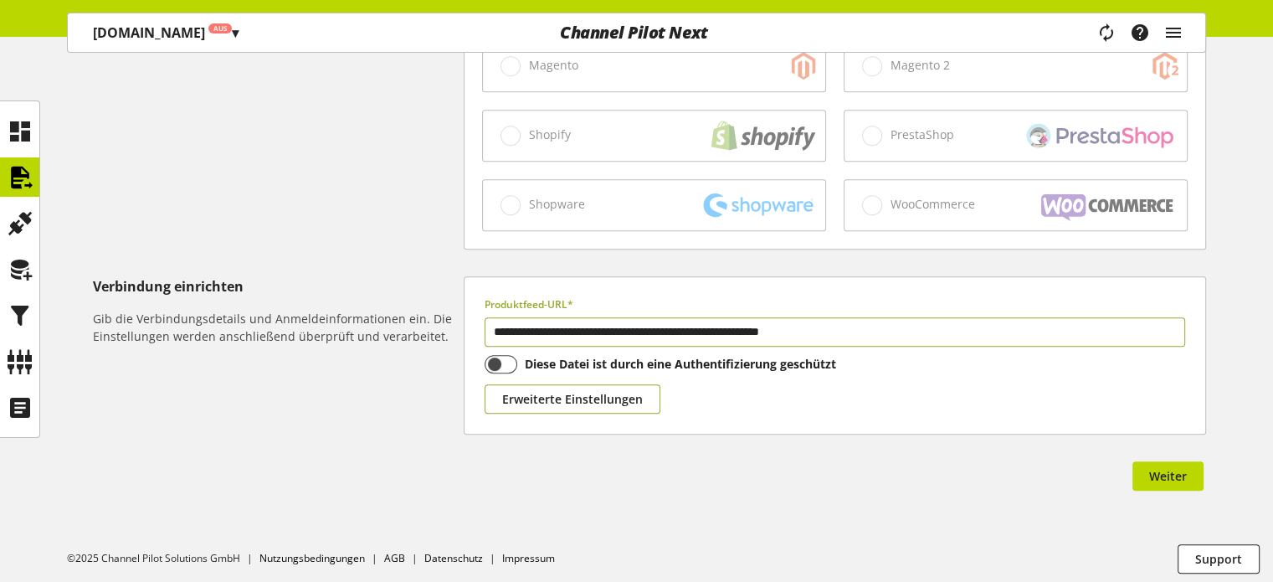
click at [516, 398] on span "Erweiterte Einstellungen" at bounding box center [572, 399] width 141 height 18
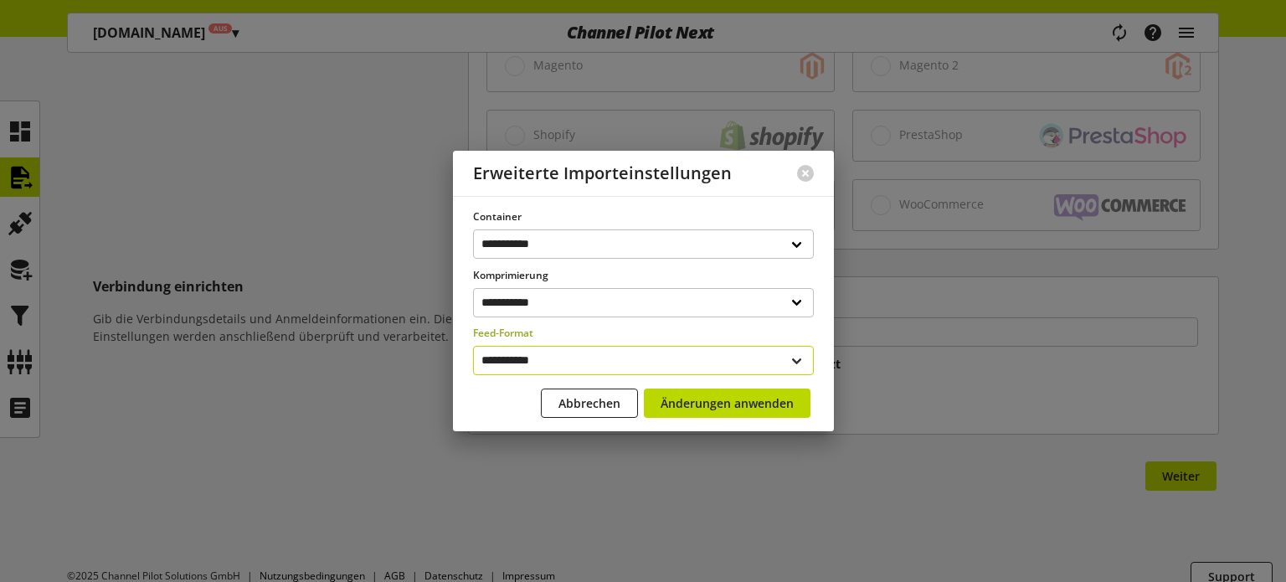
click at [563, 366] on select "**********" at bounding box center [643, 360] width 341 height 29
click at [565, 361] on select "**********" at bounding box center [643, 360] width 341 height 29
click at [802, 167] on button at bounding box center [805, 173] width 17 height 17
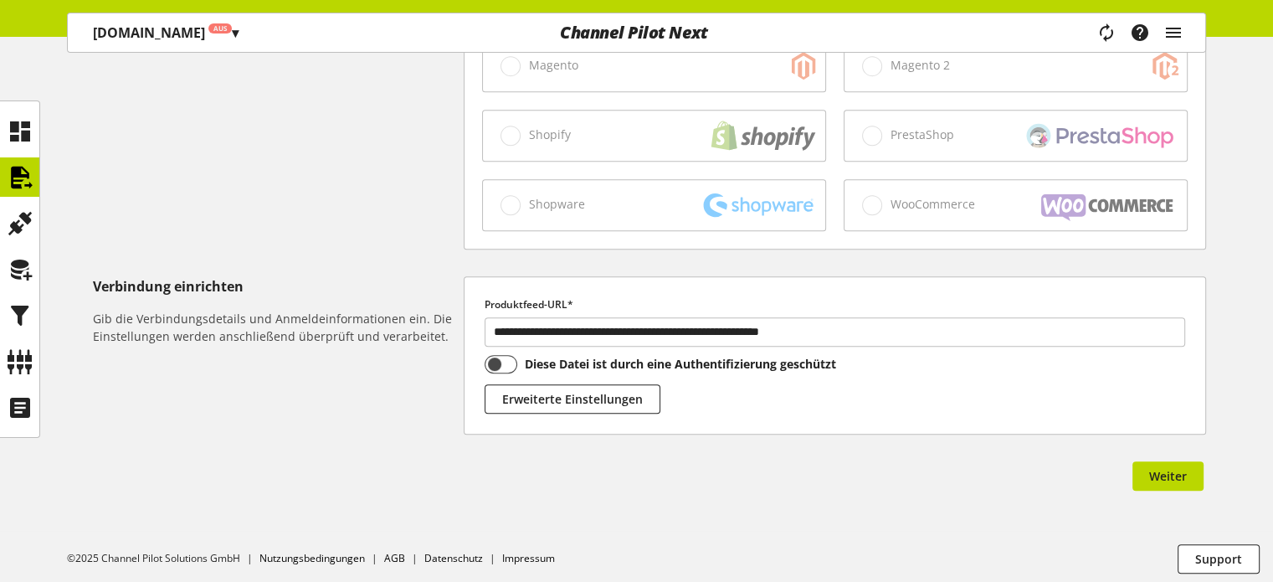
scroll to position [754, 0]
click at [1144, 477] on button "Weiter" at bounding box center [1167, 474] width 71 height 29
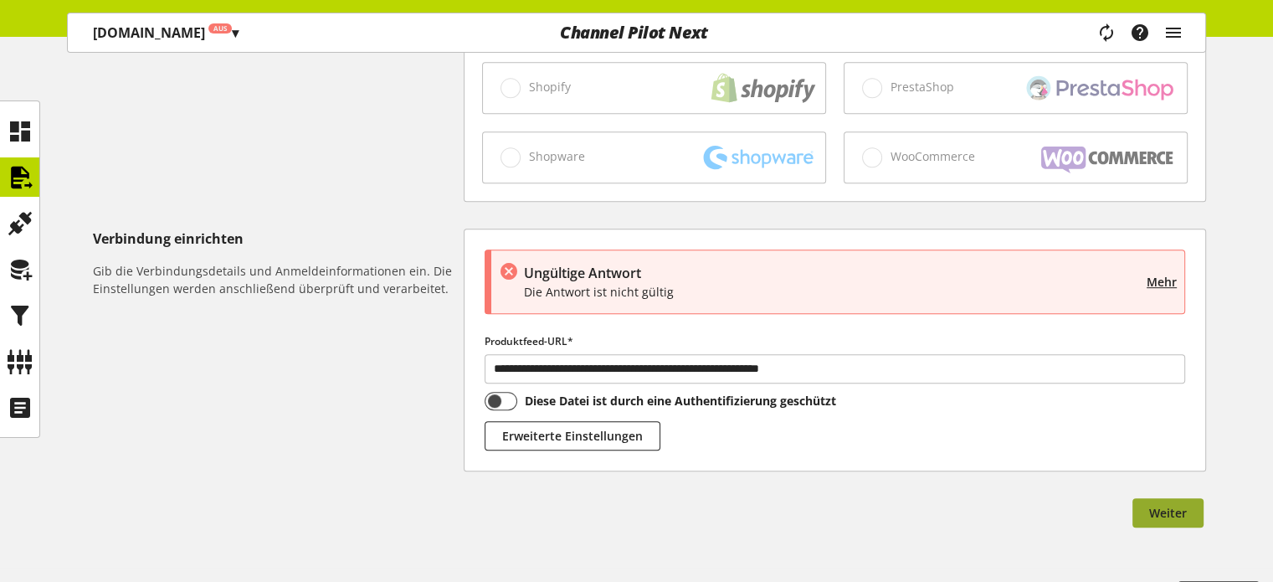
scroll to position [839, 0]
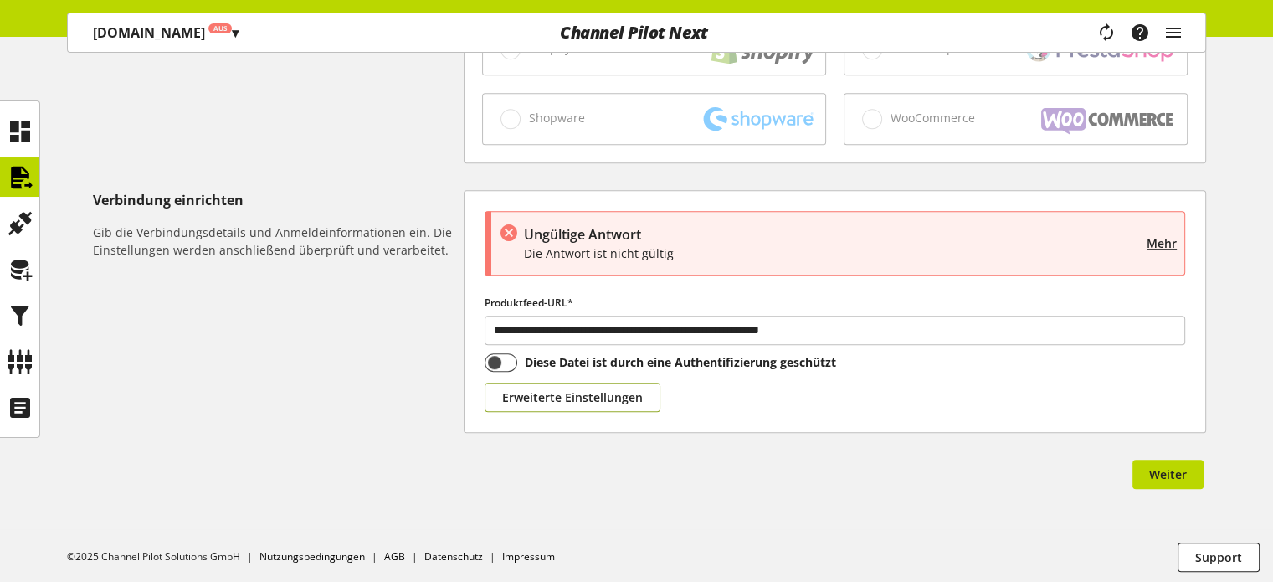
click at [530, 404] on button "Erweiterte Einstellungen" at bounding box center [573, 396] width 176 height 29
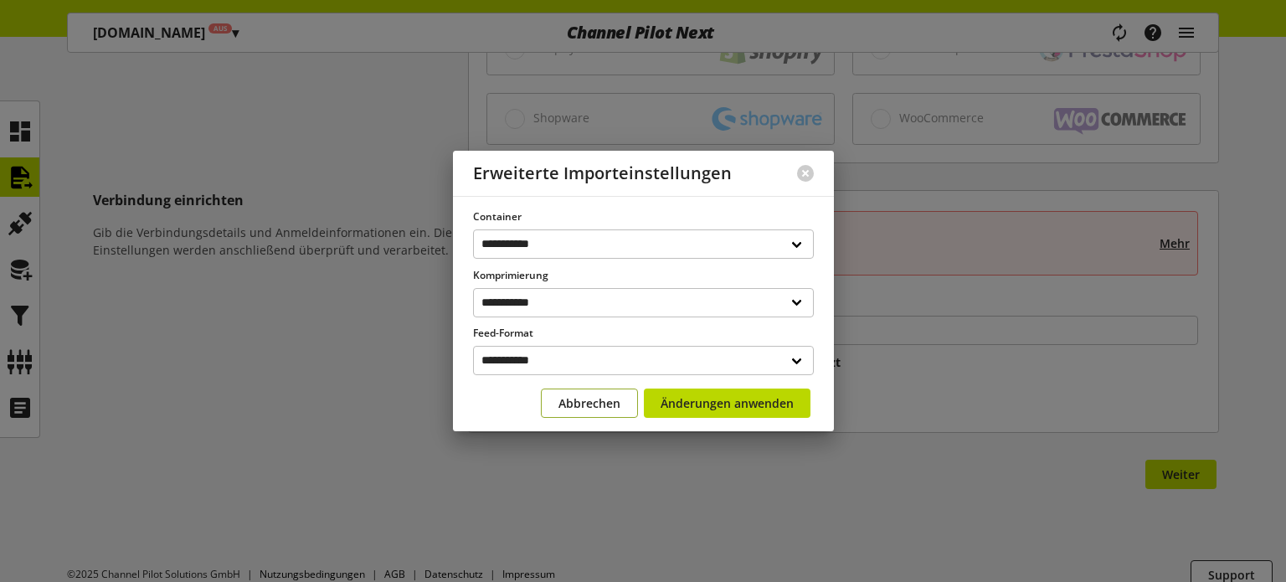
click at [586, 403] on span "Abbrechen" at bounding box center [589, 403] width 62 height 18
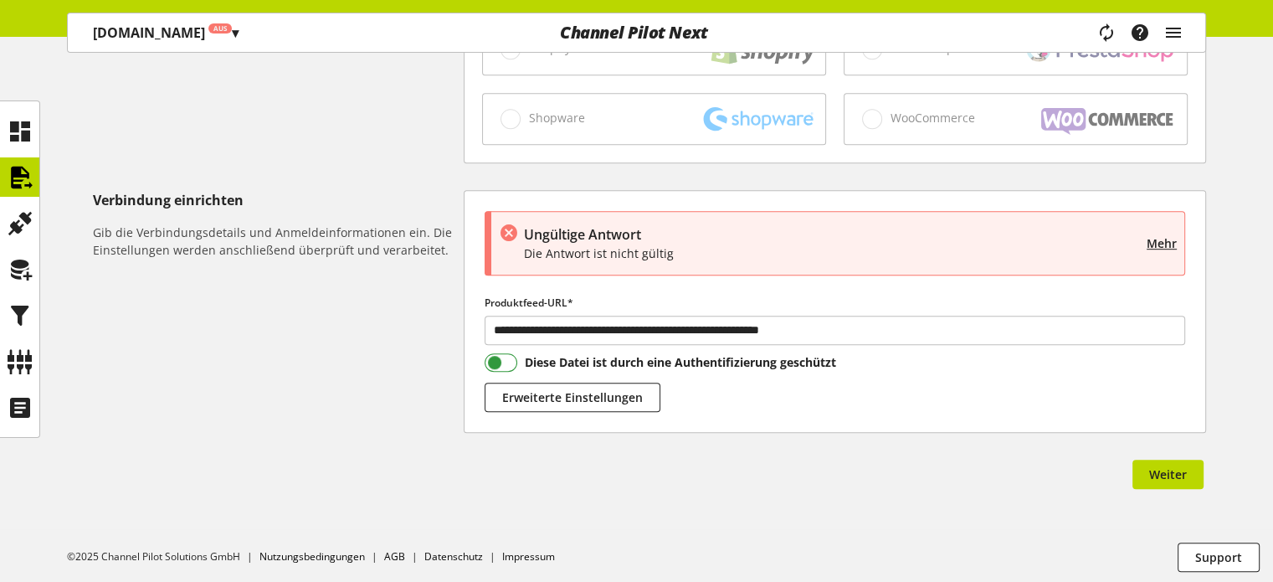
click at [495, 360] on span at bounding box center [501, 362] width 33 height 18
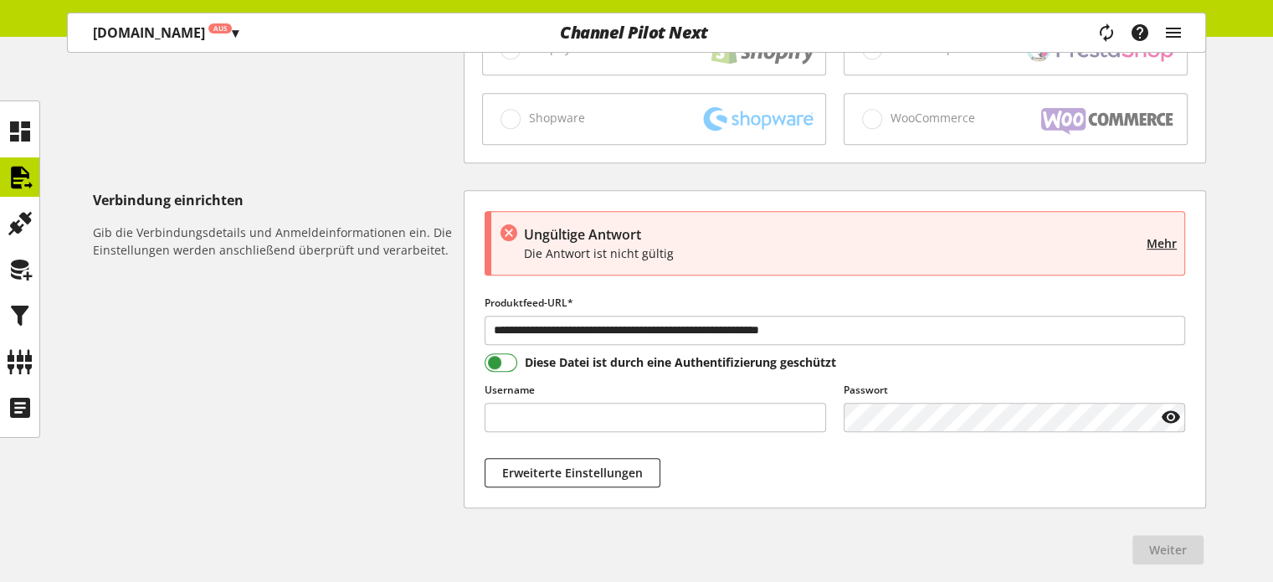
click at [498, 360] on span at bounding box center [501, 362] width 33 height 18
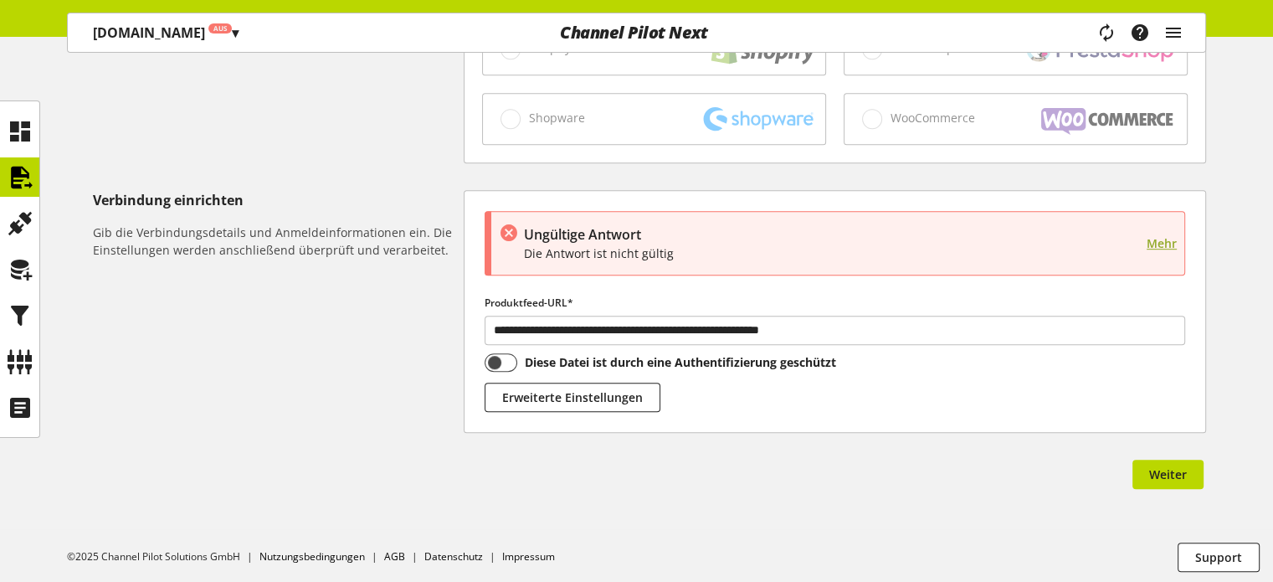
click at [1155, 242] on span "Mehr" at bounding box center [1162, 243] width 30 height 18
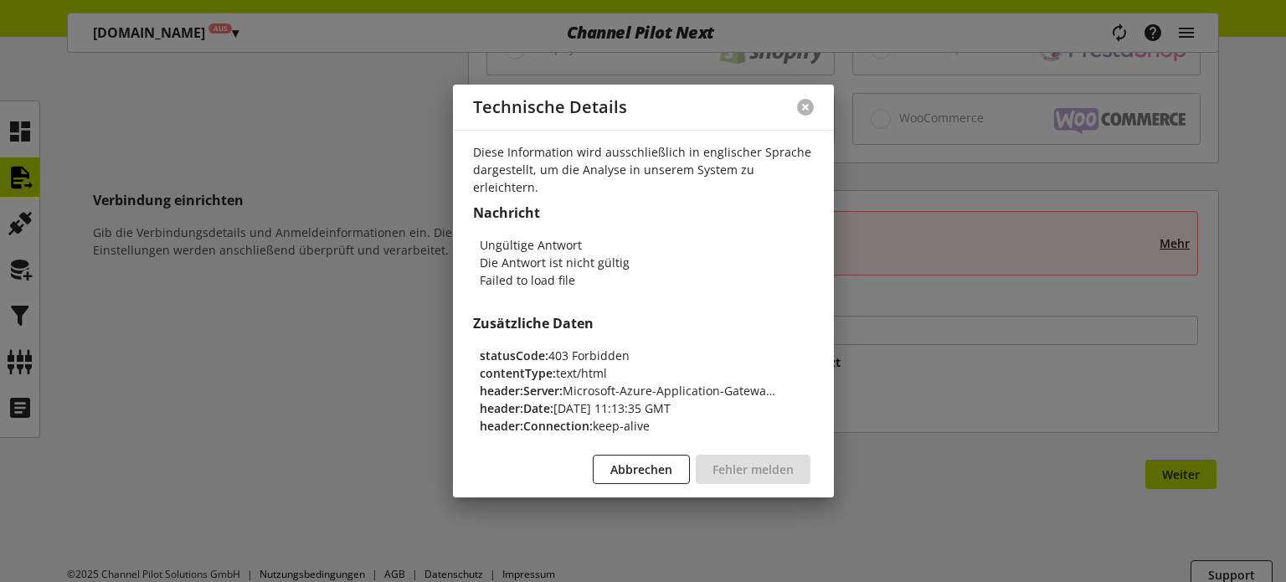
click at [799, 111] on button at bounding box center [805, 107] width 17 height 17
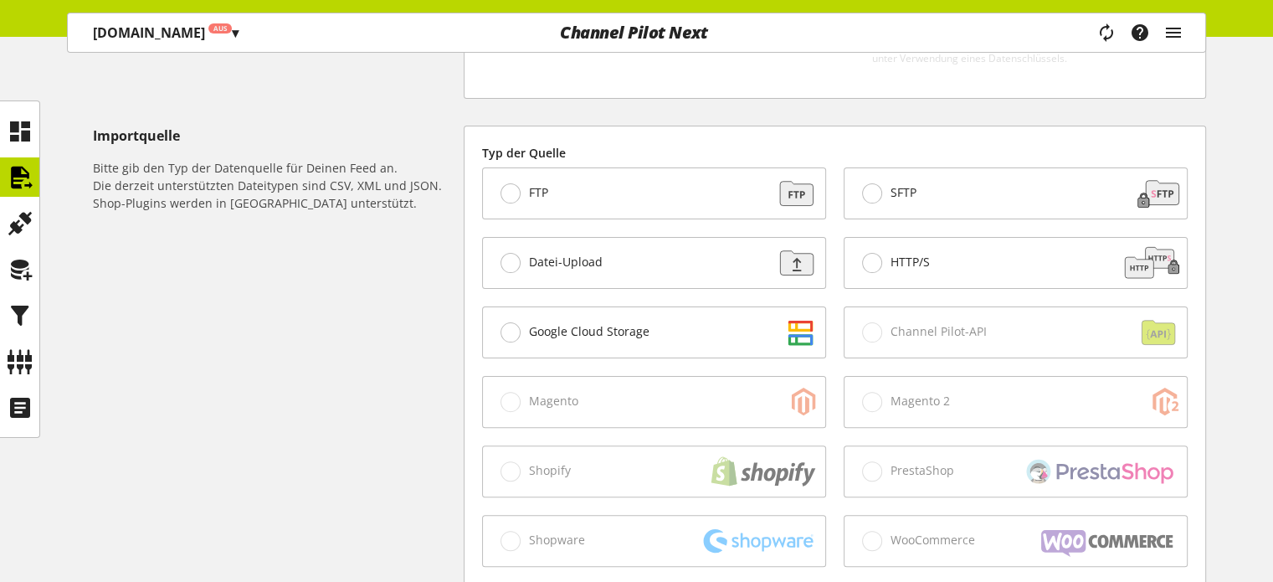
scroll to position [421, 0]
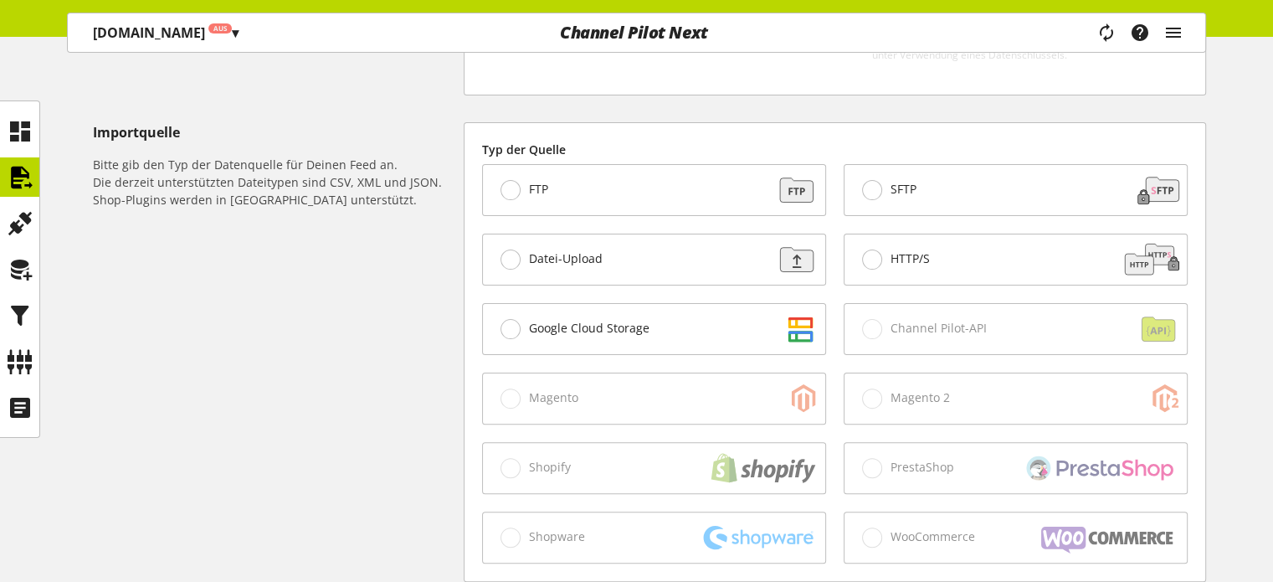
click at [606, 264] on div "Datei-Upload" at bounding box center [654, 259] width 342 height 50
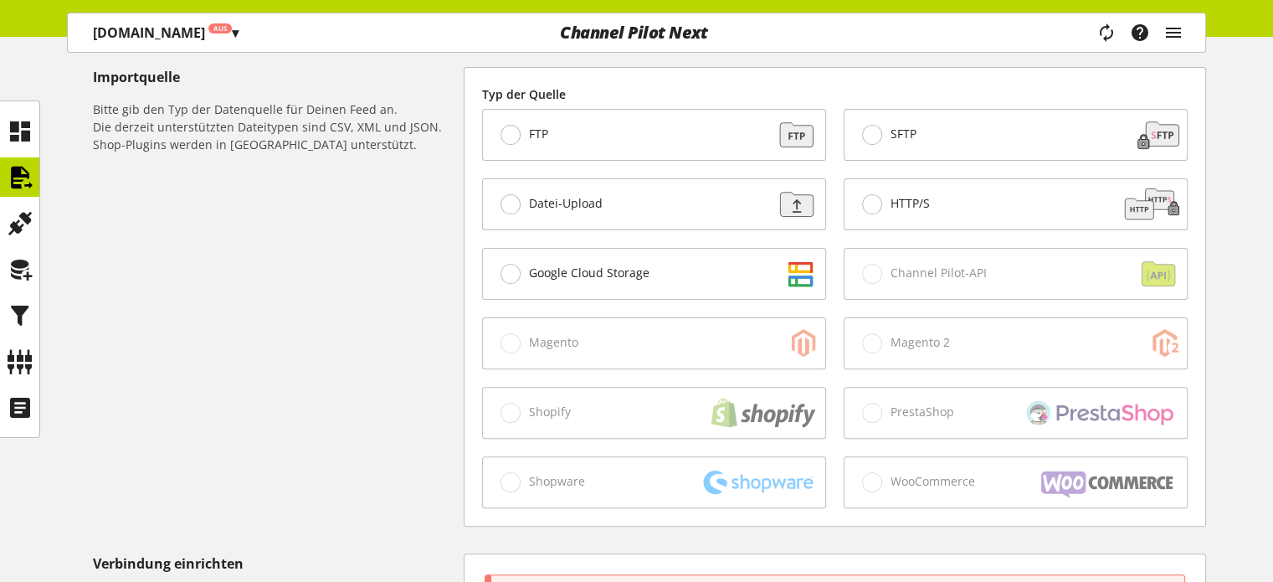
scroll to position [246, 0]
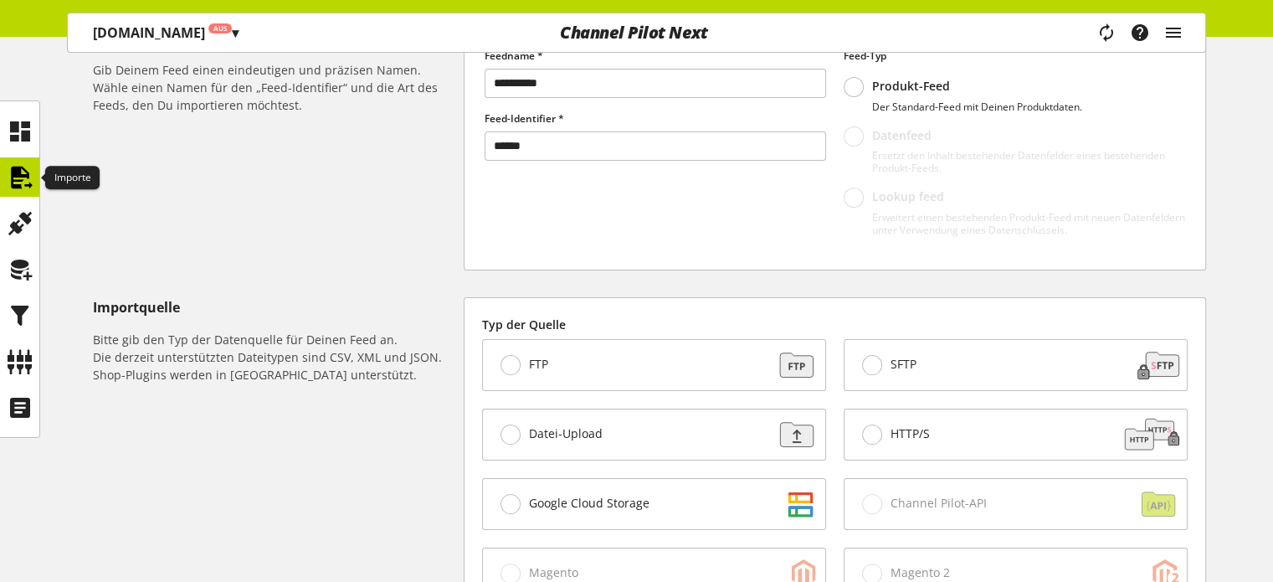
click at [24, 181] on icon at bounding box center [20, 177] width 27 height 33
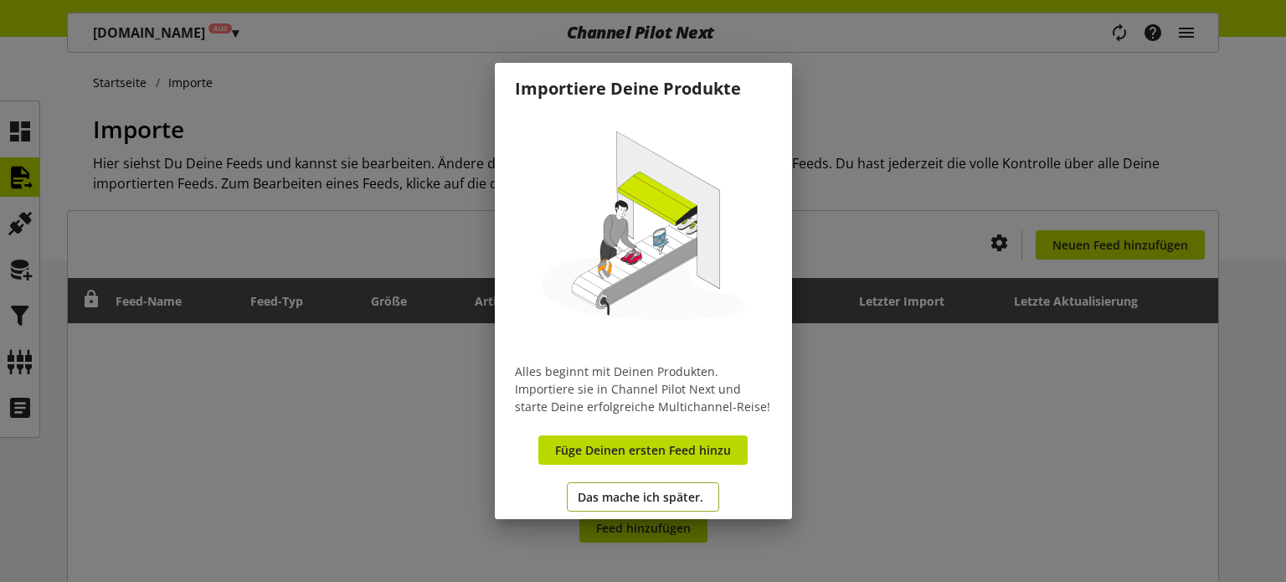
click at [660, 505] on span "Das mache ich später." at bounding box center [641, 497] width 126 height 18
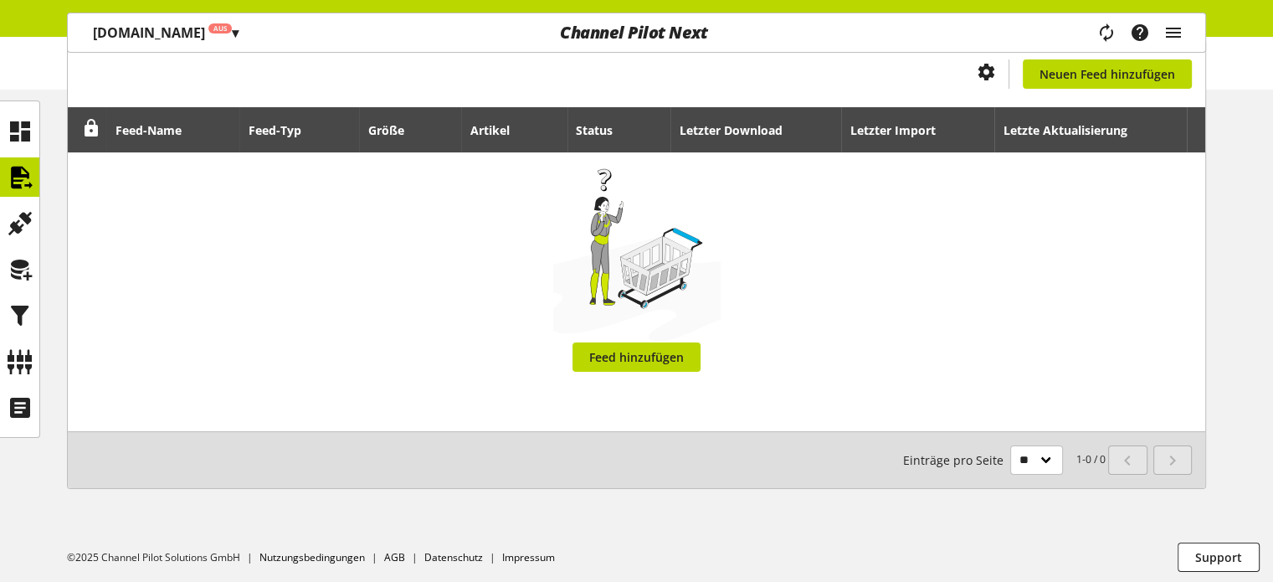
scroll to position [173, 0]
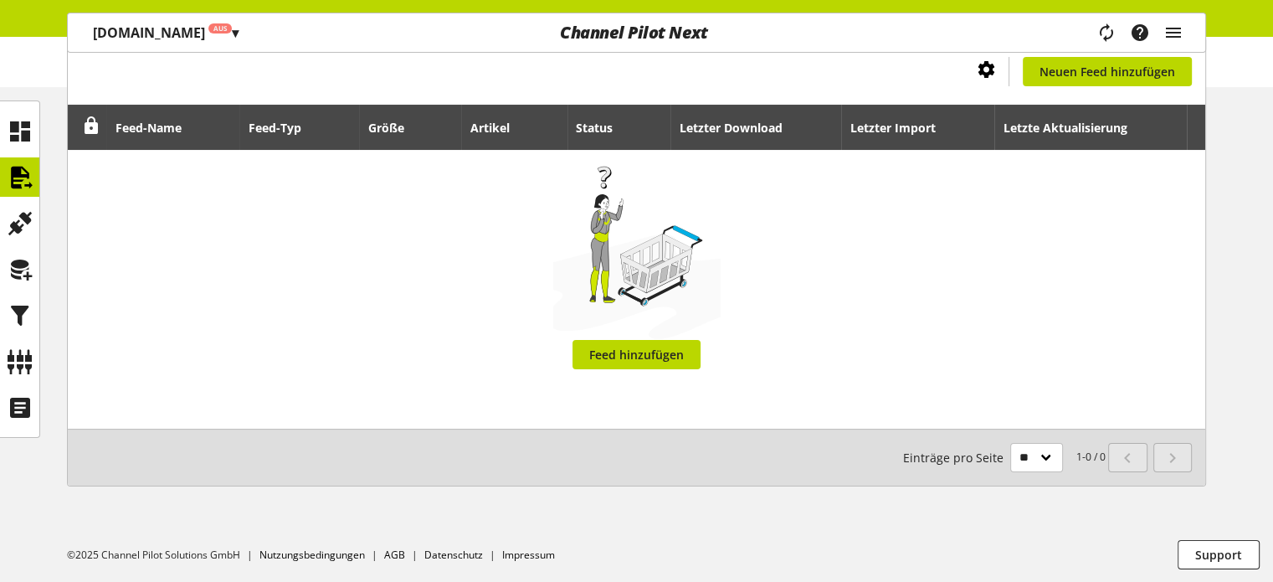
drag, startPoint x: 982, startPoint y: 66, endPoint x: 993, endPoint y: 68, distance: 11.0
click at [986, 66] on icon at bounding box center [987, 69] width 20 height 30
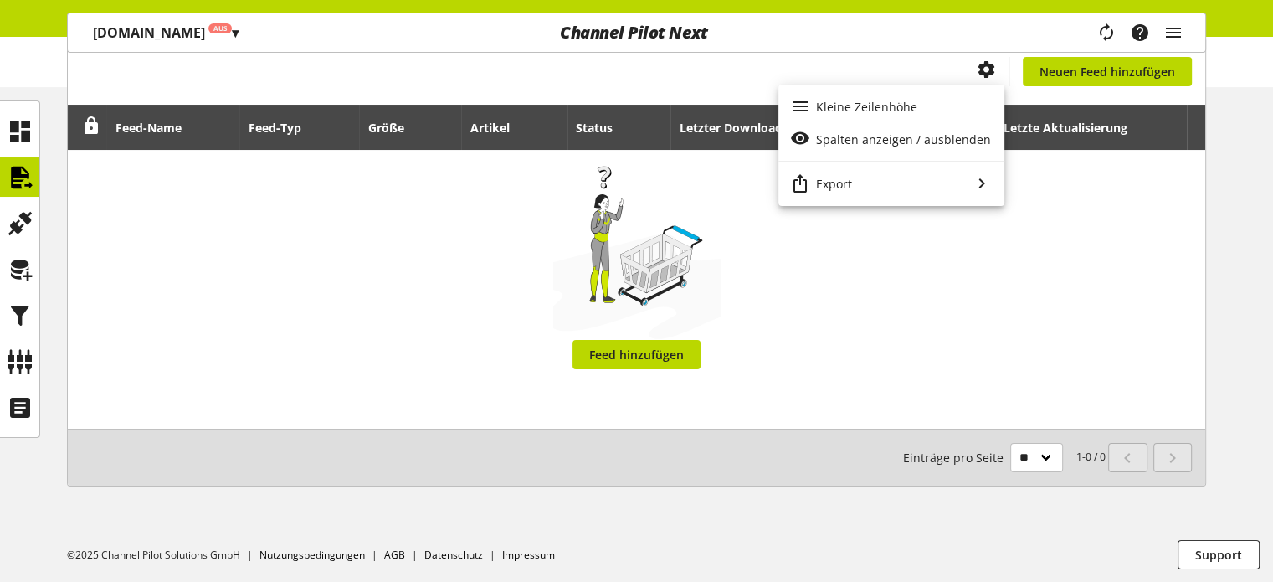
drag, startPoint x: 367, startPoint y: 199, endPoint x: 251, endPoint y: 203, distance: 116.4
click at [362, 200] on div at bounding box center [637, 248] width 1120 height 184
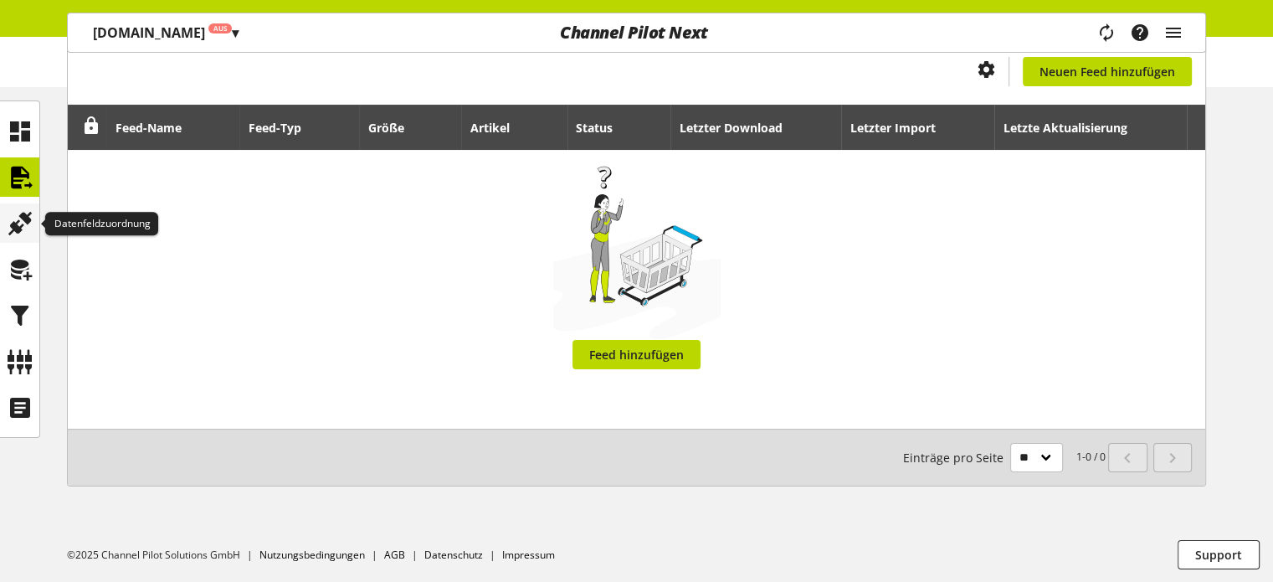
click at [13, 217] on icon at bounding box center [20, 223] width 27 height 33
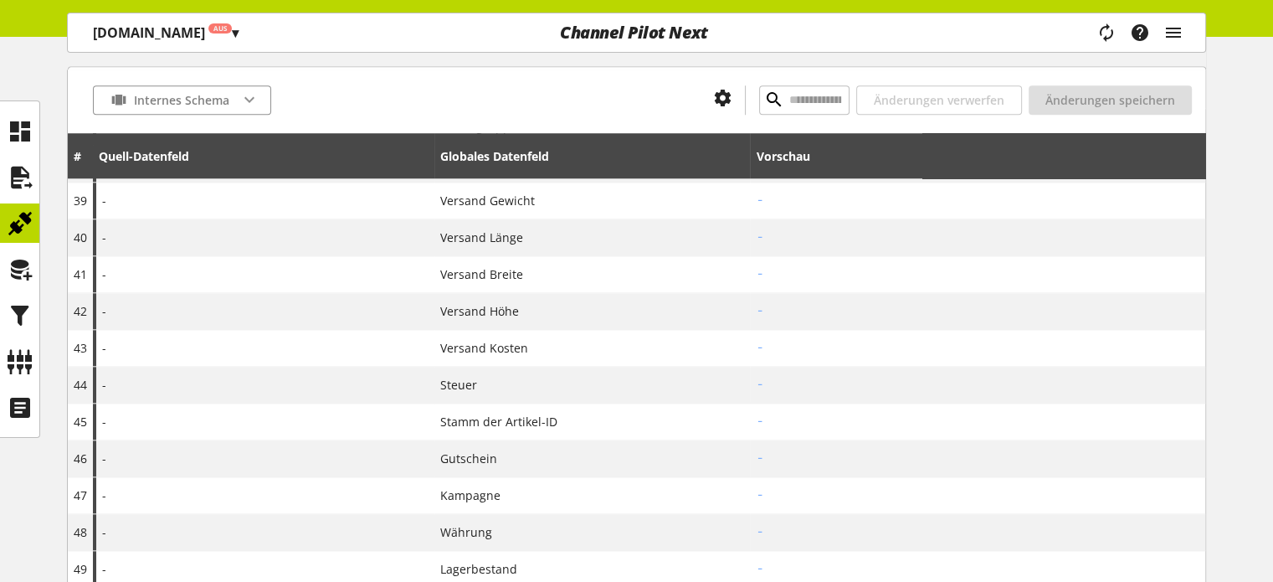
scroll to position [1751, 0]
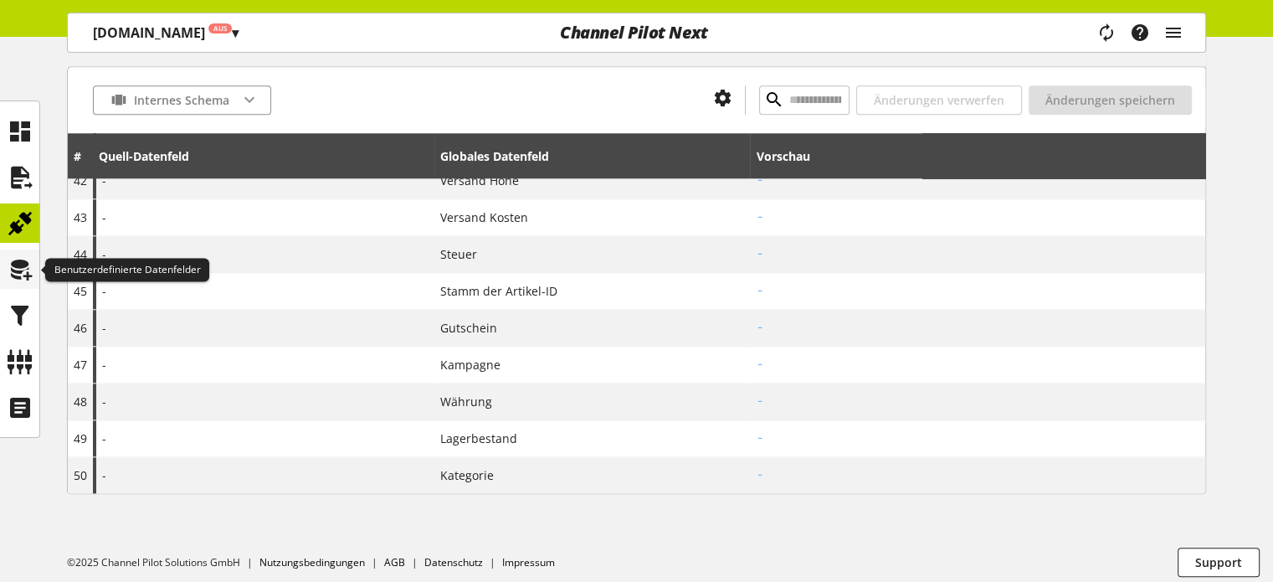
click at [13, 266] on icon at bounding box center [20, 269] width 27 height 33
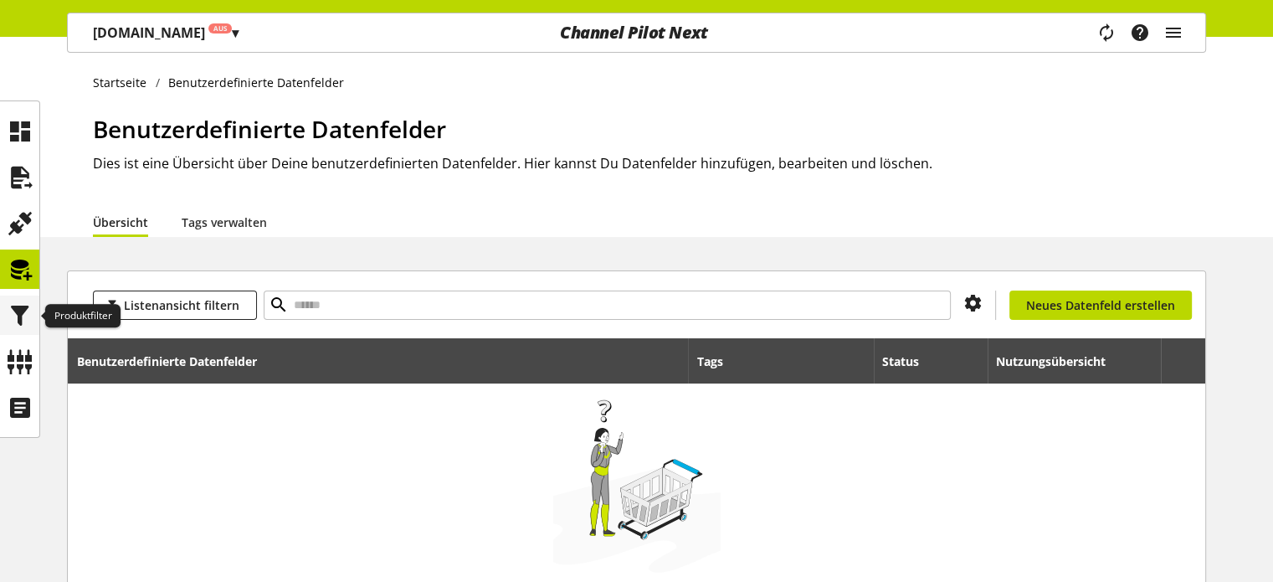
click at [25, 319] on icon at bounding box center [20, 315] width 27 height 33
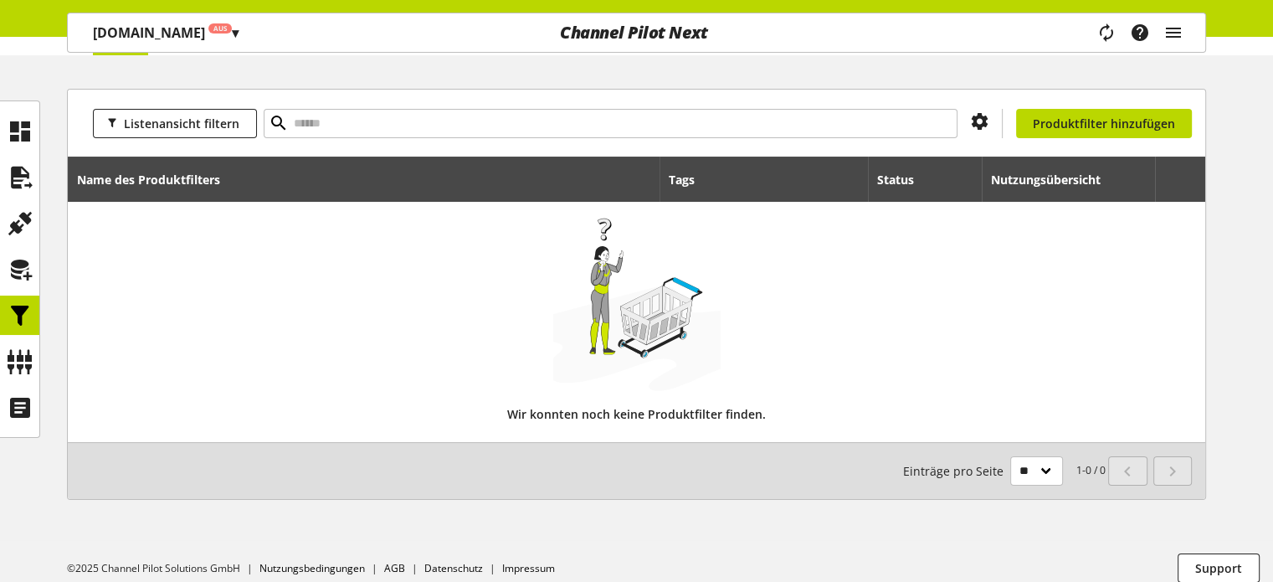
scroll to position [195, 0]
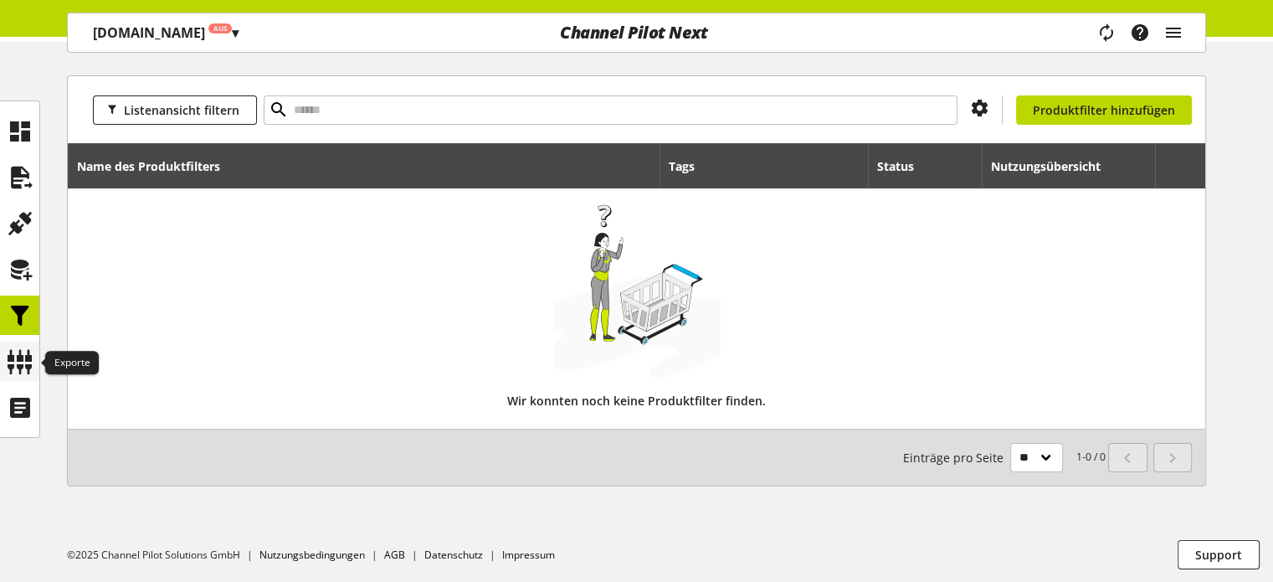
click at [9, 350] on icon at bounding box center [20, 361] width 27 height 33
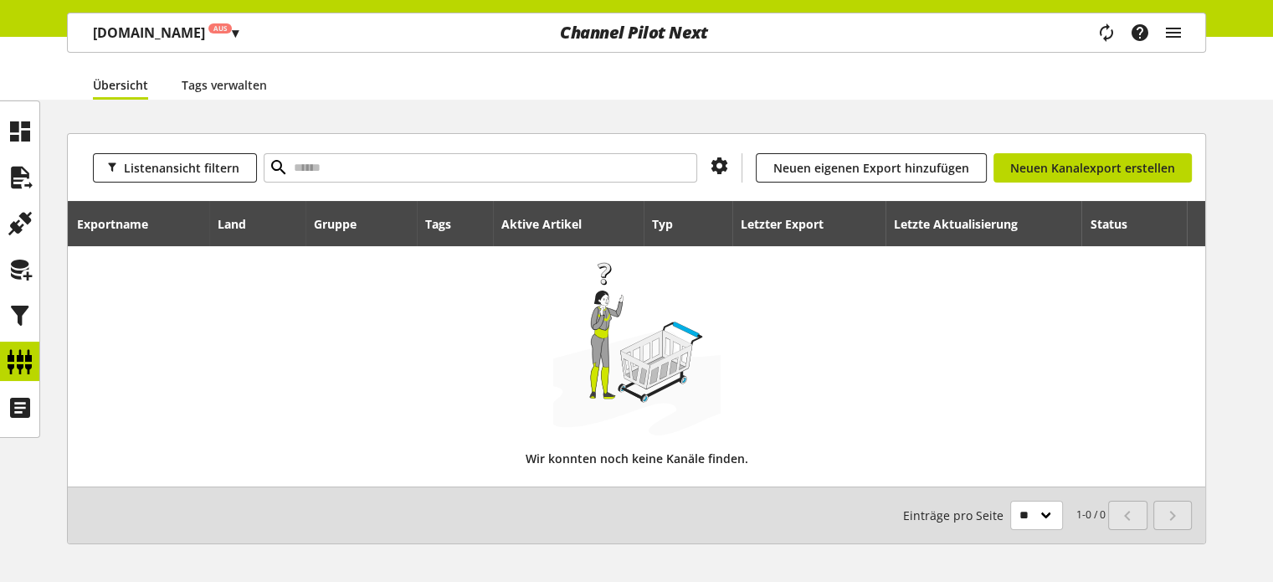
scroll to position [111, 0]
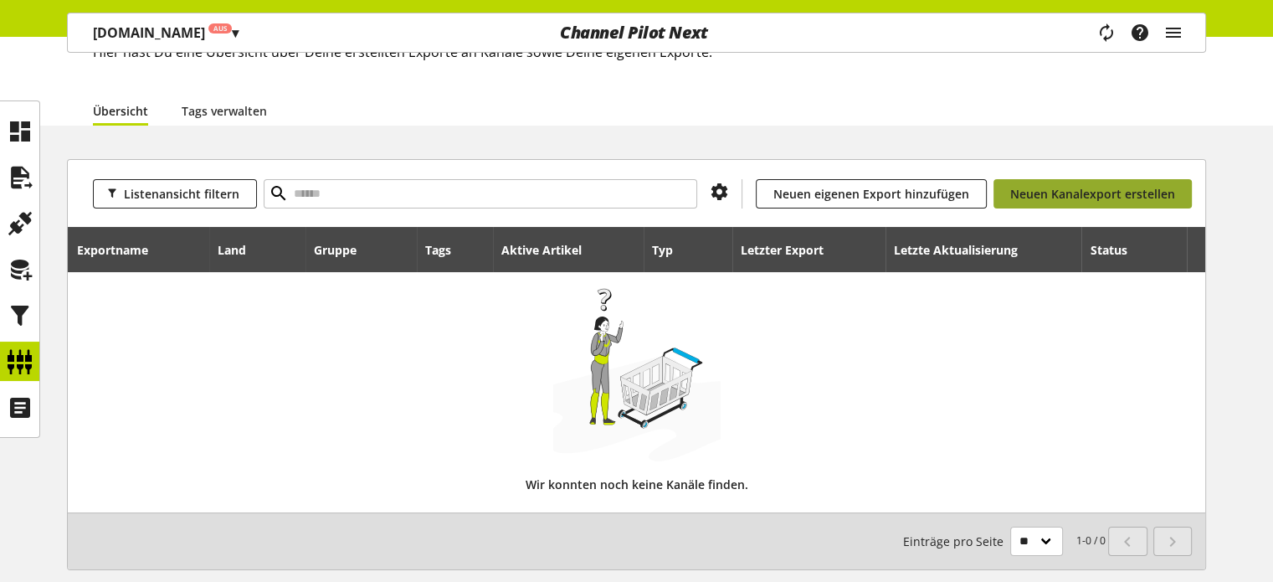
click at [1086, 182] on link "Neuen Kanalexport erstellen" at bounding box center [1092, 193] width 198 height 29
select select "**"
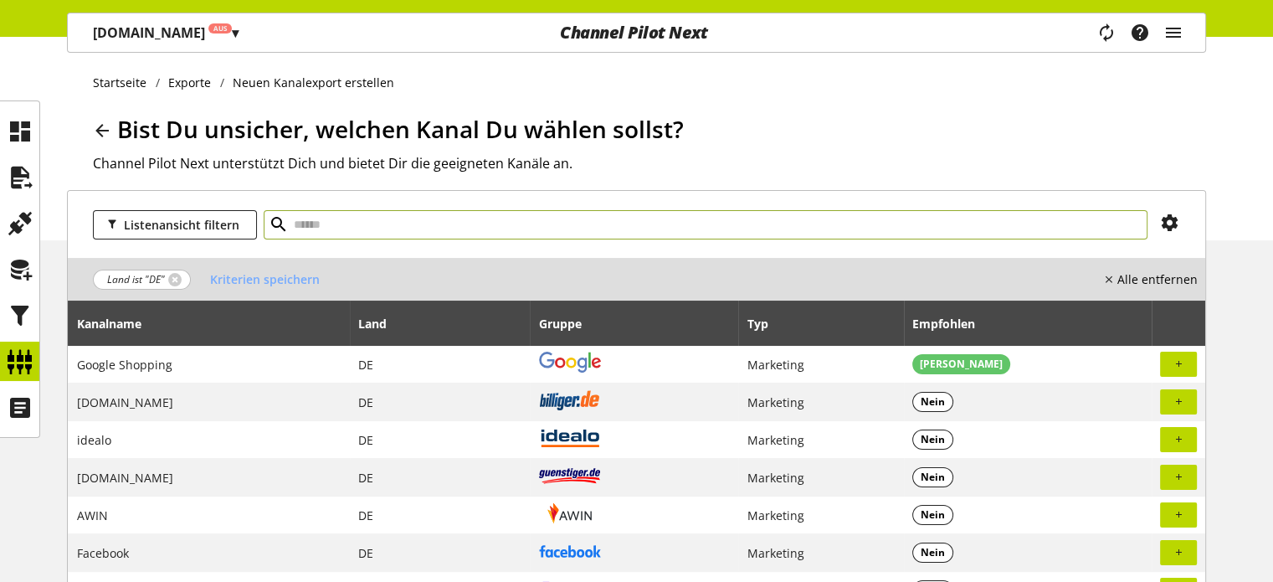
click at [429, 223] on input "text" at bounding box center [706, 224] width 884 height 29
type input "******"
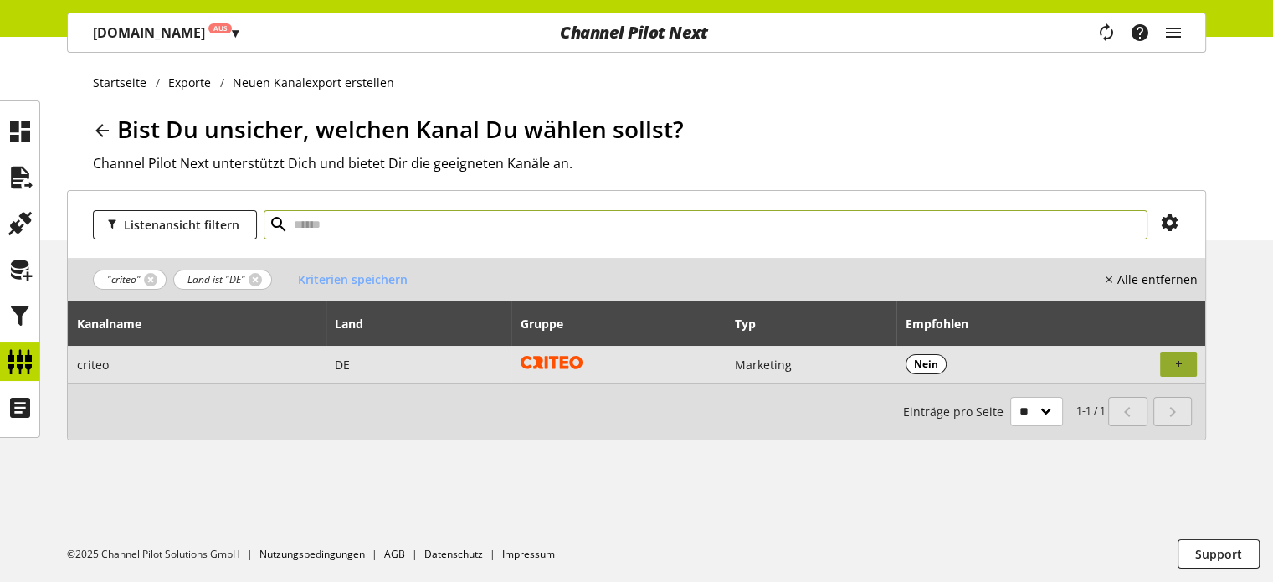
click at [1168, 361] on button "button" at bounding box center [1178, 364] width 37 height 25
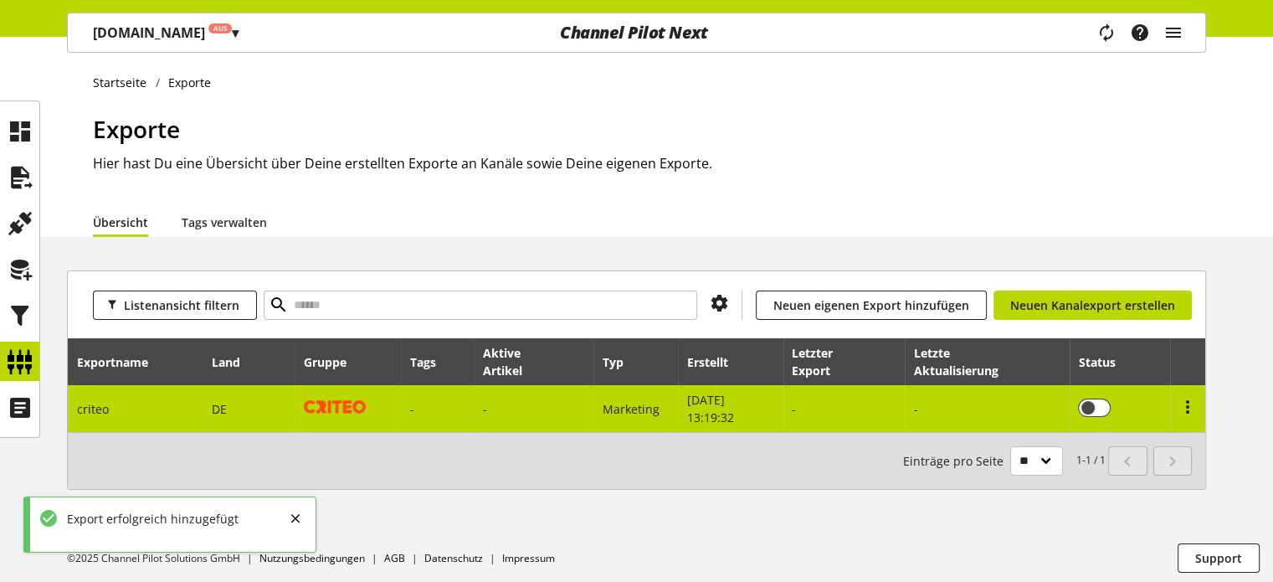
click at [458, 411] on td "-" at bounding box center [437, 408] width 73 height 47
select select "********"
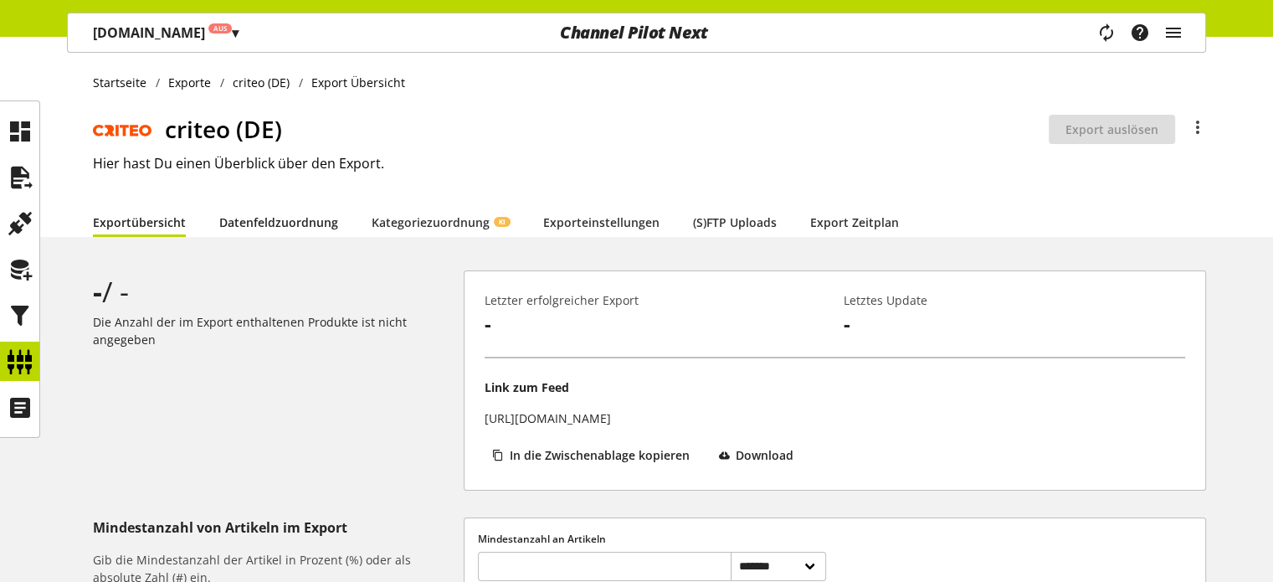
click at [306, 228] on link "Datenfeldzuordnung" at bounding box center [278, 222] width 119 height 18
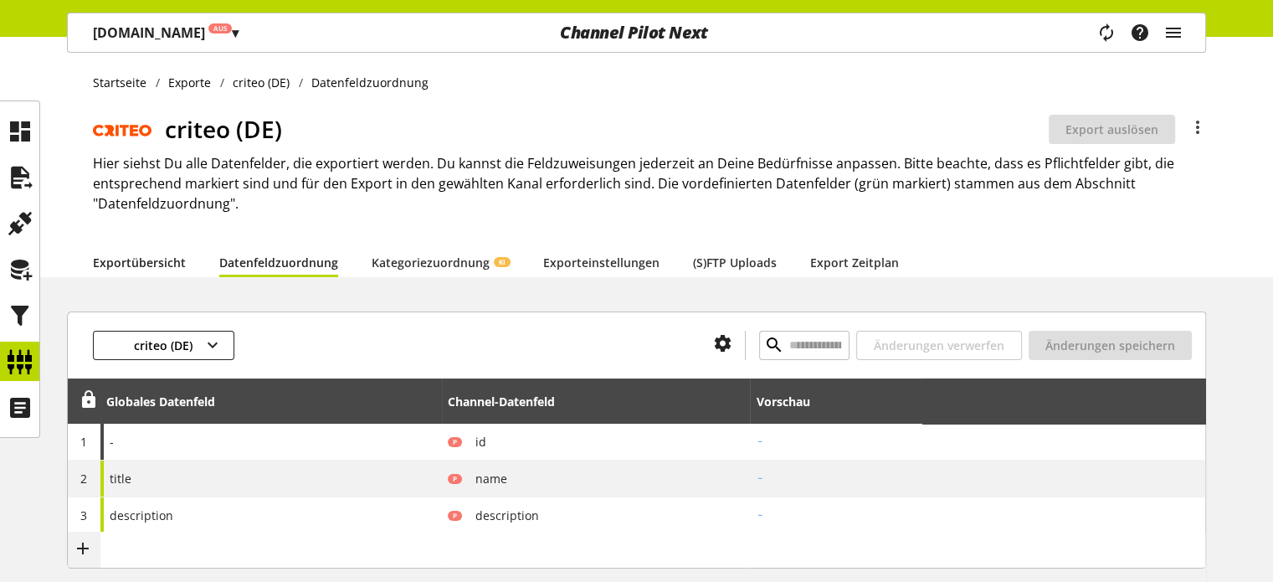
click at [154, 264] on link "Exportübersicht" at bounding box center [139, 263] width 93 height 18
select select "********"
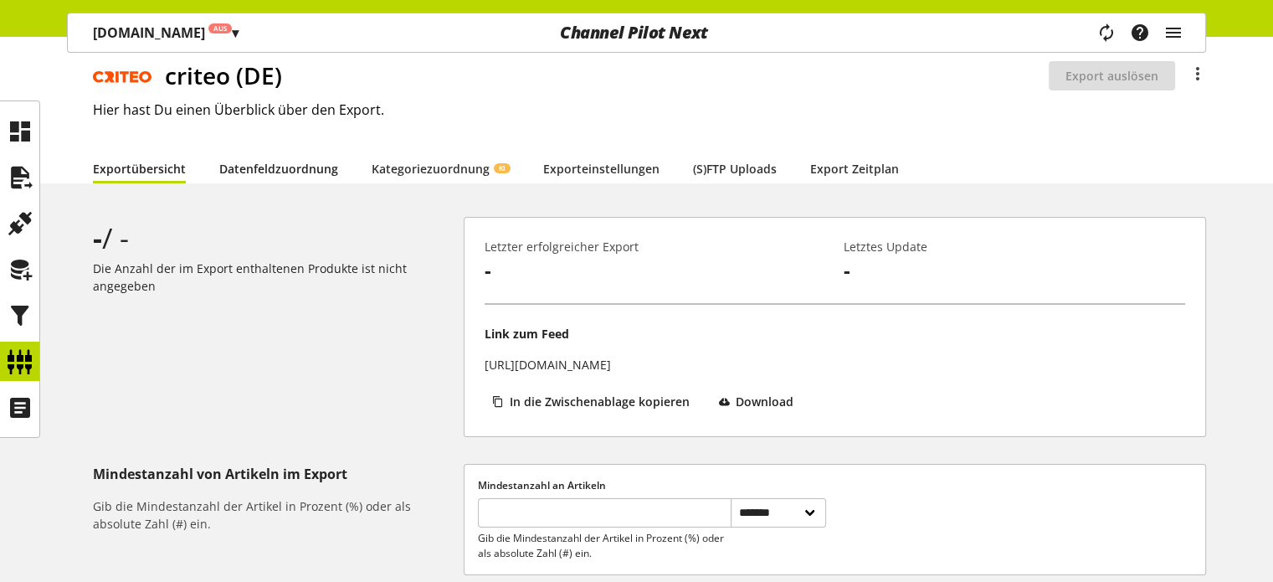
scroll to position [17, 0]
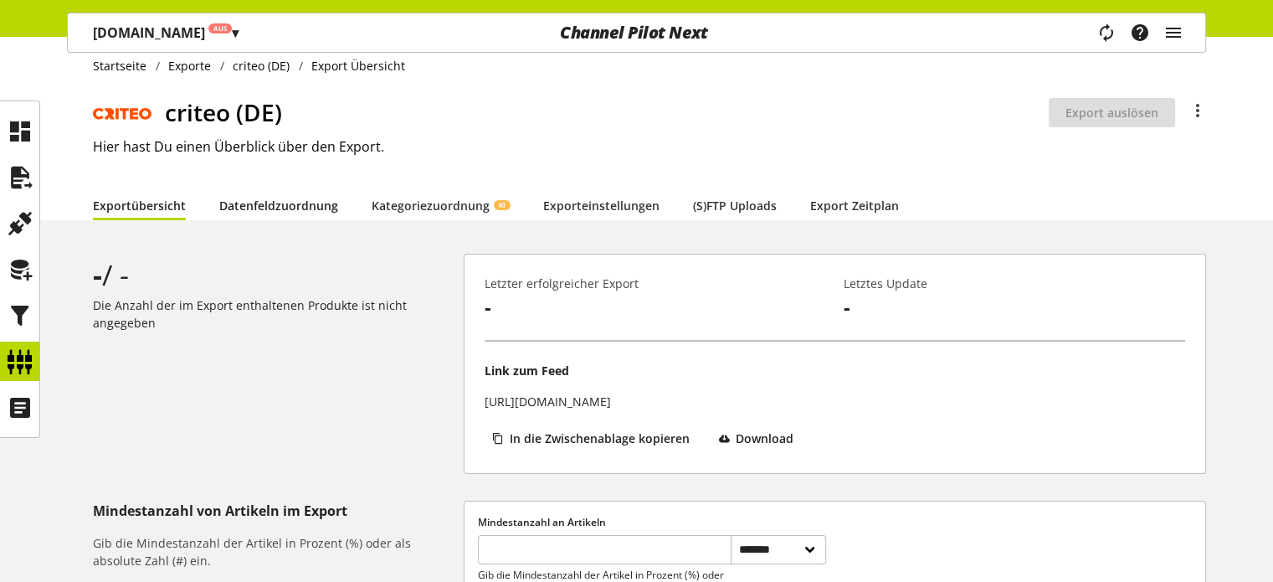
click at [310, 201] on link "Datenfeldzuordnung" at bounding box center [278, 206] width 119 height 18
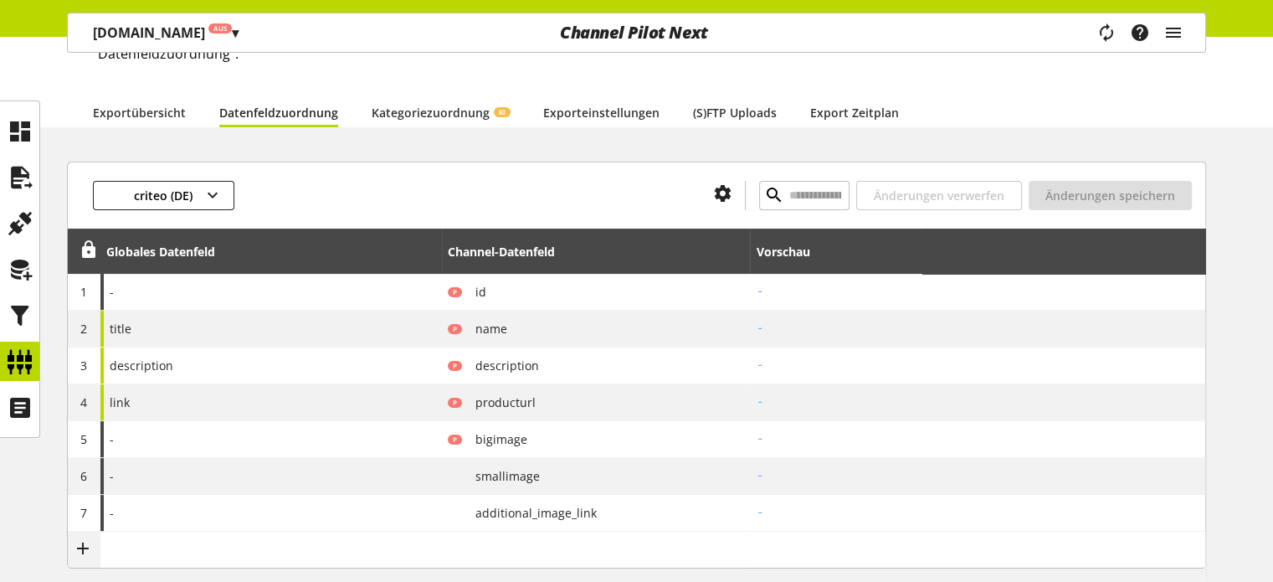
scroll to position [167, 0]
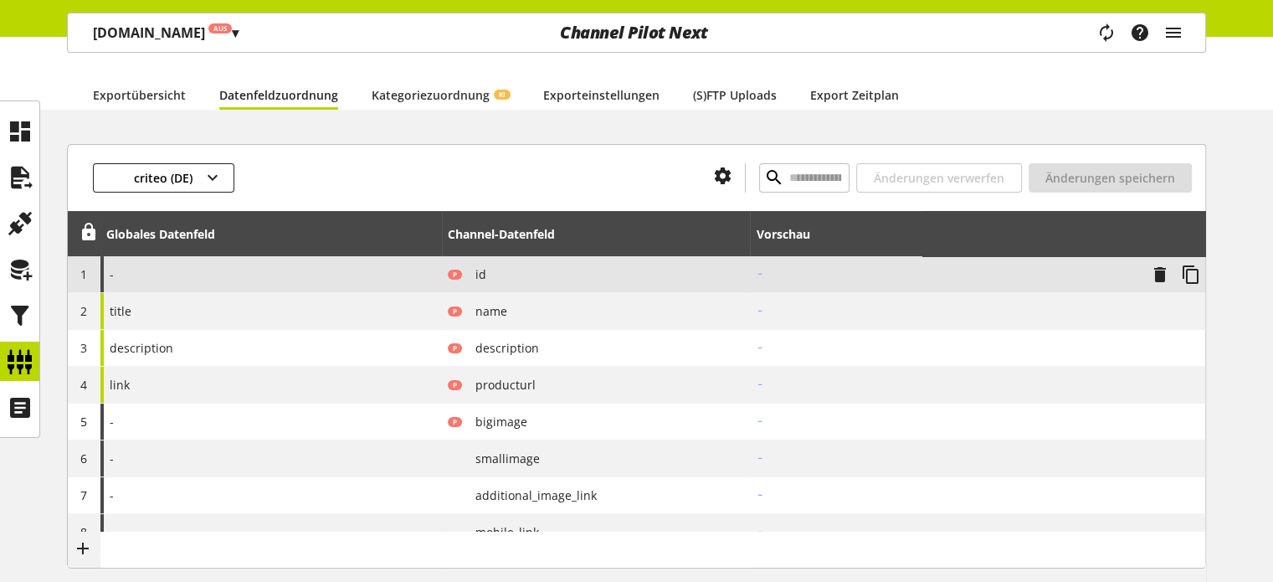
click at [493, 270] on div "P id" at bounding box center [596, 274] width 297 height 21
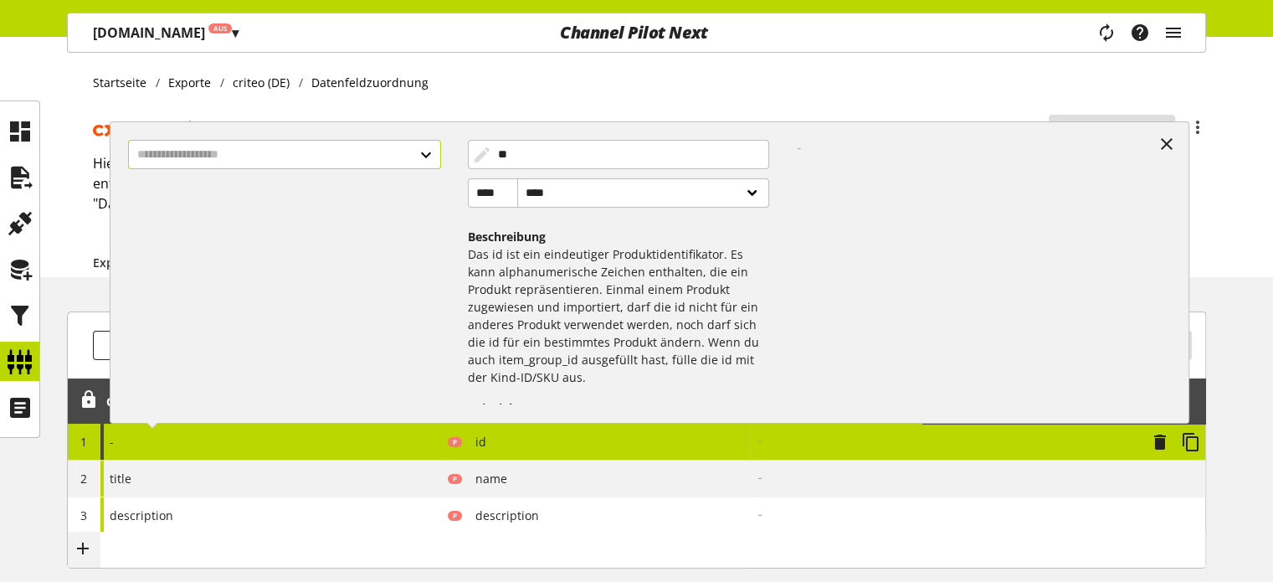
click at [415, 157] on input "text" at bounding box center [284, 154] width 312 height 29
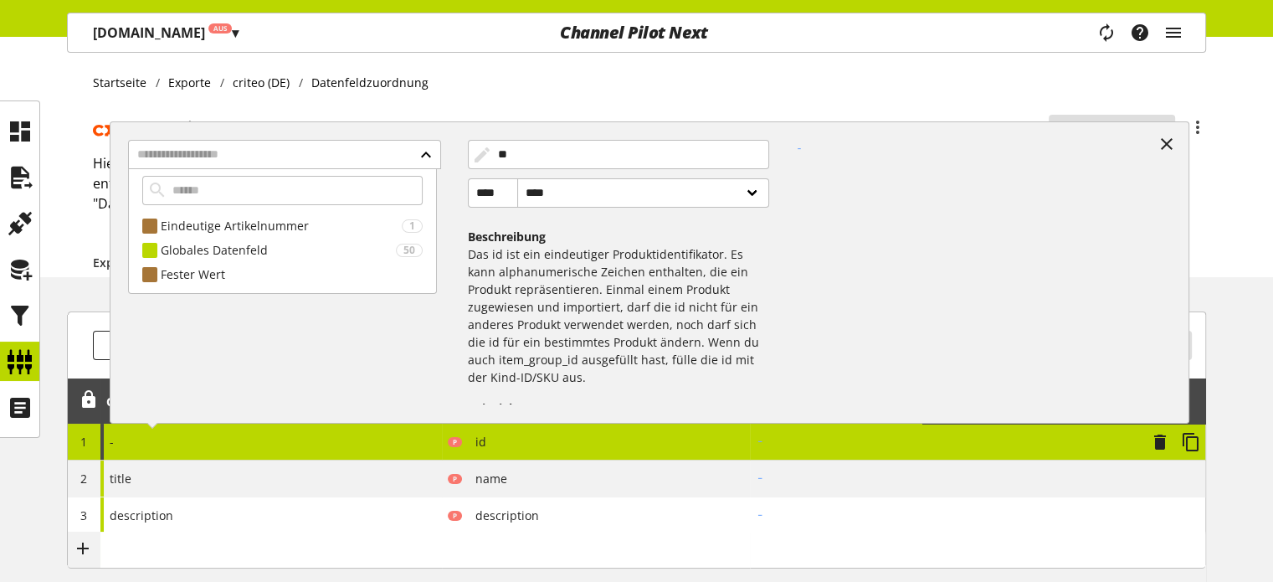
click at [500, 449] on div "P id" at bounding box center [596, 441] width 297 height 21
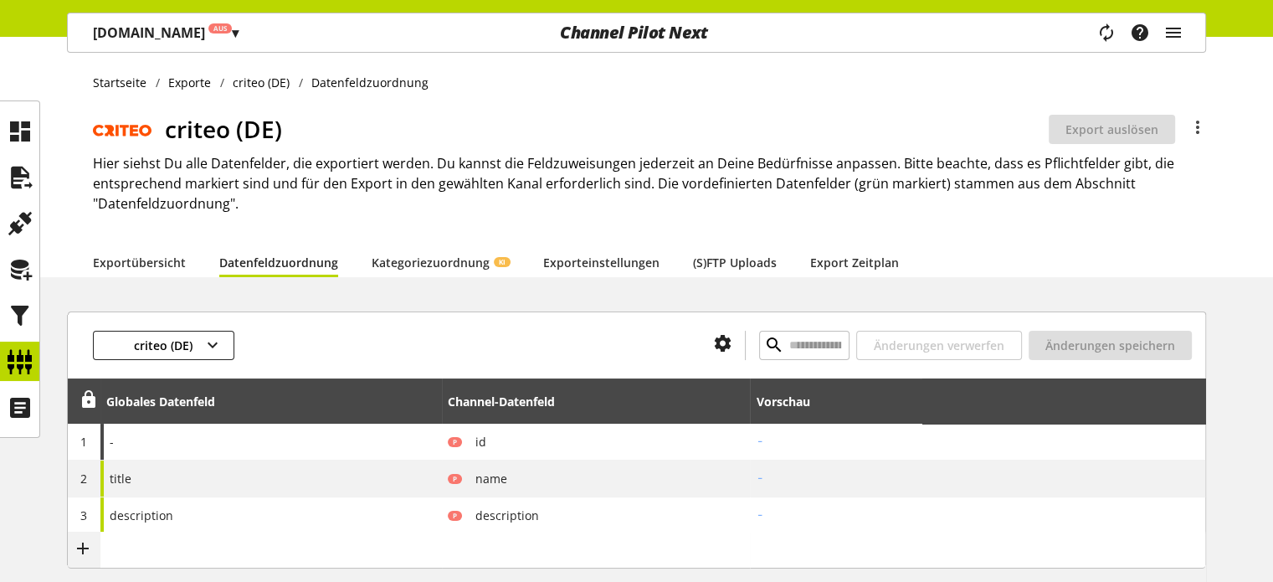
click at [187, 23] on p "Endriss.de Aus ▾" at bounding box center [166, 33] width 146 height 20
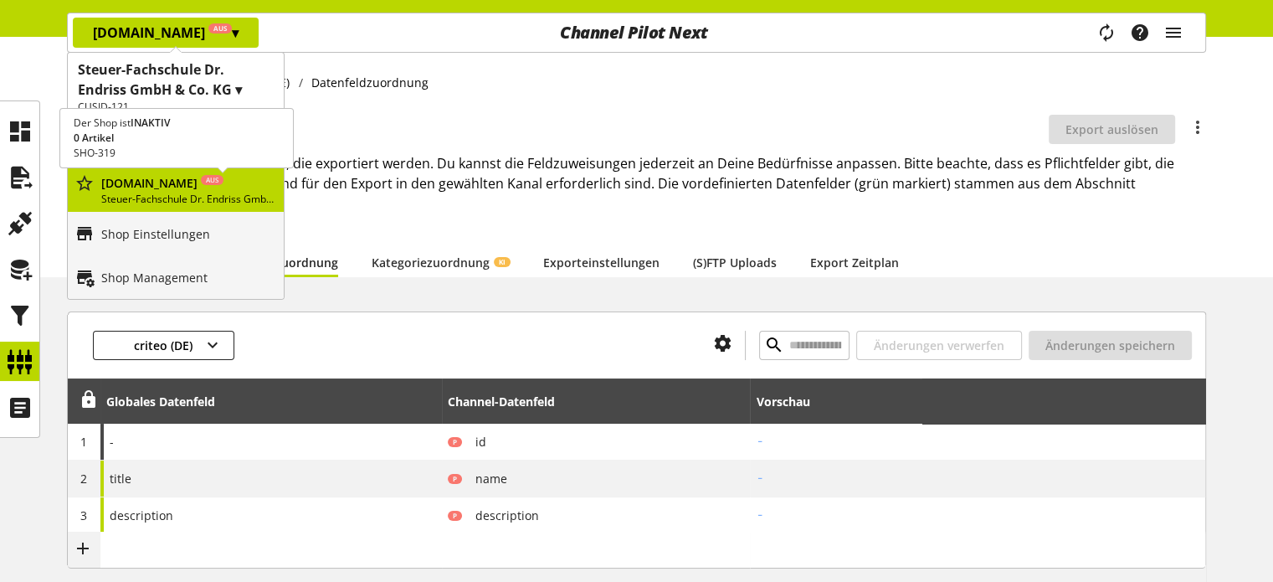
click at [206, 183] on span "Aus" at bounding box center [212, 180] width 13 height 10
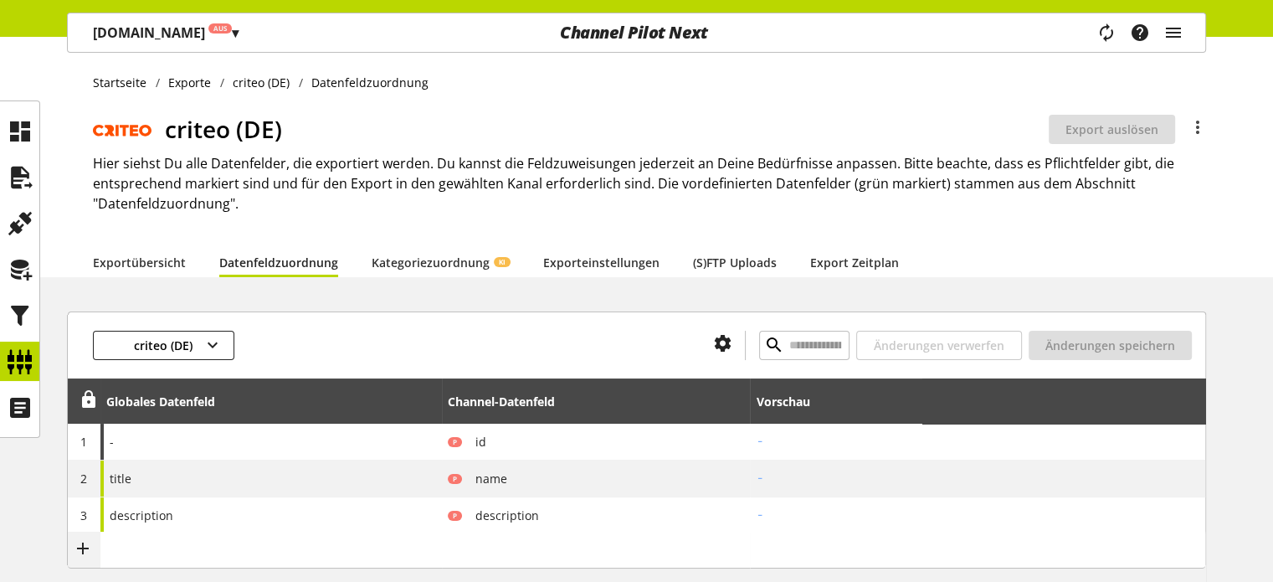
click at [160, 23] on p "Endriss.de Aus ▾" at bounding box center [166, 33] width 146 height 20
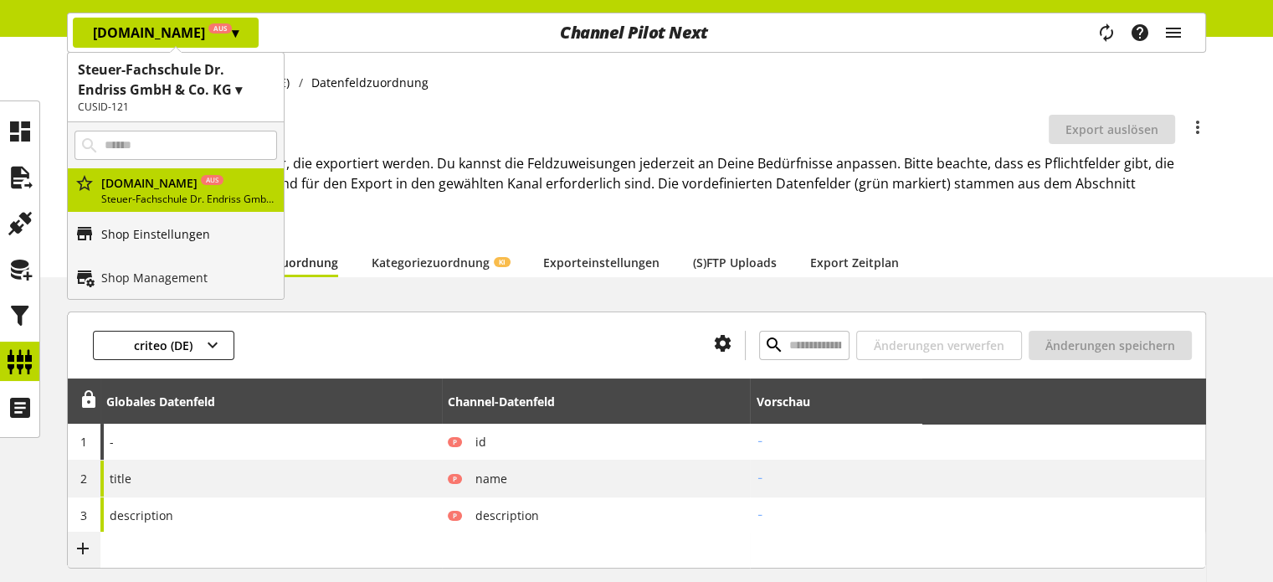
click at [190, 228] on p "Shop Einstellungen" at bounding box center [155, 234] width 109 height 18
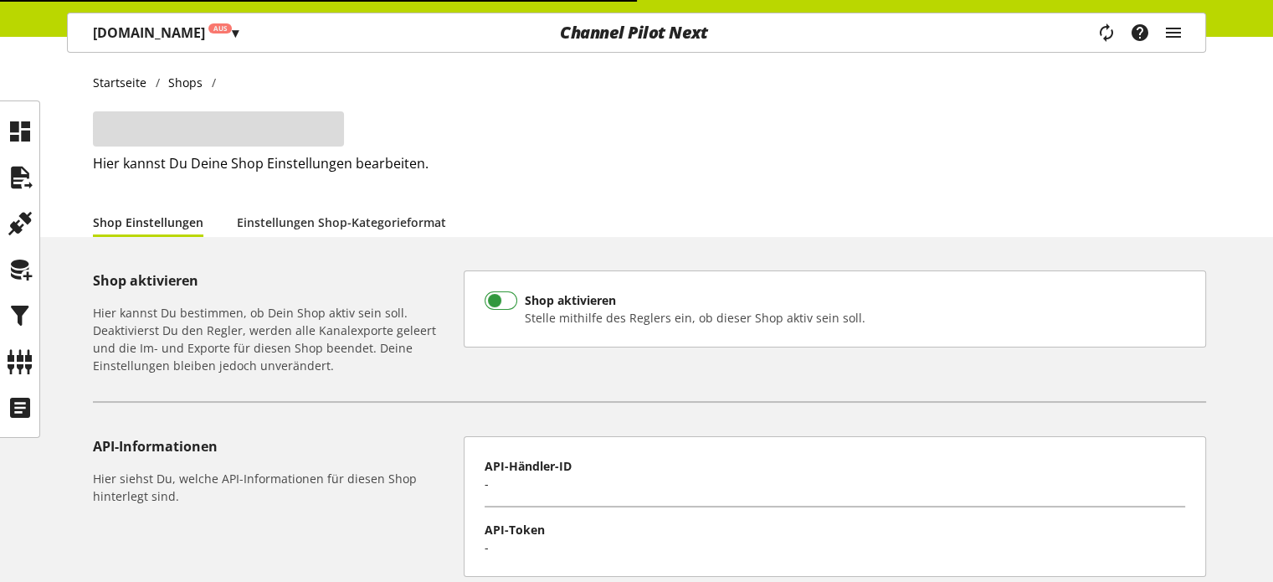
type input "**********"
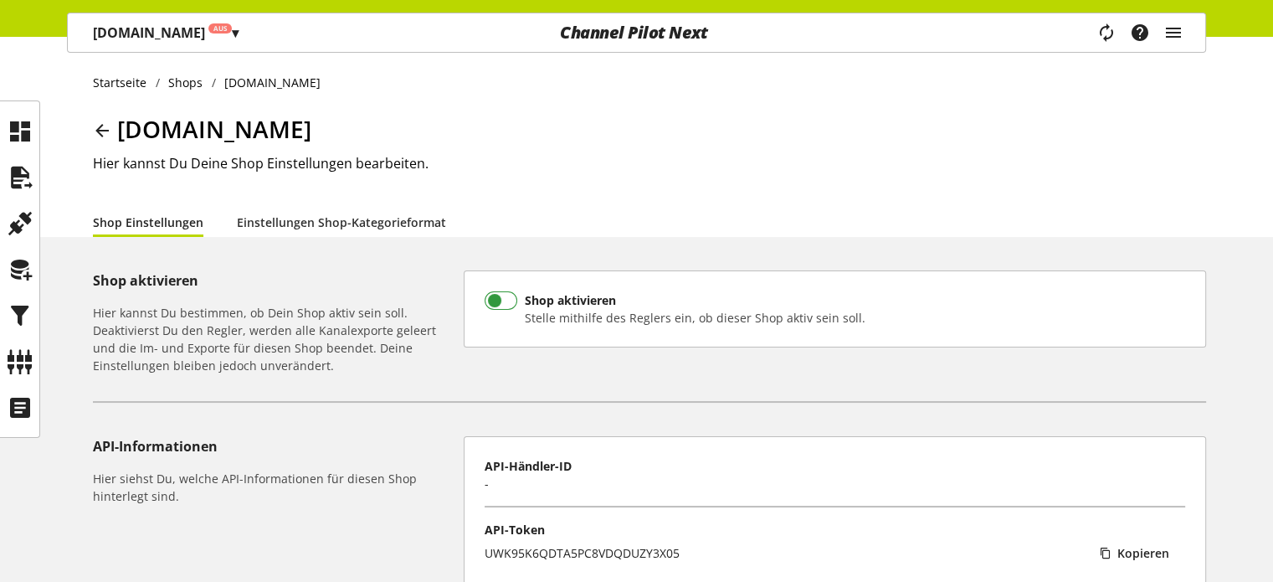
click at [509, 303] on span at bounding box center [501, 300] width 33 height 18
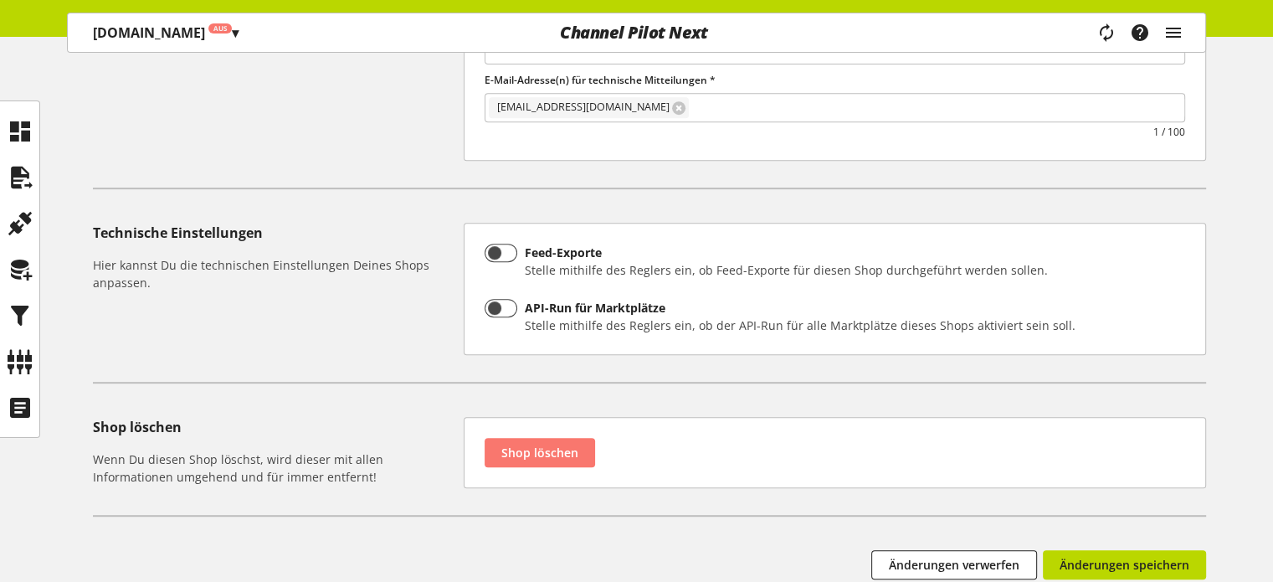
scroll to position [834, 0]
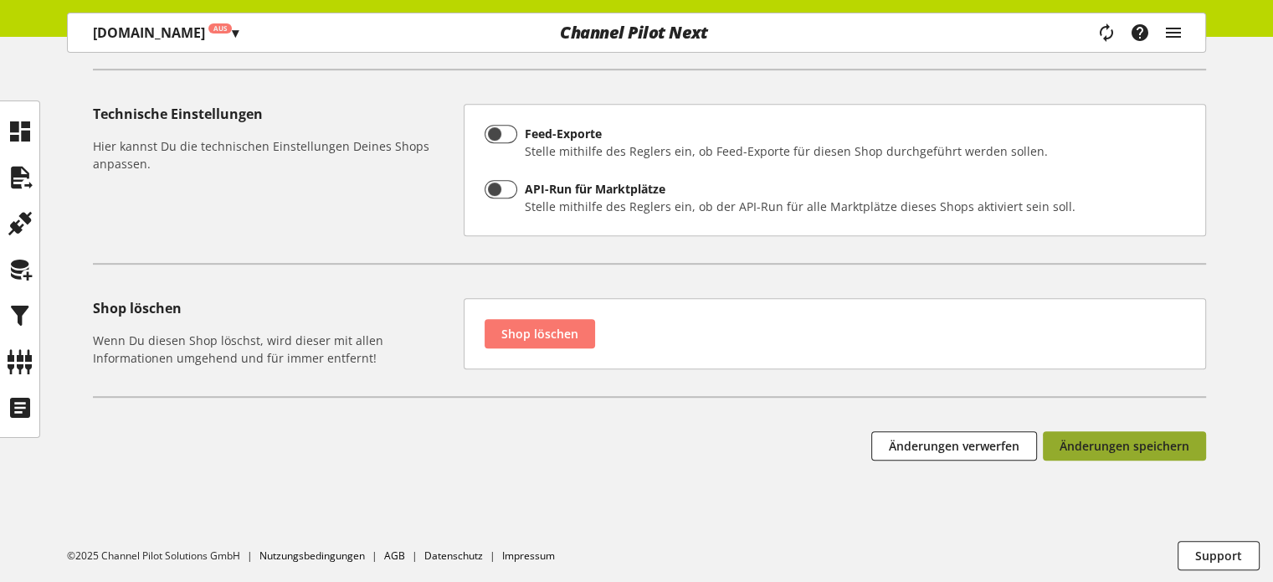
click at [1135, 451] on span "Änderungen speichern" at bounding box center [1125, 446] width 130 height 18
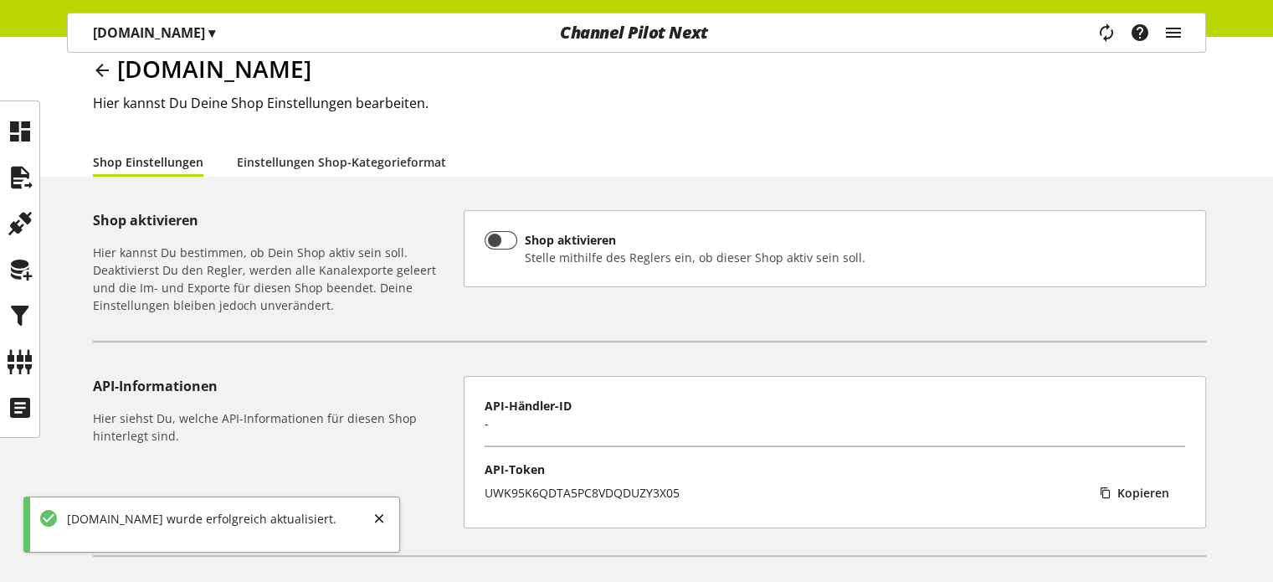
scroll to position [0, 0]
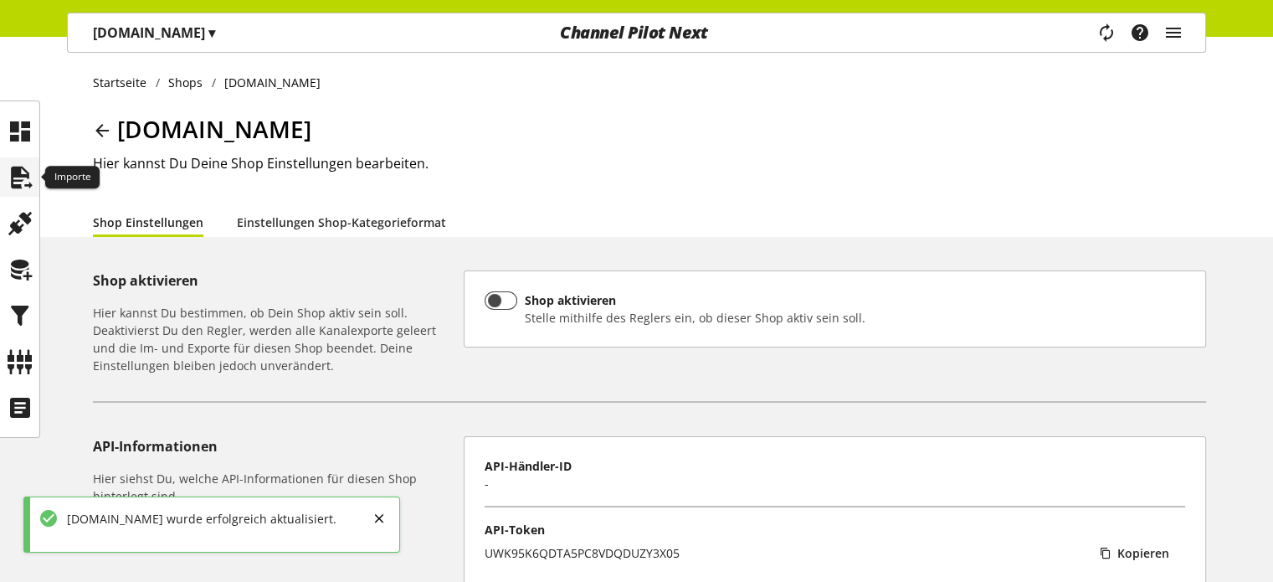
click at [10, 177] on icon at bounding box center [20, 177] width 27 height 33
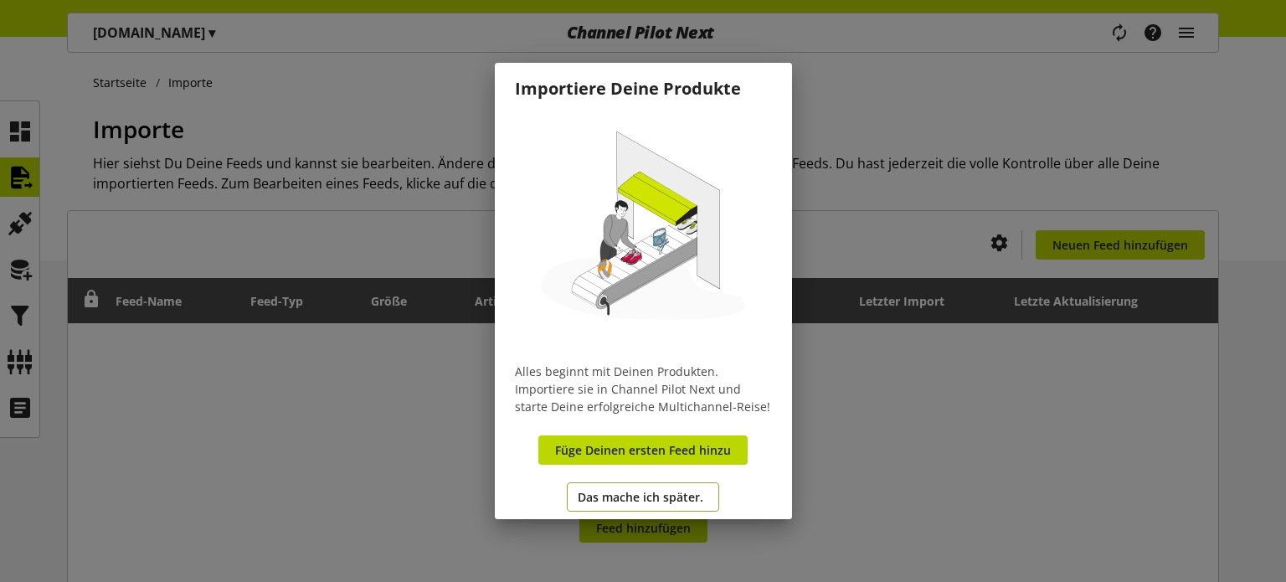
click at [679, 506] on button "Das mache ich später." at bounding box center [643, 496] width 152 height 29
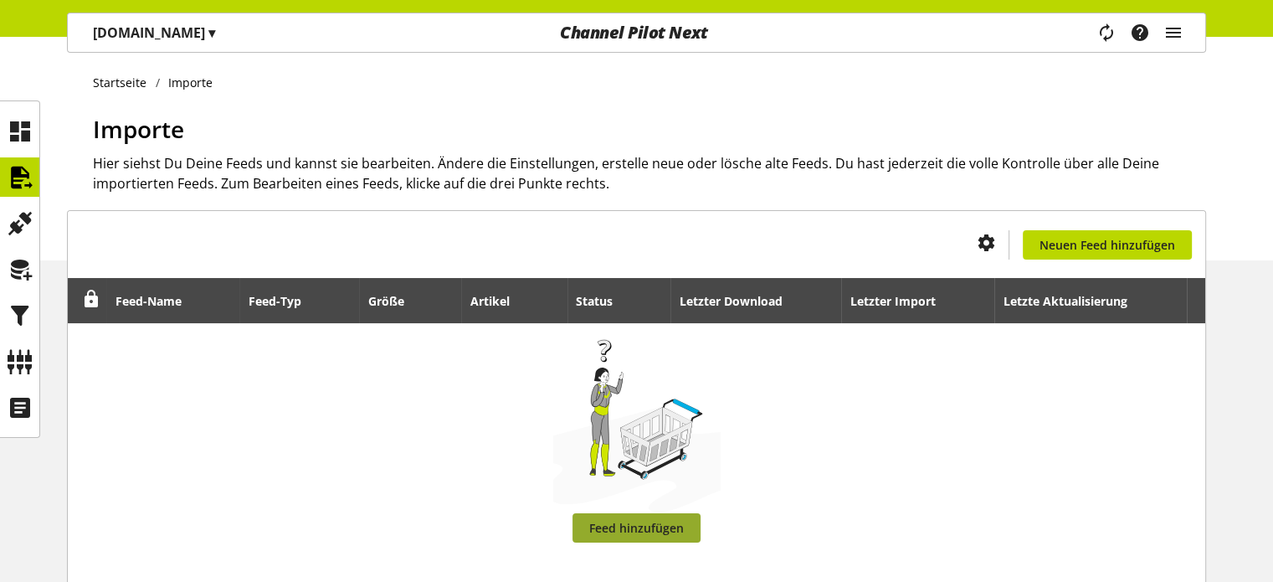
click at [642, 514] on link "Feed hinzufügen" at bounding box center [636, 527] width 128 height 29
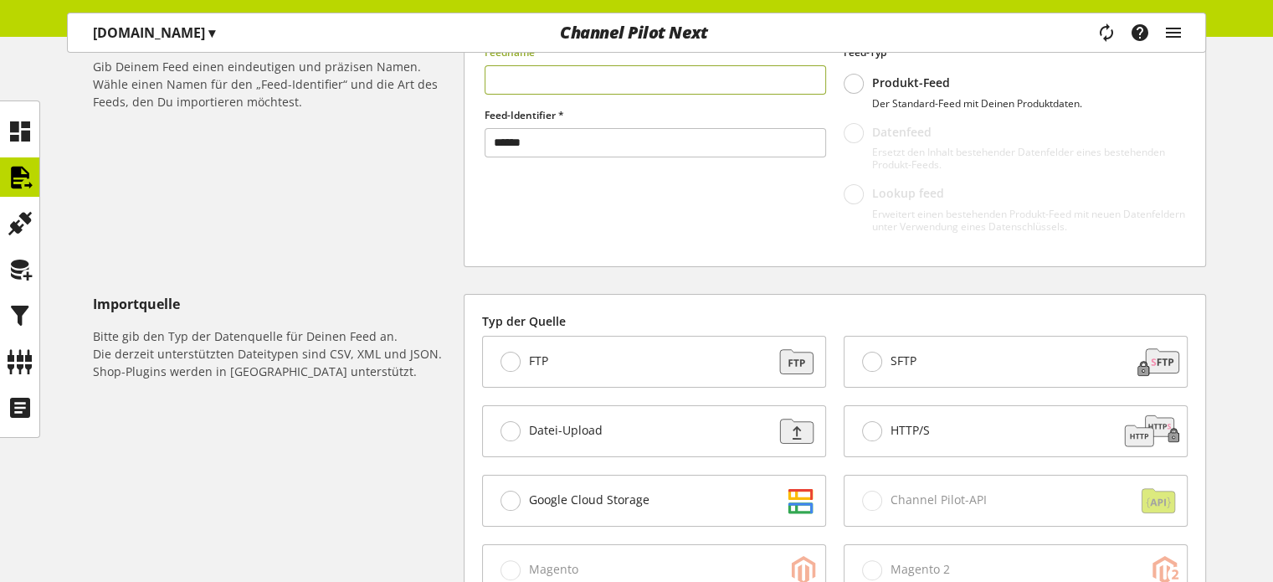
scroll to position [251, 0]
type input "**********"
click at [957, 421] on div "HTTP/S" at bounding box center [1015, 429] width 342 height 50
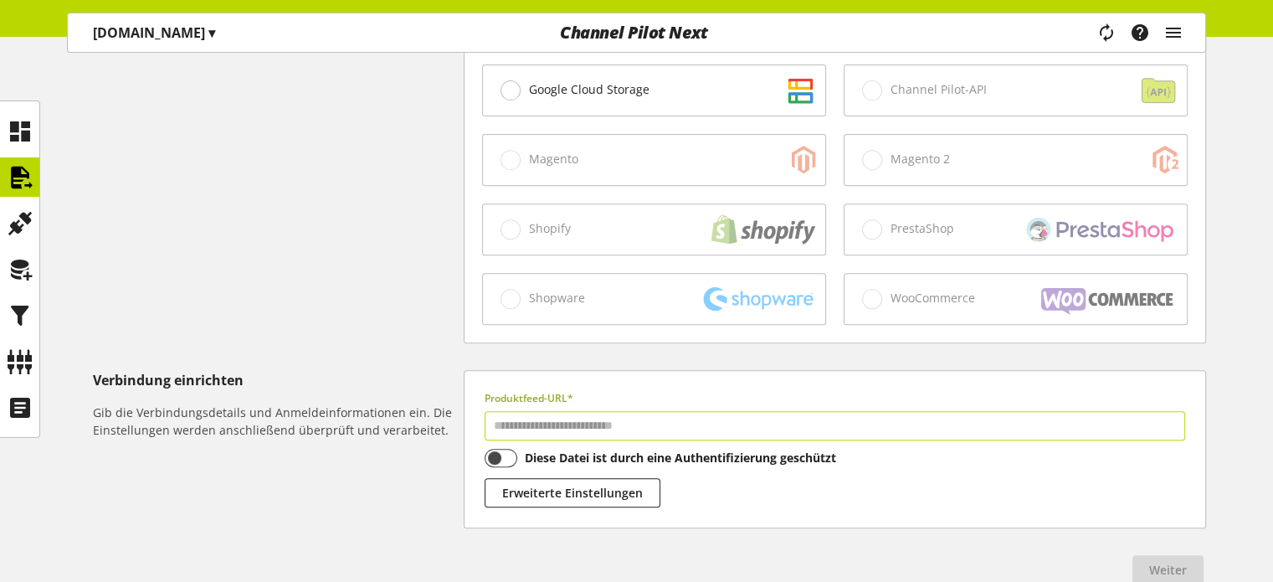
scroll to position [670, 0]
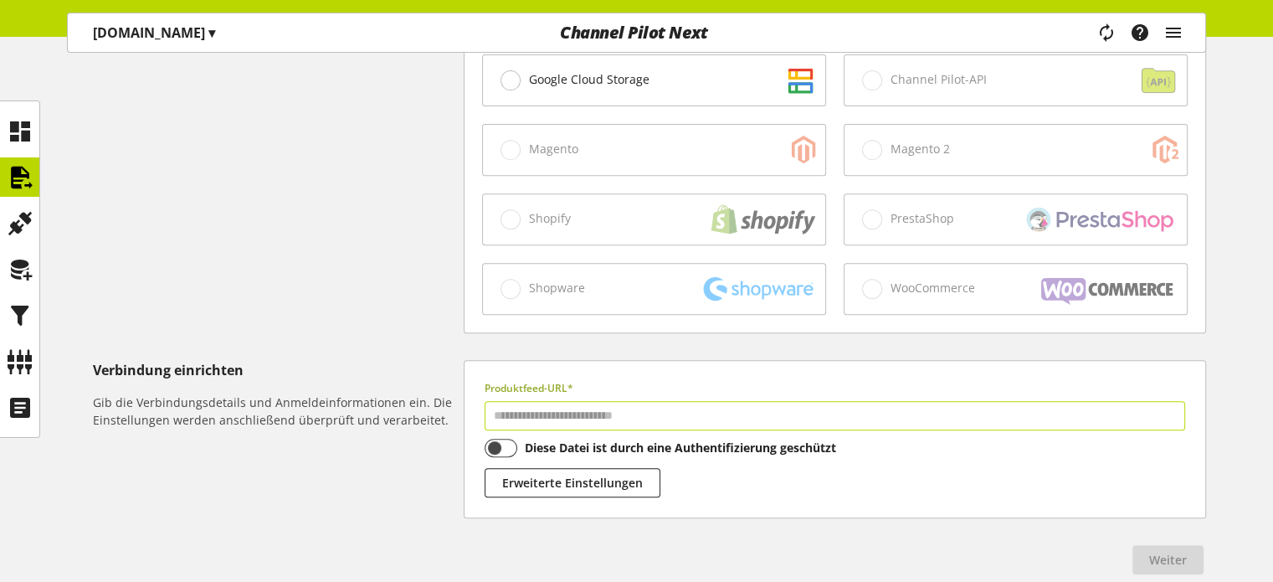
click at [660, 411] on input "text" at bounding box center [835, 415] width 701 height 29
paste input "**********"
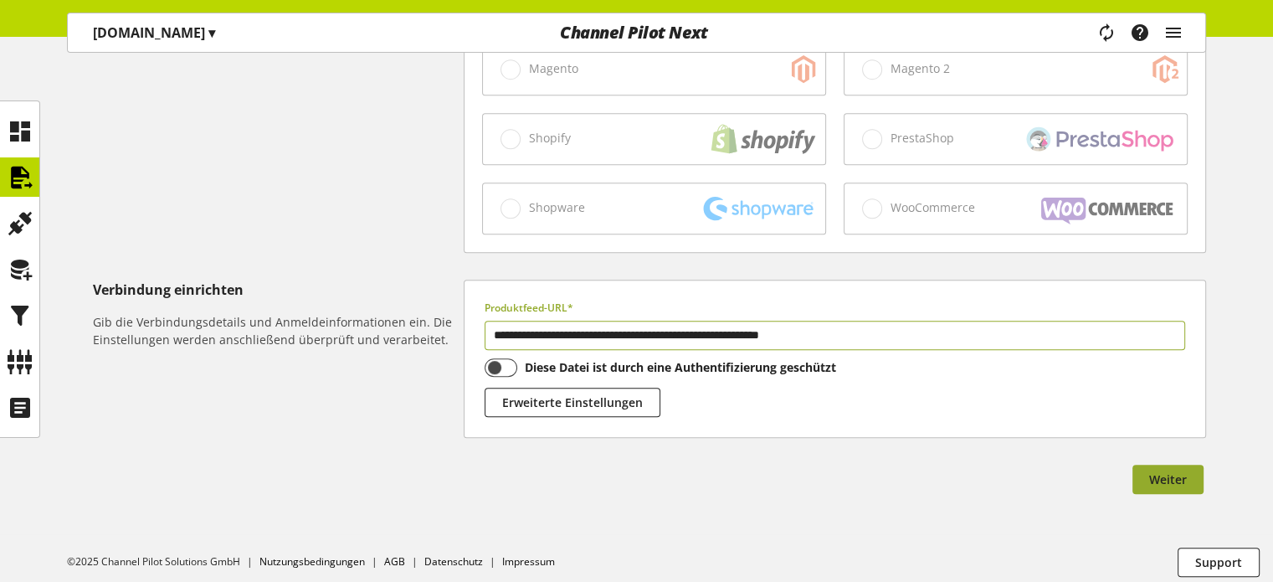
scroll to position [754, 0]
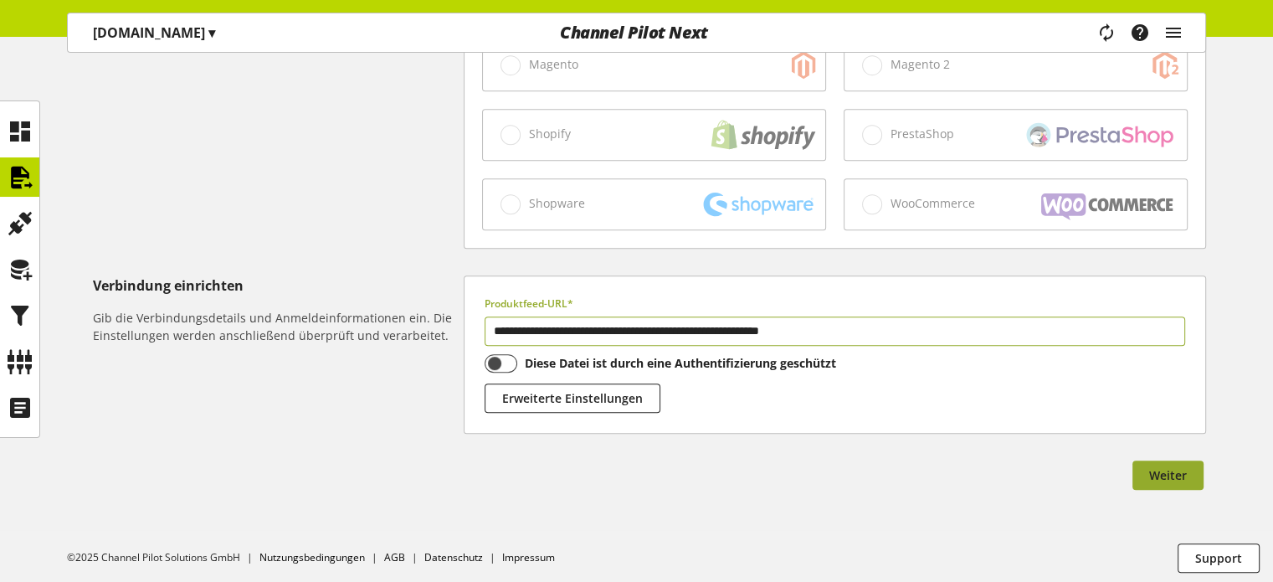
click at [1152, 469] on span "Weiter" at bounding box center [1168, 475] width 38 height 18
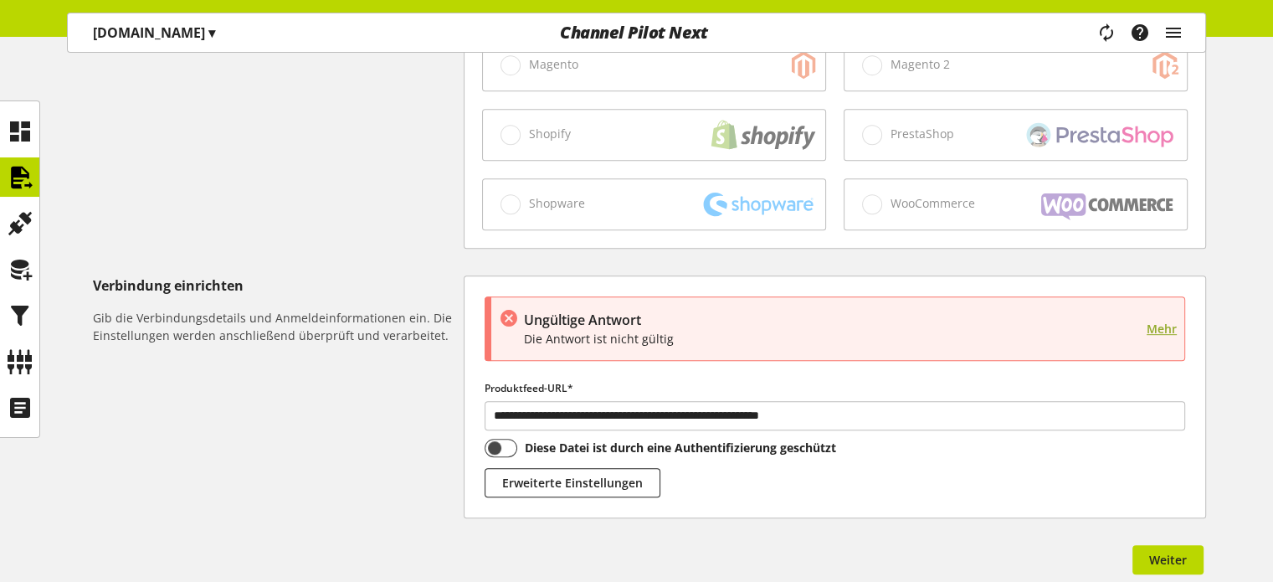
click at [1162, 329] on span "Mehr" at bounding box center [1162, 329] width 30 height 18
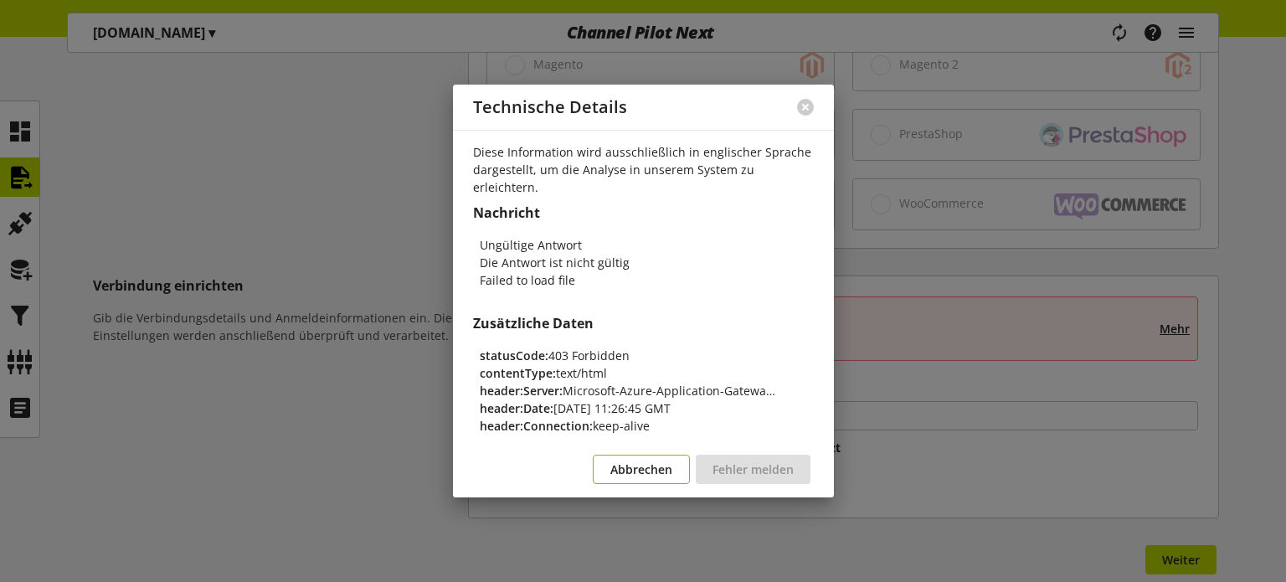
click at [648, 460] on span "Abbrechen" at bounding box center [641, 469] width 62 height 18
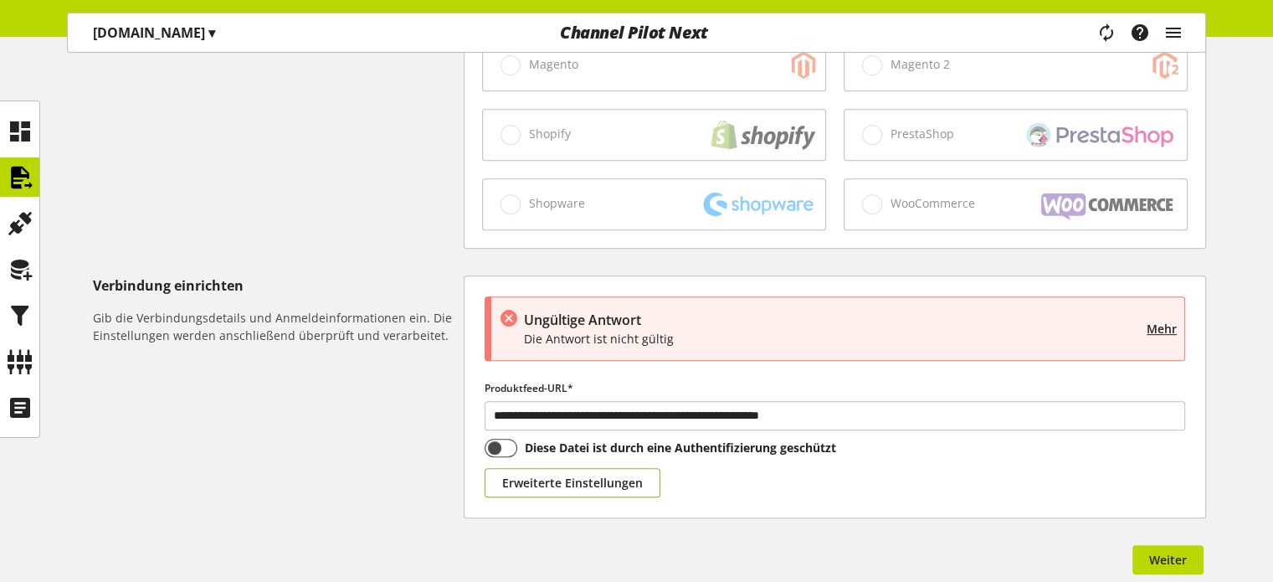
click at [549, 474] on span "Erweiterte Einstellungen" at bounding box center [572, 483] width 141 height 18
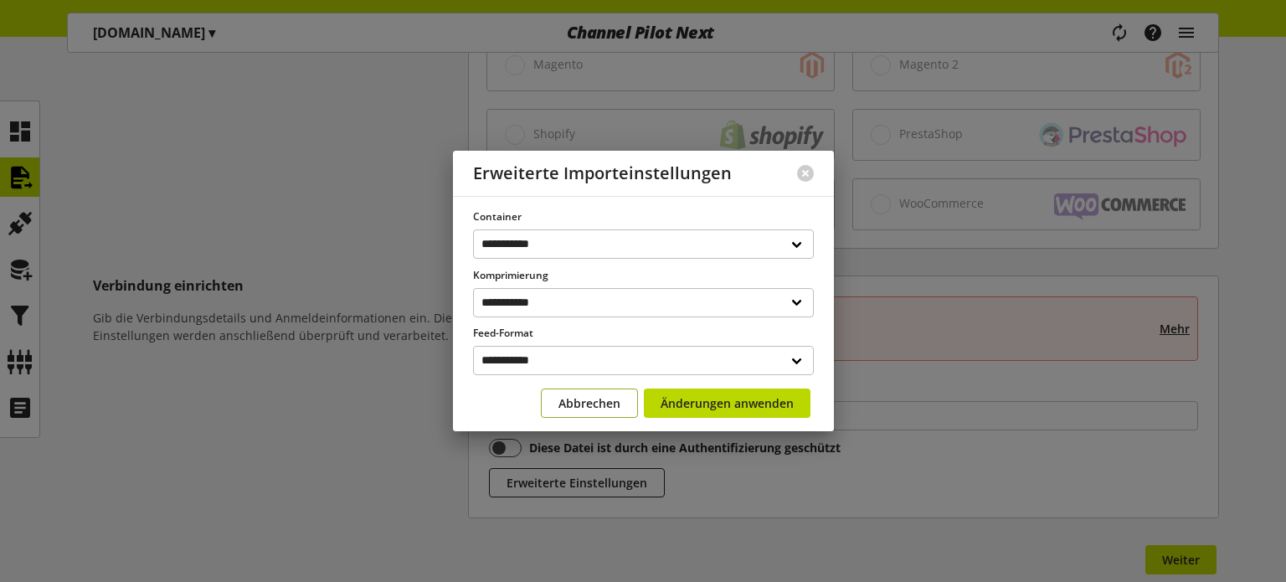
click at [586, 401] on span "Abbrechen" at bounding box center [589, 403] width 62 height 18
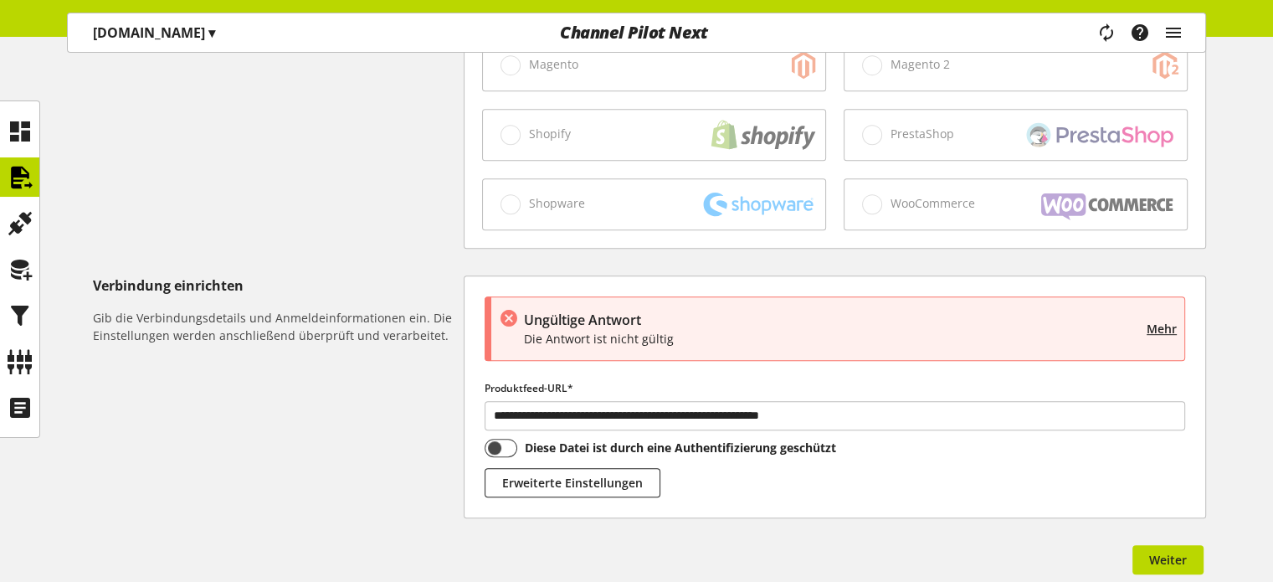
click at [1161, 313] on div "Ungültige Antwort Die Antwort ist nicht gültig Mehr" at bounding box center [850, 329] width 653 height 38
click at [1159, 321] on span "Mehr" at bounding box center [1162, 329] width 30 height 18
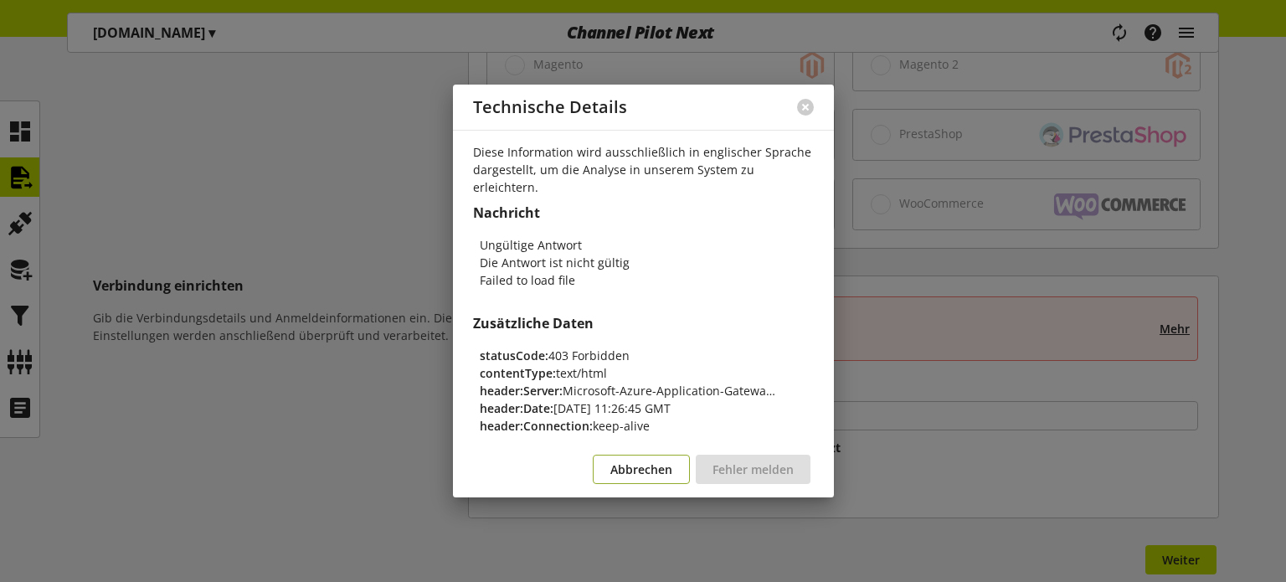
click at [650, 460] on span "Abbrechen" at bounding box center [641, 469] width 62 height 18
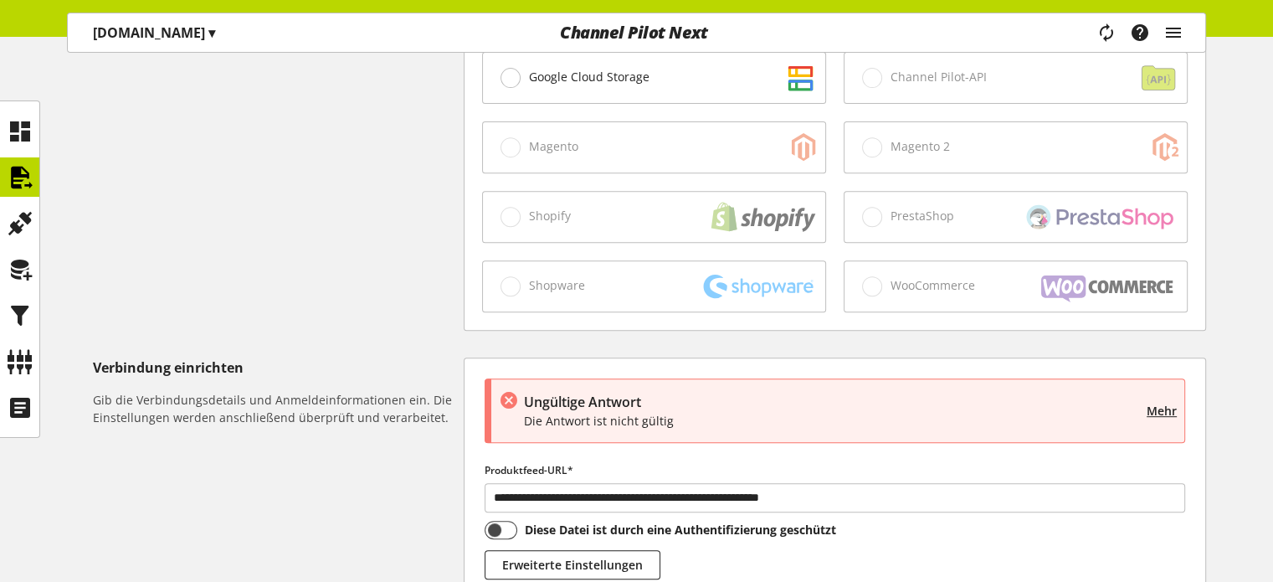
scroll to position [839, 0]
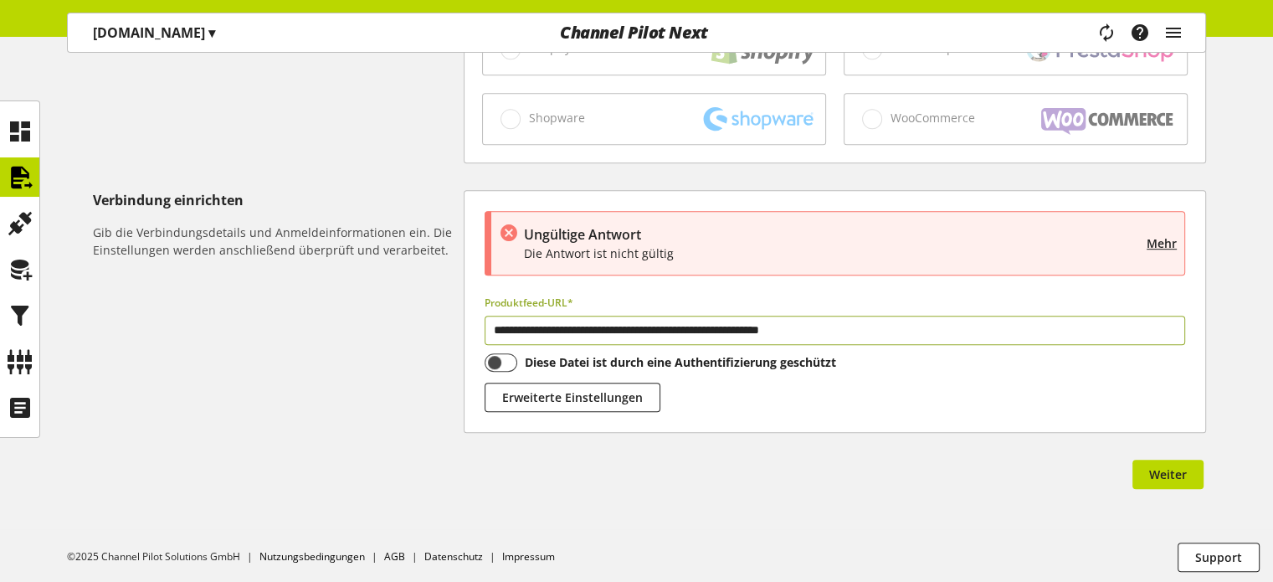
click at [523, 327] on input "**********" at bounding box center [835, 330] width 701 height 29
type input "**********"
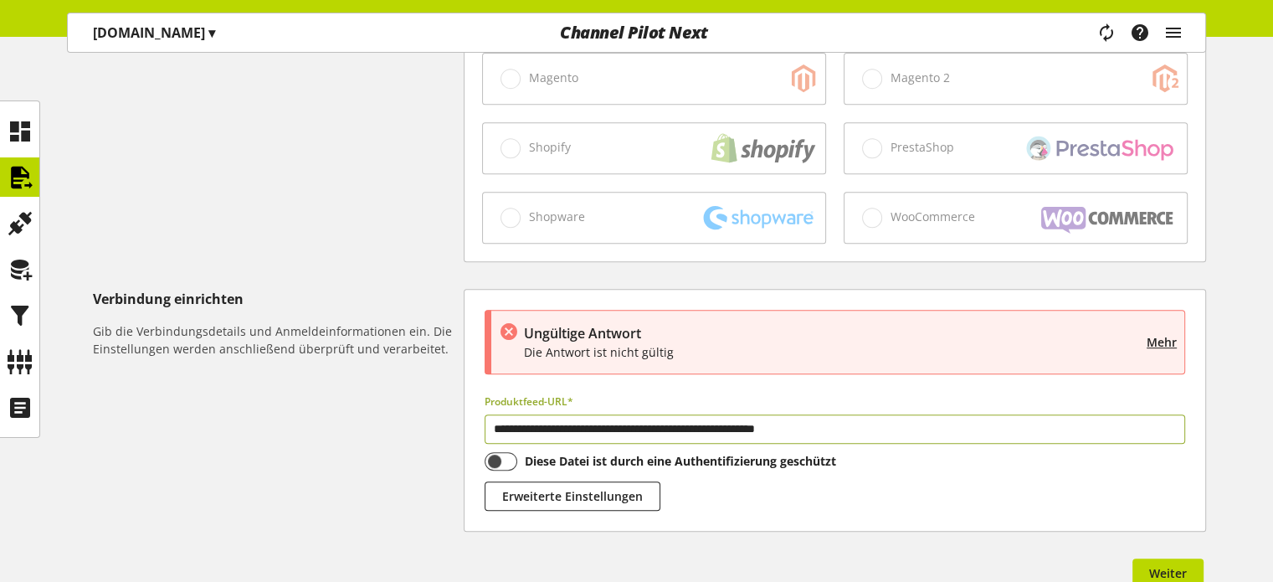
scroll to position [588, 0]
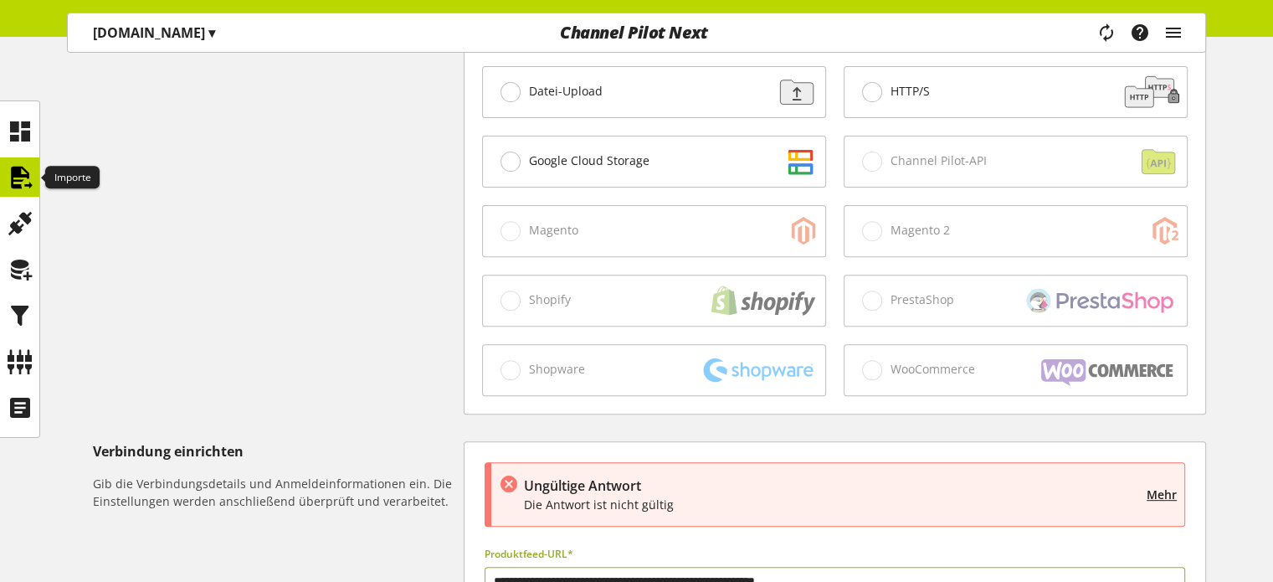
drag, startPoint x: 10, startPoint y: 173, endPoint x: 773, endPoint y: 69, distance: 770.3
click at [10, 173] on icon at bounding box center [20, 177] width 27 height 33
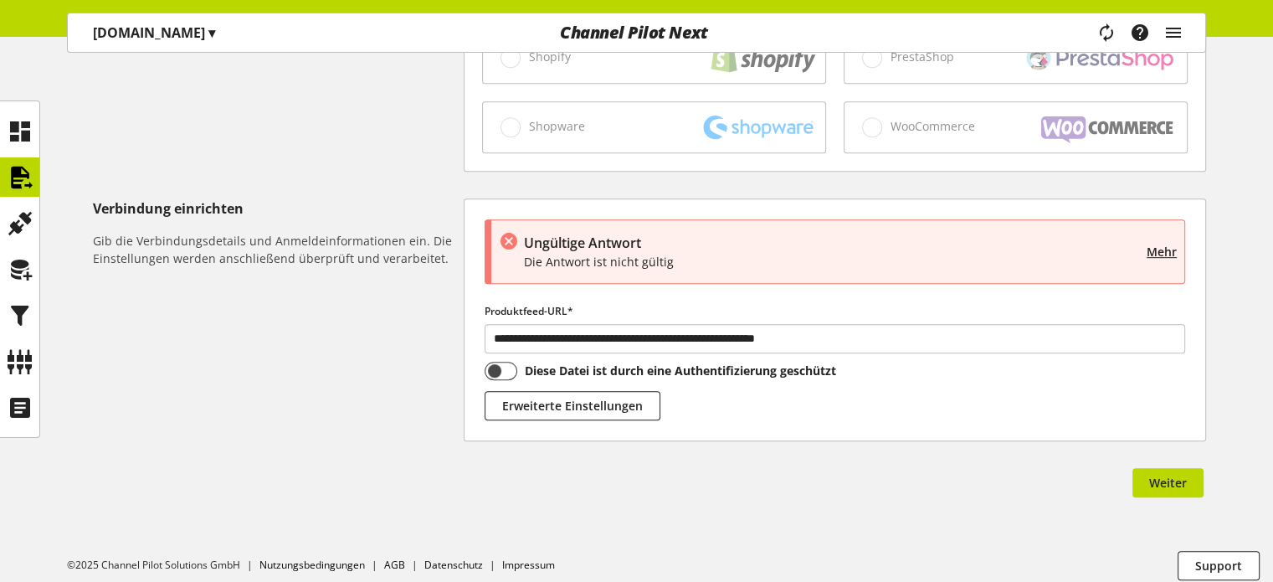
scroll to position [839, 0]
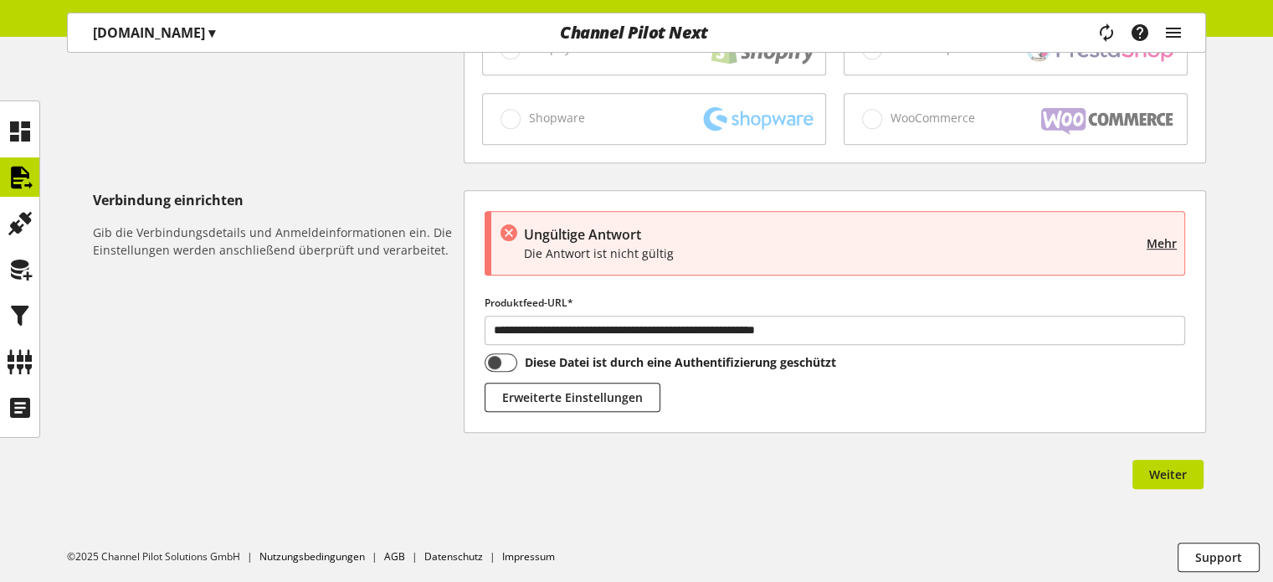
click at [1141, 234] on div "Mehr" at bounding box center [1158, 243] width 37 height 18
click at [1159, 237] on span "Mehr" at bounding box center [1162, 243] width 30 height 18
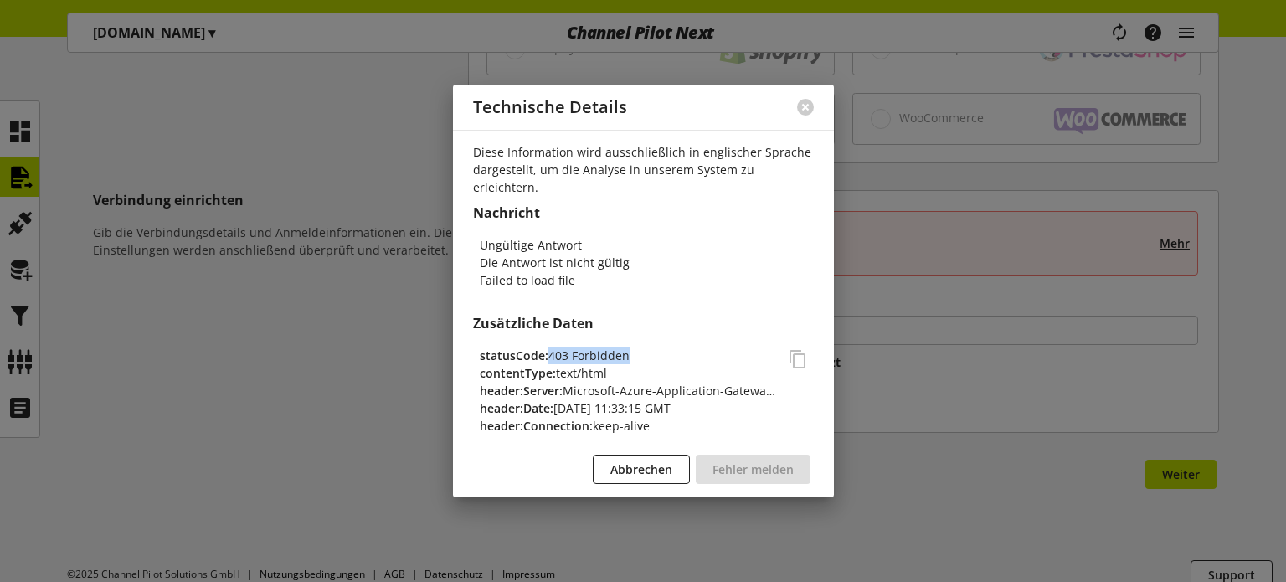
drag, startPoint x: 639, startPoint y: 346, endPoint x: 549, endPoint y: 352, distance: 90.6
click at [549, 352] on div "statusCode: 403 Forbidden" at bounding box center [628, 356] width 296 height 18
click at [536, 286] on div "Ungültige Antwort Die Antwort ist nicht gültig Failed to load file" at bounding box center [643, 262] width 341 height 66
click at [435, 284] on div at bounding box center [643, 291] width 1286 height 582
click at [643, 442] on form "Diese Information wird ausschließlich in englischer Sprache dargestellt, um die…" at bounding box center [643, 316] width 341 height 347
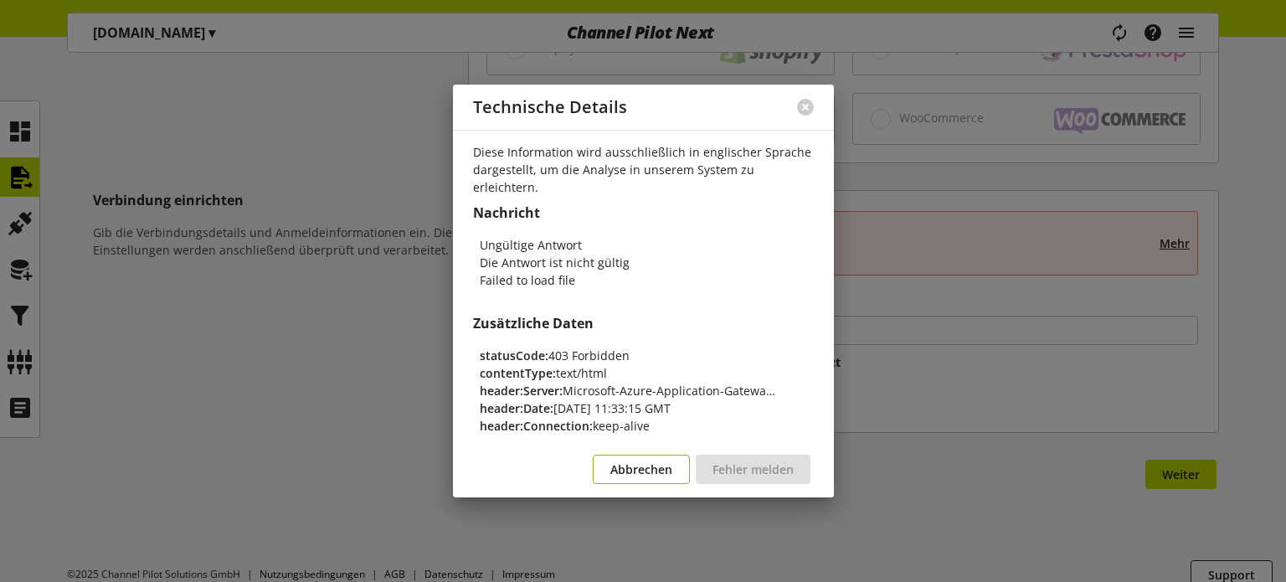
click at [644, 454] on button "Abbrechen" at bounding box center [641, 468] width 97 height 29
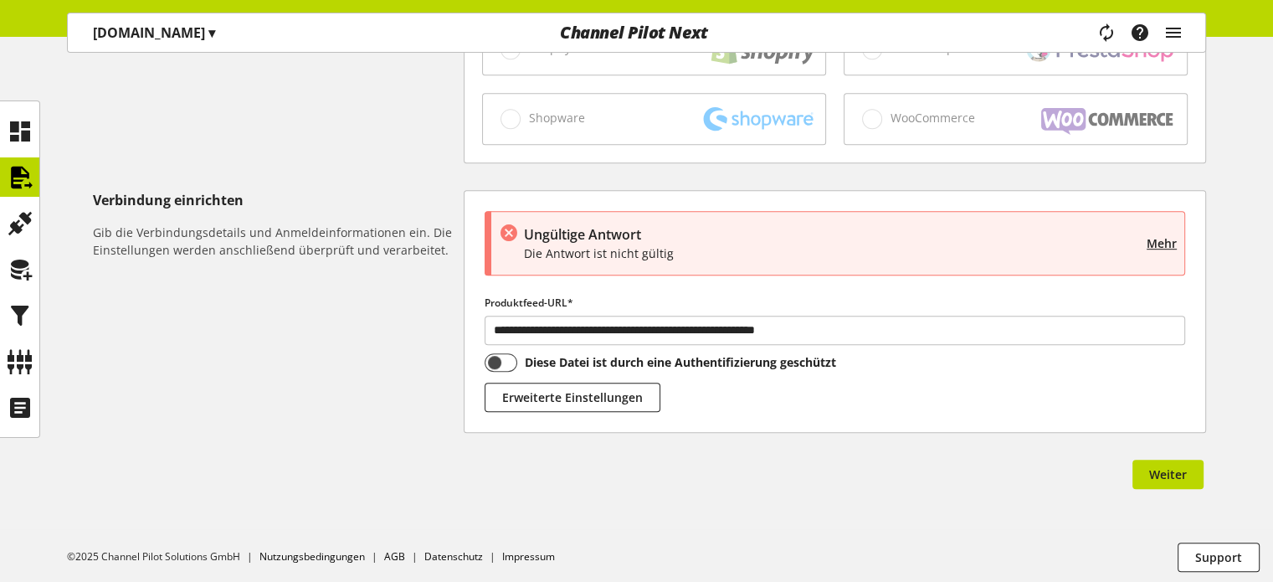
click at [501, 371] on div "**********" at bounding box center [835, 311] width 741 height 241
click at [499, 357] on span at bounding box center [501, 362] width 33 height 18
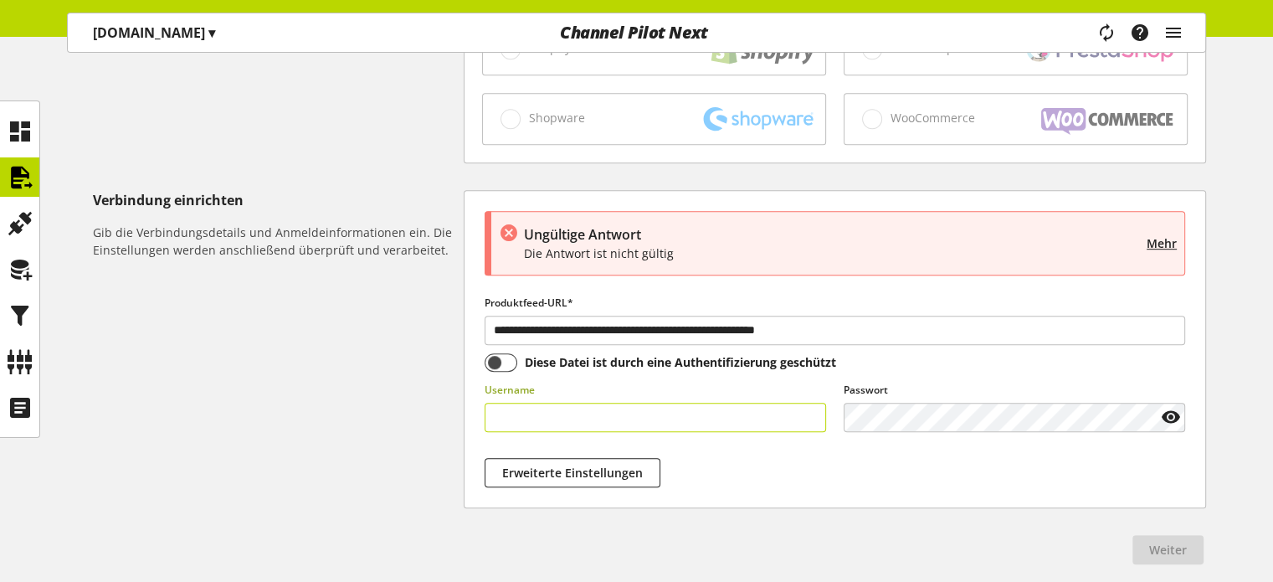
click at [586, 415] on input "text" at bounding box center [655, 417] width 341 height 29
click at [732, 424] on input "text" at bounding box center [655, 417] width 341 height 29
click at [517, 355] on span "Diese Datei ist durch eine Authentifizierung geschützt" at bounding box center [677, 362] width 320 height 18
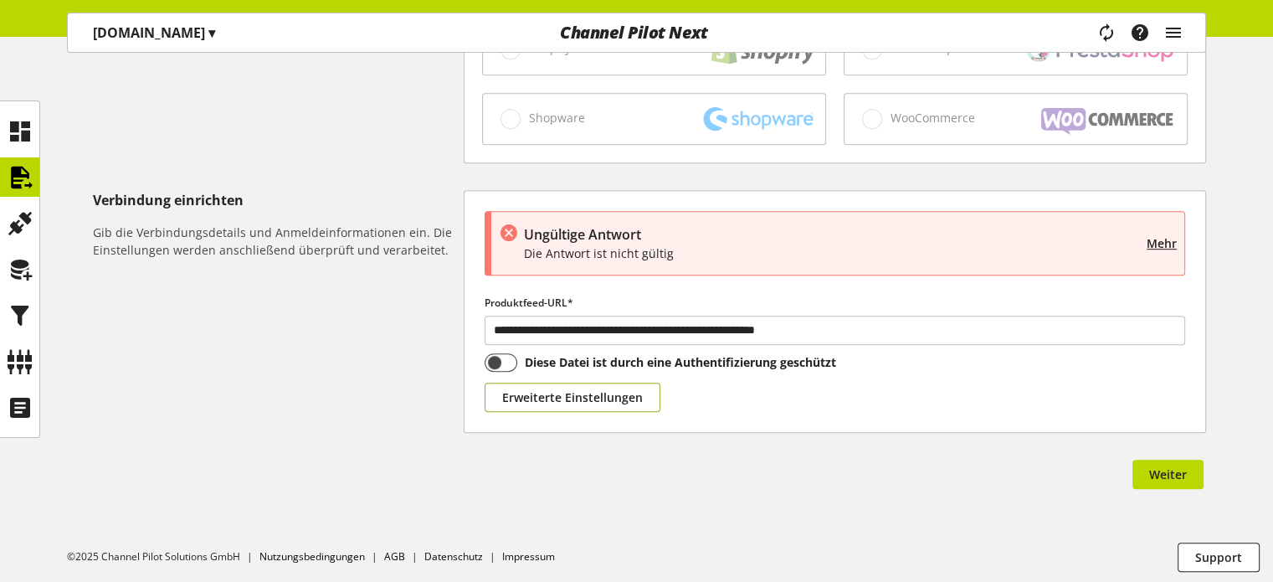
click at [558, 392] on span "Erweiterte Einstellungen" at bounding box center [572, 397] width 141 height 18
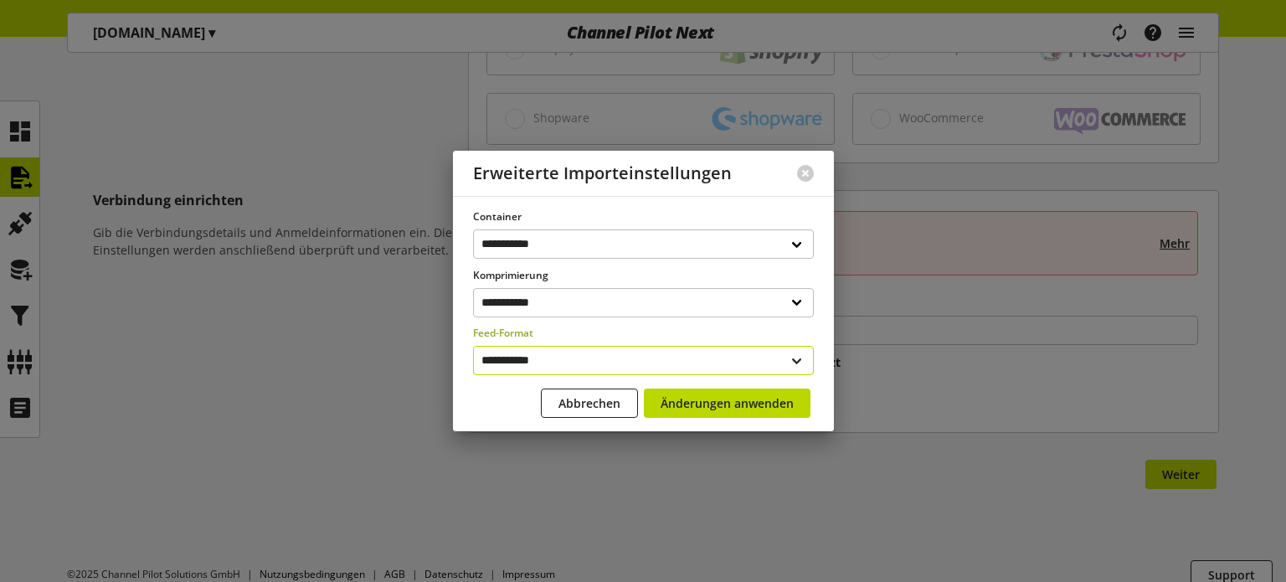
click at [582, 357] on select "**********" at bounding box center [643, 360] width 341 height 29
click at [582, 356] on select "**********" at bounding box center [643, 360] width 341 height 29
click at [810, 173] on button at bounding box center [805, 173] width 17 height 17
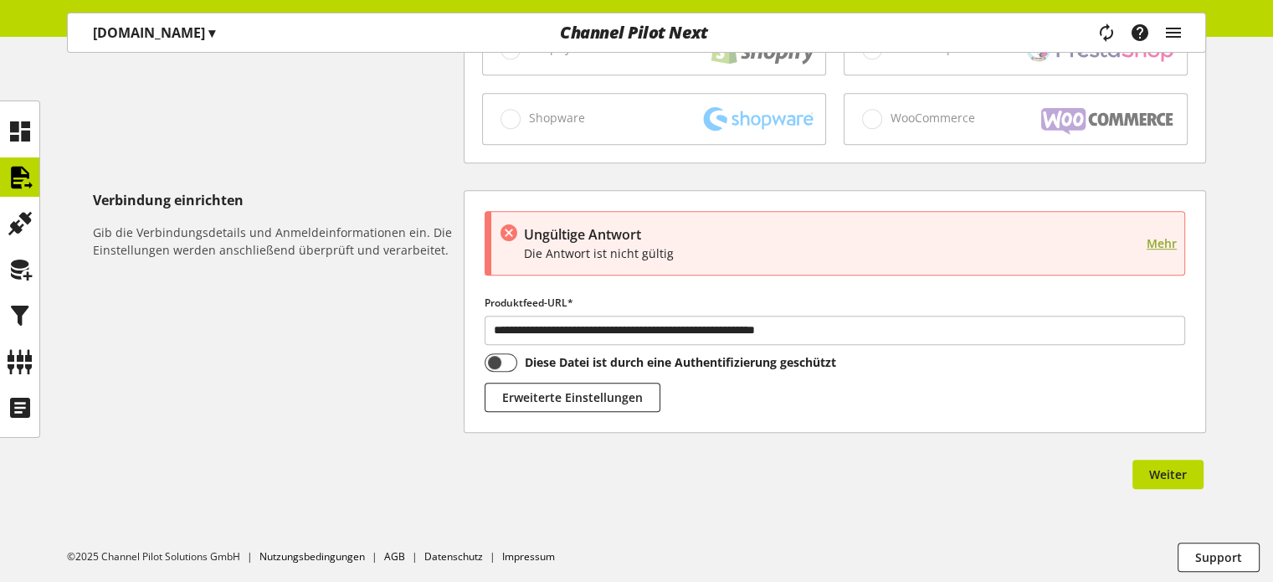
click at [1156, 239] on span "Mehr" at bounding box center [1162, 243] width 30 height 18
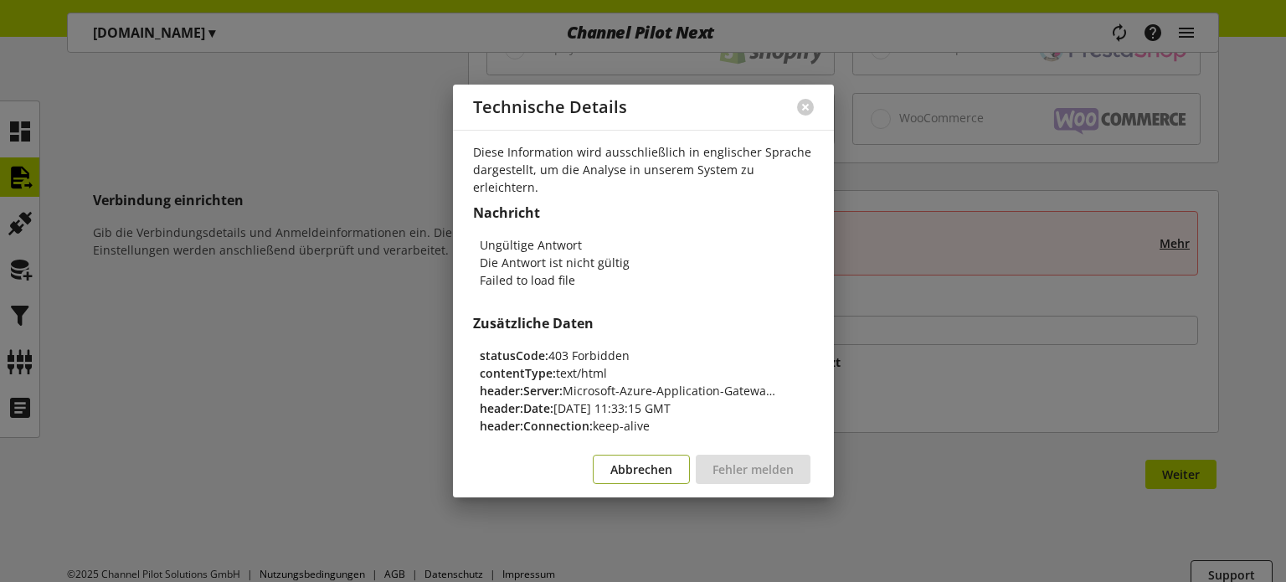
click at [624, 460] on span "Abbrechen" at bounding box center [641, 469] width 62 height 18
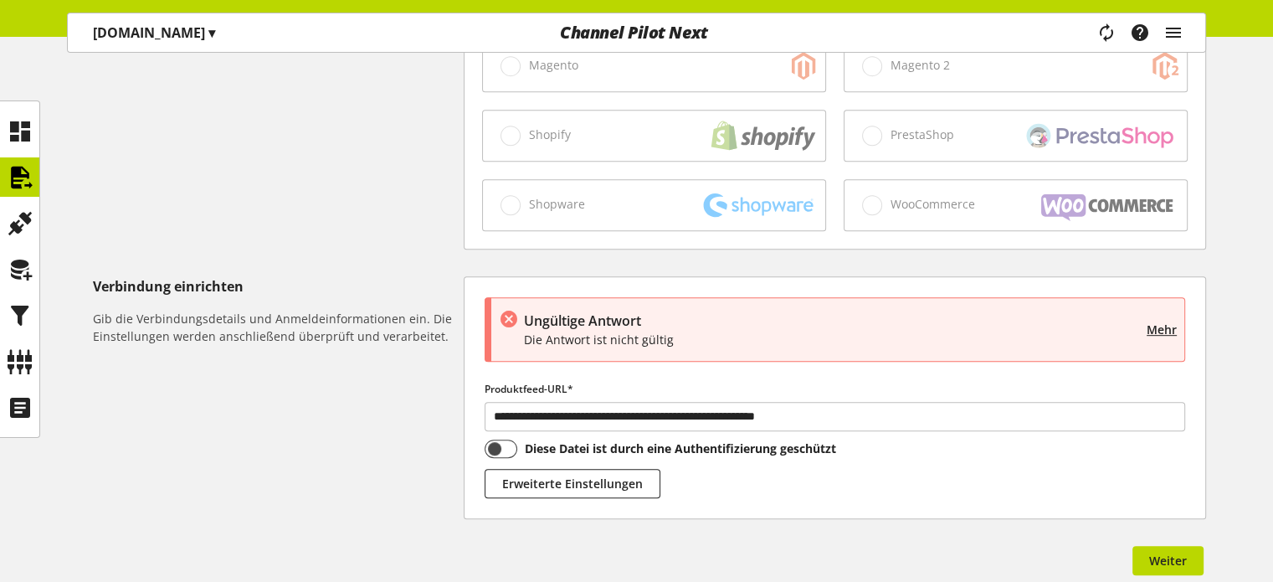
scroll to position [837, 0]
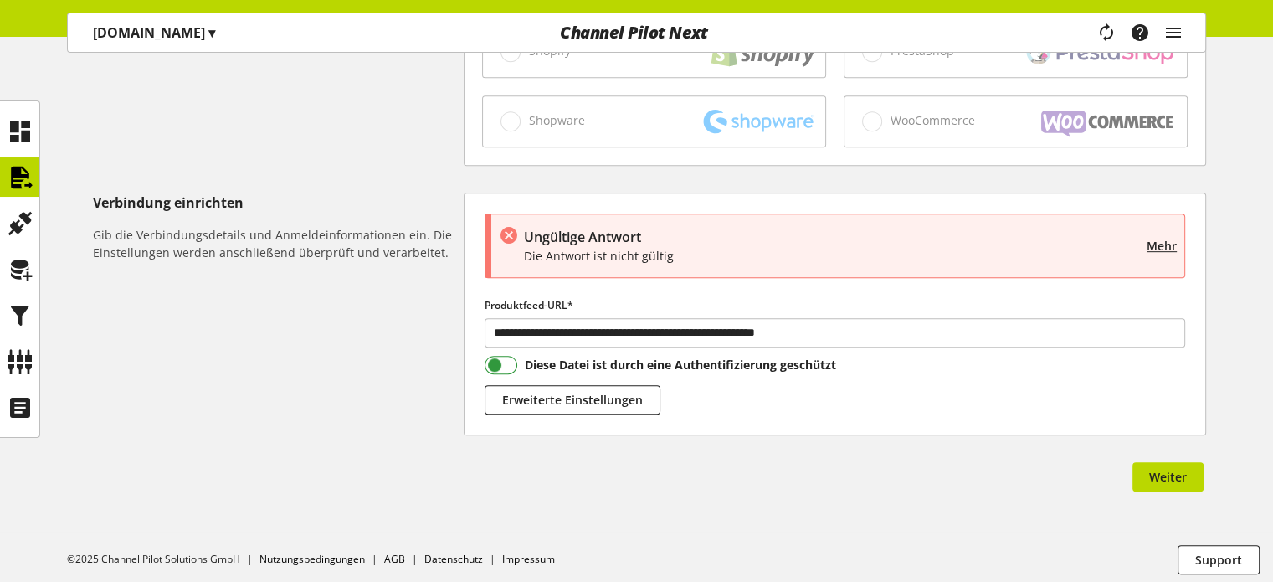
click at [517, 360] on span "Diese Datei ist durch eine Authentifizierung geschützt" at bounding box center [677, 365] width 320 height 18
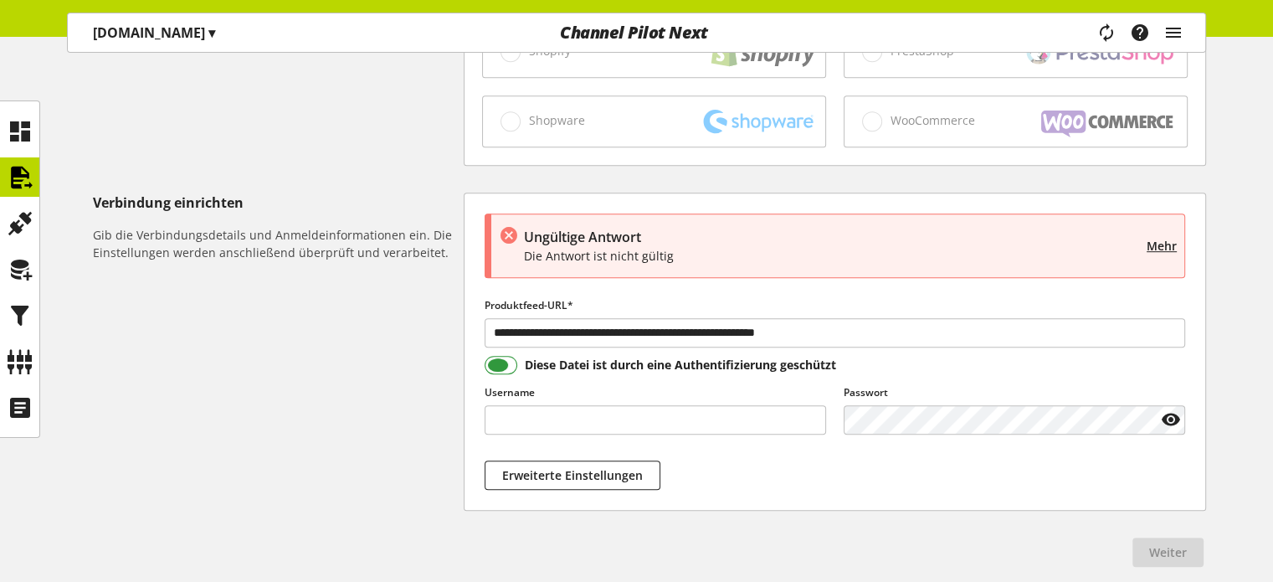
click at [499, 359] on span at bounding box center [501, 365] width 33 height 18
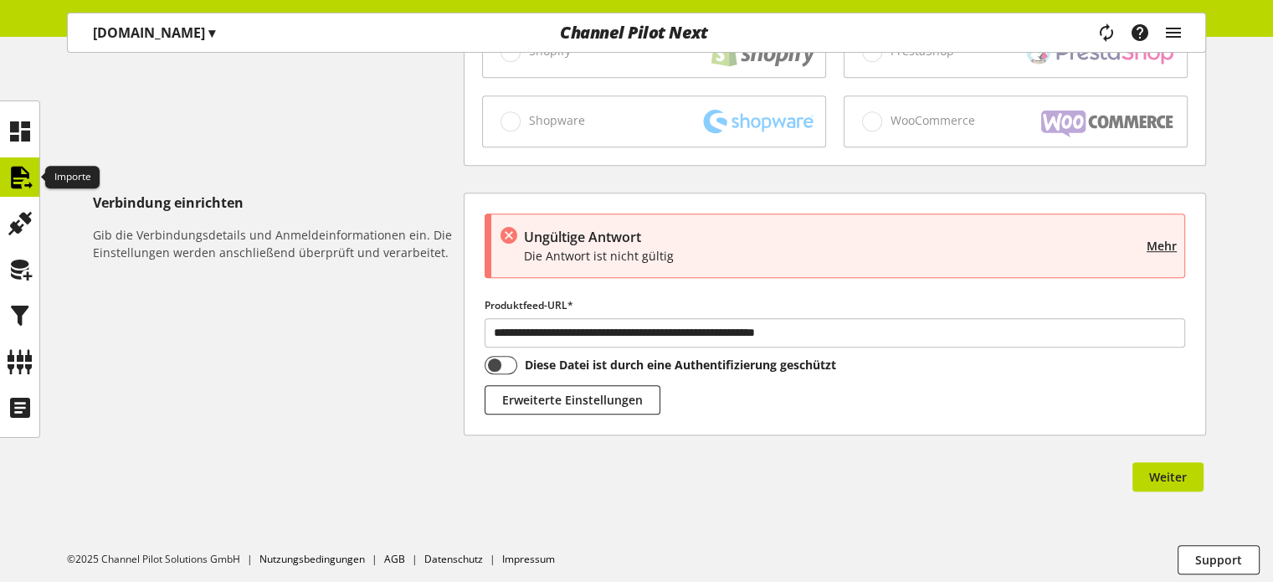
click at [13, 178] on icon at bounding box center [20, 177] width 27 height 33
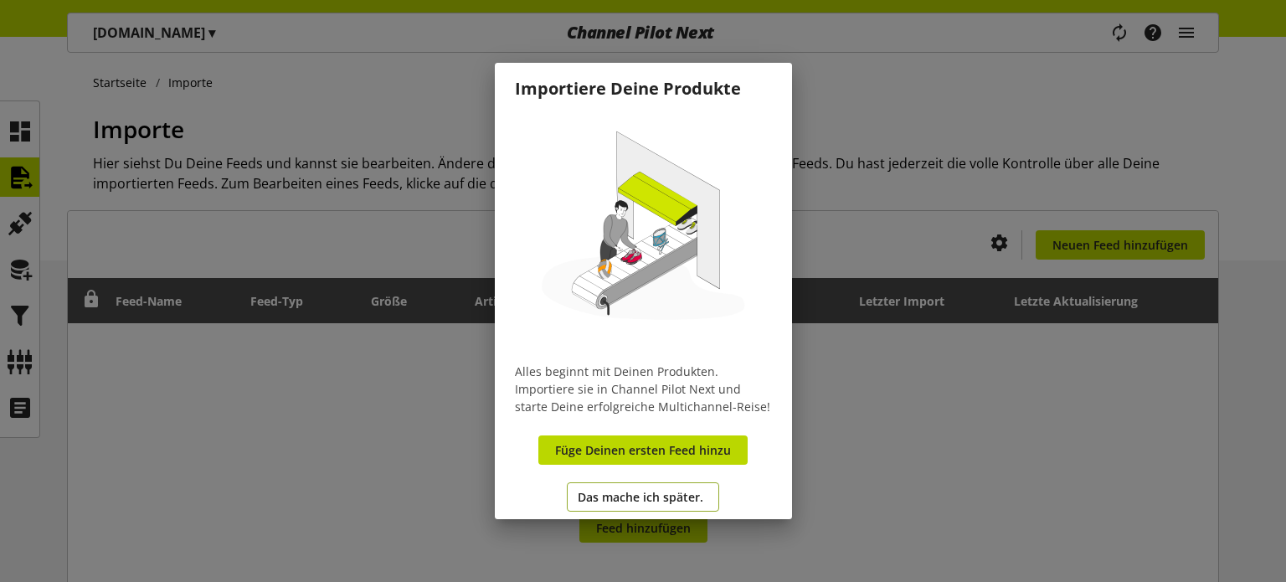
click at [656, 501] on span "Das mache ich später." at bounding box center [641, 497] width 126 height 18
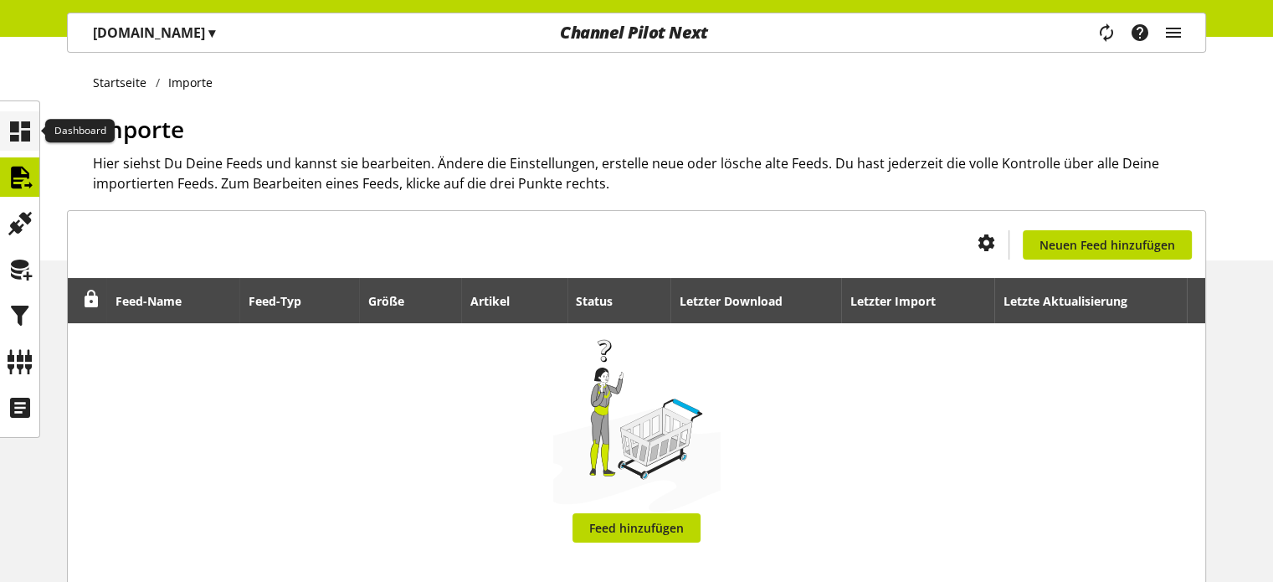
click at [32, 140] on icon at bounding box center [20, 131] width 27 height 33
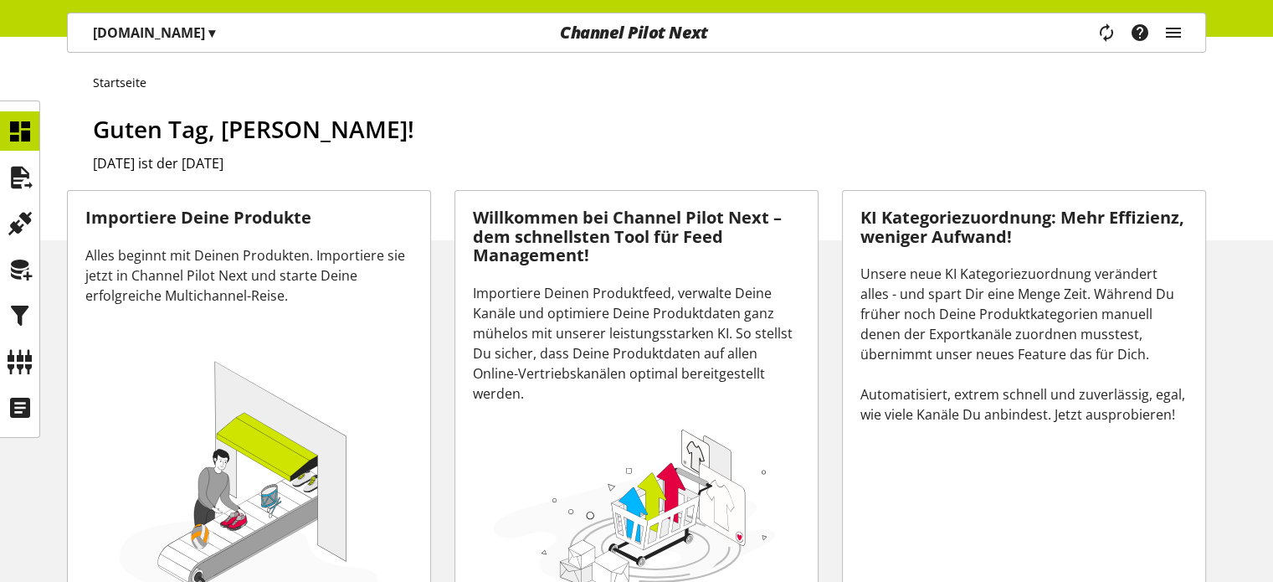
click at [127, 6] on div "Endriss.de ▾ Steuer-Fachschule Dr. Endriss GmbH & Co. KG ▾ CUSID-121 Alle Kunde…" at bounding box center [636, 18] width 1273 height 37
click at [136, 30] on p "Endriss.de ▾" at bounding box center [154, 33] width 122 height 20
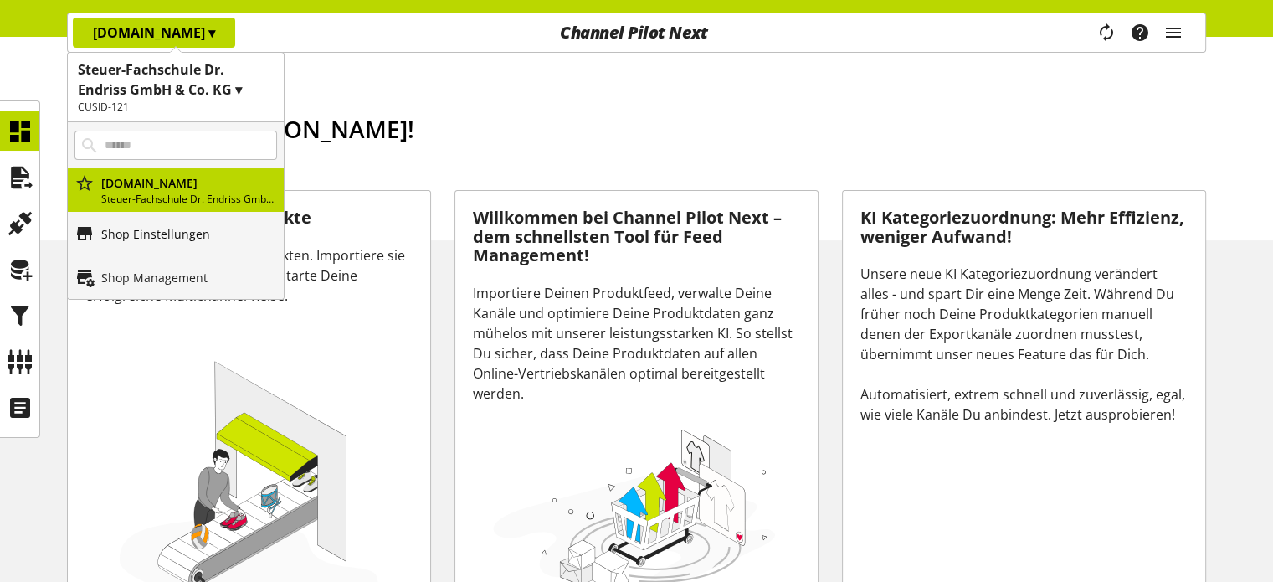
click at [193, 231] on p "Shop Einstellungen" at bounding box center [155, 234] width 109 height 18
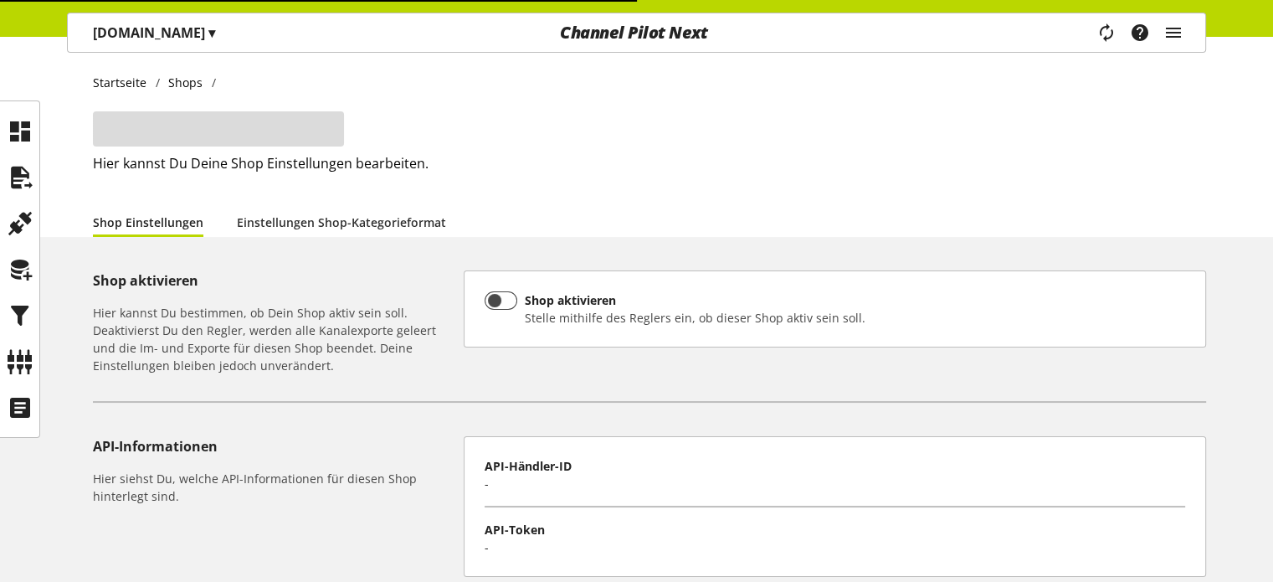
type input "**********"
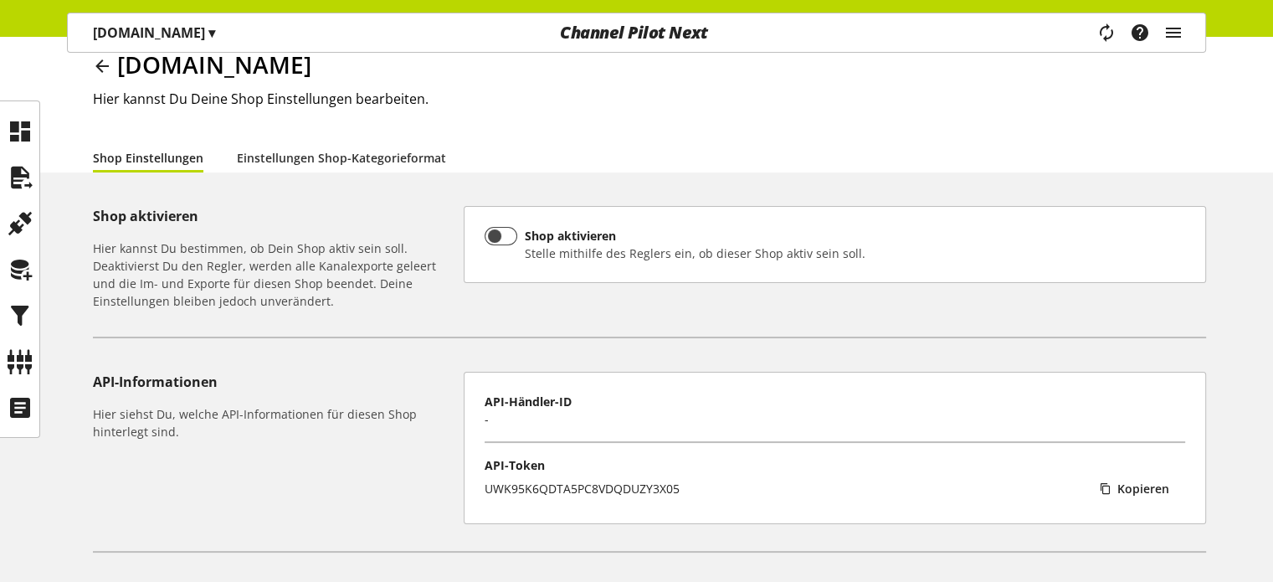
scroll to position [167, 0]
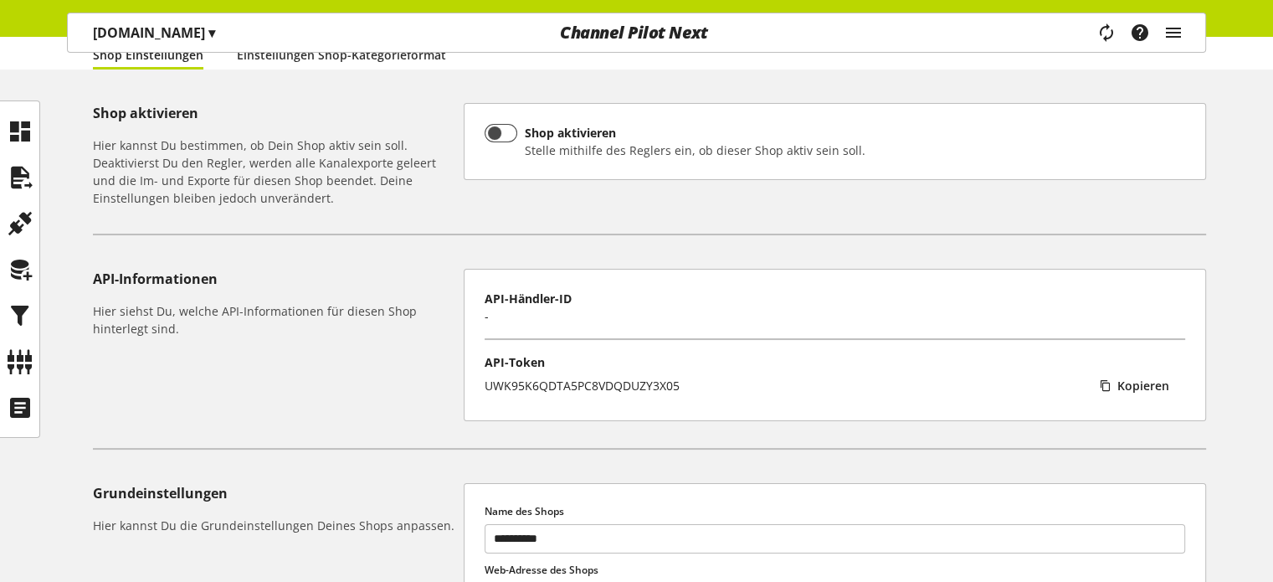
click at [661, 397] on div "UWK95K6QDTA5PC8VDQDUZY3X05 Kopieren" at bounding box center [835, 385] width 701 height 29
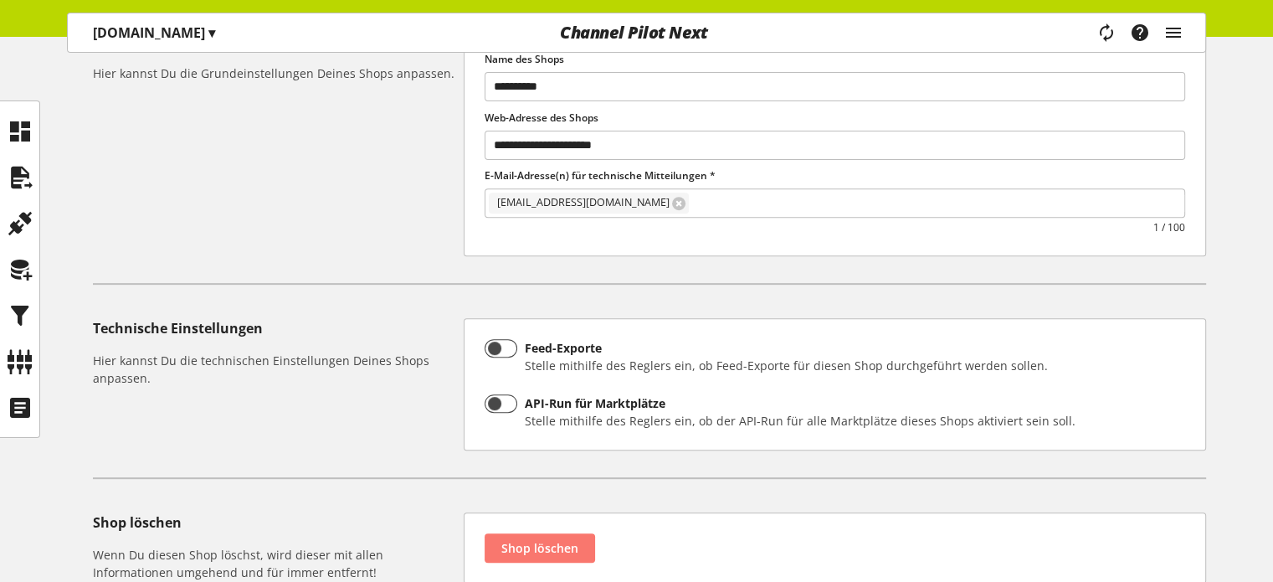
scroll to position [583, 0]
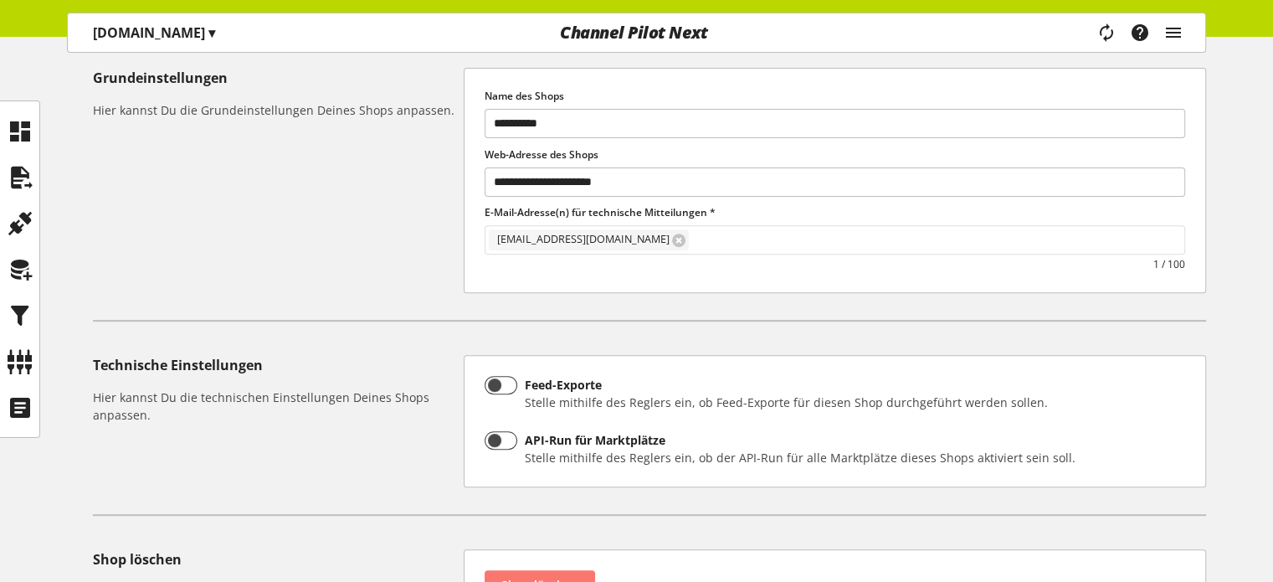
click at [599, 239] on span "[EMAIL_ADDRESS][DOMAIN_NAME]" at bounding box center [583, 240] width 172 height 16
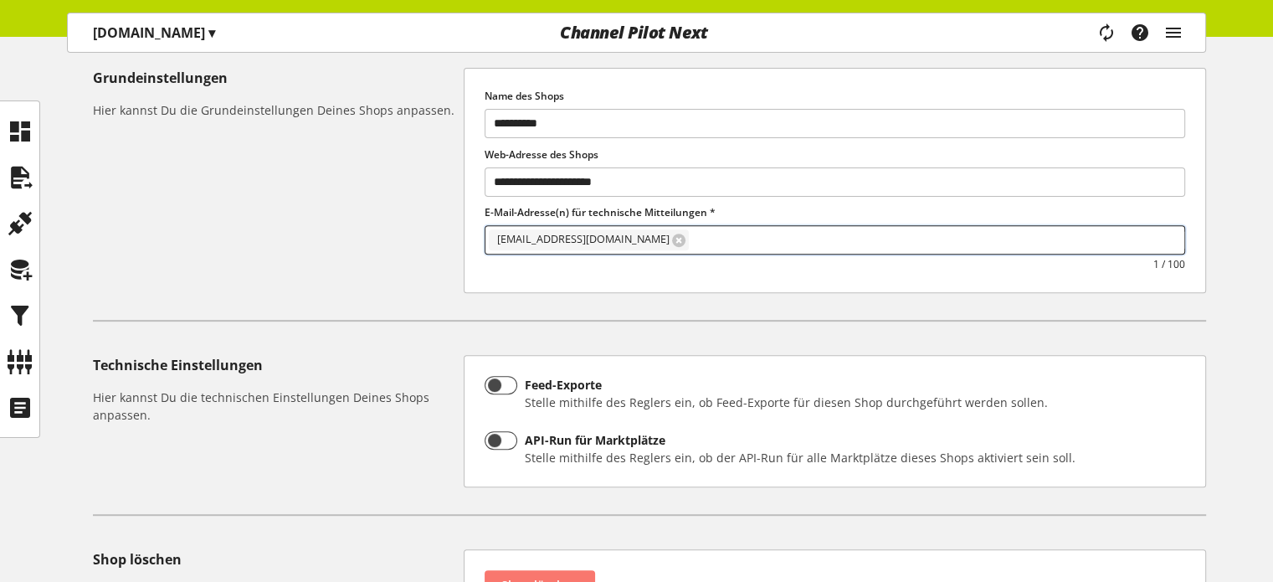
click at [558, 238] on span "[EMAIL_ADDRESS][DOMAIN_NAME]" at bounding box center [583, 240] width 172 height 16
click at [637, 238] on span "[EMAIL_ADDRESS][DOMAIN_NAME]" at bounding box center [583, 240] width 172 height 16
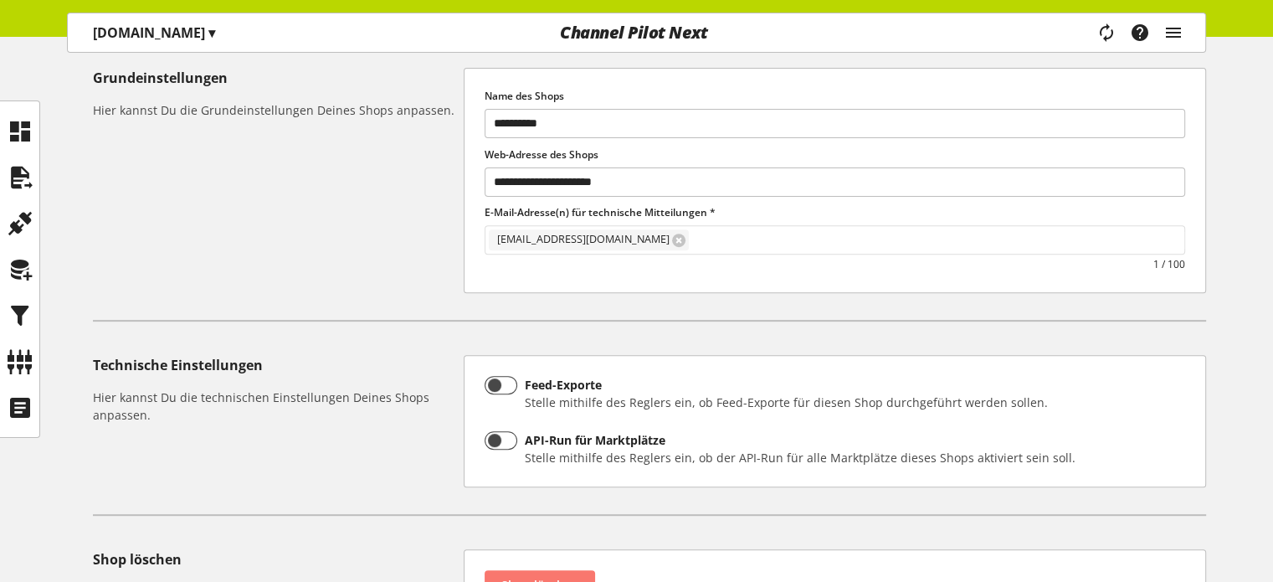
drag, startPoint x: 637, startPoint y: 238, endPoint x: 606, endPoint y: 240, distance: 31.1
click at [606, 240] on span "[EMAIL_ADDRESS][DOMAIN_NAME]" at bounding box center [583, 240] width 172 height 16
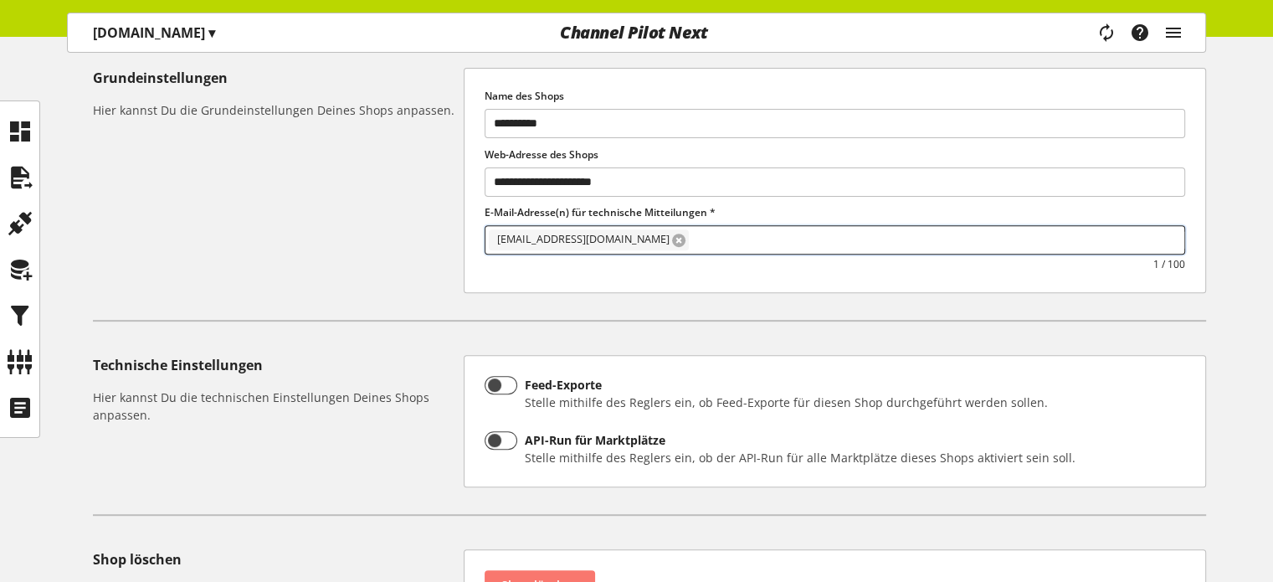
click at [672, 238] on link at bounding box center [678, 240] width 13 height 13
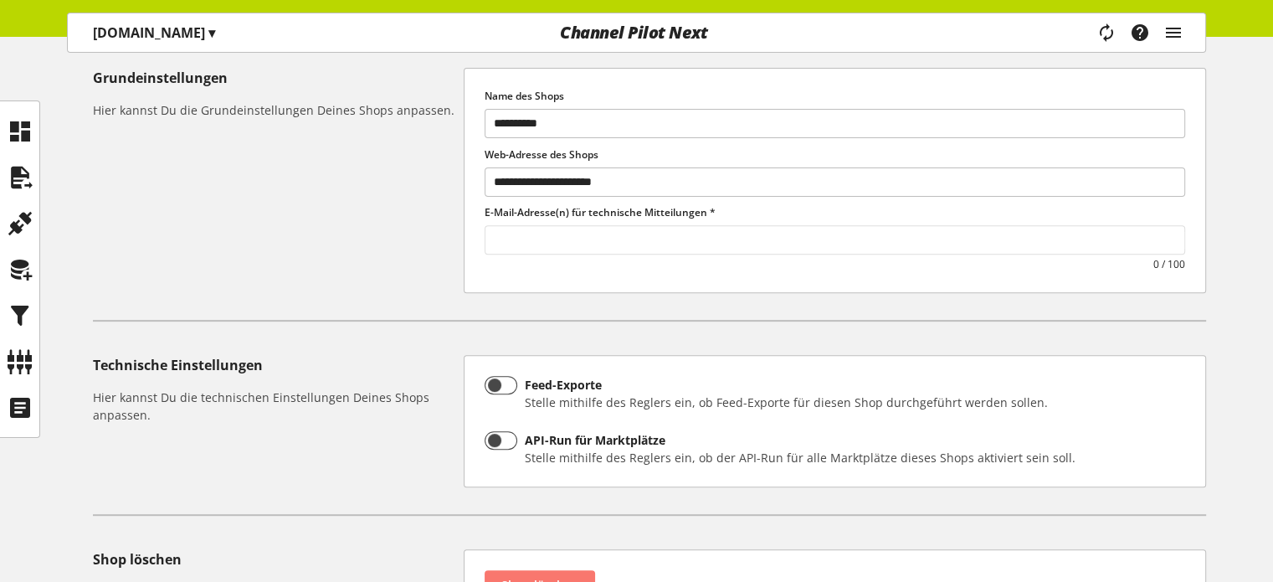
click at [666, 238] on input "text" at bounding box center [834, 239] width 699 height 23
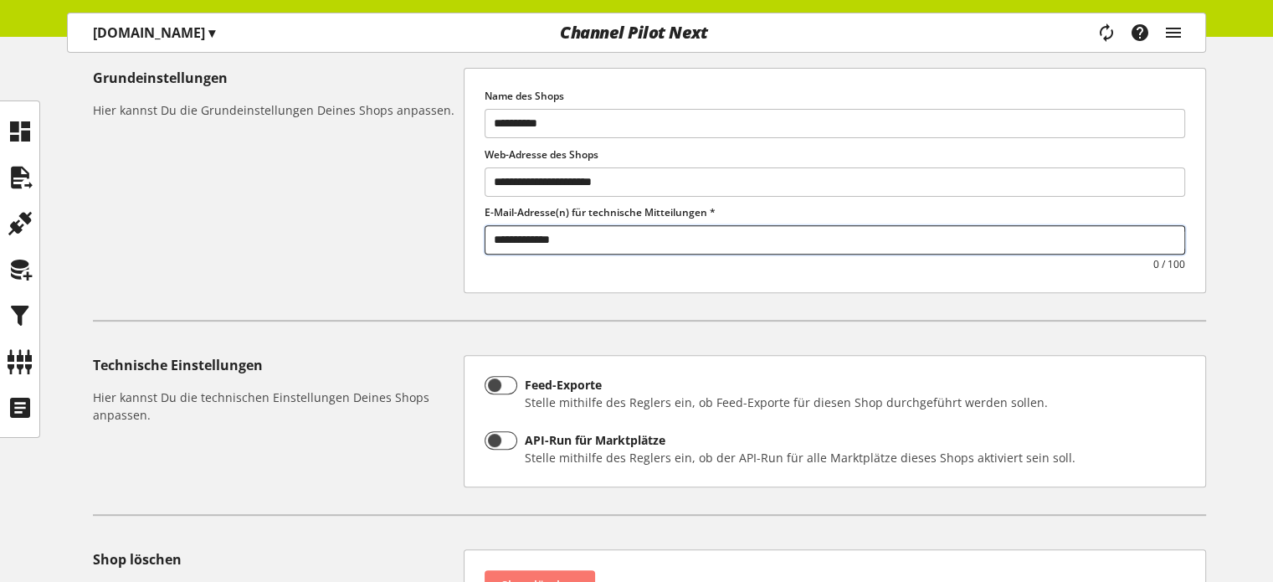
type input "**********"
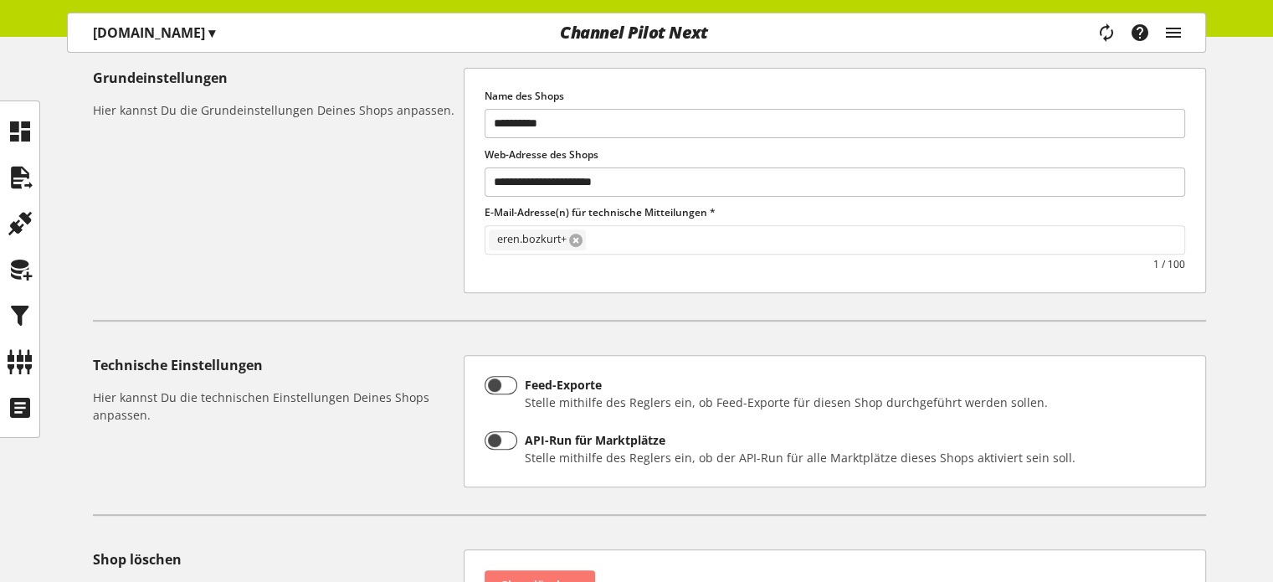
click at [575, 239] on link at bounding box center [575, 240] width 13 height 13
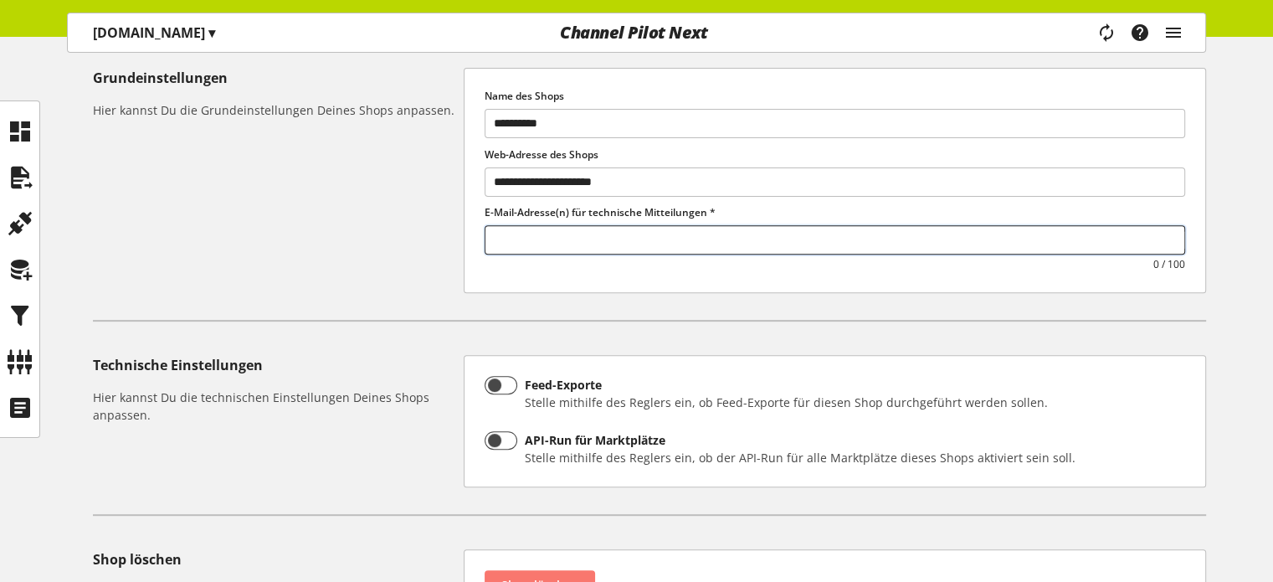
click at [588, 239] on input "text" at bounding box center [834, 239] width 699 height 23
paste input "**********"
click at [577, 239] on input "**********" at bounding box center [834, 239] width 699 height 23
click at [673, 247] on input "**********" at bounding box center [834, 239] width 699 height 23
click at [578, 243] on input "**********" at bounding box center [834, 239] width 699 height 23
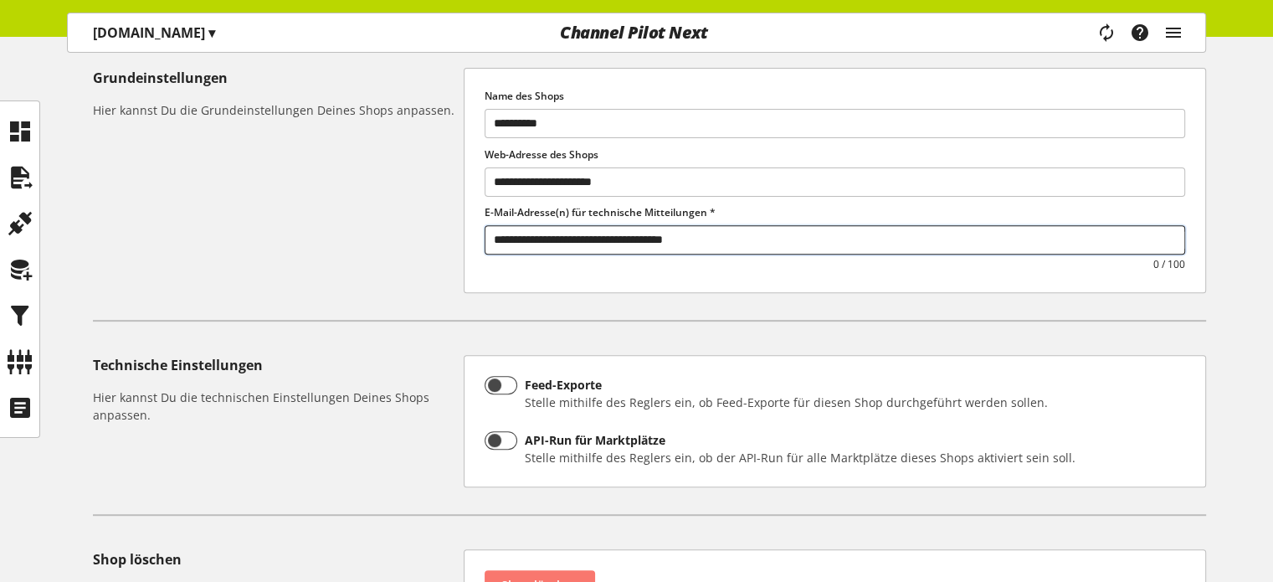
type input "**********"
click at [793, 242] on input "**********" at bounding box center [834, 239] width 699 height 23
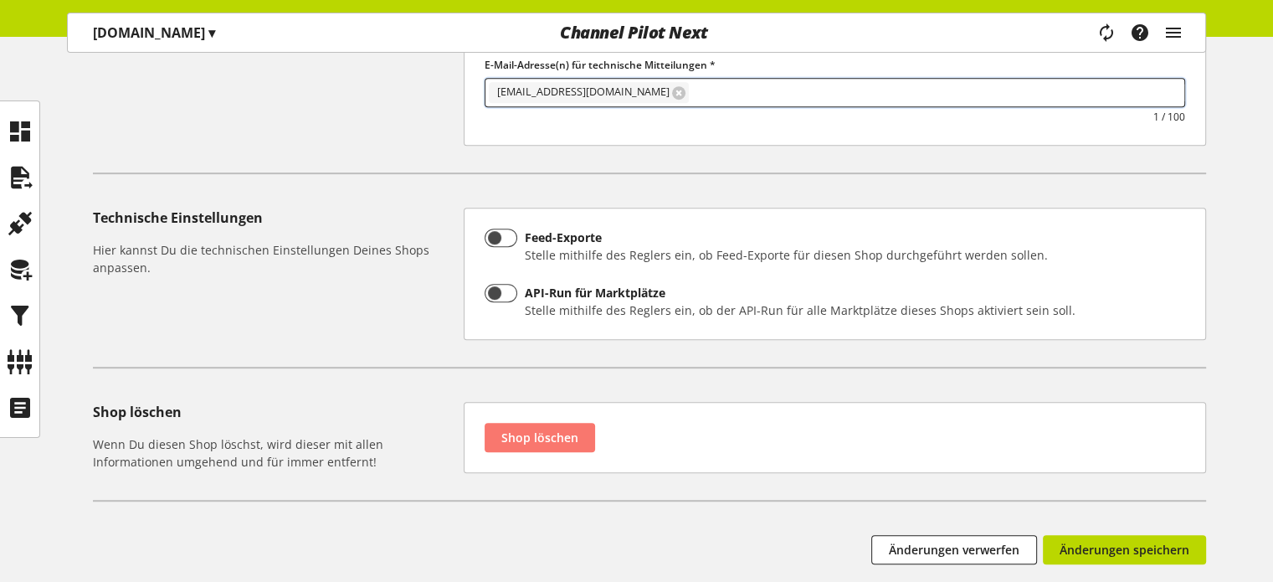
scroll to position [834, 0]
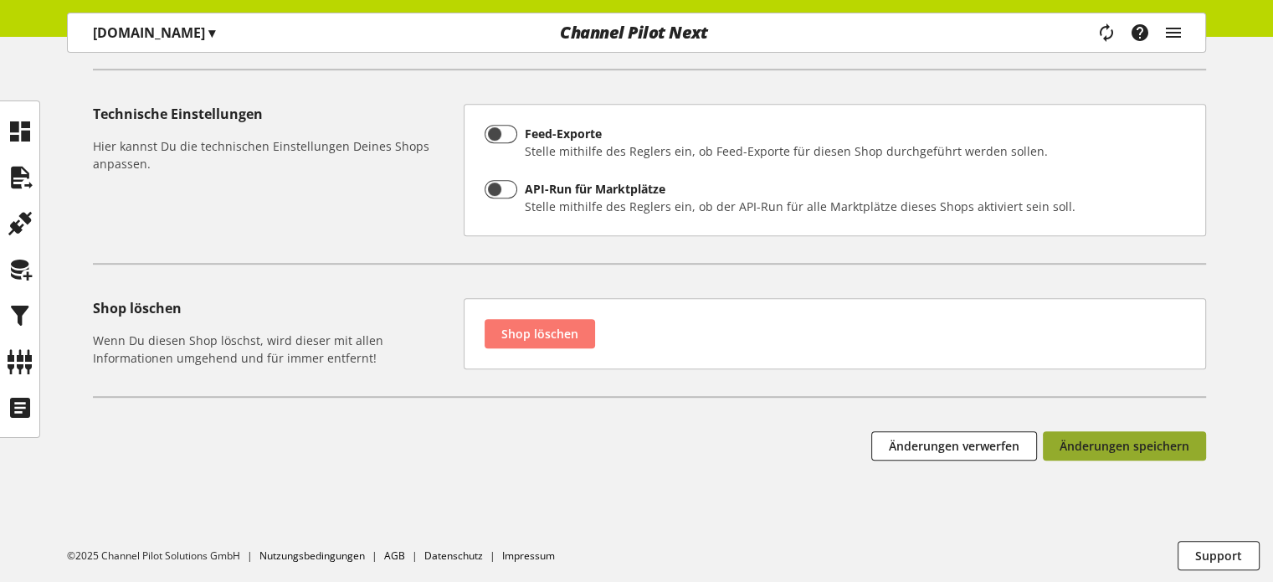
click at [1109, 449] on span "Änderungen speichern" at bounding box center [1125, 446] width 130 height 18
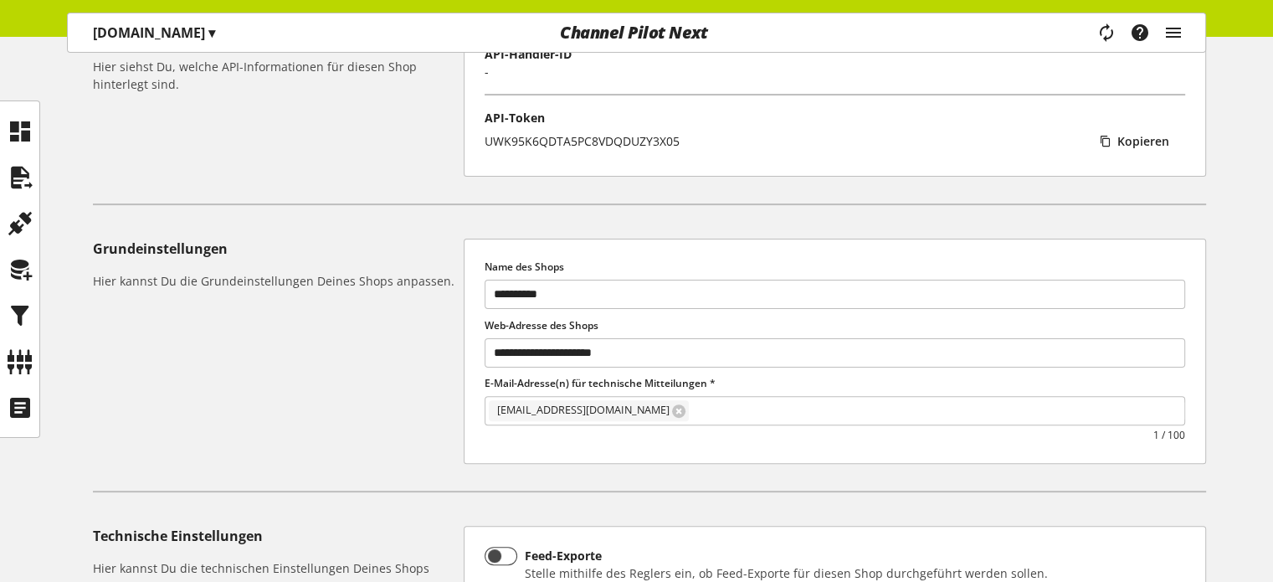
scroll to position [331, 0]
